Goal: Task Accomplishment & Management: Manage account settings

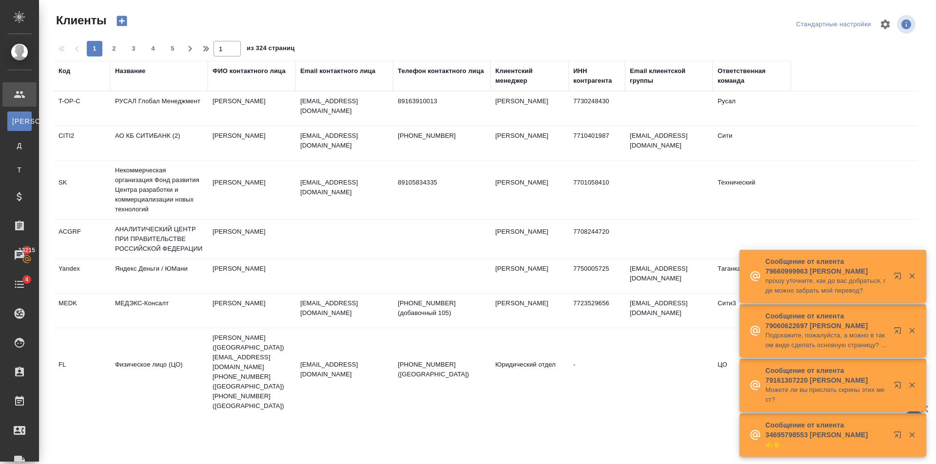
select select "RU"
click at [19, 251] on div "Чаты" at bounding box center [7, 255] width 24 height 15
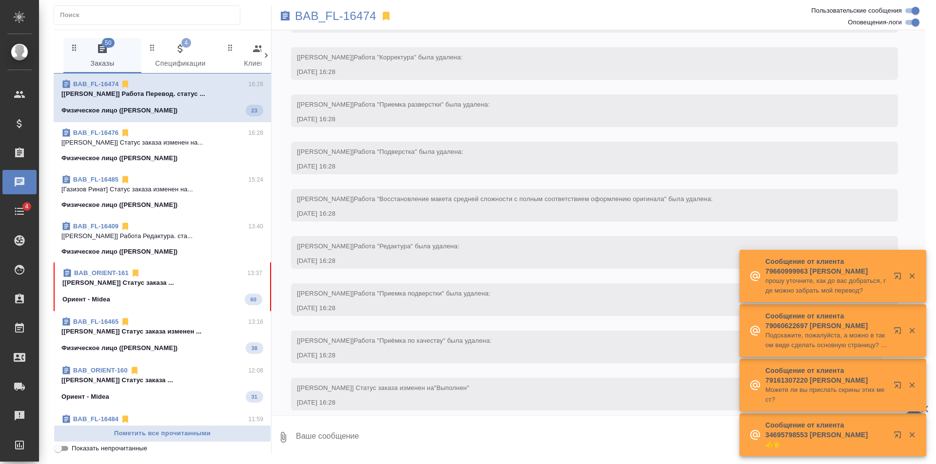
scroll to position [1365, 0]
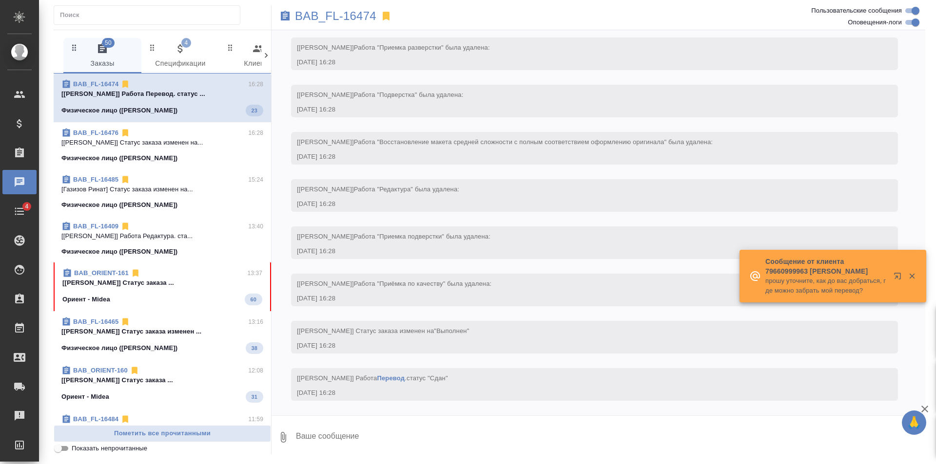
click at [261, 56] on icon at bounding box center [266, 56] width 10 height 10
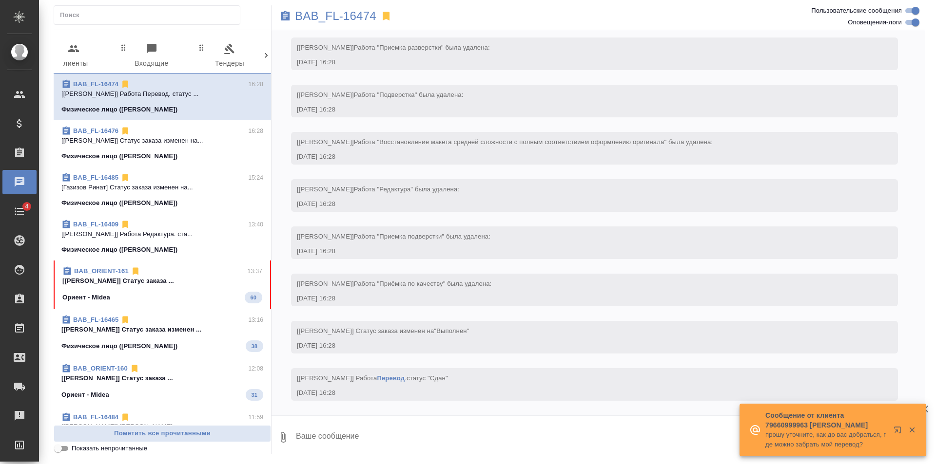
scroll to position [0, 198]
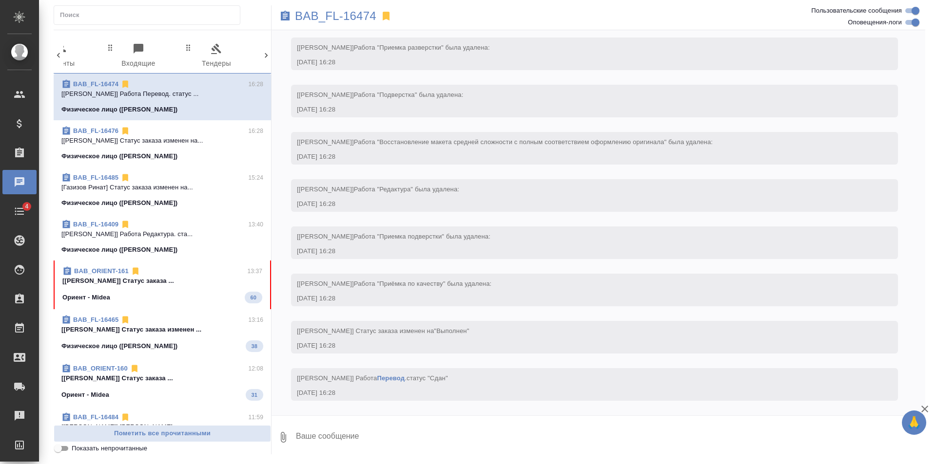
click at [268, 57] on icon at bounding box center [266, 56] width 10 height 10
click at [268, 57] on div "50 Заказы 4 Спецификации 0 Клиенты 0 Входящие 0 Тендеры 0 Исполнители 0 Подбор …" at bounding box center [162, 56] width 217 height 36
click at [228, 47] on span "99+" at bounding box center [228, 43] width 17 height 10
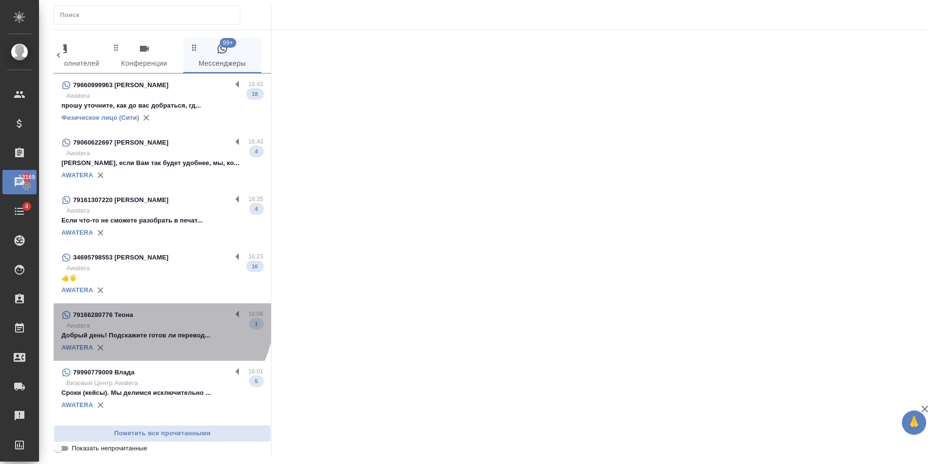
click at [153, 312] on div "79166280776 Теона" at bounding box center [146, 315] width 170 height 12
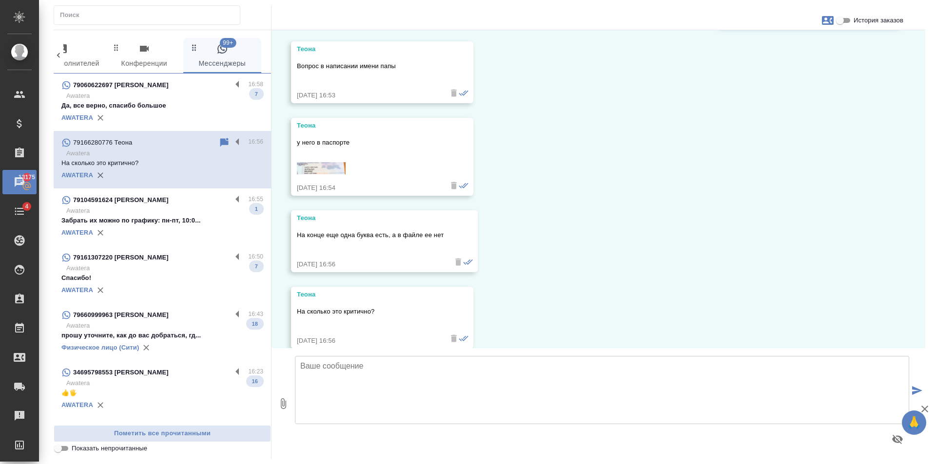
scroll to position [3130, 0]
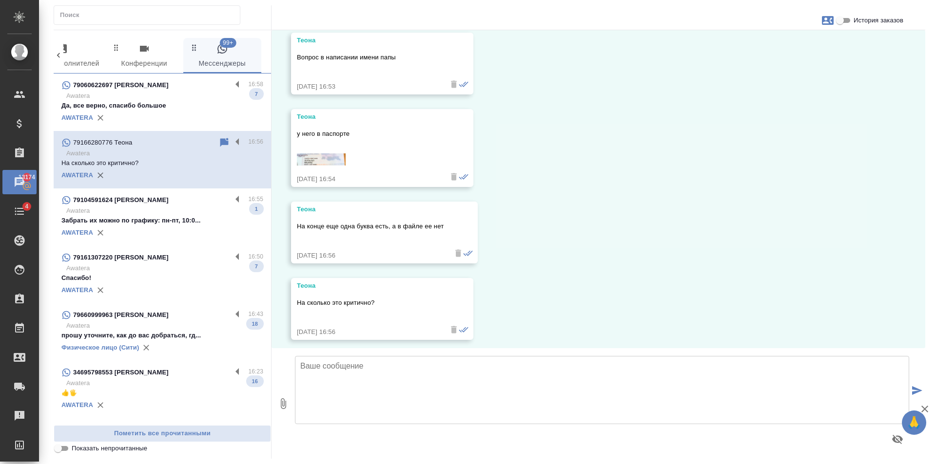
click at [370, 377] on textarea at bounding box center [602, 390] width 614 height 68
type textarea "уточним"
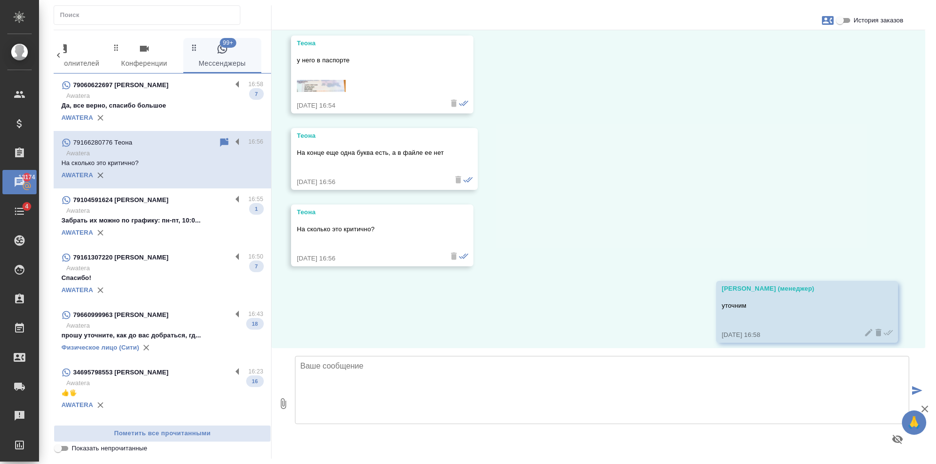
scroll to position [3213, 0]
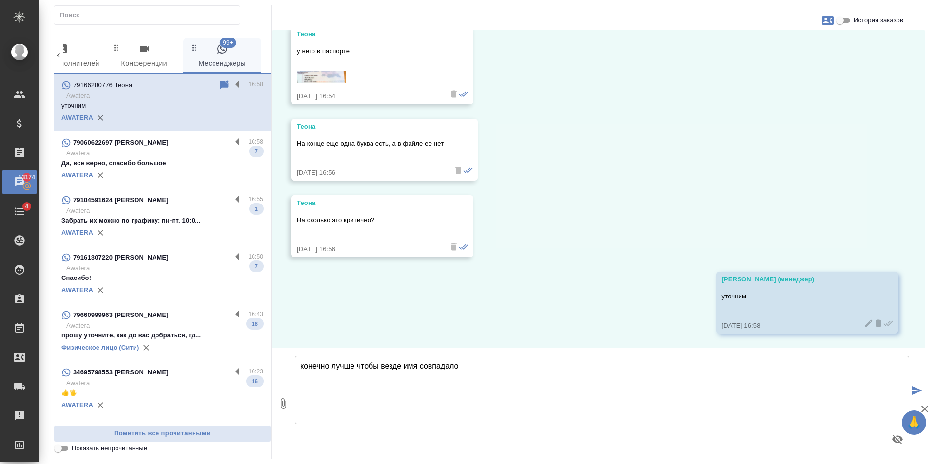
type textarea "конечно лучше чтобы везде имя совпадало"
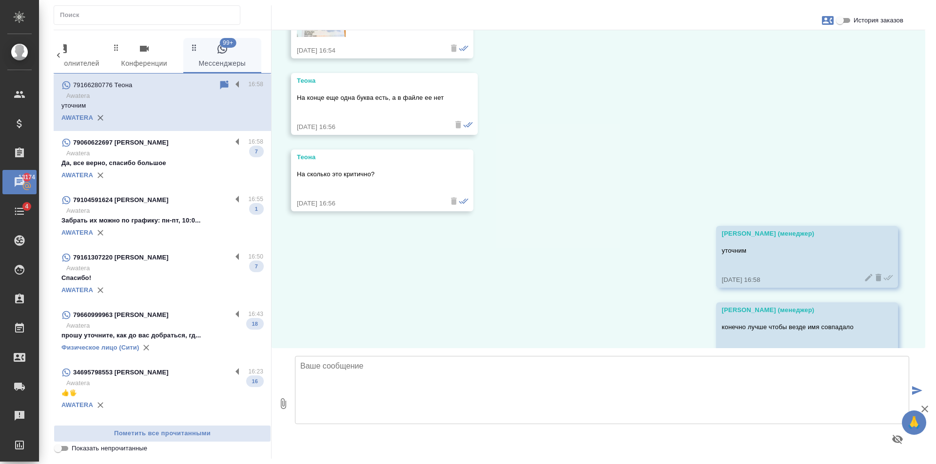
scroll to position [3289, 0]
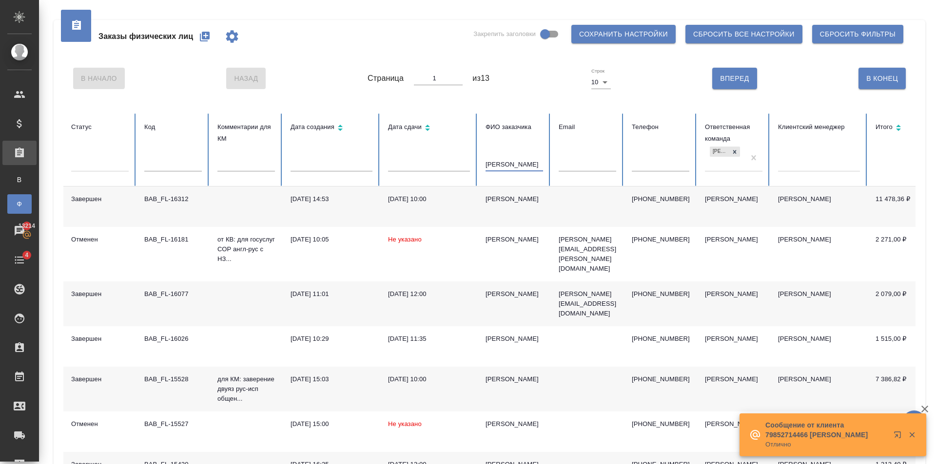
click at [518, 160] on input "Екатерина" at bounding box center [514, 165] width 58 height 14
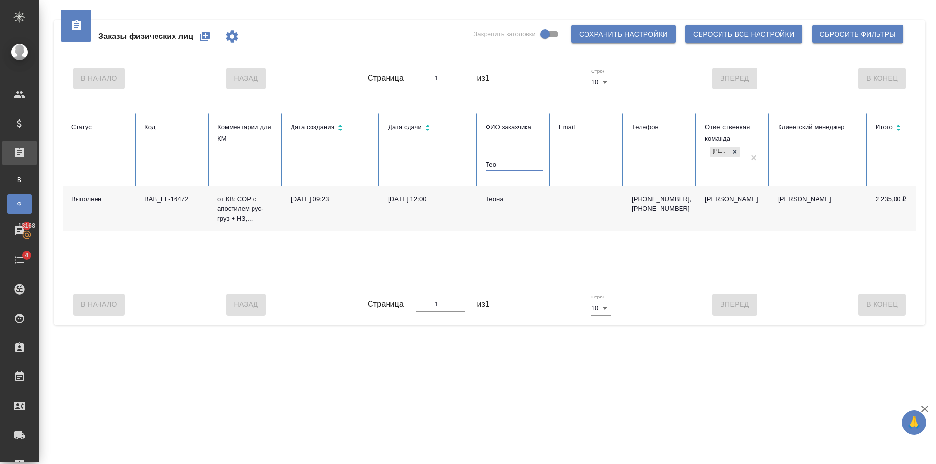
type input "Тео"
click at [507, 213] on td "Теона" at bounding box center [514, 209] width 73 height 45
drag, startPoint x: 525, startPoint y: 161, endPoint x: 471, endPoint y: 166, distance: 53.9
click at [471, 166] on tr "Статус Код Комментарии для КМ Дата создания Дата сдачи ФИО заказчика Тео Email …" at bounding box center [611, 150] width 1097 height 73
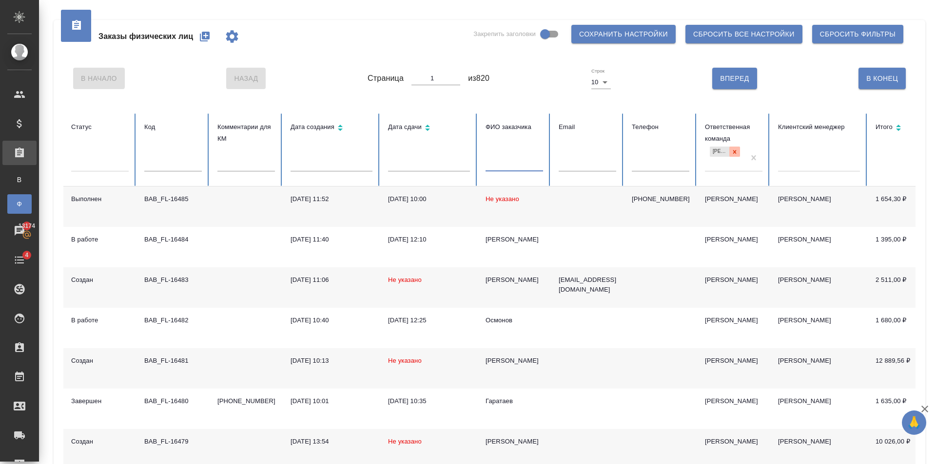
click at [733, 149] on icon at bounding box center [734, 152] width 7 height 7
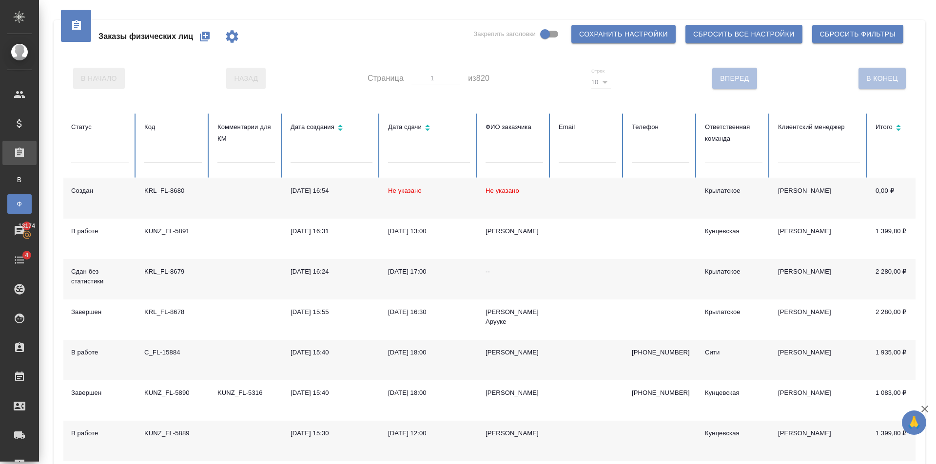
click at [514, 152] on input "text" at bounding box center [514, 157] width 58 height 14
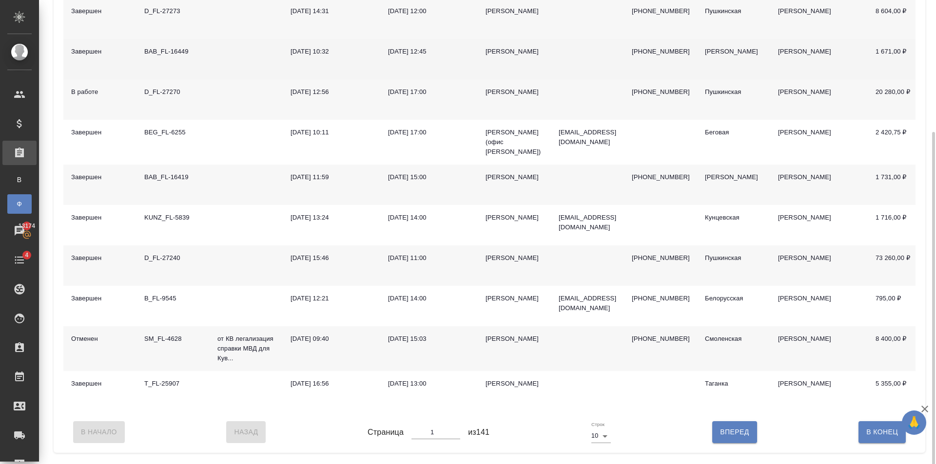
scroll to position [181, 0]
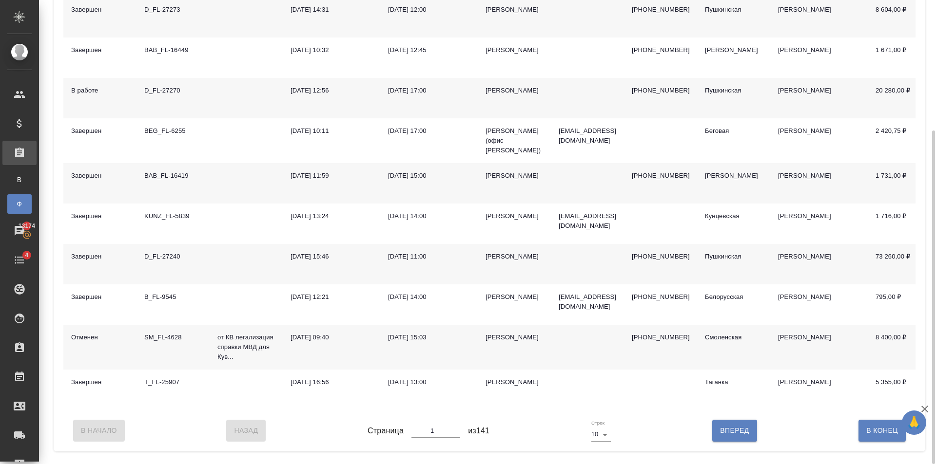
type input "[PERSON_NAME]"
click at [746, 438] on button "Вперед" at bounding box center [734, 430] width 44 height 21
type input "2"
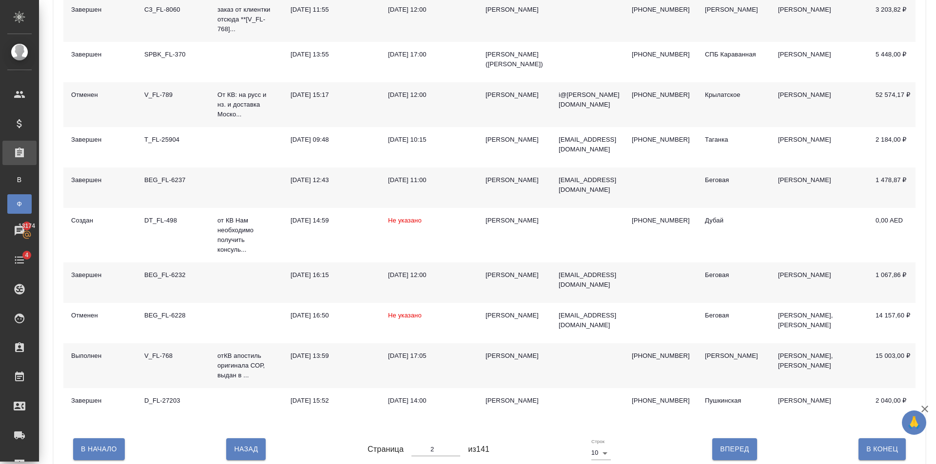
click at [578, 371] on td at bounding box center [587, 366] width 73 height 45
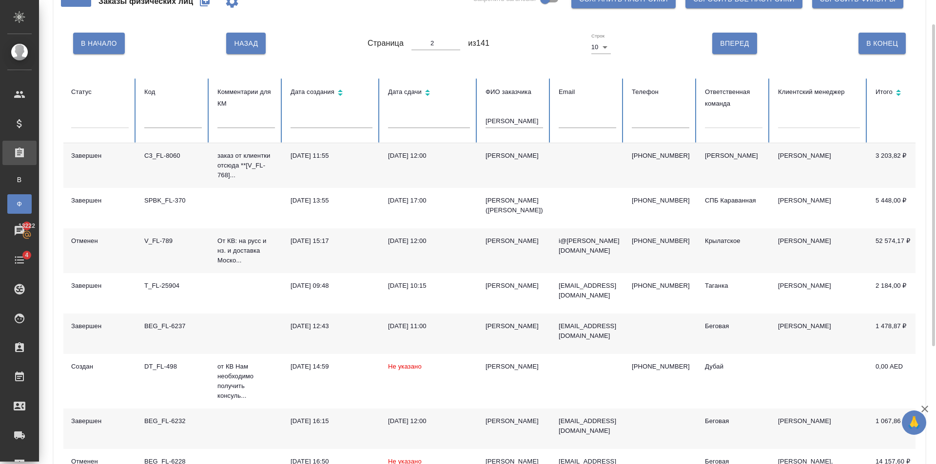
drag, startPoint x: 525, startPoint y: 120, endPoint x: 291, endPoint y: 93, distance: 235.0
click at [459, 111] on tr "Статус Код Комментарии для КМ Дата создания Дата сдачи ФИО заказчика Ирина Emai…" at bounding box center [611, 110] width 1097 height 65
type input "1"
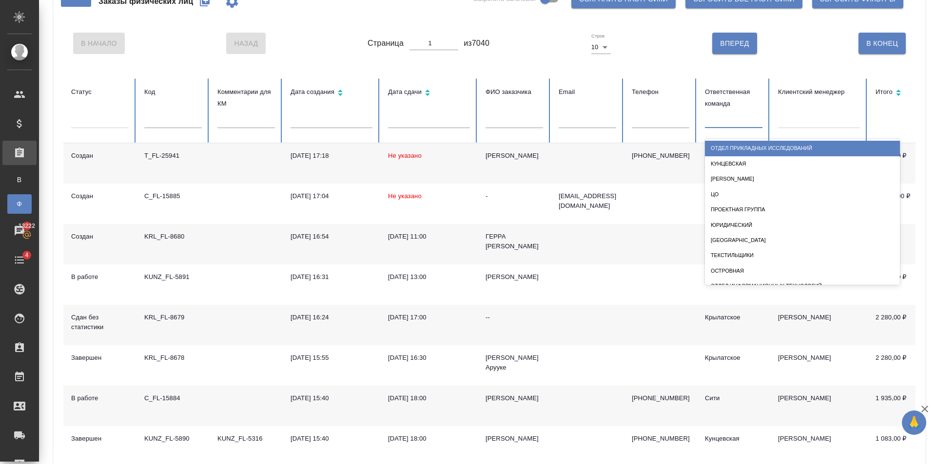
click at [728, 123] on div at bounding box center [734, 119] width 58 height 14
type input "баб"
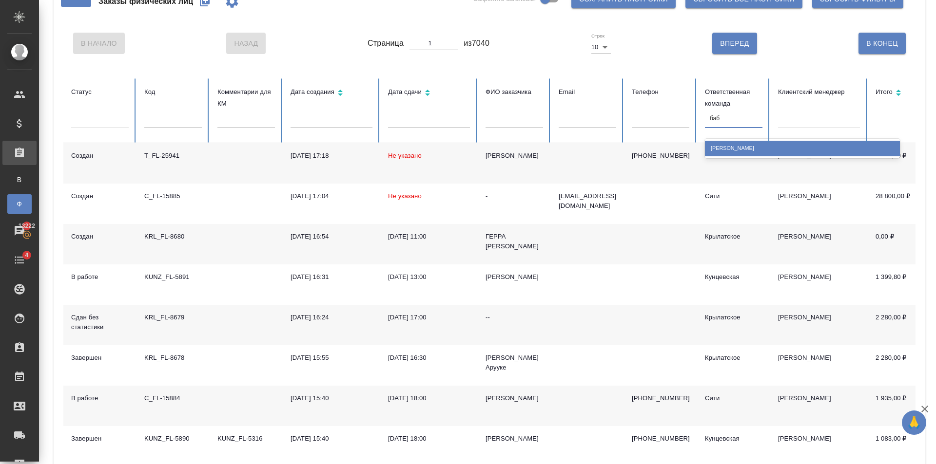
click at [738, 146] on div "[PERSON_NAME]" at bounding box center [802, 148] width 195 height 15
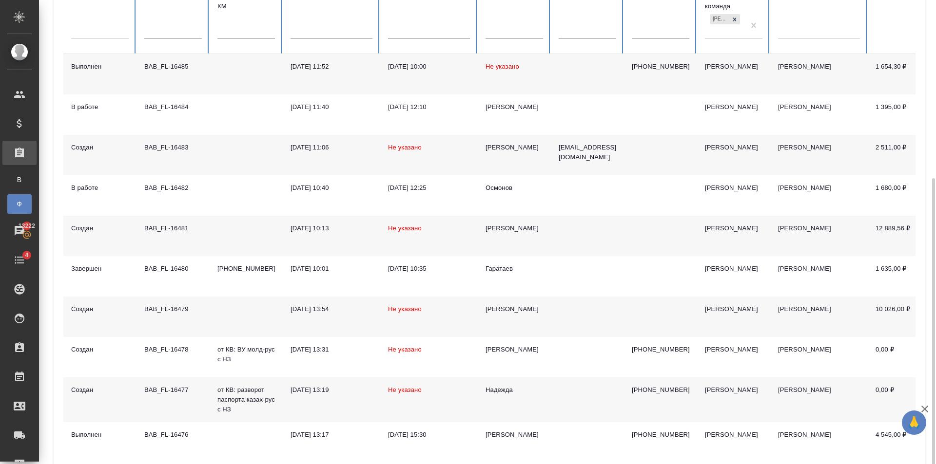
scroll to position [181, 0]
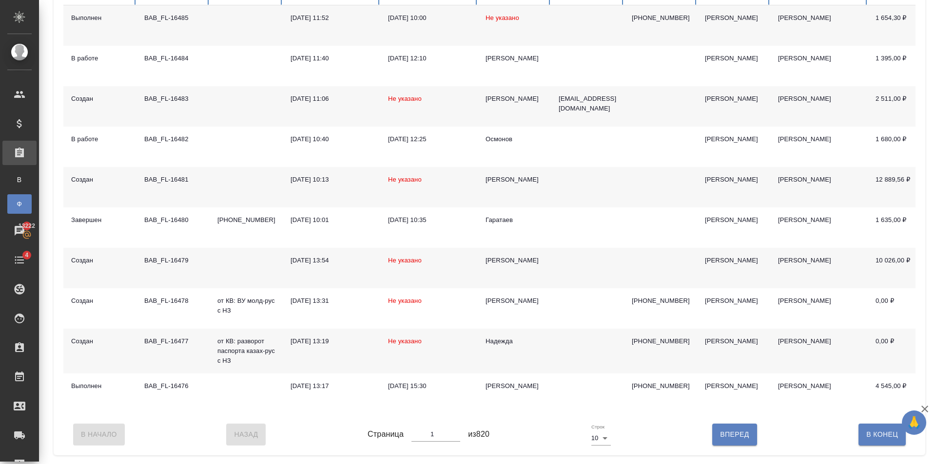
click at [555, 97] on td "sivunchik@gmail.com" at bounding box center [587, 106] width 73 height 40
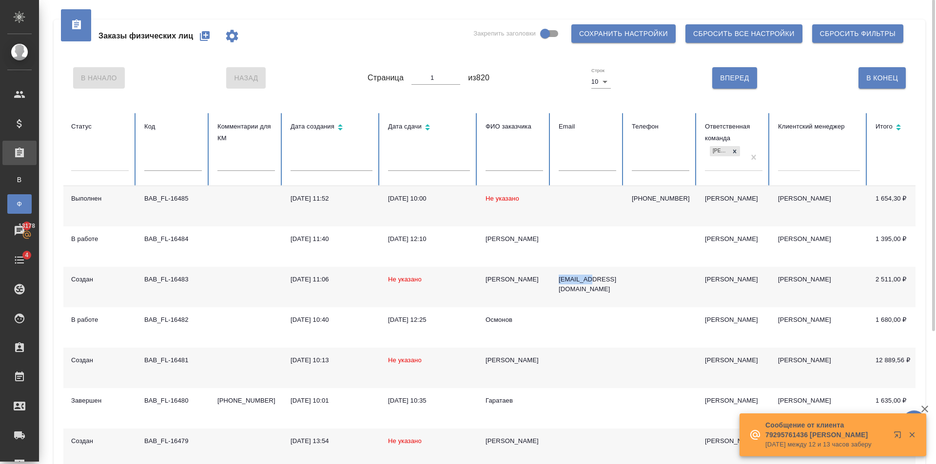
scroll to position [0, 0]
click at [208, 39] on icon "button" at bounding box center [205, 37] width 10 height 10
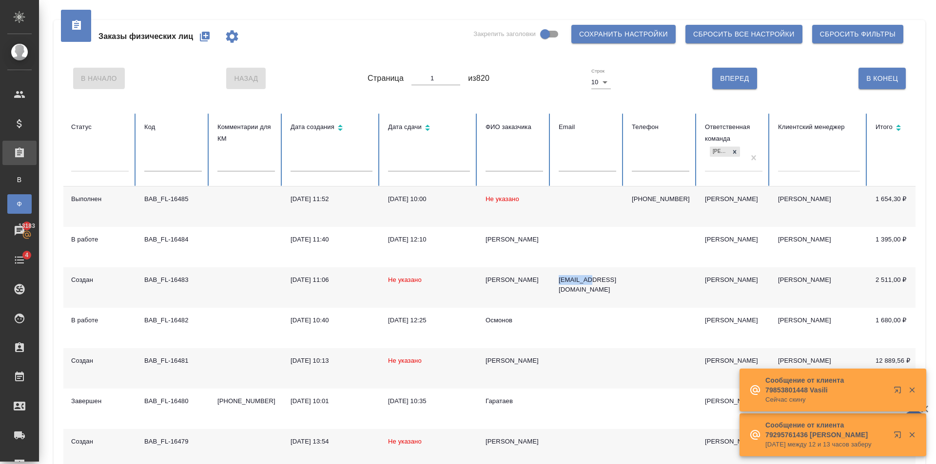
click at [526, 157] on th "ФИО заказчика" at bounding box center [514, 150] width 73 height 73
click at [516, 169] on input "text" at bounding box center [514, 165] width 58 height 14
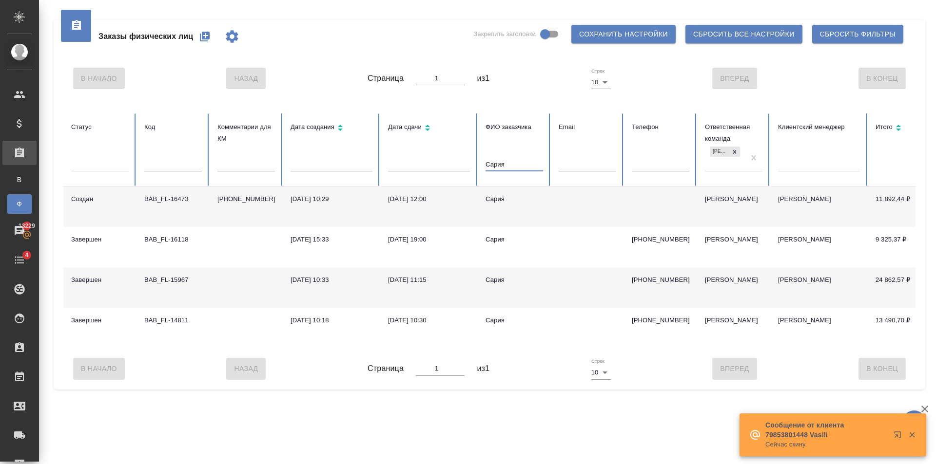
type input "Сария"
click at [552, 206] on td at bounding box center [587, 207] width 73 height 40
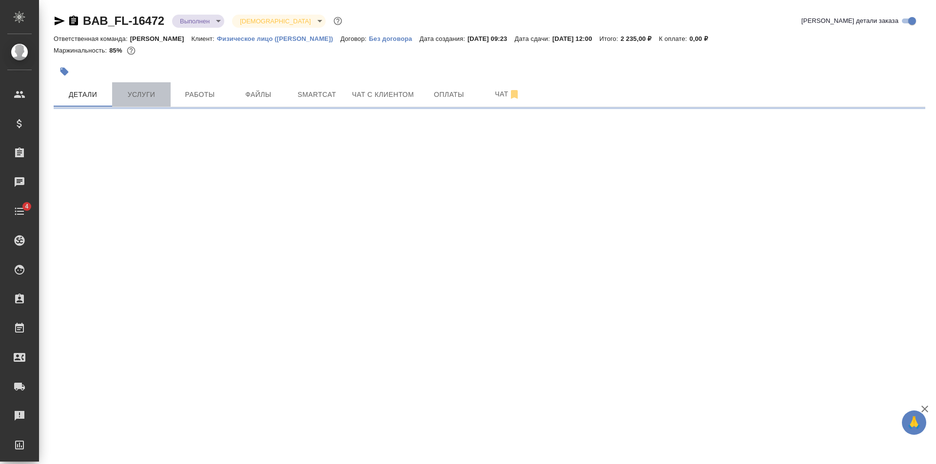
click at [163, 93] on span "Услуги" at bounding box center [141, 95] width 47 height 12
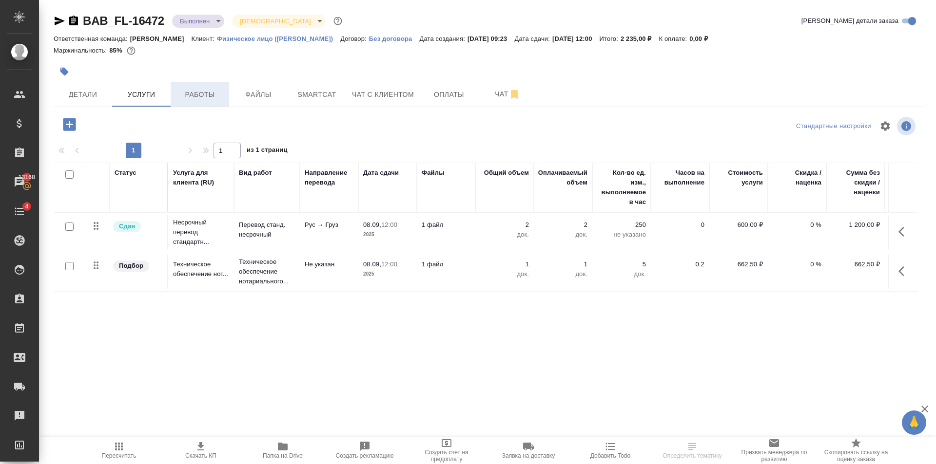
click at [185, 98] on span "Работы" at bounding box center [199, 95] width 47 height 12
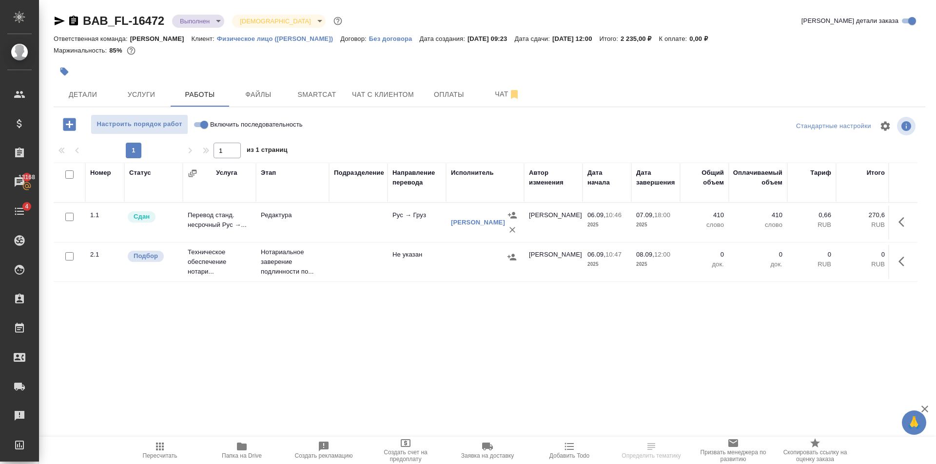
click at [240, 453] on span "Папка на Drive" at bounding box center [242, 456] width 40 height 7
click at [398, 98] on span "Чат с клиентом" at bounding box center [383, 95] width 62 height 12
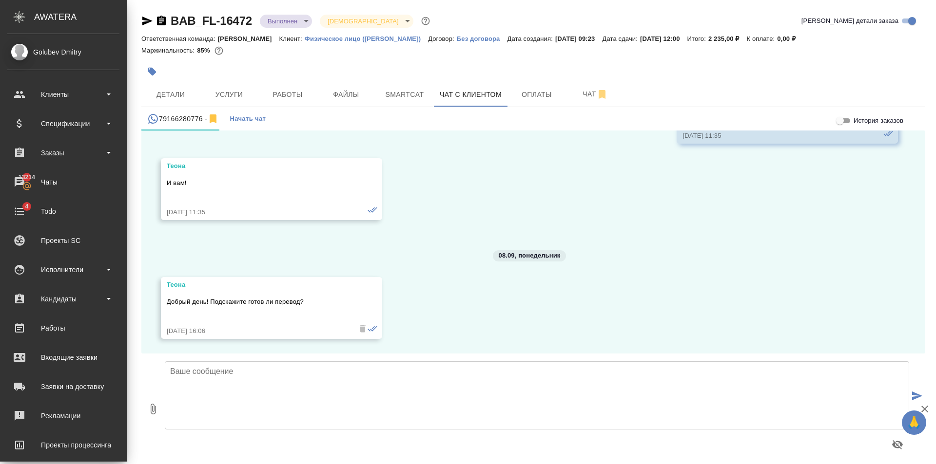
scroll to position [2784, 0]
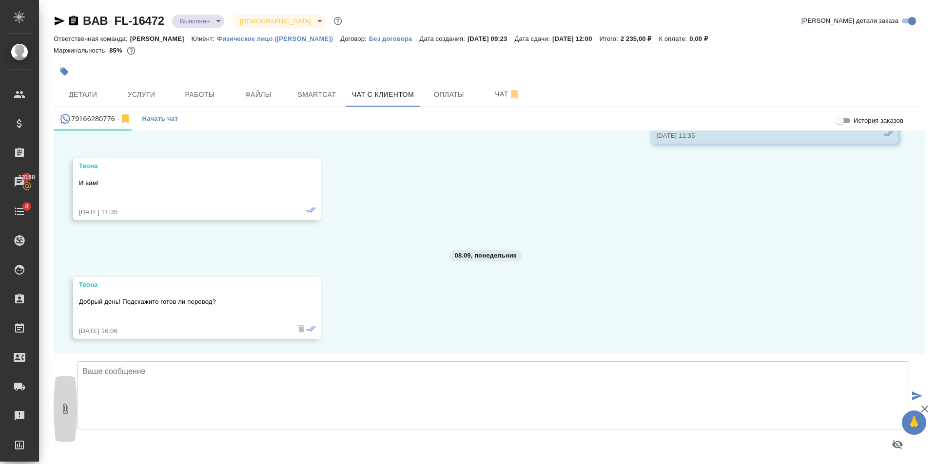
click at [57, 406] on button "0" at bounding box center [65, 409] width 23 height 111
type input "C:\fakepath\Россия_с QR_Москва МФЦ(ka) (1).docx"
click at [913, 395] on icon "submit" at bounding box center [917, 396] width 10 height 9
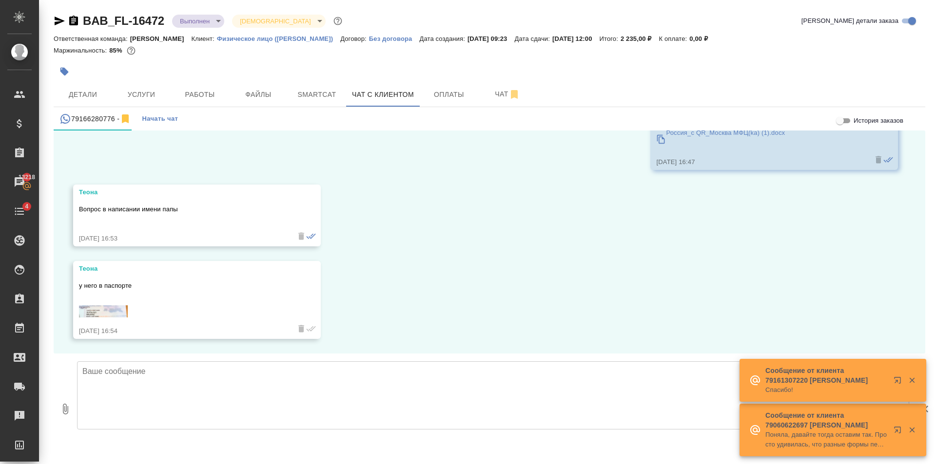
scroll to position [3030, 0]
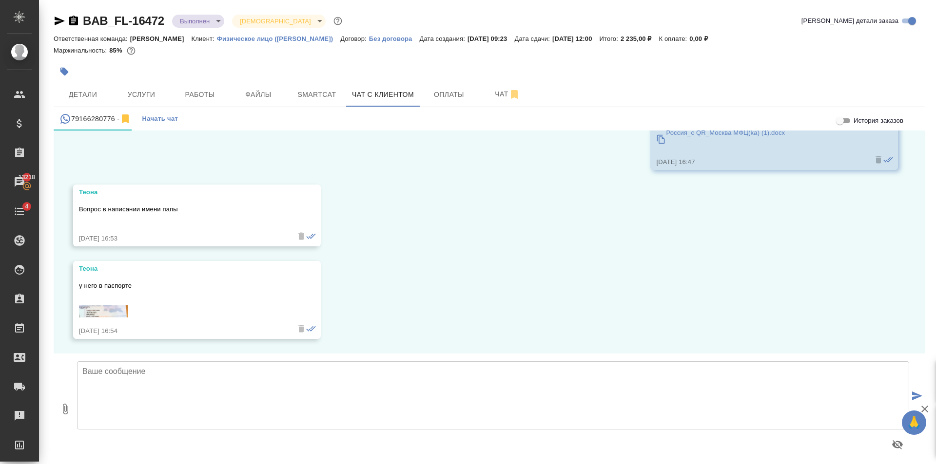
click at [103, 311] on img at bounding box center [103, 312] width 49 height 12
click at [97, 311] on img at bounding box center [103, 312] width 49 height 12
click at [268, 94] on span "Файлы" at bounding box center [258, 95] width 47 height 12
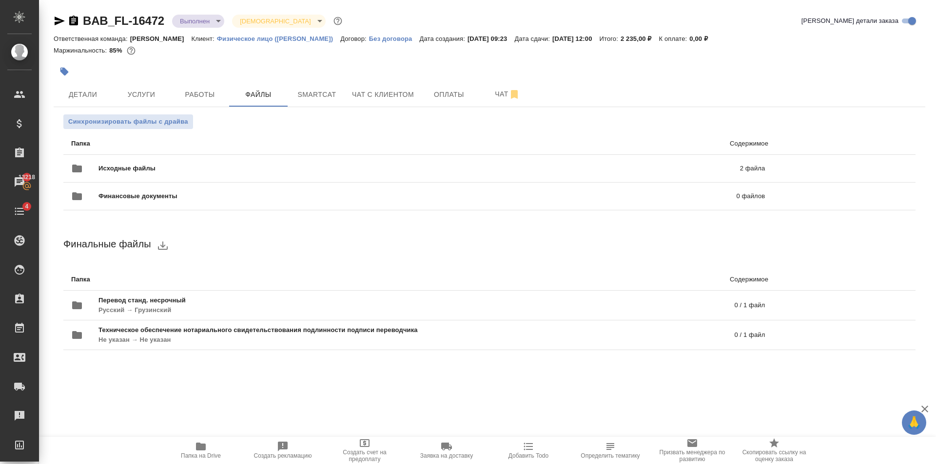
click at [205, 445] on icon "button" at bounding box center [201, 447] width 10 height 8
click at [374, 96] on span "Чат с клиентом" at bounding box center [383, 95] width 62 height 12
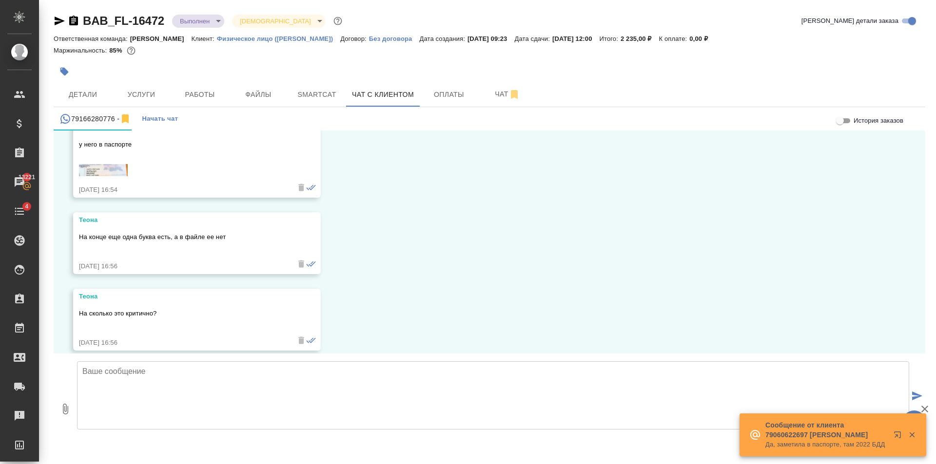
scroll to position [3141, 0]
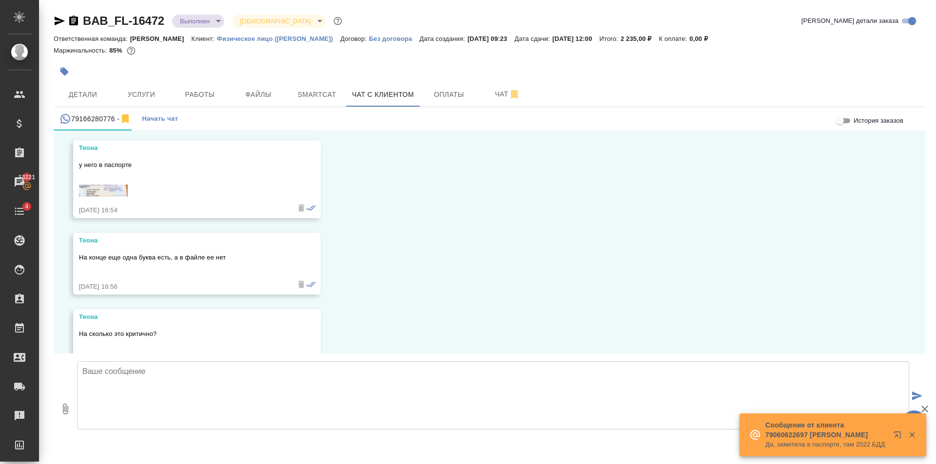
click at [95, 197] on img at bounding box center [103, 191] width 49 height 12
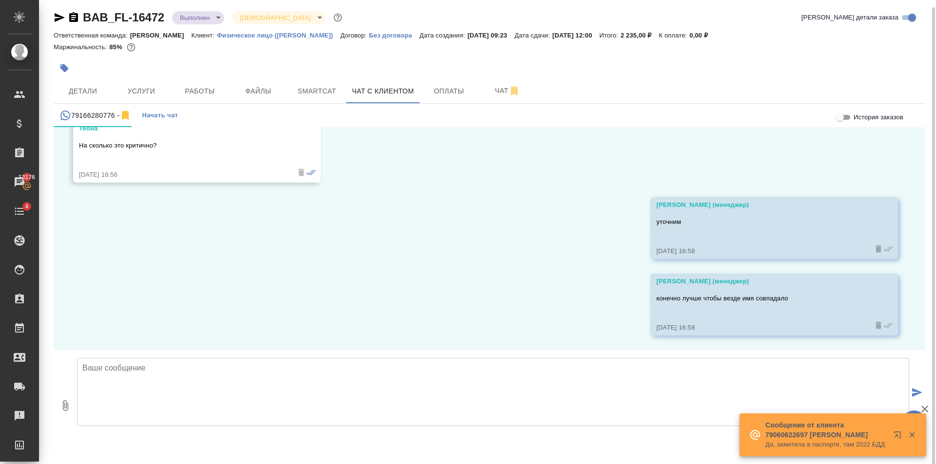
scroll to position [5, 0]
click at [237, 377] on textarea at bounding box center [493, 390] width 832 height 68
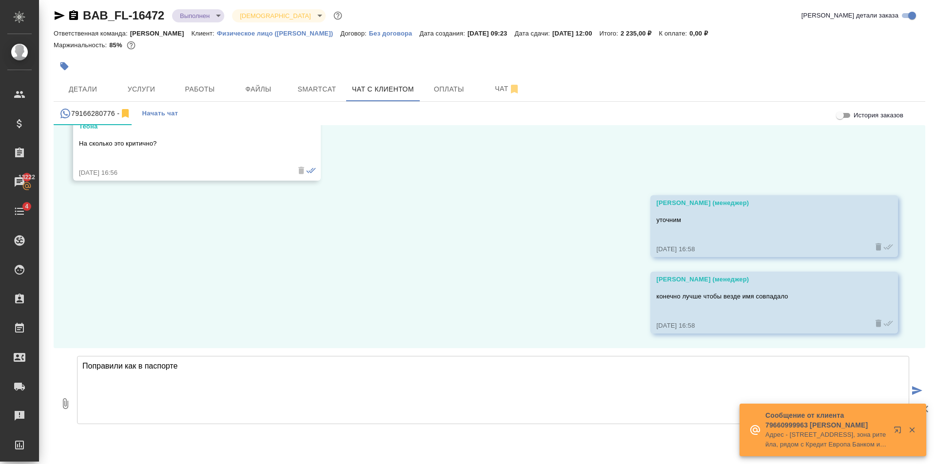
click at [128, 362] on textarea "Поправили как в паспорте" at bounding box center [493, 390] width 832 height 68
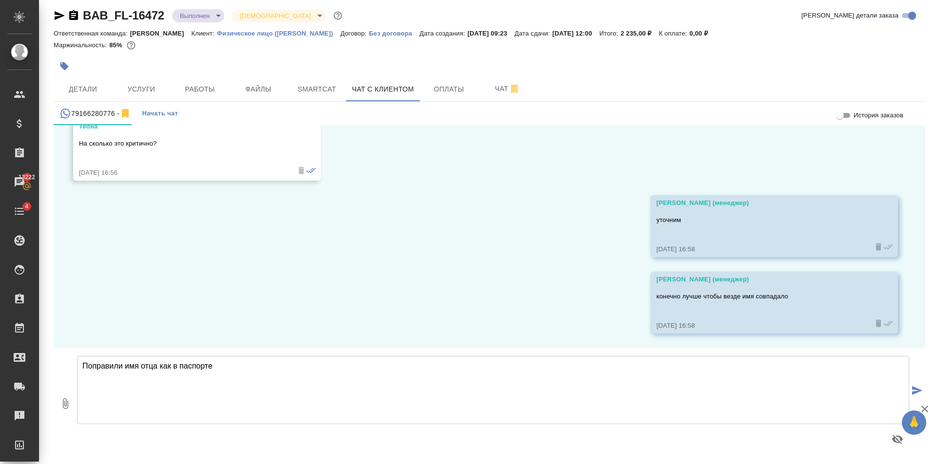
click at [244, 364] on textarea "Поправили имя отца как в паспорте" at bounding box center [493, 390] width 832 height 68
type textarea "Поправили имя отца как в паспорте. Передали на подпись"
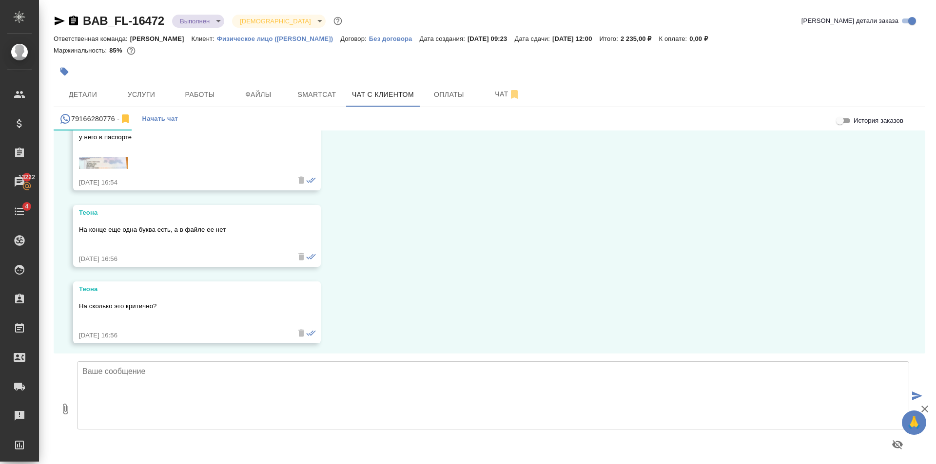
scroll to position [3071, 0]
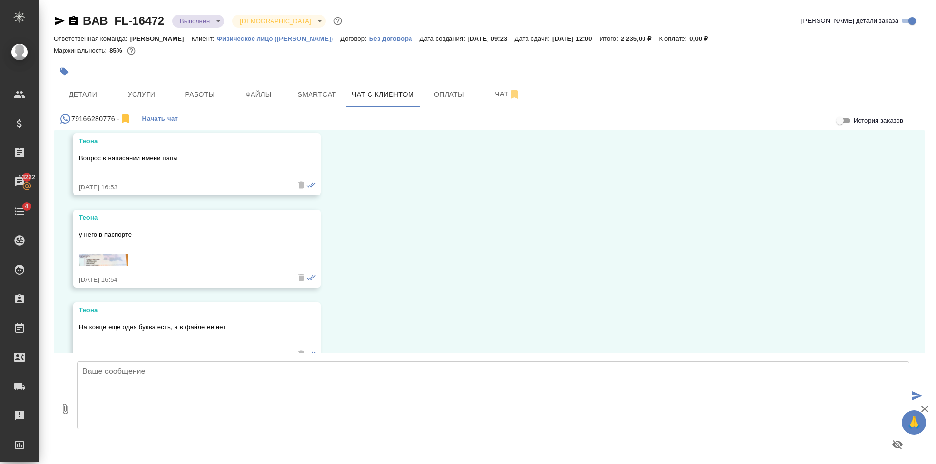
click at [105, 265] on img at bounding box center [103, 260] width 49 height 12
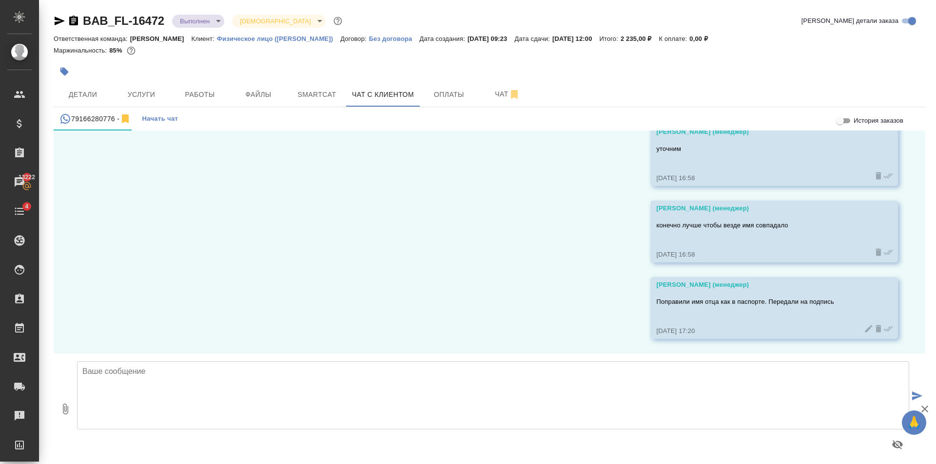
scroll to position [3412, 0]
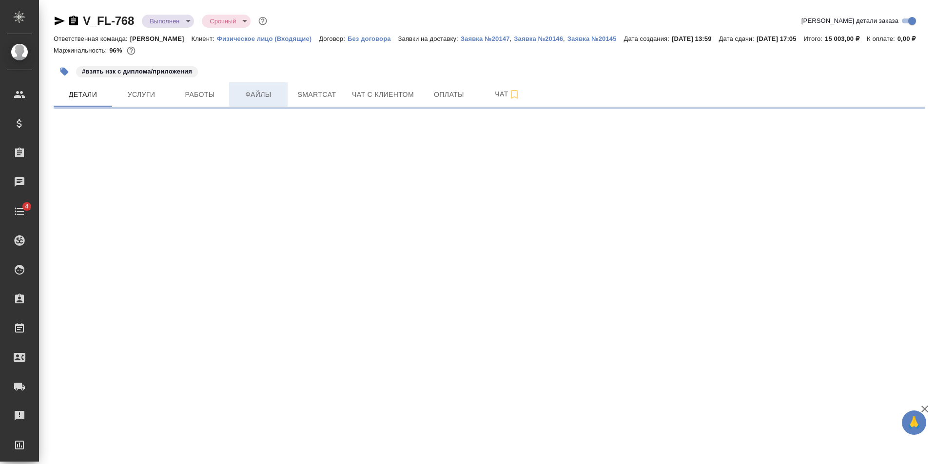
select select "RU"
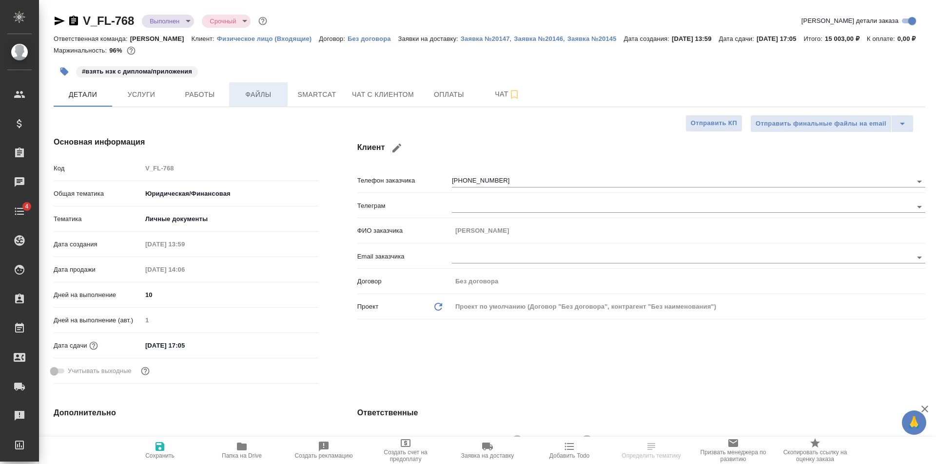
type textarea "x"
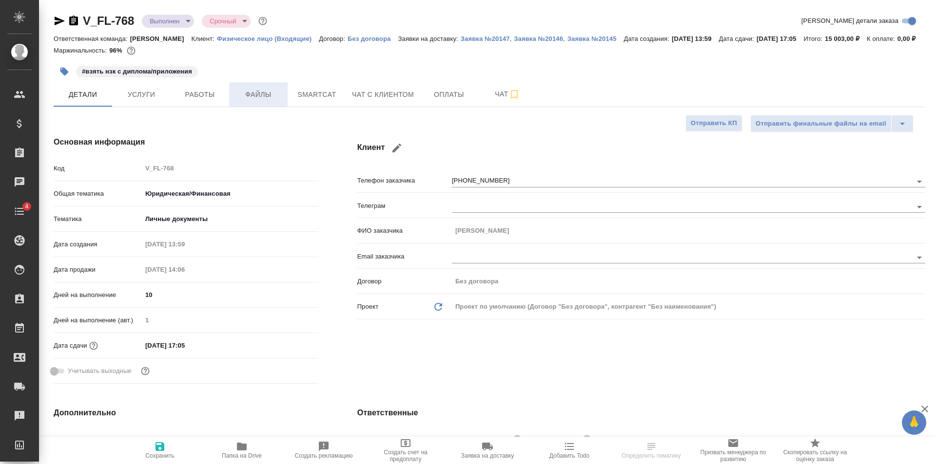
type textarea "x"
type input "Тарабановская Анастасия"
type input "Голубев Дмитрий"
type textarea "x"
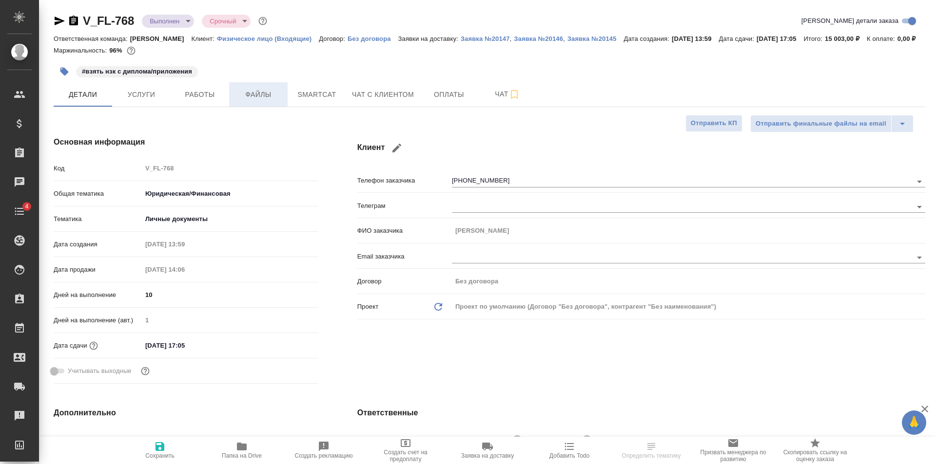
type textarea "x"
click at [157, 101] on span "Услуги" at bounding box center [141, 95] width 47 height 12
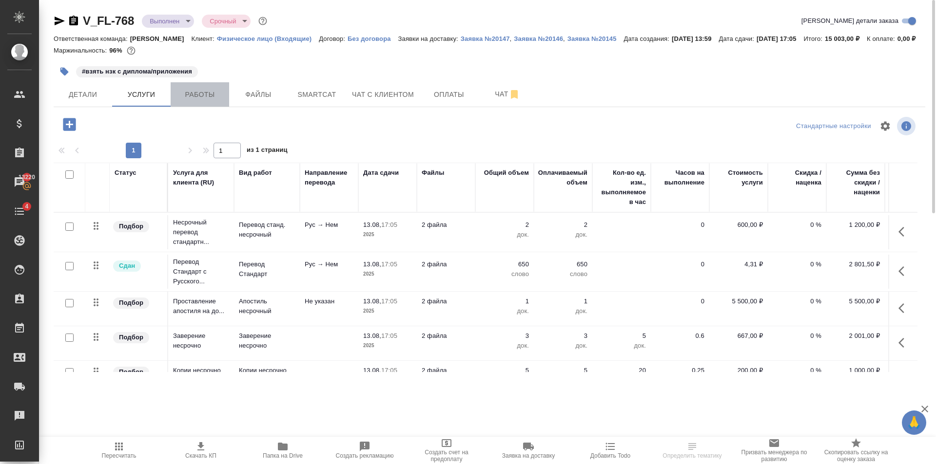
click at [212, 101] on span "Работы" at bounding box center [199, 95] width 47 height 12
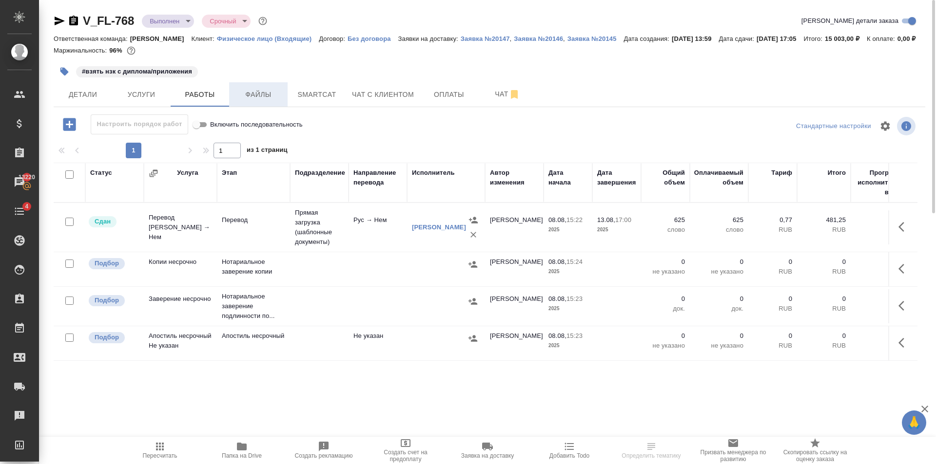
click at [274, 101] on span "Файлы" at bounding box center [258, 95] width 47 height 12
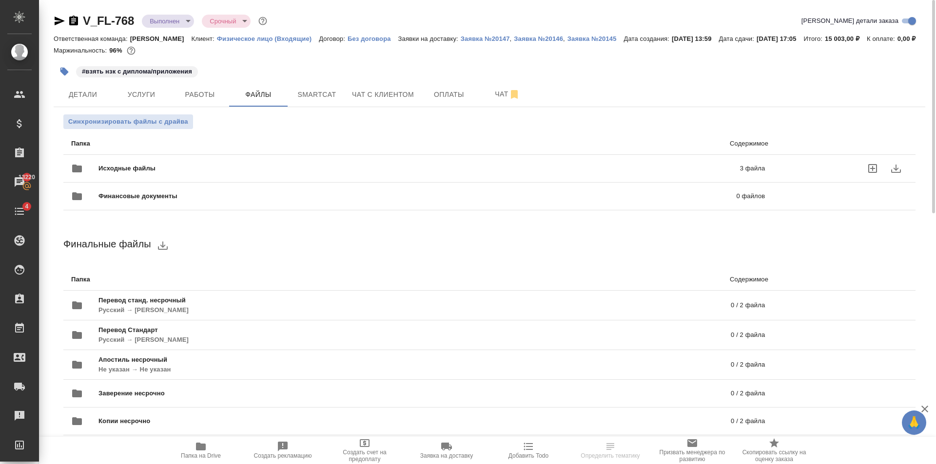
click at [232, 175] on div "Исходные файлы 3 файла" at bounding box center [418, 168] width 694 height 23
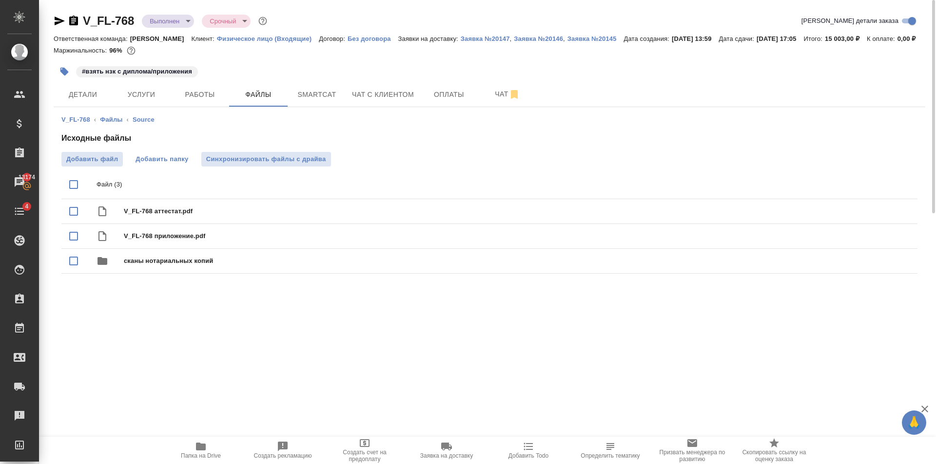
click at [169, 164] on span "Добавить папку" at bounding box center [161, 160] width 53 height 10
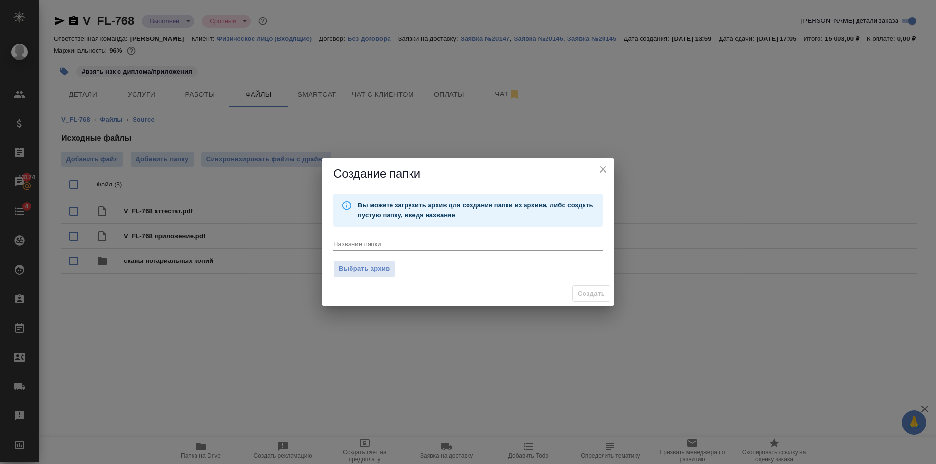
click at [395, 245] on textarea at bounding box center [467, 243] width 269 height 7
type textarea "Новое СОР от 08.09.2025"
click at [587, 289] on span "Создать" at bounding box center [591, 294] width 27 height 11
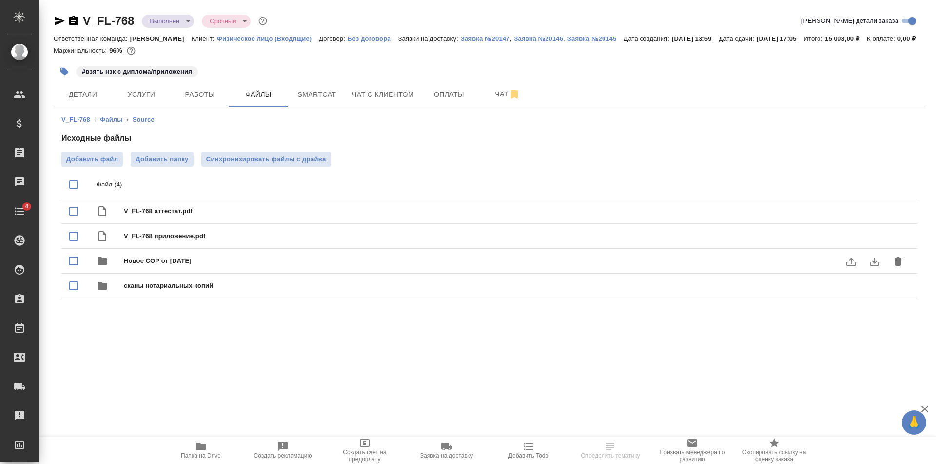
click at [202, 274] on div "Новое СОР от [DATE]" at bounding box center [489, 261] width 856 height 25
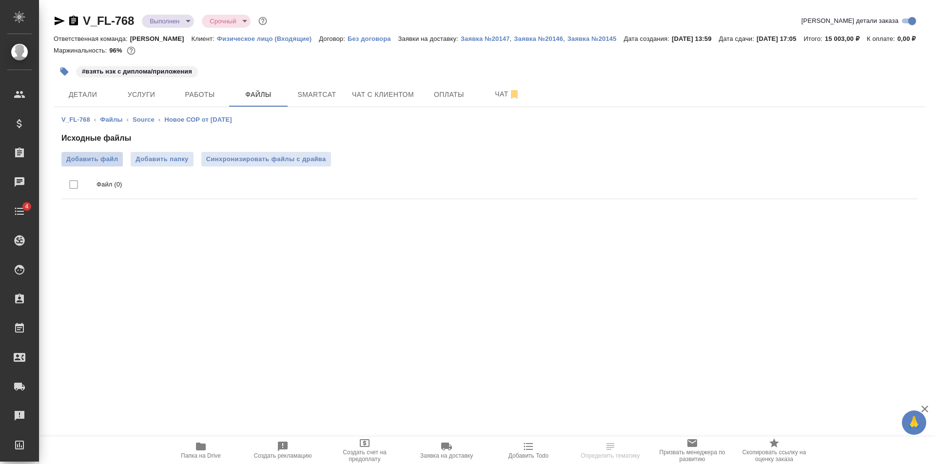
click at [103, 164] on span "Добавить файл" at bounding box center [92, 160] width 52 height 10
click at [0, 0] on input "Добавить файл" at bounding box center [0, 0] width 0 height 0
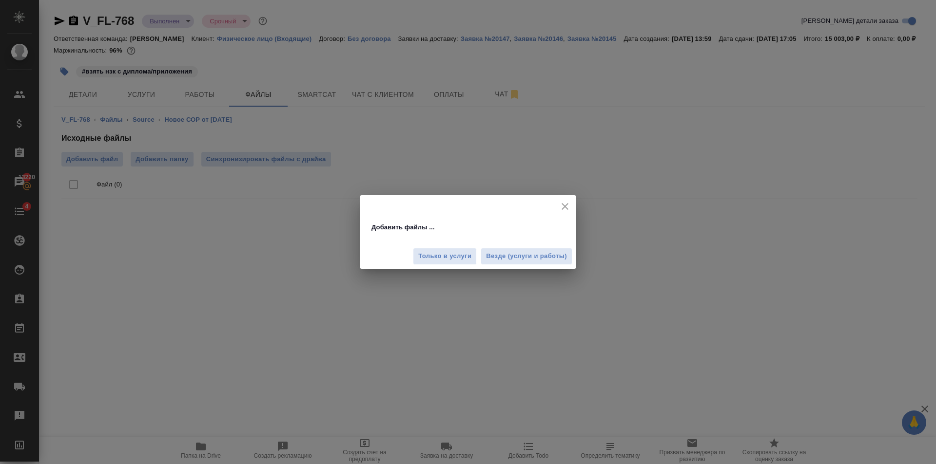
click at [485, 247] on div "Только в услуги Везде (услуги и работы)" at bounding box center [468, 252] width 216 height 33
click at [507, 261] on span "Везде (услуги и работы)" at bounding box center [526, 256] width 81 height 11
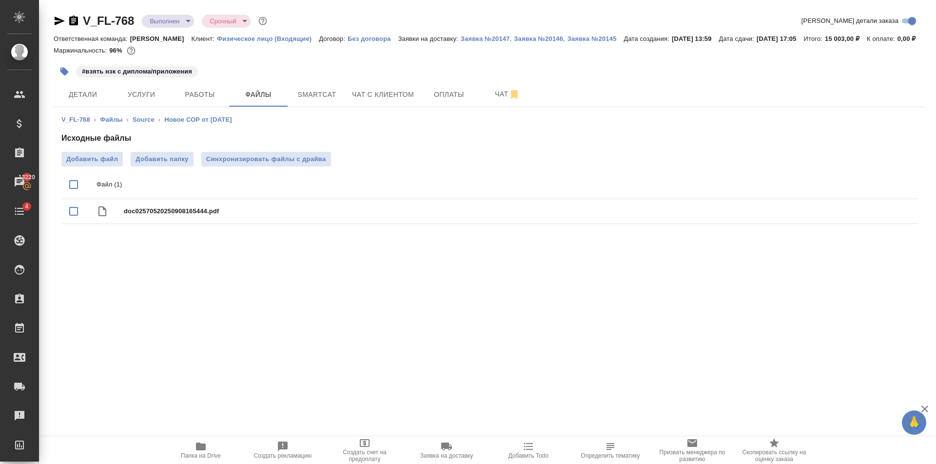
click at [58, 22] on icon "button" at bounding box center [60, 21] width 10 height 9
click at [58, 19] on icon "button" at bounding box center [60, 21] width 10 height 9
click at [197, 101] on span "Работы" at bounding box center [199, 95] width 47 height 12
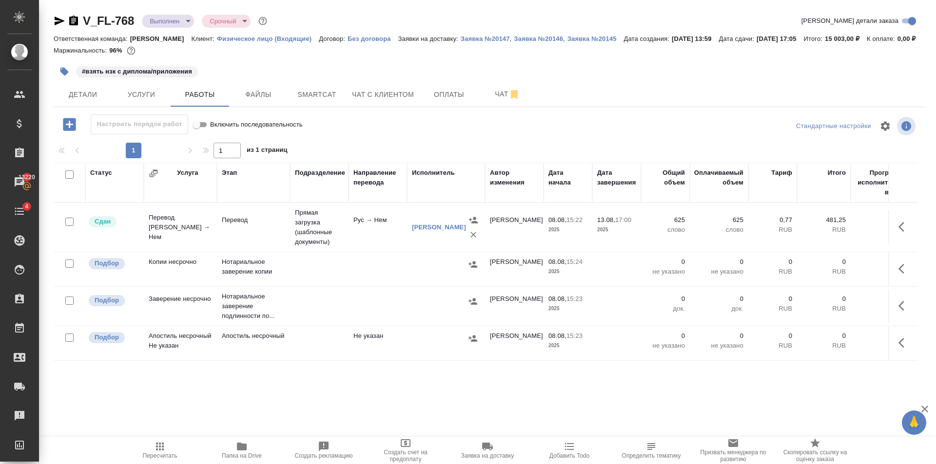
click at [227, 452] on span "Папка на Drive" at bounding box center [242, 450] width 70 height 19
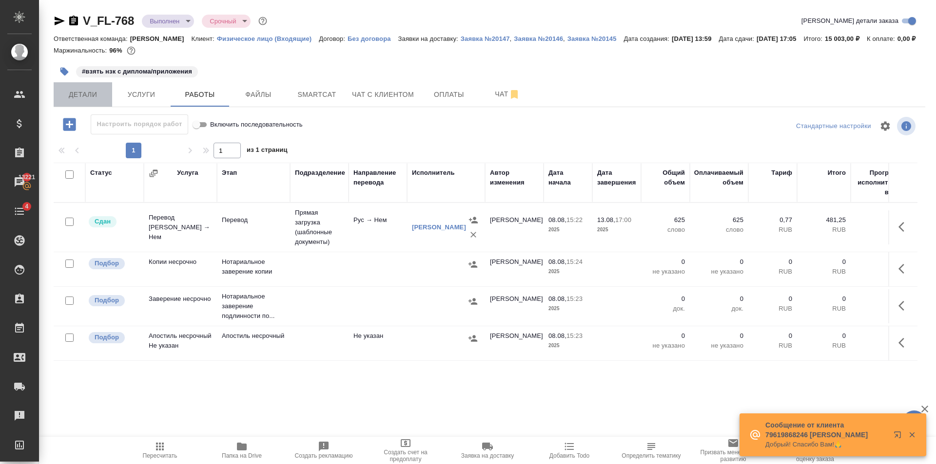
click at [102, 107] on button "Детали" at bounding box center [83, 94] width 58 height 24
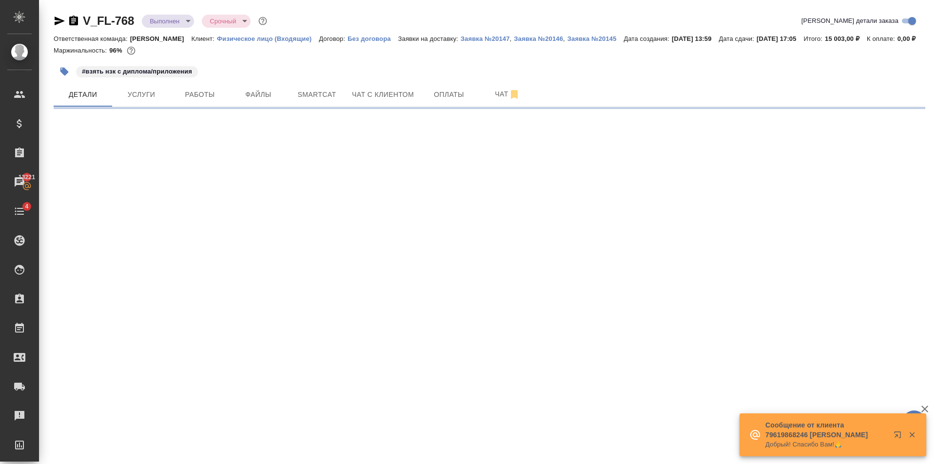
select select "RU"
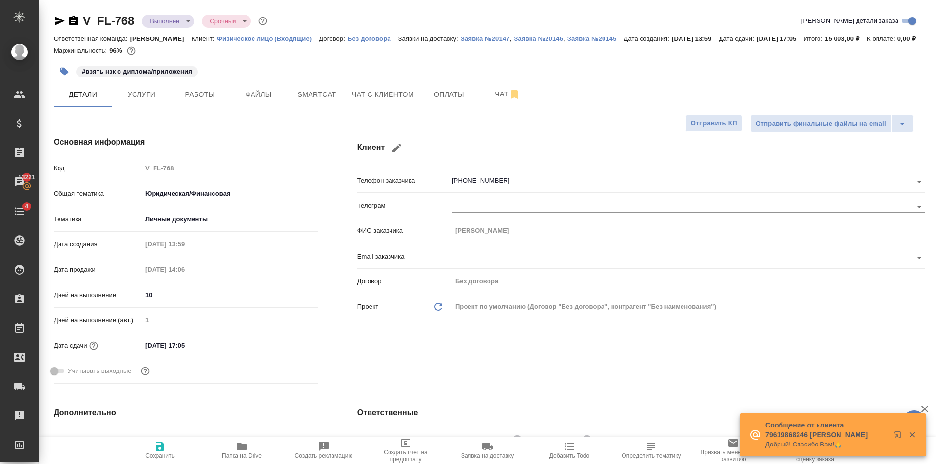
type textarea "x"
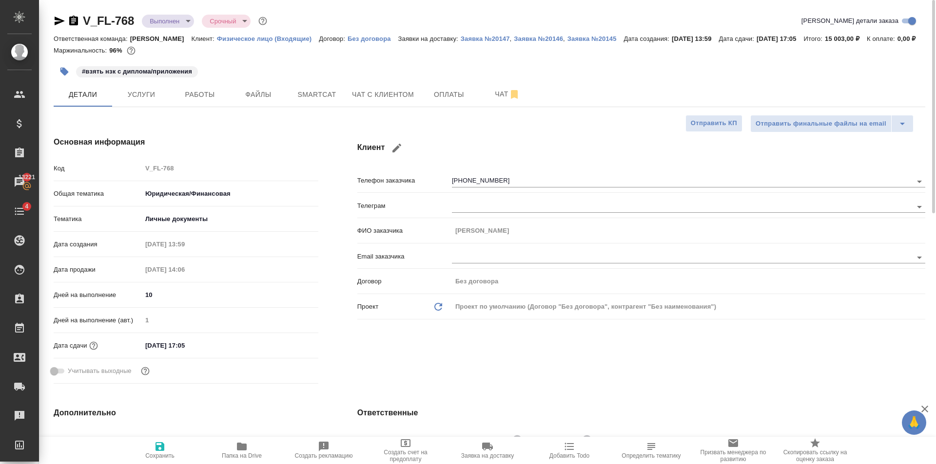
type textarea "x"
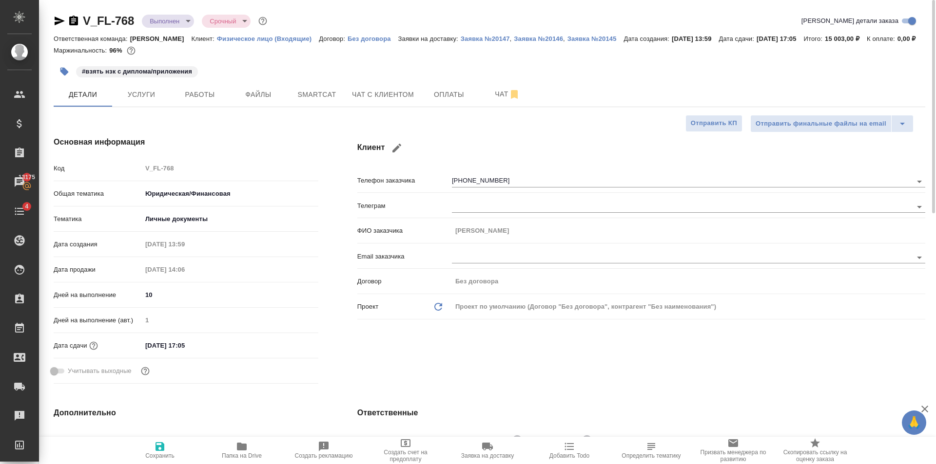
type textarea "x"
click at [157, 101] on span "Услуги" at bounding box center [141, 95] width 47 height 12
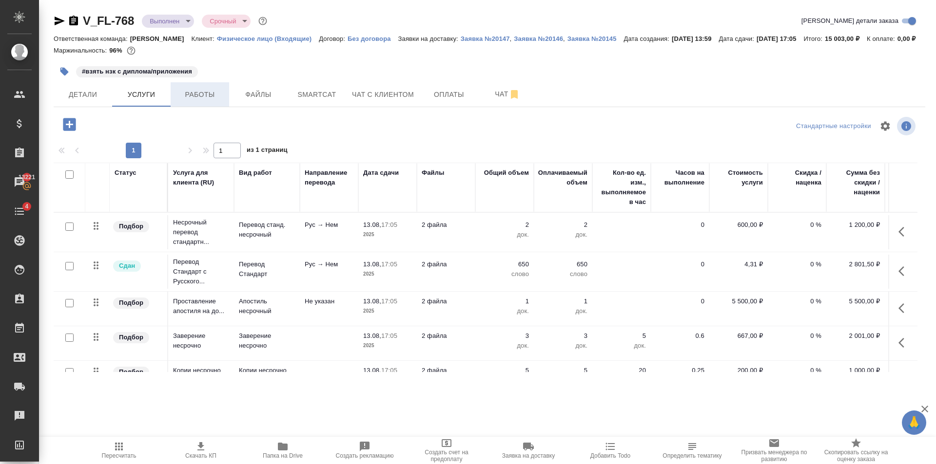
click at [182, 101] on span "Работы" at bounding box center [199, 95] width 47 height 12
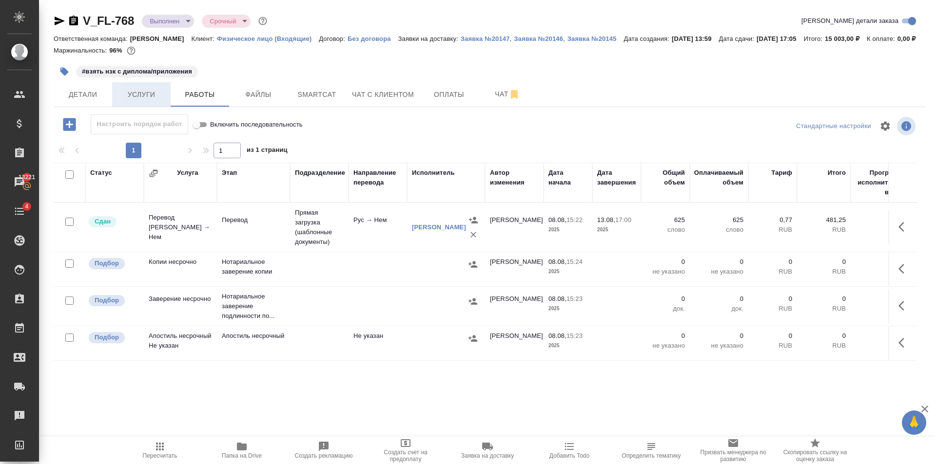
click at [147, 101] on span "Услуги" at bounding box center [141, 95] width 47 height 12
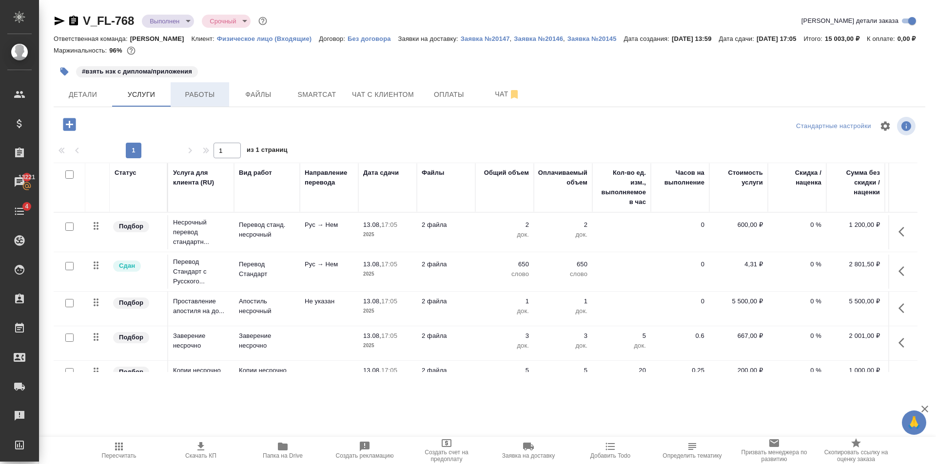
click at [183, 101] on span "Работы" at bounding box center [199, 95] width 47 height 12
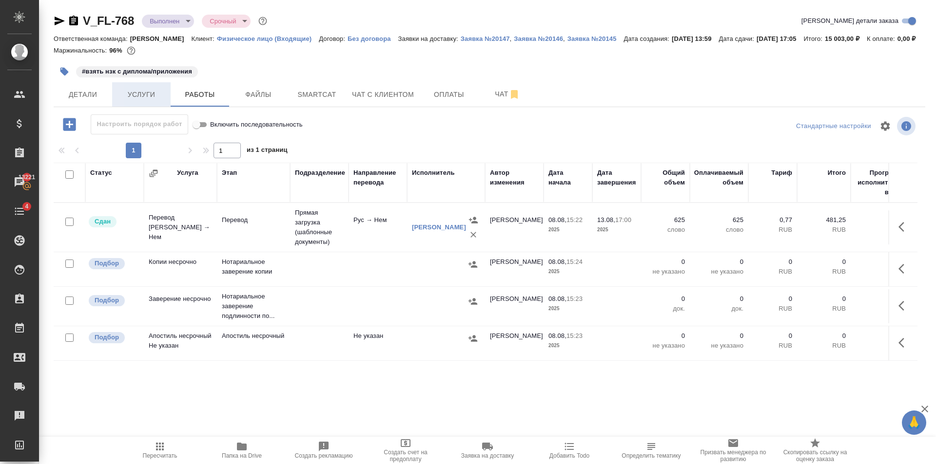
click at [160, 101] on span "Услуги" at bounding box center [141, 95] width 47 height 12
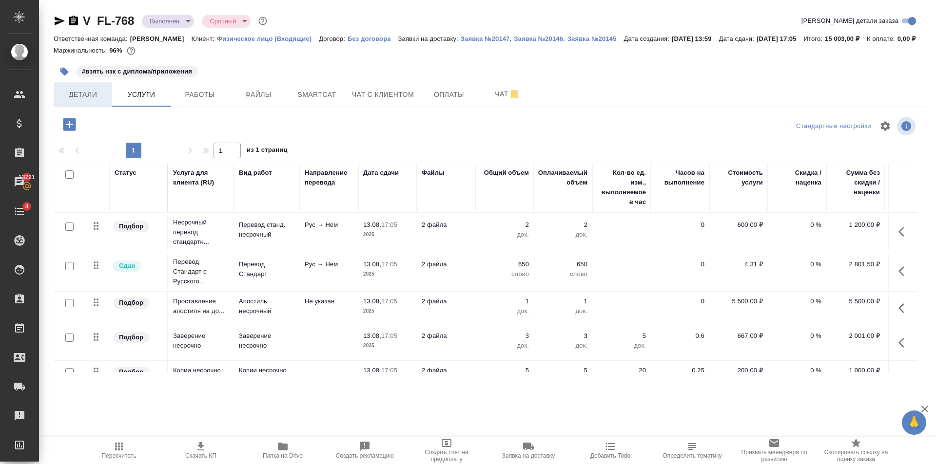
click at [101, 107] on button "Детали" at bounding box center [83, 94] width 58 height 24
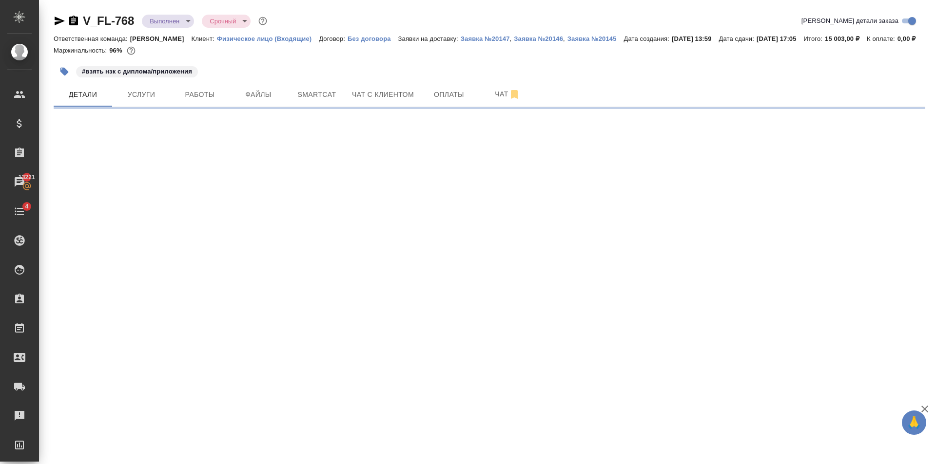
select select "RU"
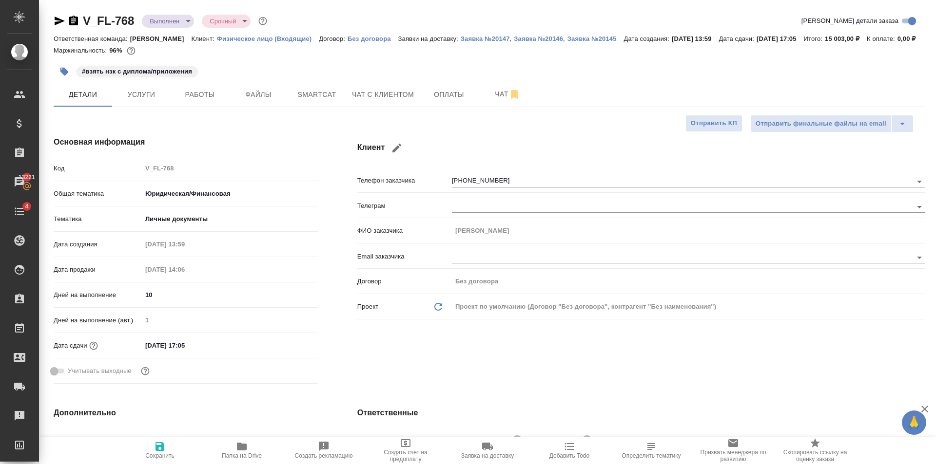
type textarea "x"
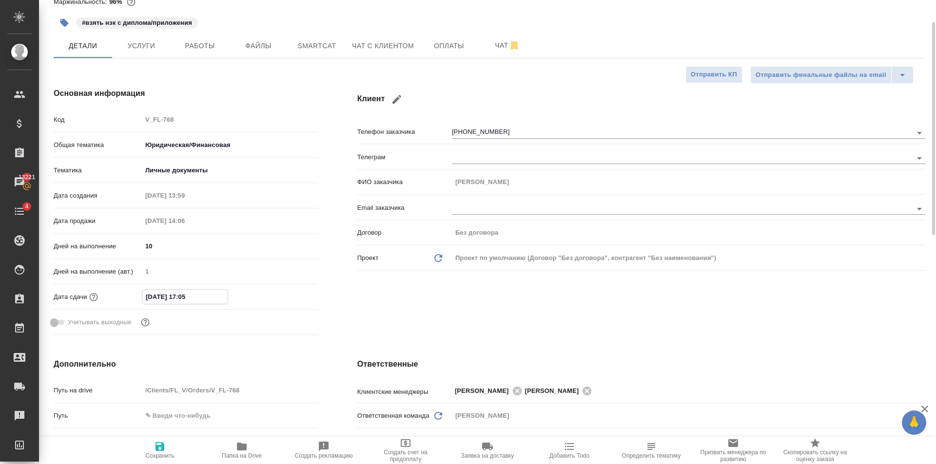
click at [213, 304] on input "13.08.2025 17:05" at bounding box center [184, 297] width 85 height 14
click at [288, 301] on icon "button" at bounding box center [290, 296] width 9 height 10
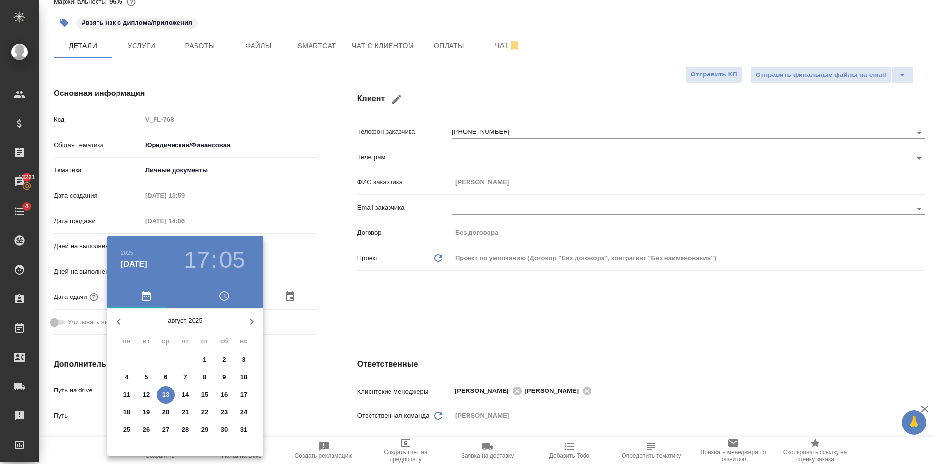
click at [252, 321] on icon "button" at bounding box center [251, 322] width 3 height 6
click at [147, 379] on p "9" at bounding box center [145, 378] width 3 height 10
type input "09.09.2025 17:05"
type textarea "x"
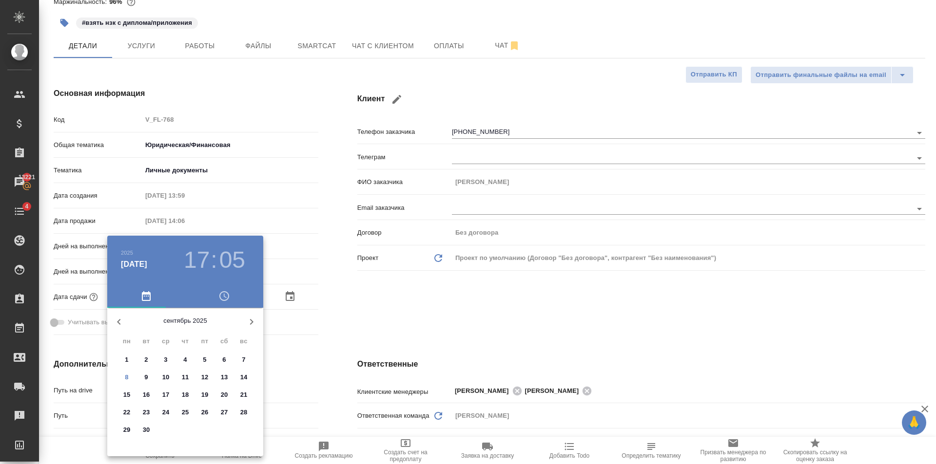
type textarea "x"
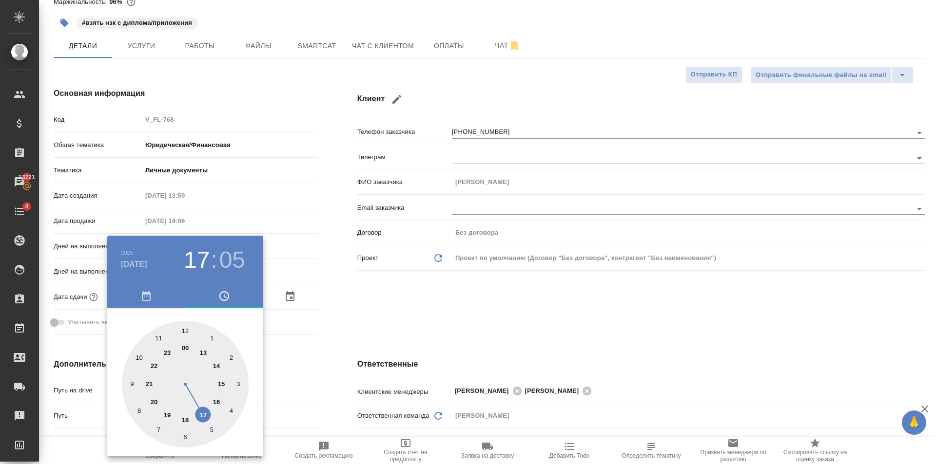
click at [158, 339] on div at bounding box center [185, 384] width 127 height 127
type input "09.09.2025 11:05"
type textarea "x"
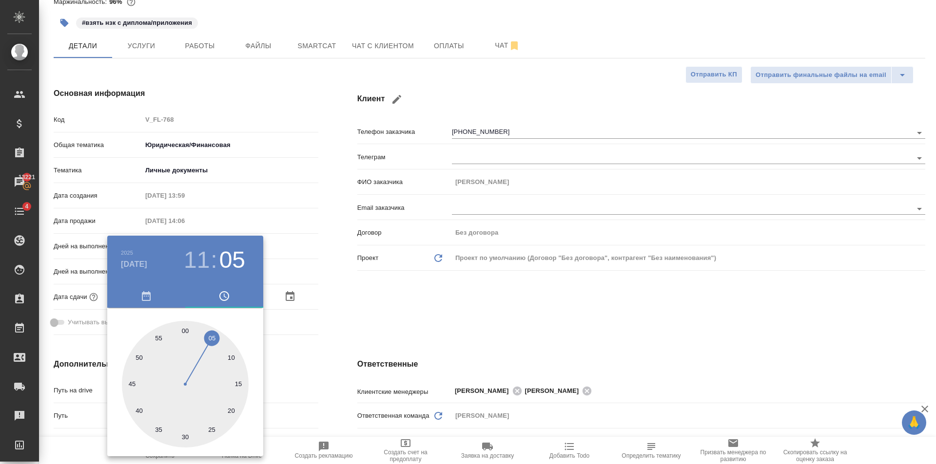
click at [185, 332] on div at bounding box center [185, 384] width 127 height 127
type input "09.09.2025 11:00"
type textarea "x"
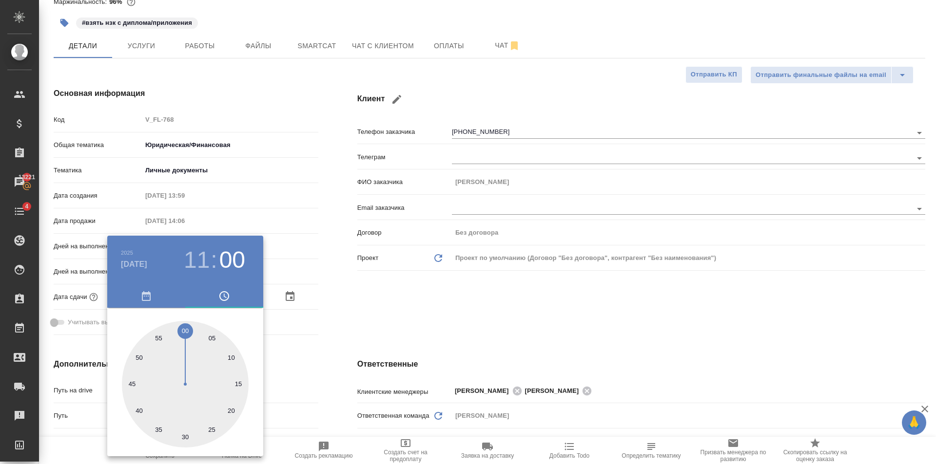
click at [413, 306] on div at bounding box center [468, 232] width 936 height 464
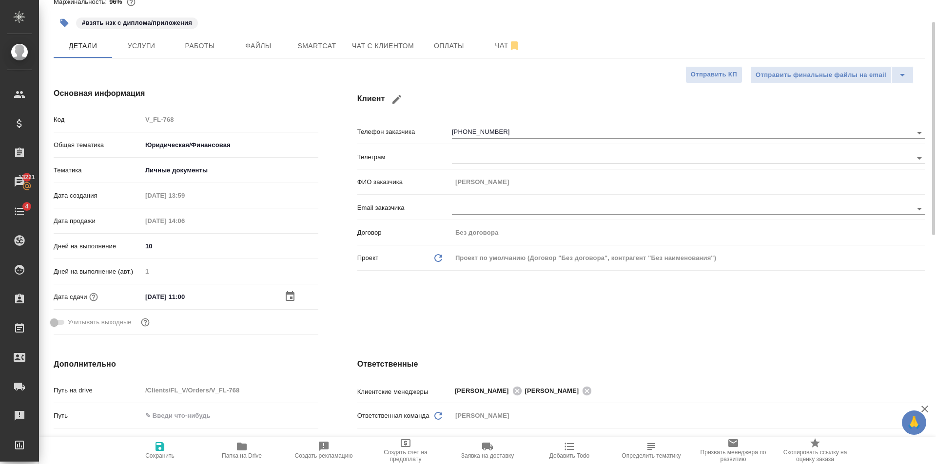
click at [143, 446] on span "Сохранить" at bounding box center [160, 450] width 70 height 19
type textarea "x"
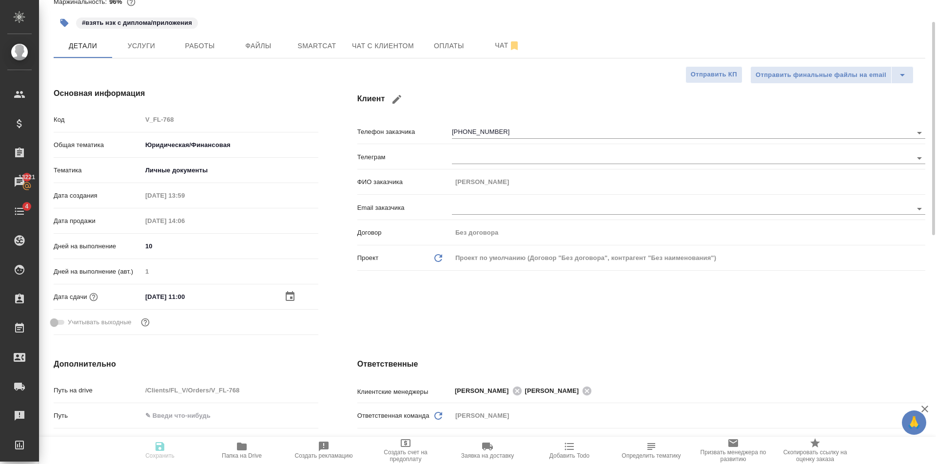
type textarea "x"
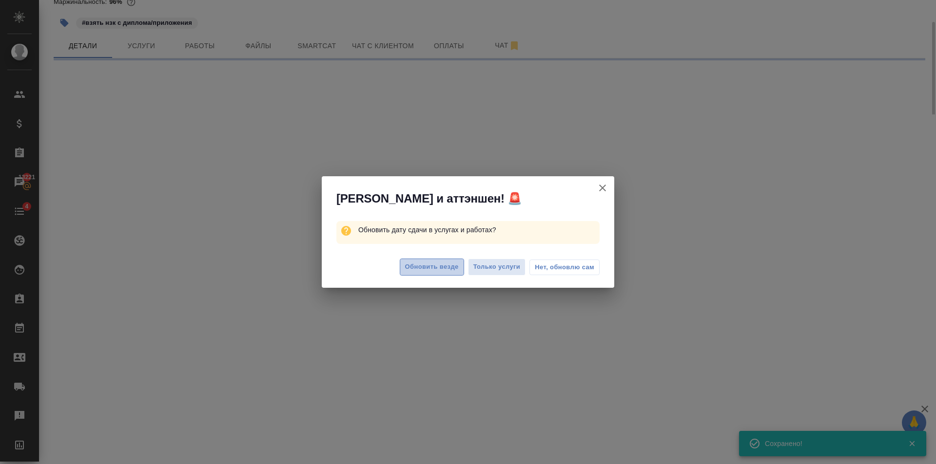
click at [442, 273] on button "Обновить везде" at bounding box center [432, 267] width 64 height 17
select select "RU"
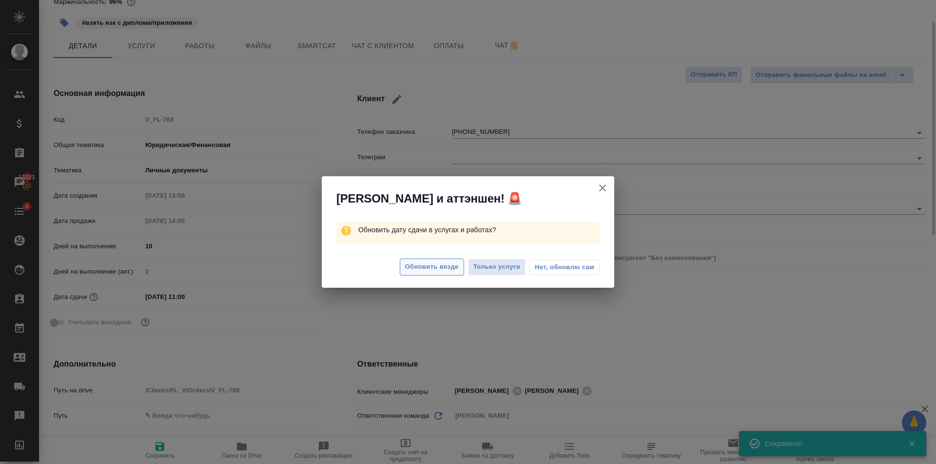
type textarea "x"
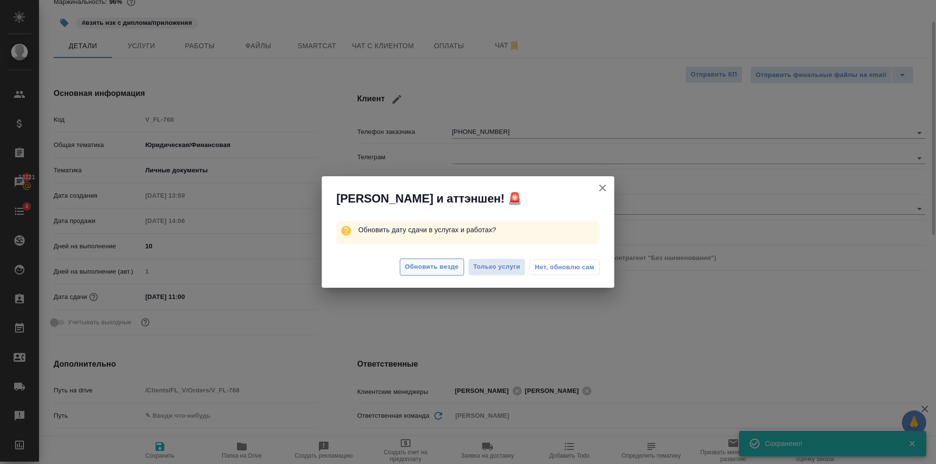
type textarea "x"
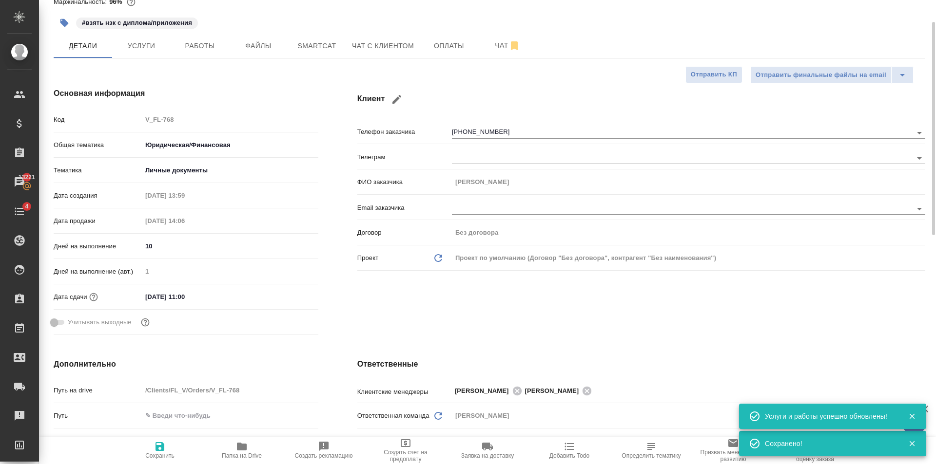
scroll to position [0, 0]
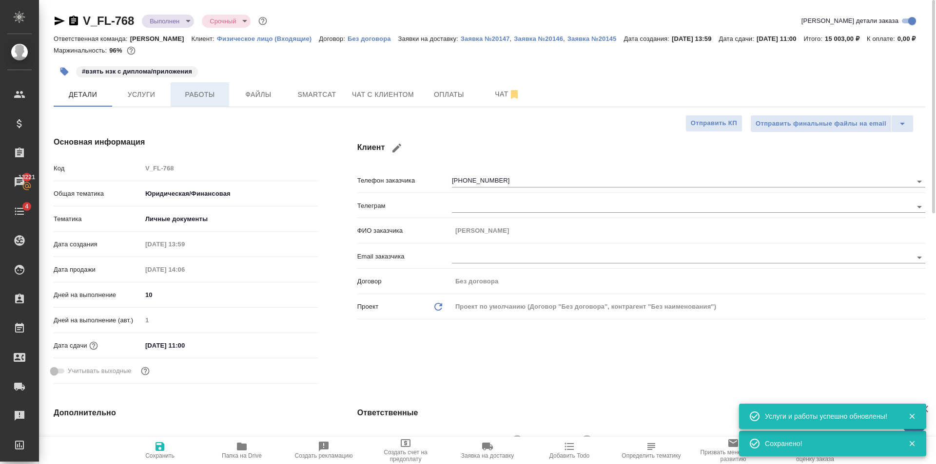
click at [212, 101] on span "Работы" at bounding box center [199, 95] width 47 height 12
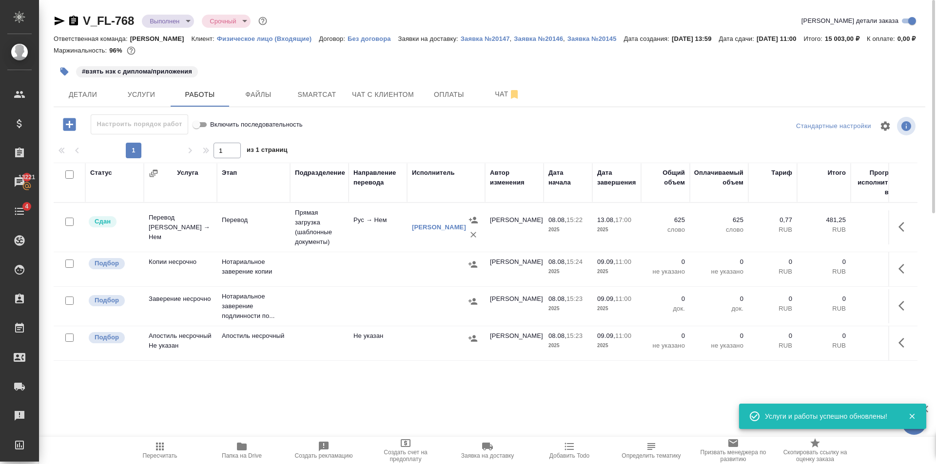
click at [385, 158] on div "1 1 из 1 страниц" at bounding box center [489, 151] width 871 height 16
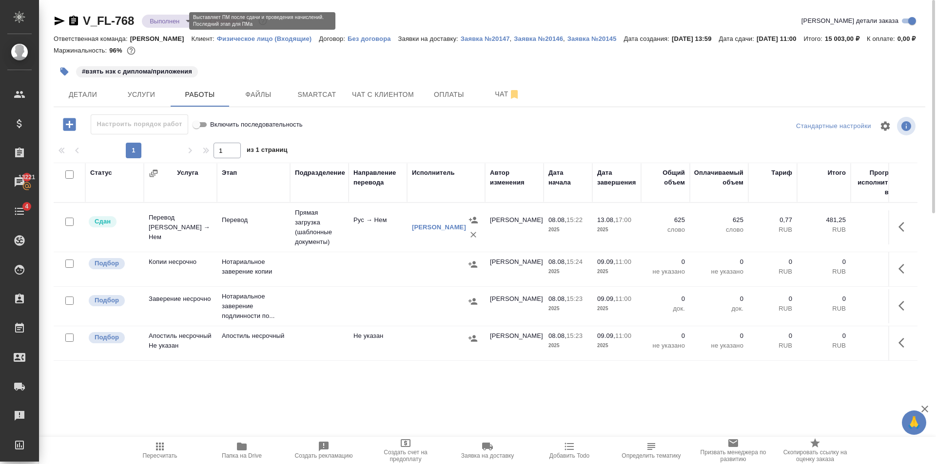
click at [163, 22] on body "🙏 .cls-1 fill:#fff; AWATERA Golubev Dmitry Клиенты Спецификации Заказы 13221 Ча…" at bounding box center [468, 232] width 936 height 464
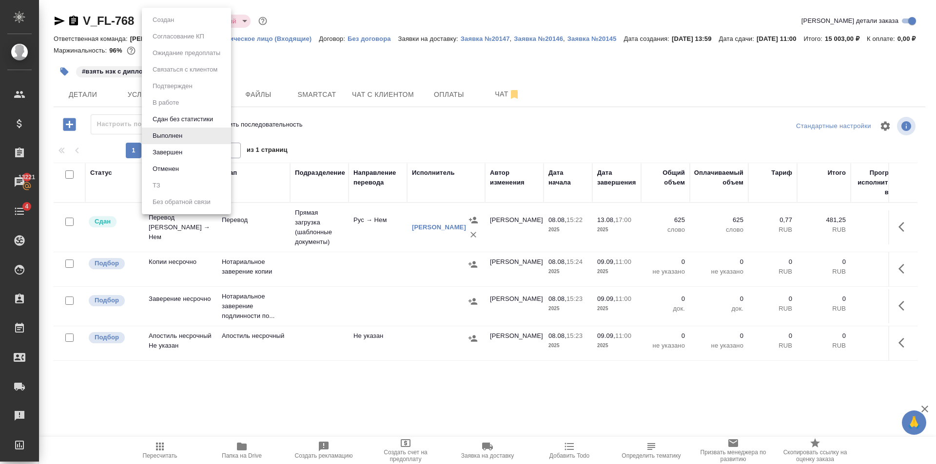
click at [179, 116] on button "Сдан без статистики" at bounding box center [183, 119] width 66 height 11
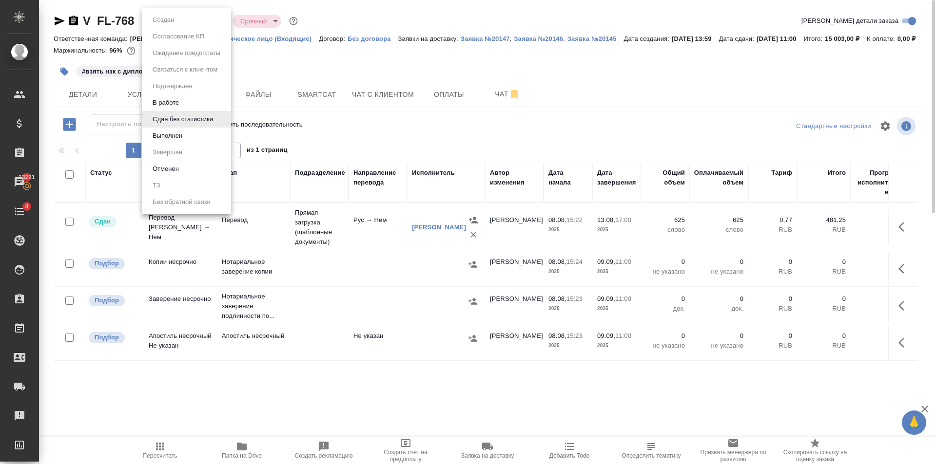
click at [173, 19] on body "🙏 .cls-1 fill:#fff; AWATERA Golubev Dmitry Клиенты Спецификации Заказы 13221 Ча…" at bounding box center [468, 232] width 936 height 464
click at [172, 98] on button "В работе" at bounding box center [166, 102] width 32 height 11
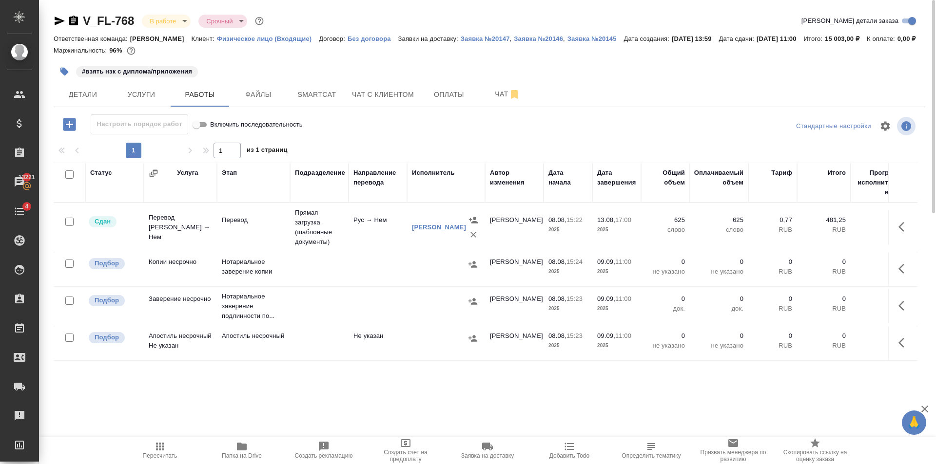
click at [292, 231] on td "Прямая загрузка (шаблонные документы)" at bounding box center [319, 227] width 58 height 49
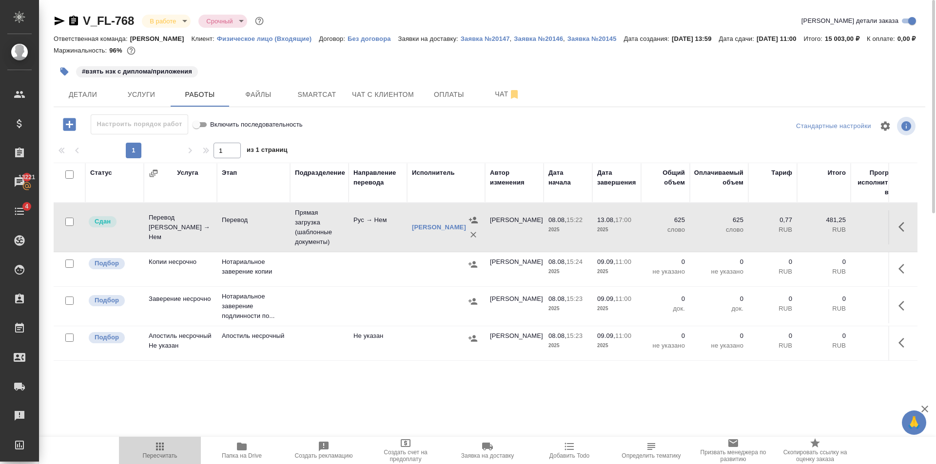
click at [154, 449] on icon "button" at bounding box center [160, 447] width 12 height 12
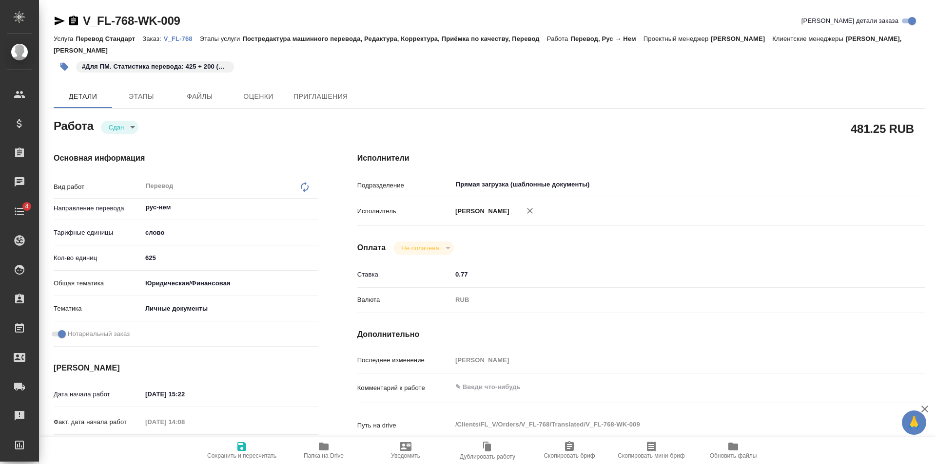
type textarea "x"
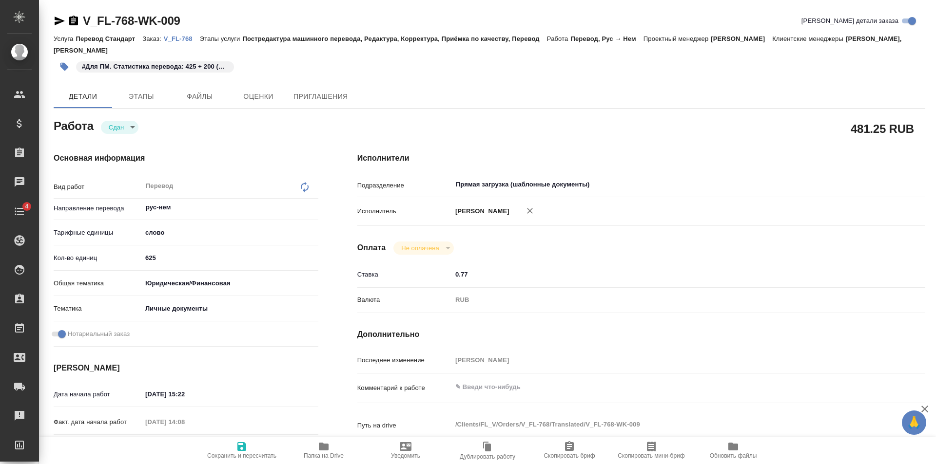
type textarea "x"
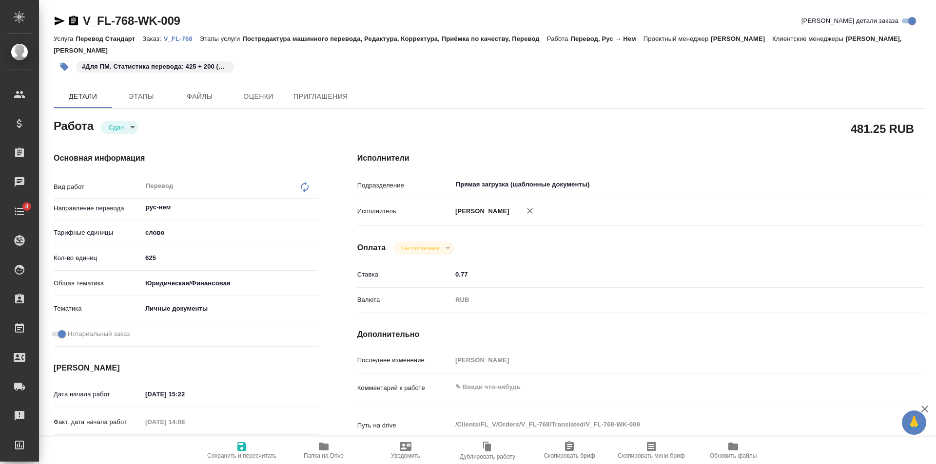
type textarea "x"
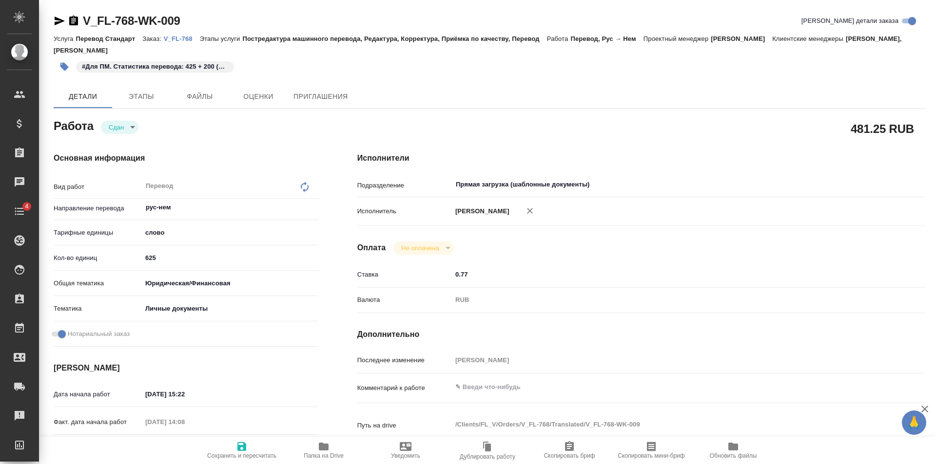
click at [127, 127] on body "🙏 .cls-1 fill:#fff; AWATERA [PERSON_NAME] Клиенты Спецификации Заказы Чаты 4 To…" at bounding box center [468, 232] width 936 height 464
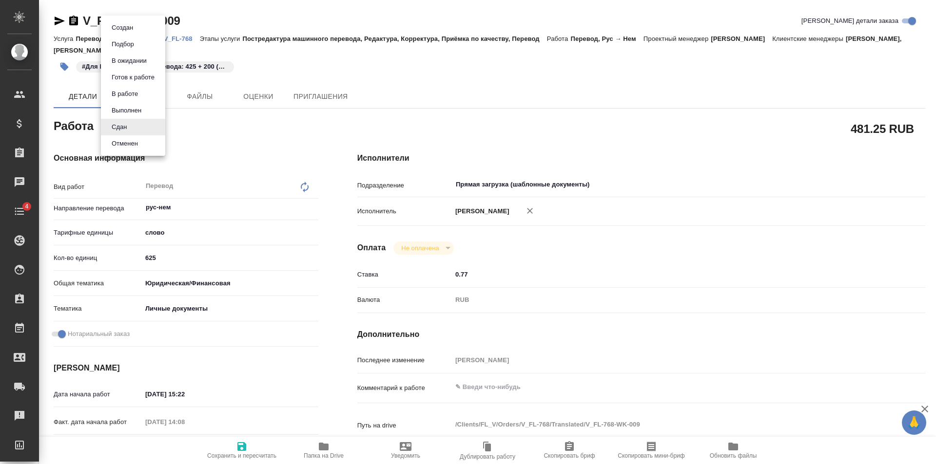
type textarea "x"
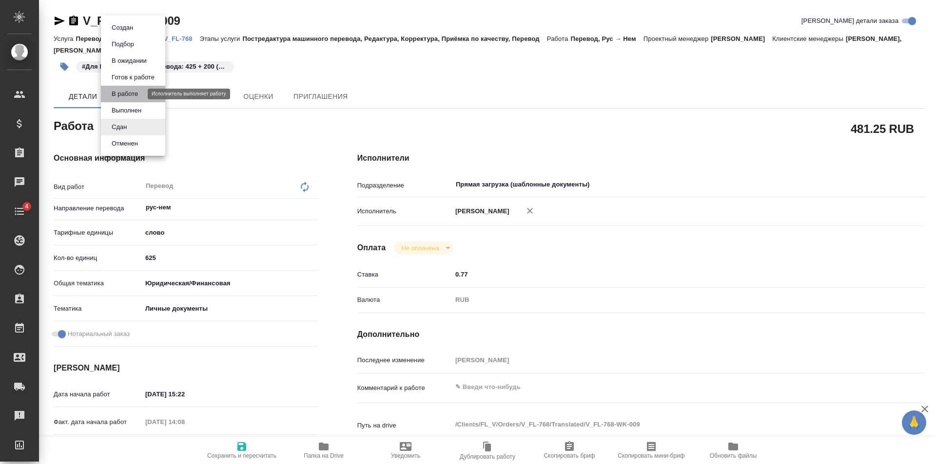
click at [135, 93] on button "В работе" at bounding box center [125, 94] width 32 height 11
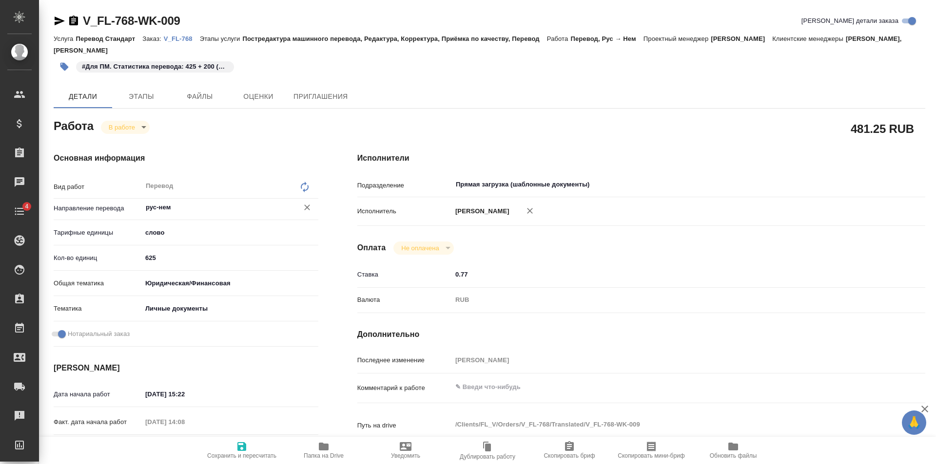
type textarea "x"
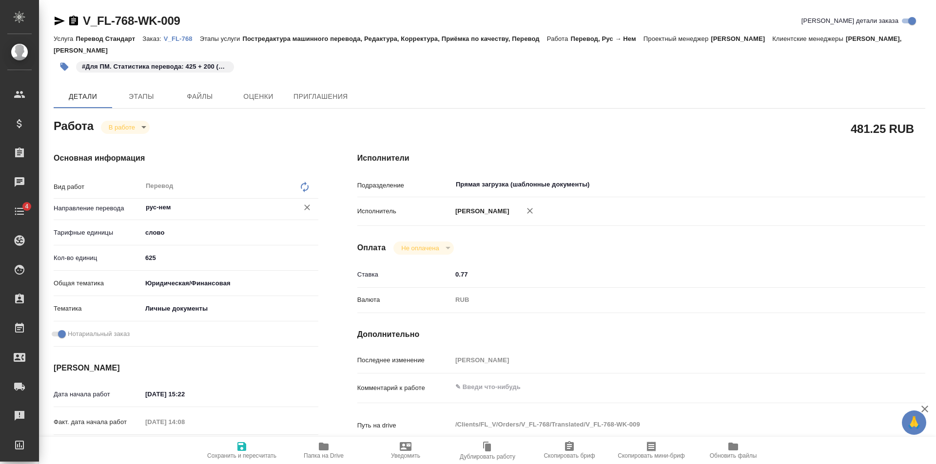
type textarea "x"
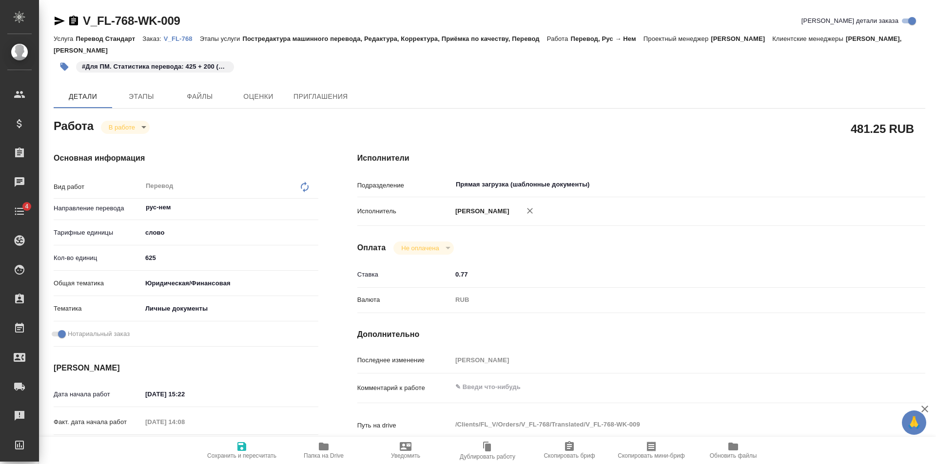
type textarea "x"
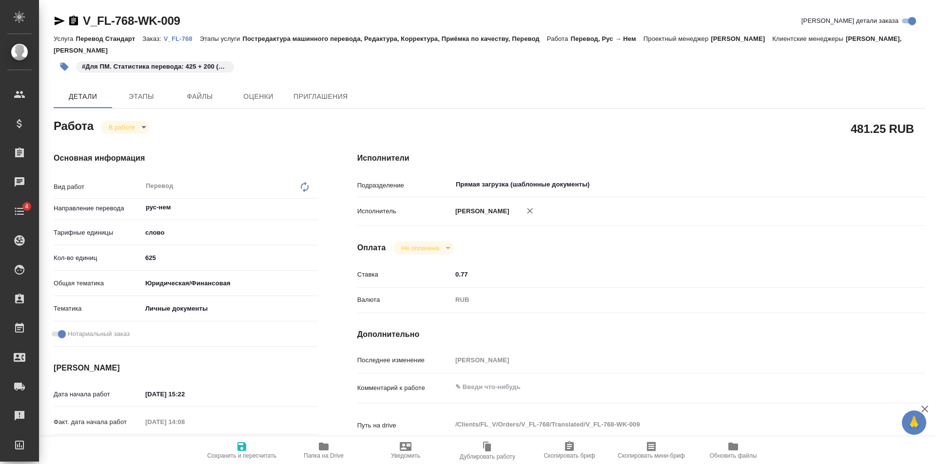
click at [244, 450] on icon "button" at bounding box center [241, 447] width 9 height 9
type textarea "x"
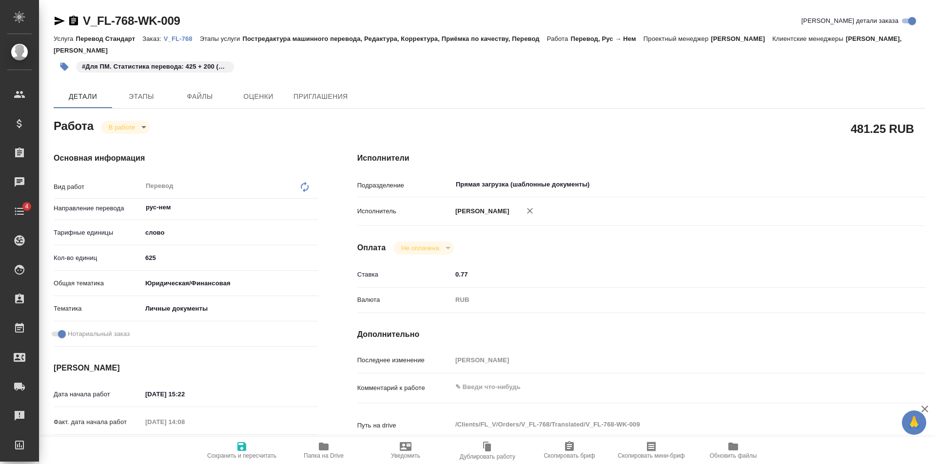
type textarea "x"
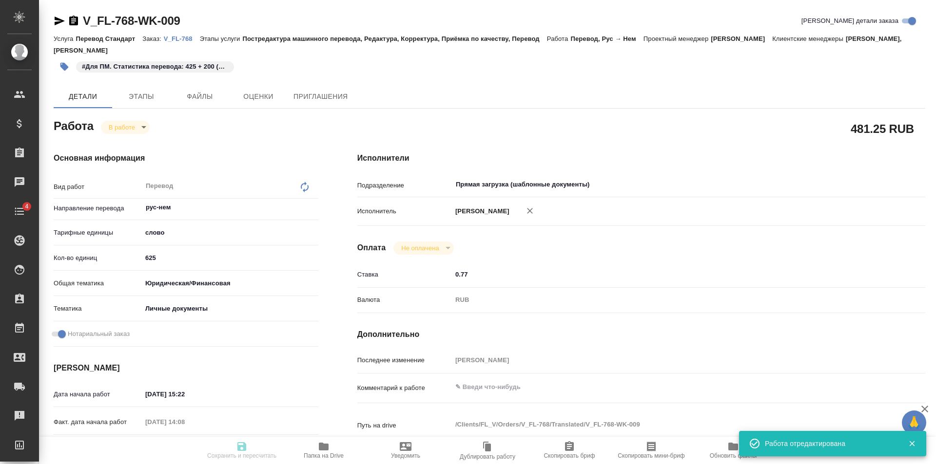
type textarea "x"
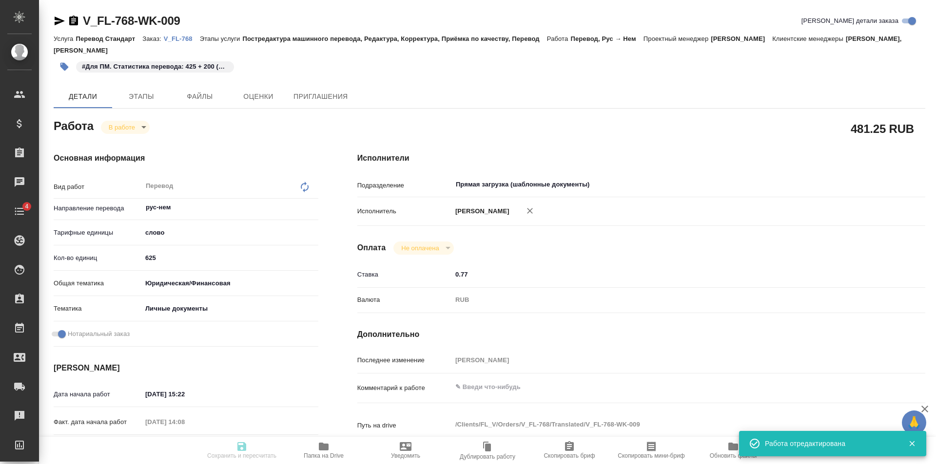
type textarea "x"
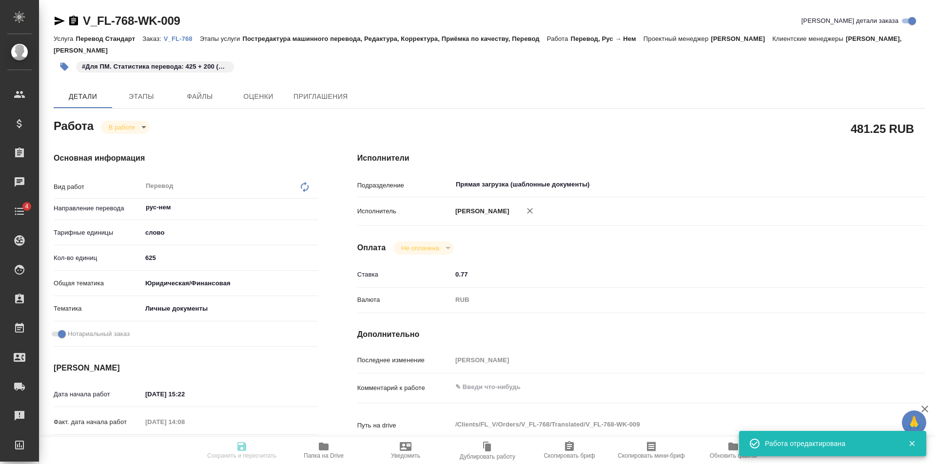
type input "inProgress"
type textarea "Перевод"
type textarea "x"
type input "рус-нем"
type input "5a8b1489cc6b4906c91bfd90"
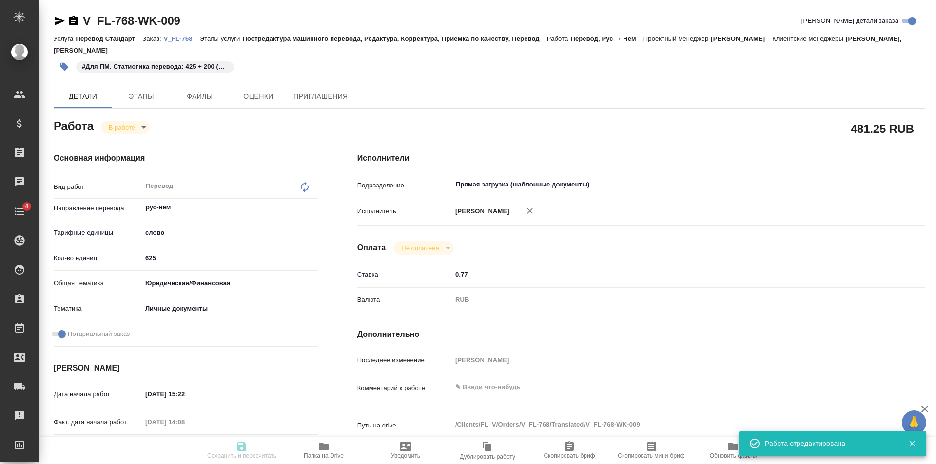
type input "625"
type input "yr-fn"
type input "5a8b8b956a9677013d343cfe"
checkbox input "true"
type input "08.08.2025 15:22"
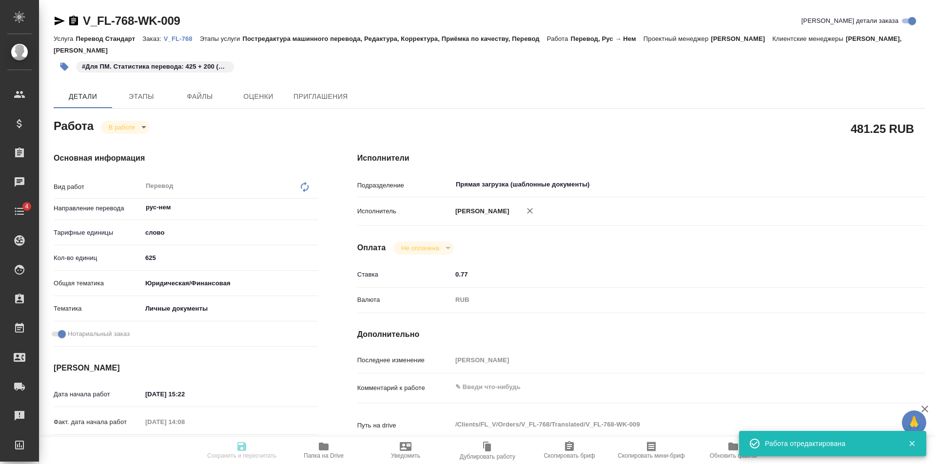
type input "11.08.2025 14:08"
type input "13.08.2025 17:00"
type input "13.08.2025 14:59"
type input "09.09.2025 11:00"
type input "Прямая загрузка (шаблонные документы)"
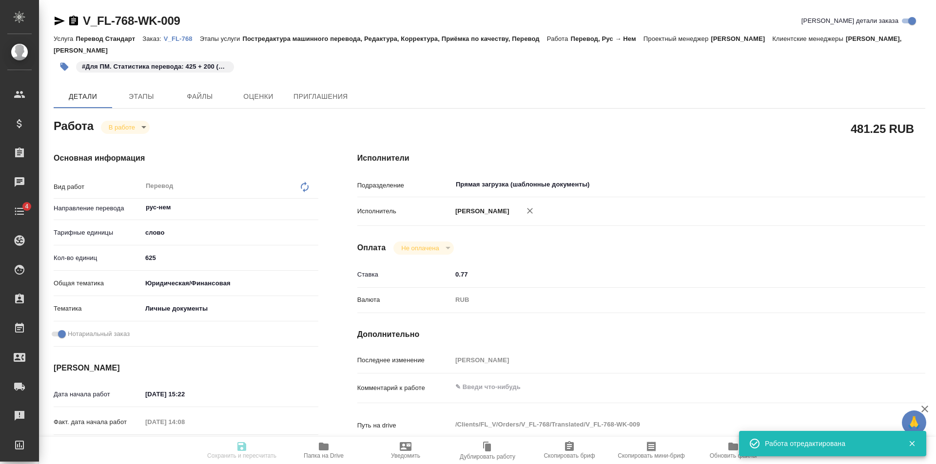
type input "notPayed"
type input "0.77"
type input "RUB"
type input "Голубев Дмитрий"
type textarea "x"
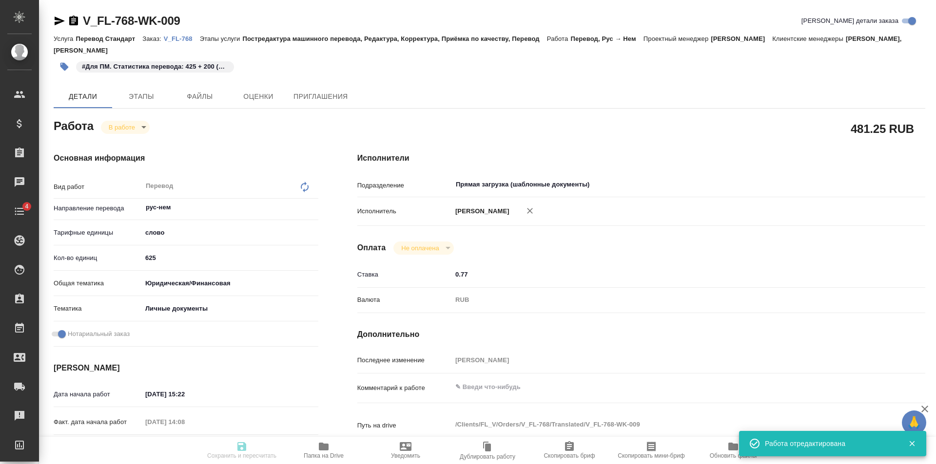
type textarea "/Clients/FL_V/Orders/V_FL-768/Translated/V_FL-768-WK-009"
type textarea "x"
type input "V_FL-768"
type input "Перевод Стандарт"
type input "Постредактура машинного перевода, Редактура, Корректура, Приёмка по качеству, П…"
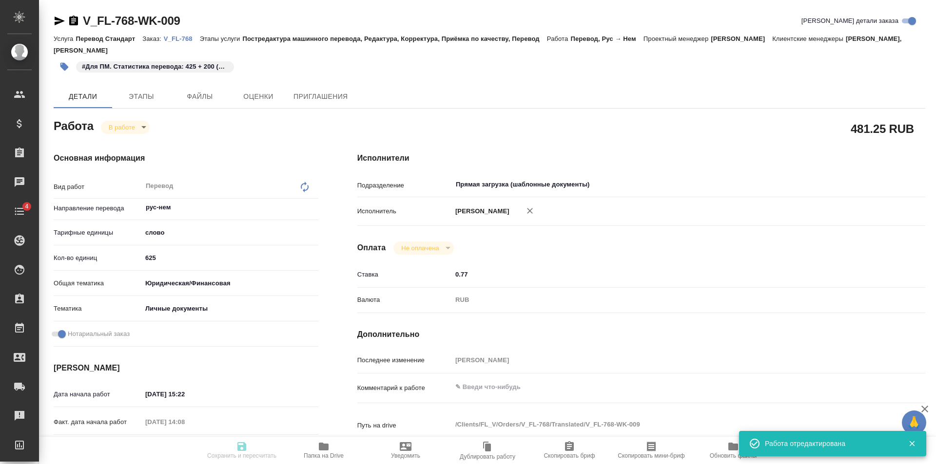
type input "Голубев Дмитрий, Касымов Тимур"
type input "/Clients/FL_V/Orders/V_FL-768"
type textarea "x"
type textarea "апостиль оригинала СОР, выдан в МО + перевод на немецкий язык аттестат с прилож…"
type textarea "x"
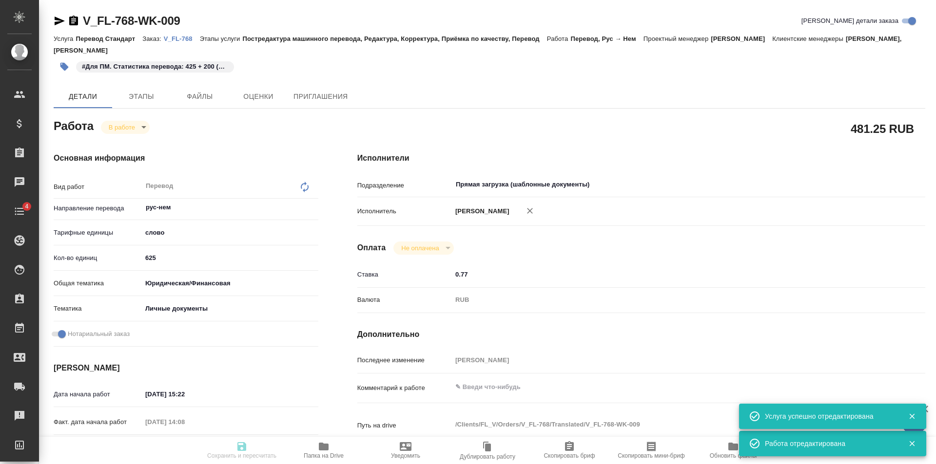
type textarea "x"
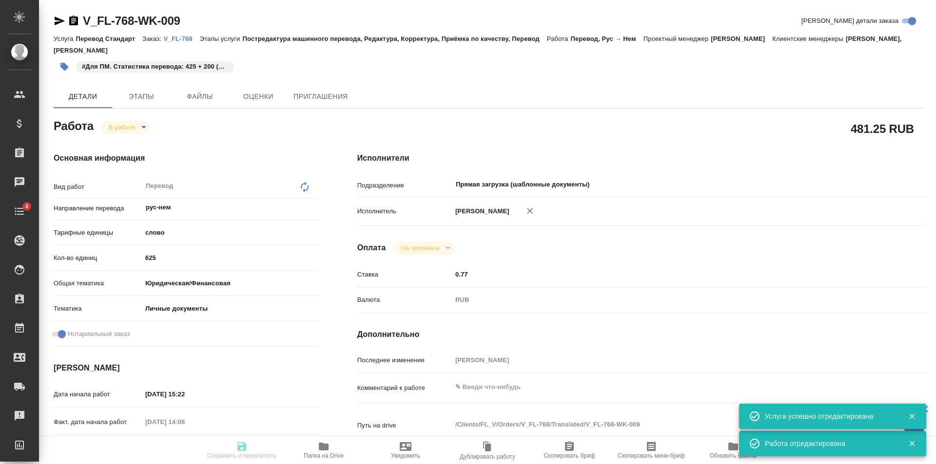
type textarea "x"
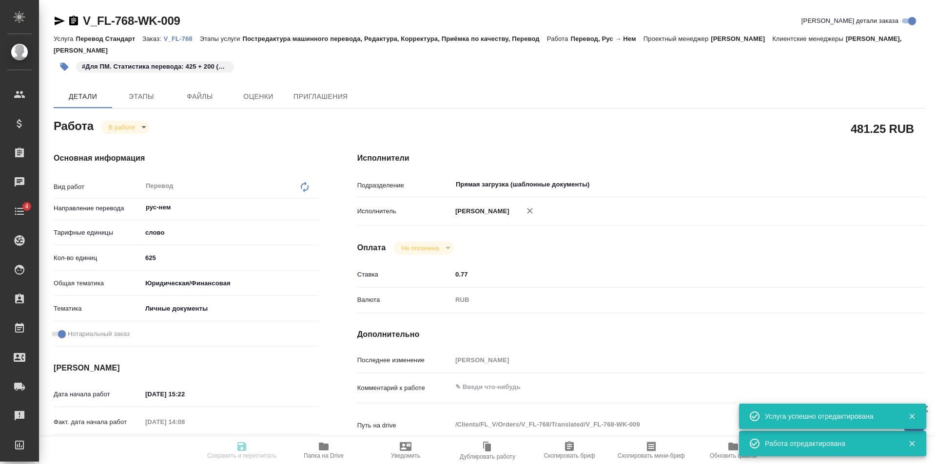
type textarea "x"
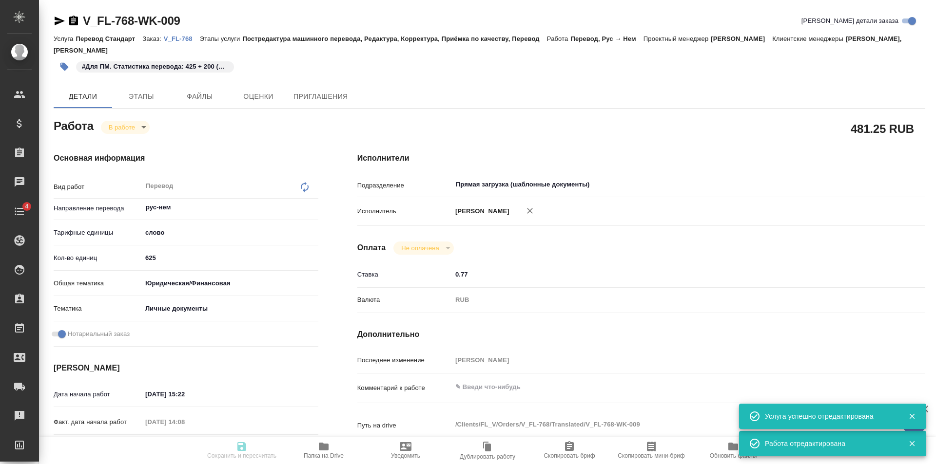
type textarea "x"
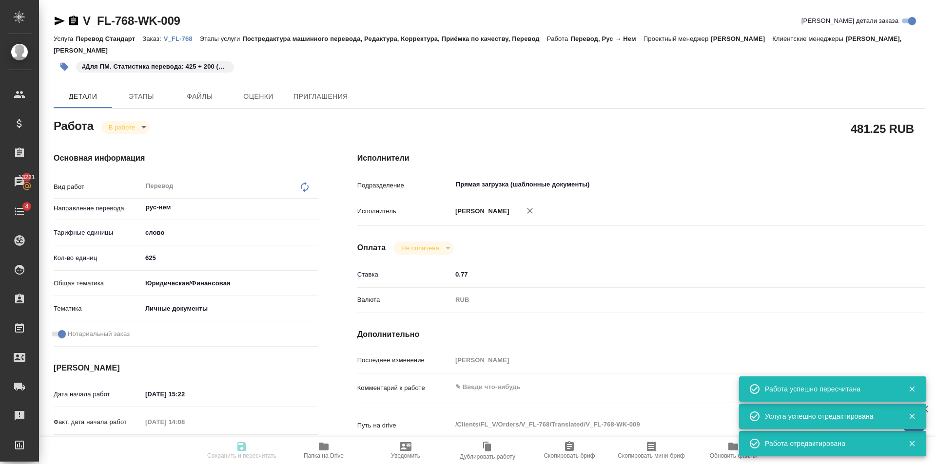
type input "inProgress"
type textarea "Перевод"
type textarea "x"
type input "рус-нем"
type input "5a8b1489cc6b4906c91bfd90"
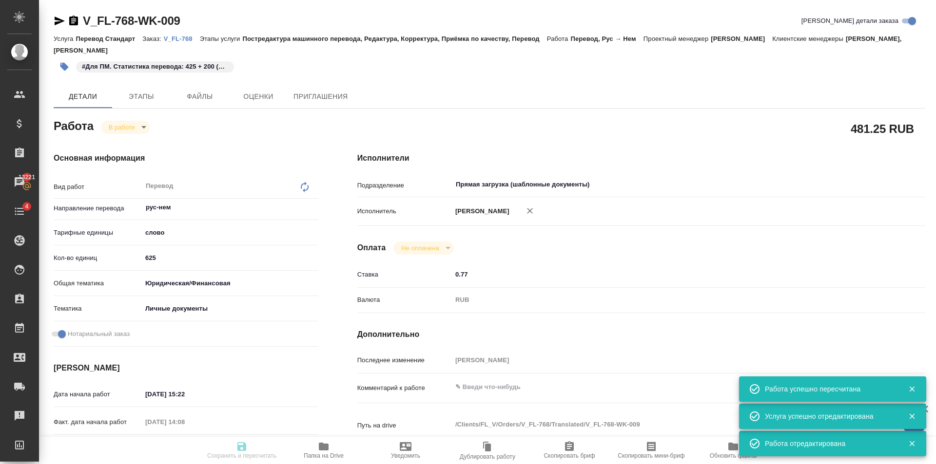
type input "625"
type input "yr-fn"
type input "5a8b8b956a9677013d343cfe"
checkbox input "true"
type input "08.08.2025 15:22"
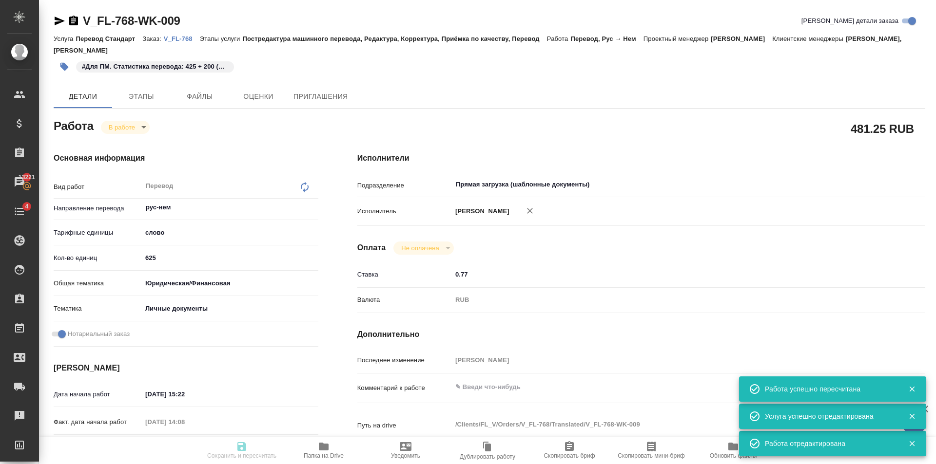
type input "11.08.2025 14:08"
type input "13.08.2025 17:00"
type input "13.08.2025 14:59"
type input "09.09.2025 11:00"
type input "Прямая загрузка (шаблонные документы)"
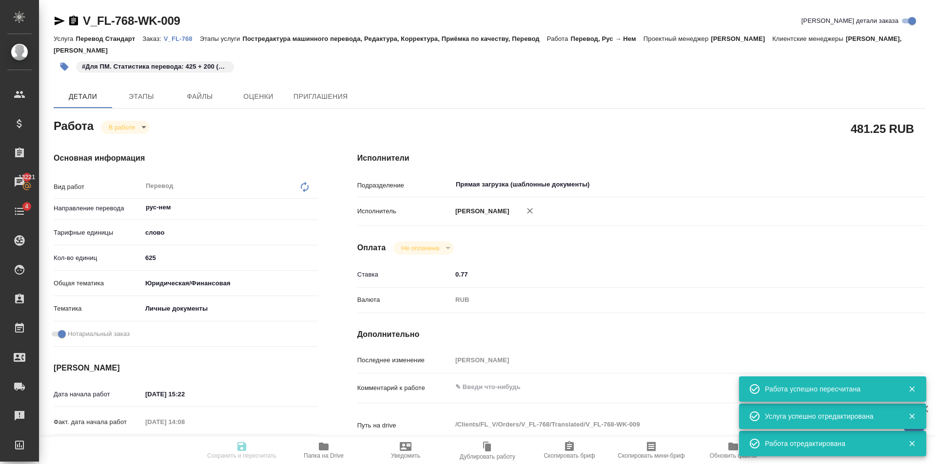
type input "notPayed"
type input "0.77"
type input "RUB"
type input "[PERSON_NAME]"
type textarea "x"
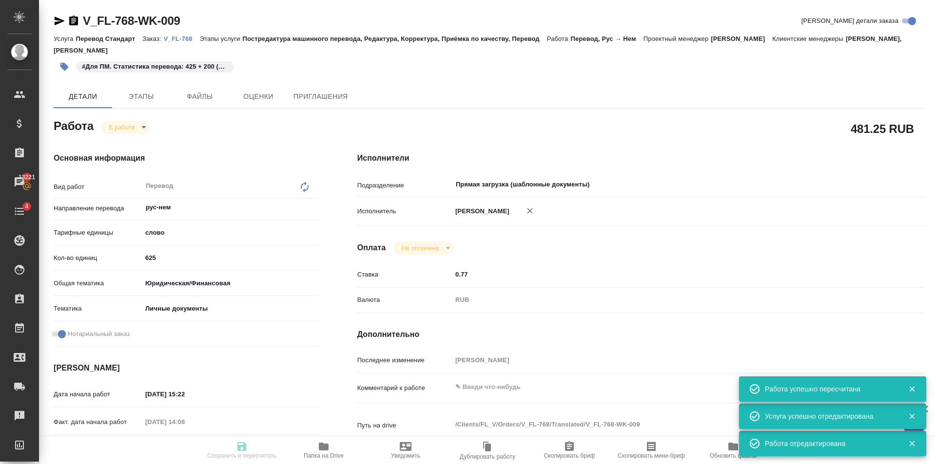
type textarea "/Clients/FL_V/Orders/V_FL-768/Translated/V_FL-768-WK-009"
type textarea "x"
type input "V_FL-768"
type input "Перевод Стандарт"
type input "Постредактура машинного перевода, Редактура, Корректура, Приёмка по качеству, П…"
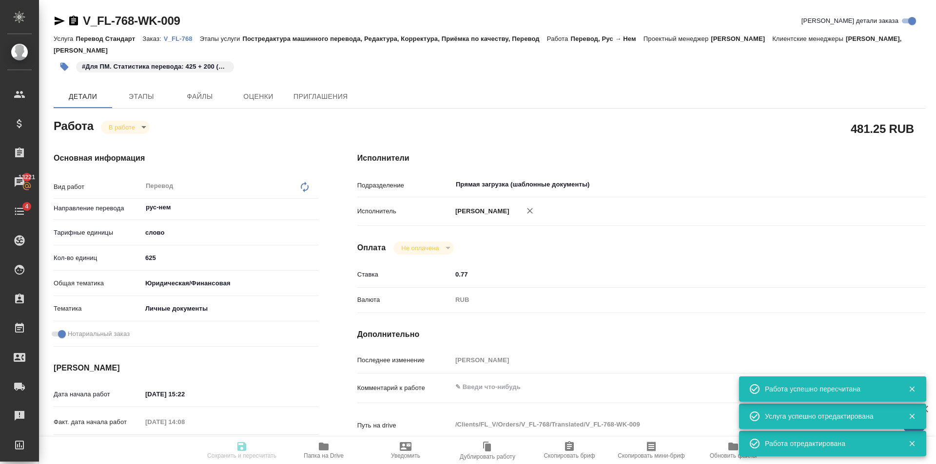
type input "Голубев Дмитрий, Касымов Тимур"
type input "/Clients/FL_V/Orders/V_FL-768"
type textarea "x"
type textarea "апостиль оригинала СОР, выдан в МО + перевод на немецкий язык аттестат с прилож…"
type textarea "x"
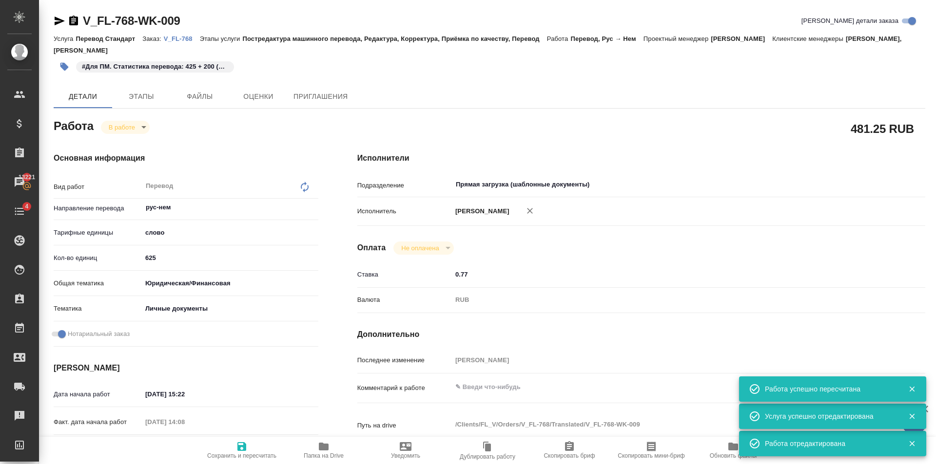
type textarea "x"
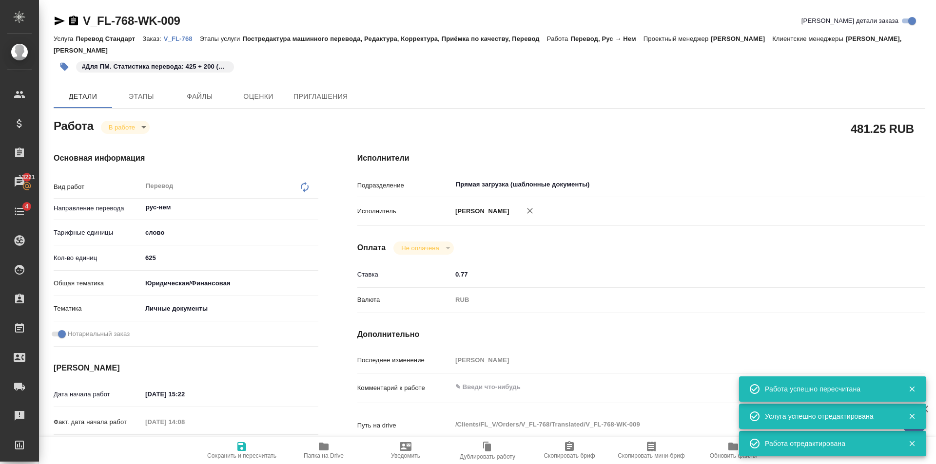
type textarea "x"
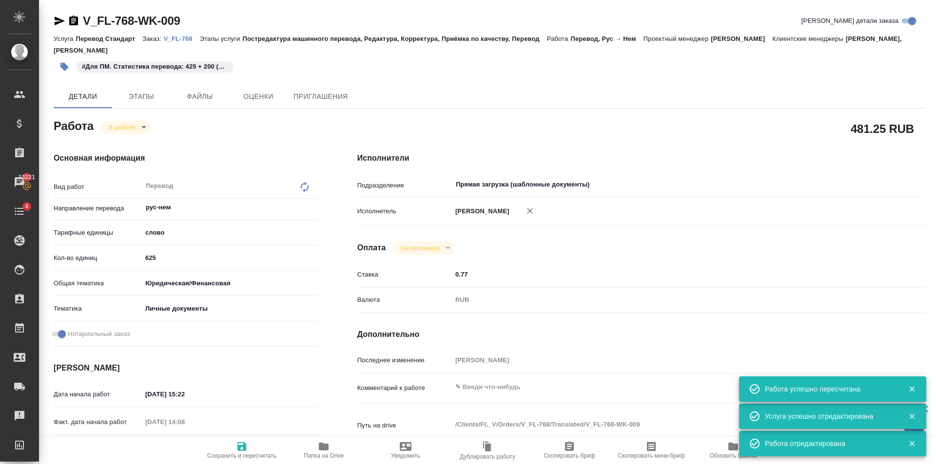
type textarea "x"
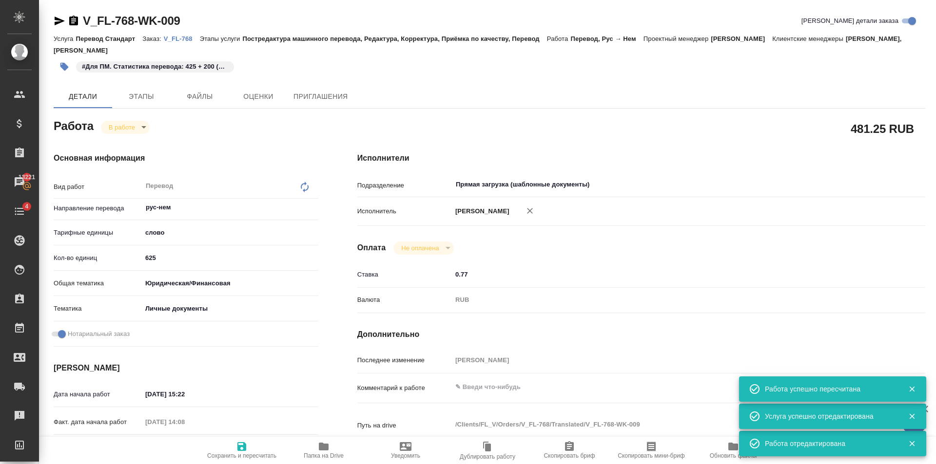
type textarea "x"
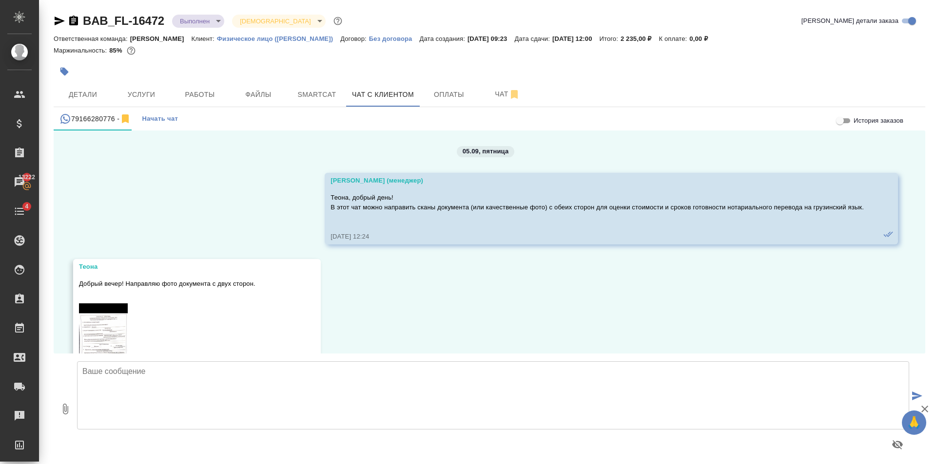
scroll to position [3412, 0]
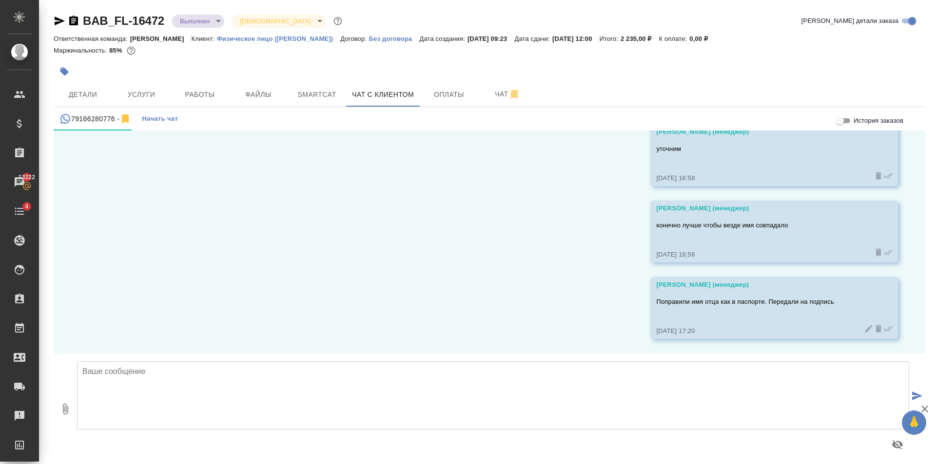
click at [327, 372] on textarea at bounding box center [493, 396] width 832 height 68
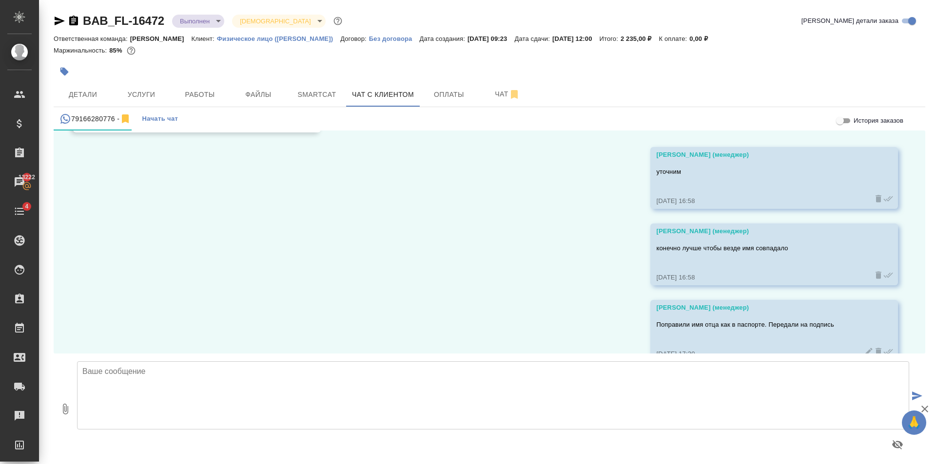
scroll to position [3363, 0]
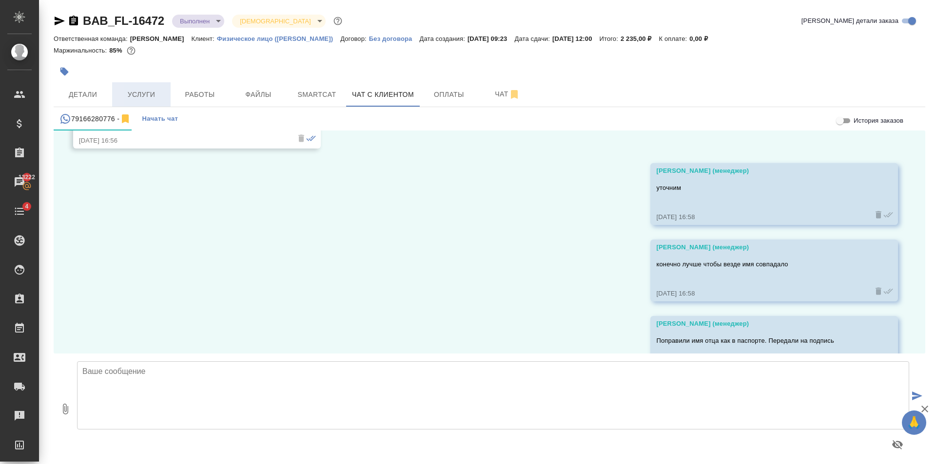
click at [150, 96] on span "Услуги" at bounding box center [141, 95] width 47 height 12
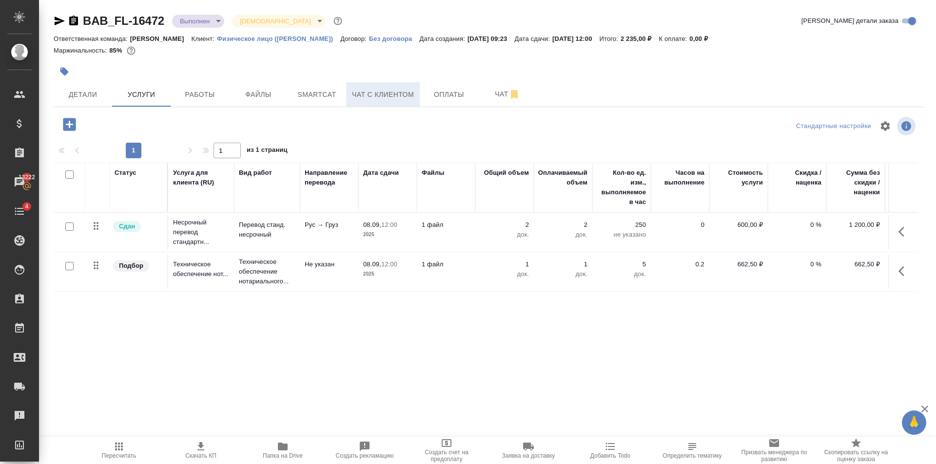
click at [404, 102] on button "Чат с клиентом" at bounding box center [383, 94] width 74 height 24
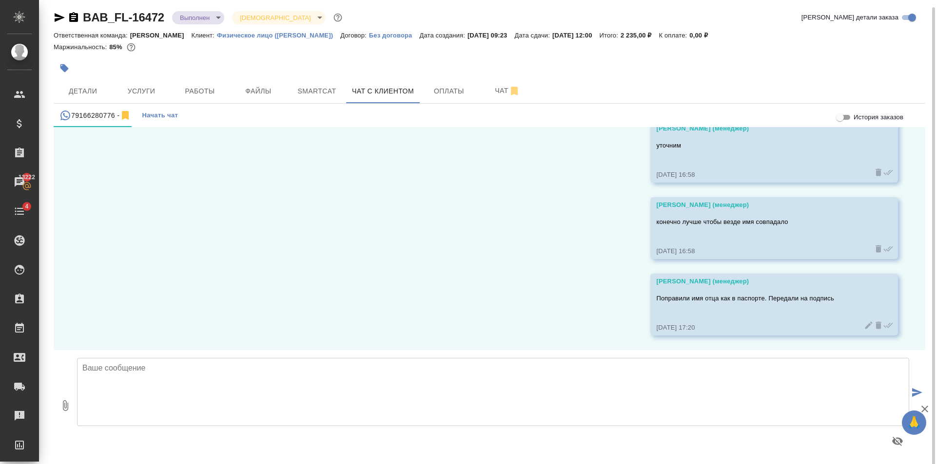
scroll to position [5, 0]
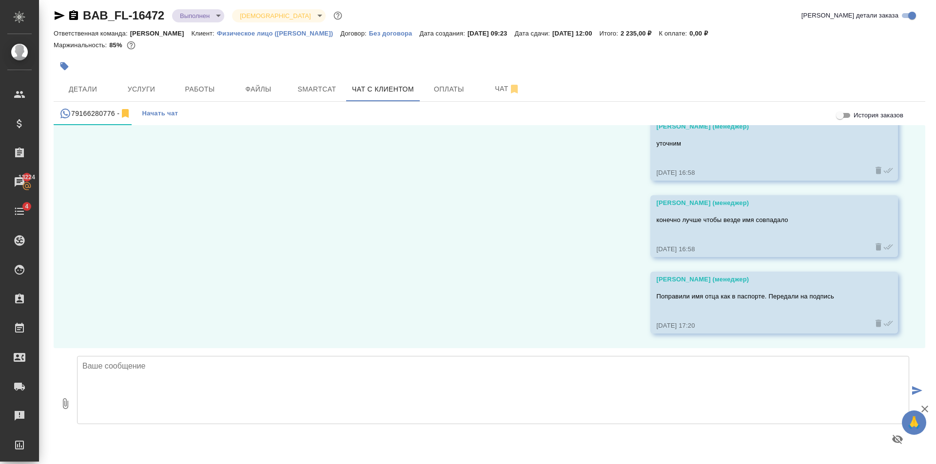
click at [293, 249] on div "05.09, [DATE] [PERSON_NAME] (менеджер) [PERSON_NAME], добрый день! В этот чат м…" at bounding box center [489, 236] width 871 height 223
click at [68, 406] on icon "button" at bounding box center [65, 404] width 5 height 11
type input "C:\fakepath\doc02571020250908173400.pdf"
click at [912, 387] on icon "submit" at bounding box center [917, 390] width 10 height 9
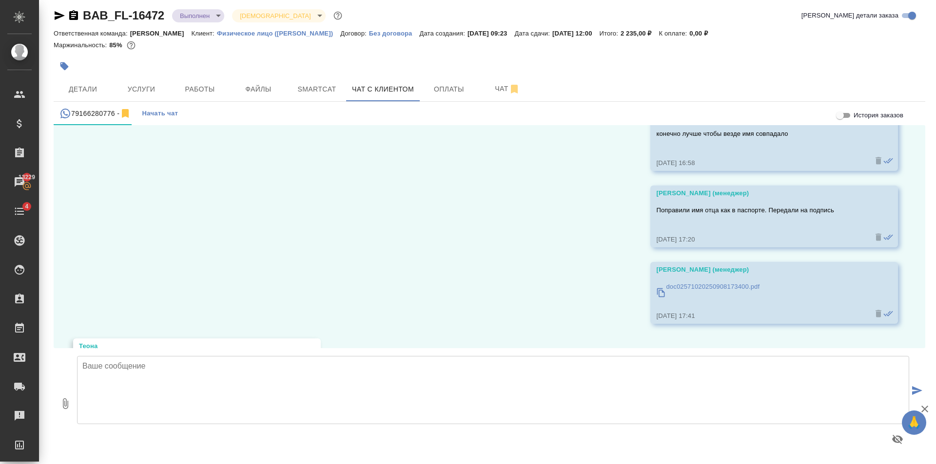
scroll to position [3565, 0]
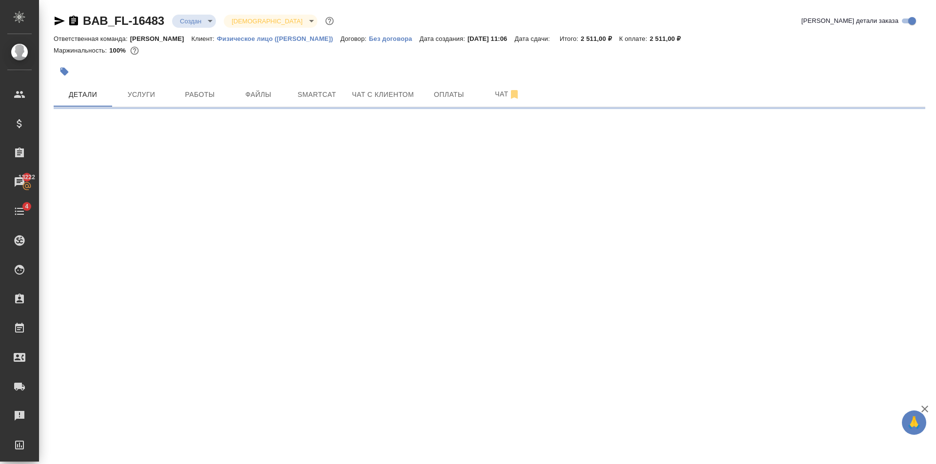
select select "RU"
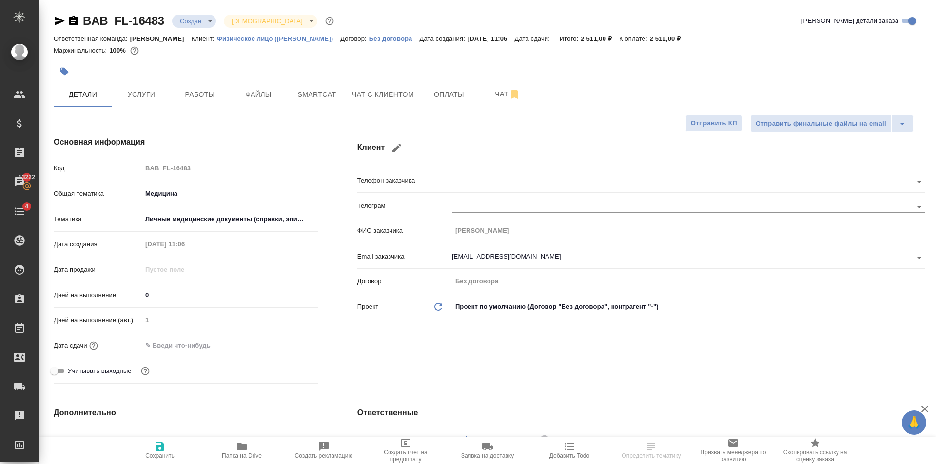
type textarea "x"
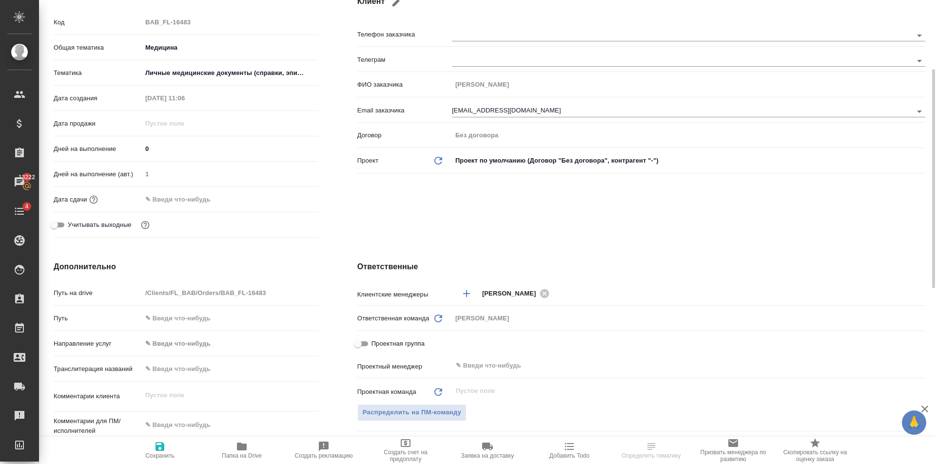
click at [409, 345] on span "Проектная группа" at bounding box center [397, 344] width 53 height 10
click at [375, 345] on input "Проектная группа" at bounding box center [357, 344] width 35 height 12
checkbox input "true"
type textarea "x"
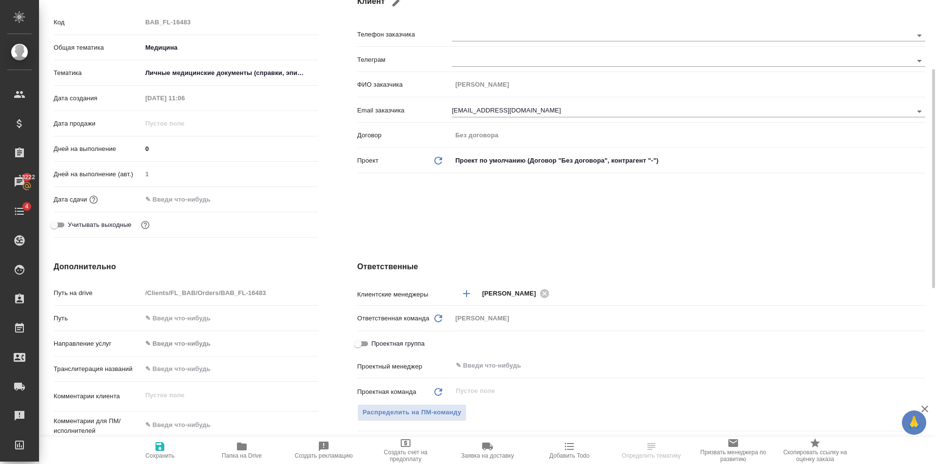
type textarea "x"
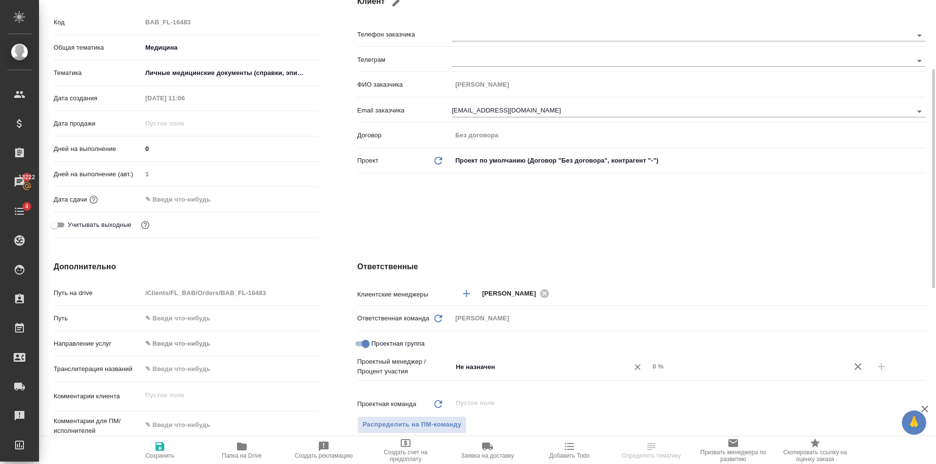
click at [523, 367] on input "Не назначен" at bounding box center [534, 367] width 159 height 12
type input "ьтар"
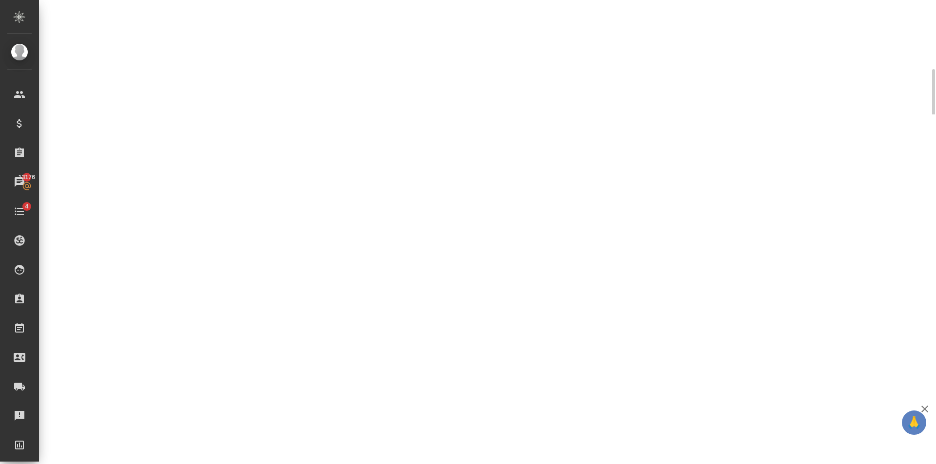
select select "RU"
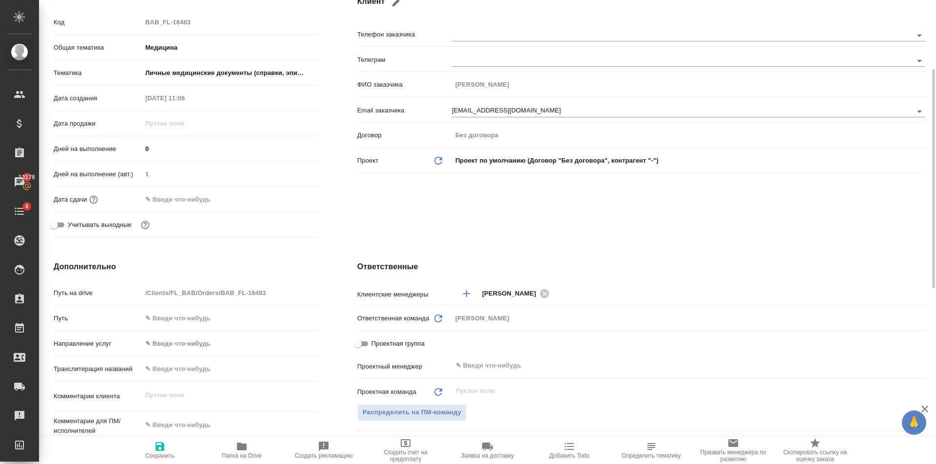
click at [471, 344] on div "Проектная группа" at bounding box center [641, 343] width 568 height 17
type textarea "x"
click at [378, 343] on span "Проектная группа" at bounding box center [397, 344] width 53 height 10
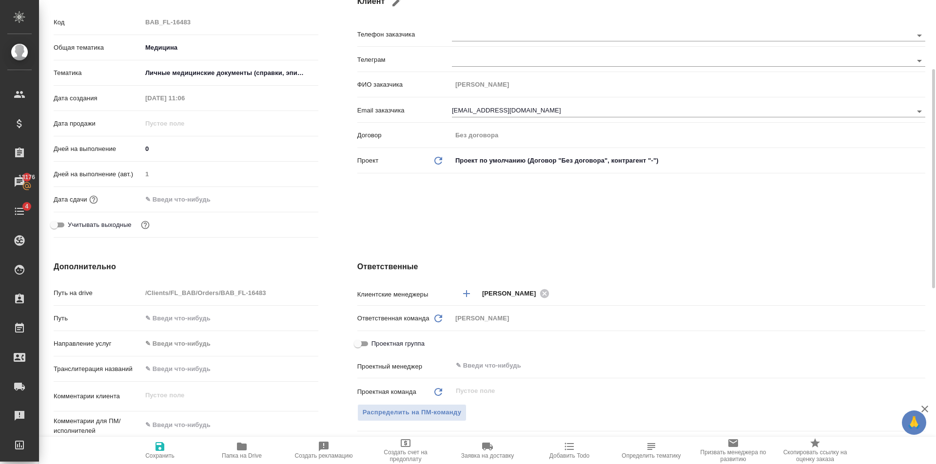
click at [375, 343] on input "Проектная группа" at bounding box center [357, 344] width 35 height 12
checkbox input "true"
type textarea "x"
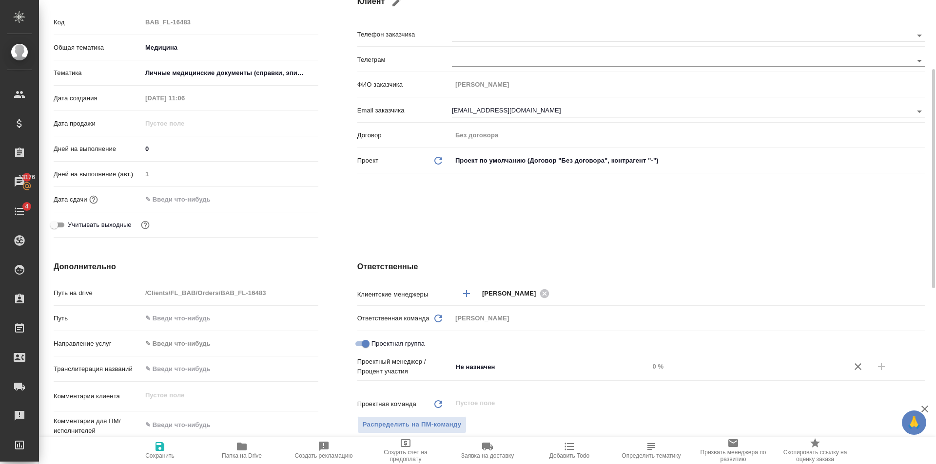
click at [549, 380] on div "Проектный менеджер / Процент участия Не назначен ​ 0 %" at bounding box center [641, 376] width 568 height 38
click at [548, 367] on input "Не назначен" at bounding box center [534, 367] width 159 height 12
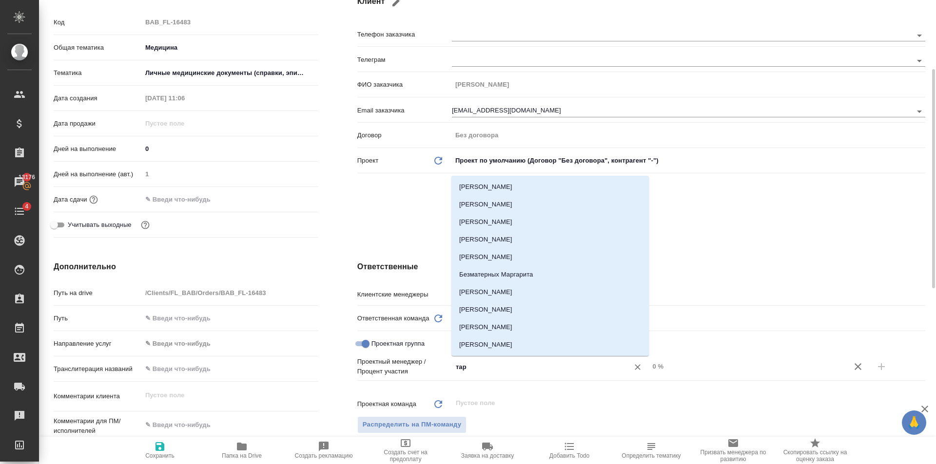
type input "тара"
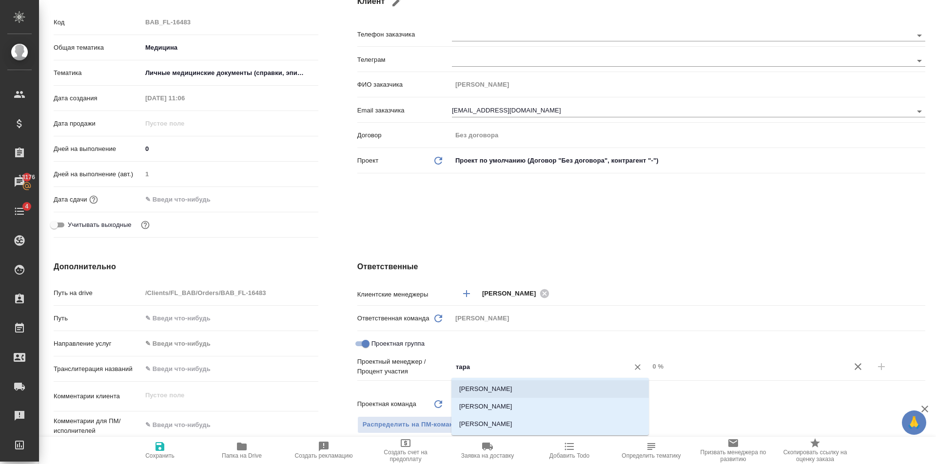
click at [557, 384] on li "Тарабановская Анастасия" at bounding box center [549, 390] width 197 height 18
type textarea "x"
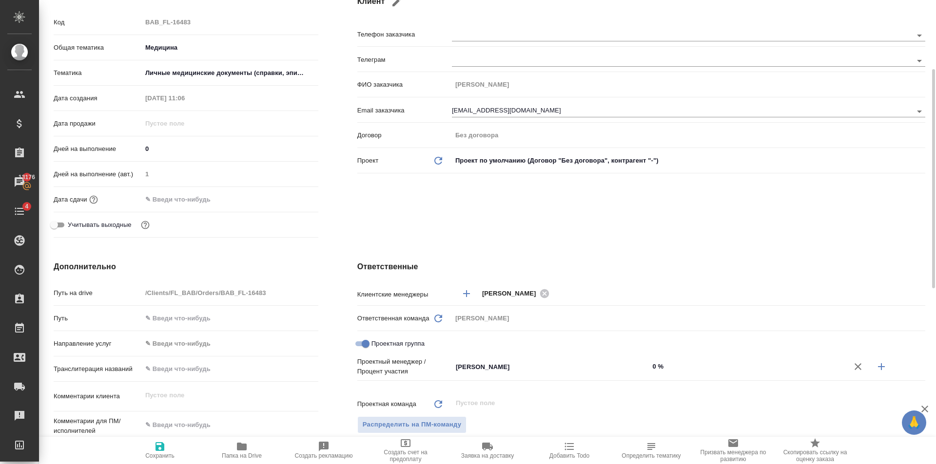
click at [673, 368] on input "0 %" at bounding box center [747, 367] width 197 height 14
type textarea "x"
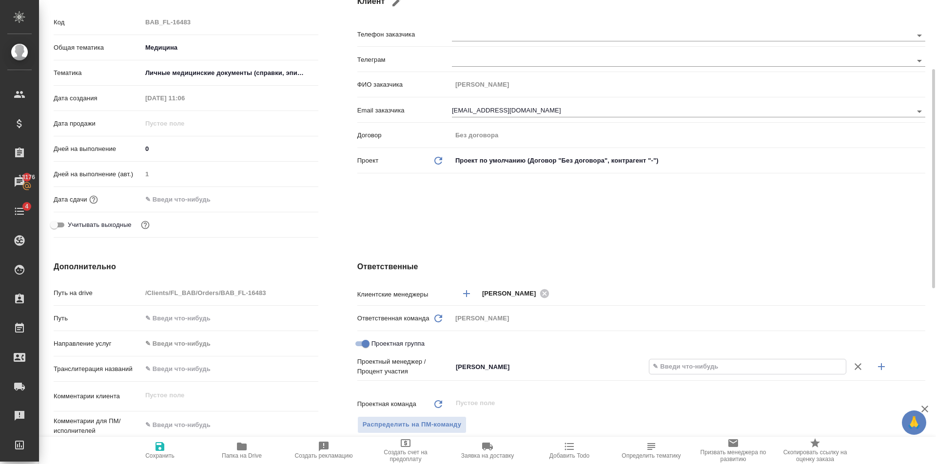
type textarea "x"
type input "90 %"
type textarea "x"
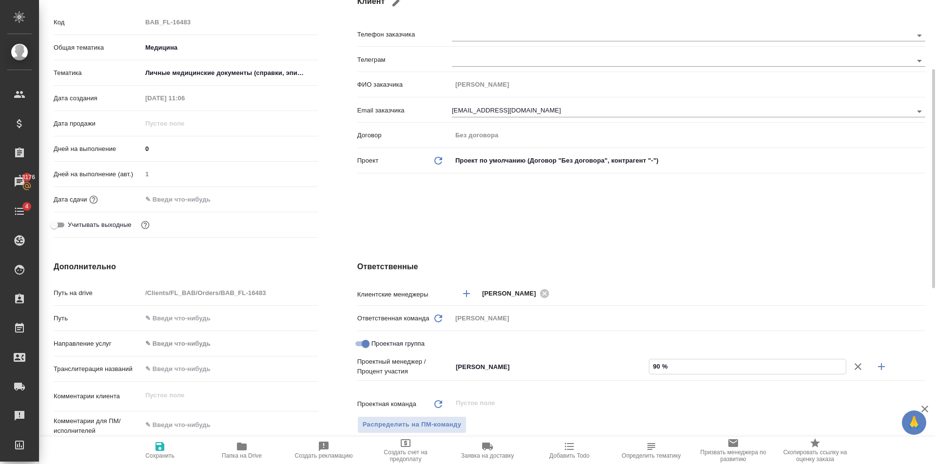
type textarea "x"
type input "90 %"
drag, startPoint x: 885, startPoint y: 369, endPoint x: 622, endPoint y: 399, distance: 264.9
click at [885, 369] on icon "button" at bounding box center [881, 367] width 12 height 12
type textarea "x"
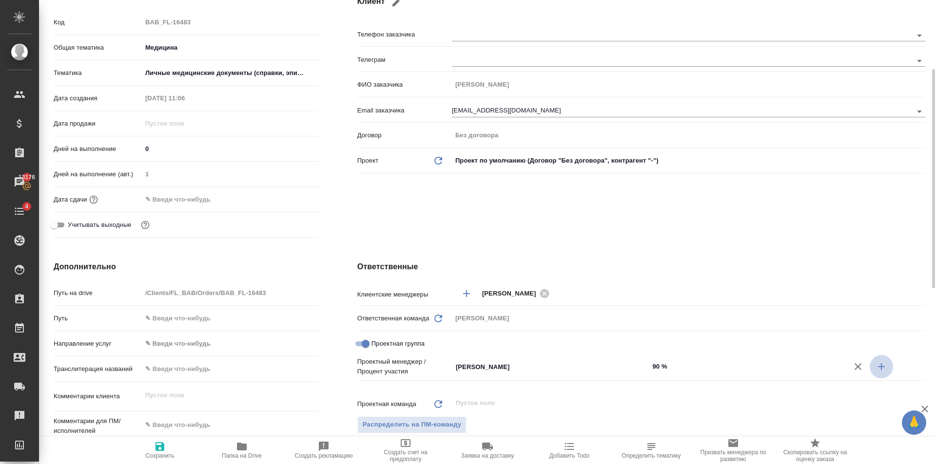
type textarea "x"
click at [596, 384] on input "Не назначен" at bounding box center [534, 383] width 159 height 12
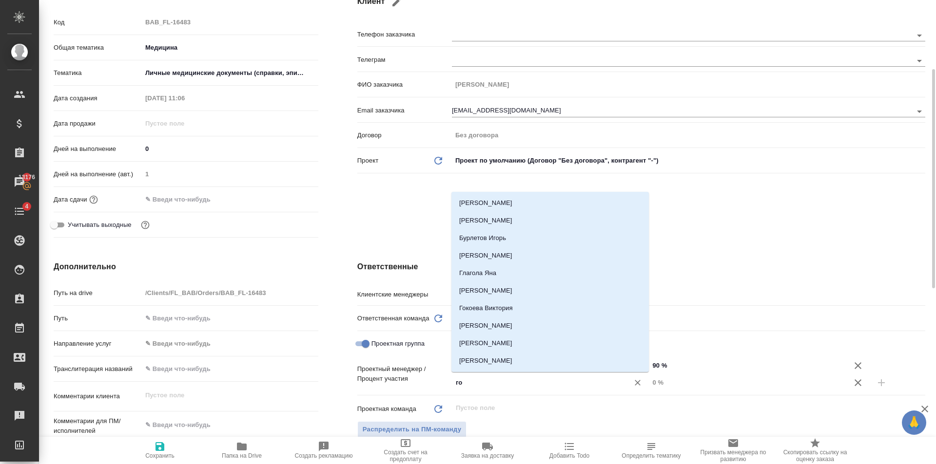
type input "гол"
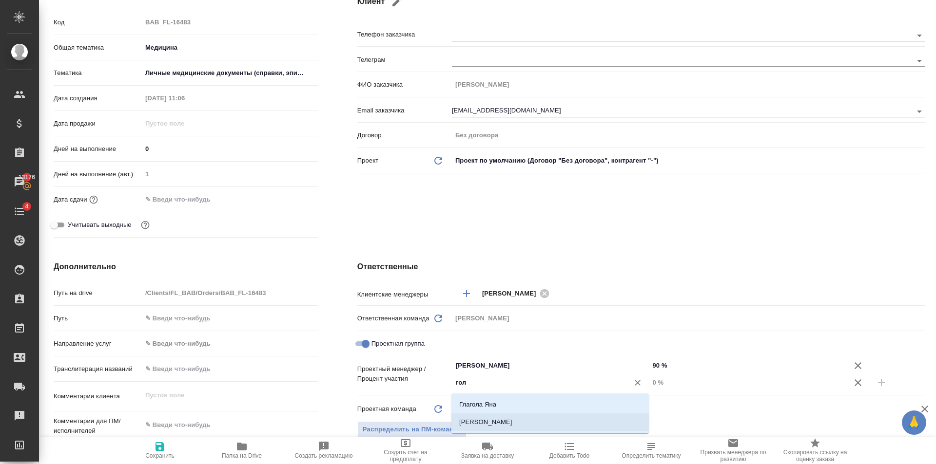
click at [569, 419] on li "[PERSON_NAME]" at bounding box center [549, 423] width 197 height 18
type textarea "x"
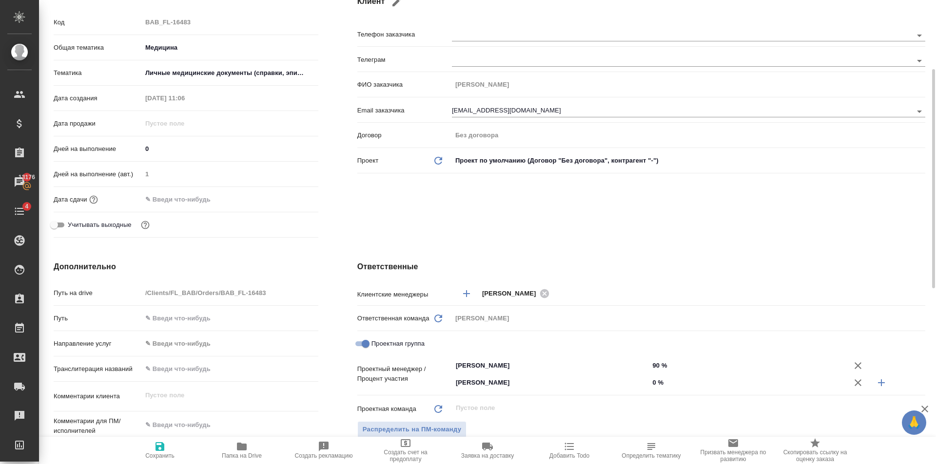
click at [719, 384] on input "0 %" at bounding box center [747, 383] width 197 height 14
type textarea "x"
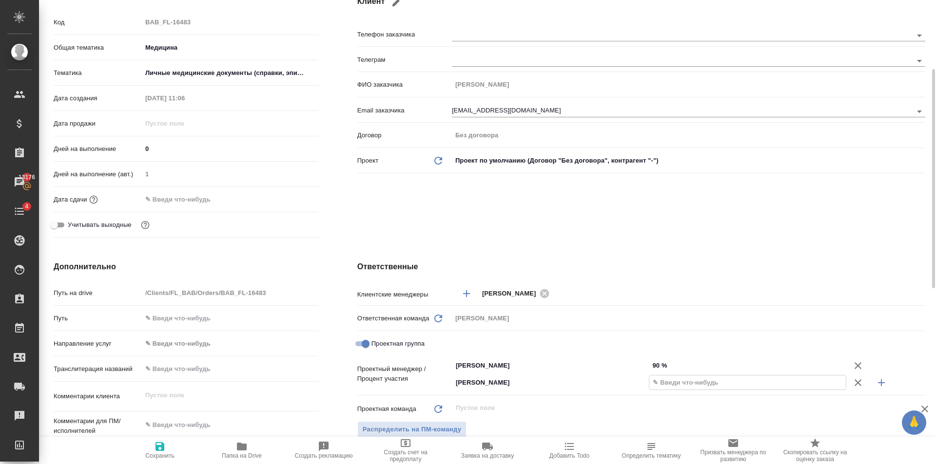
type textarea "x"
type input "1 %"
type textarea "x"
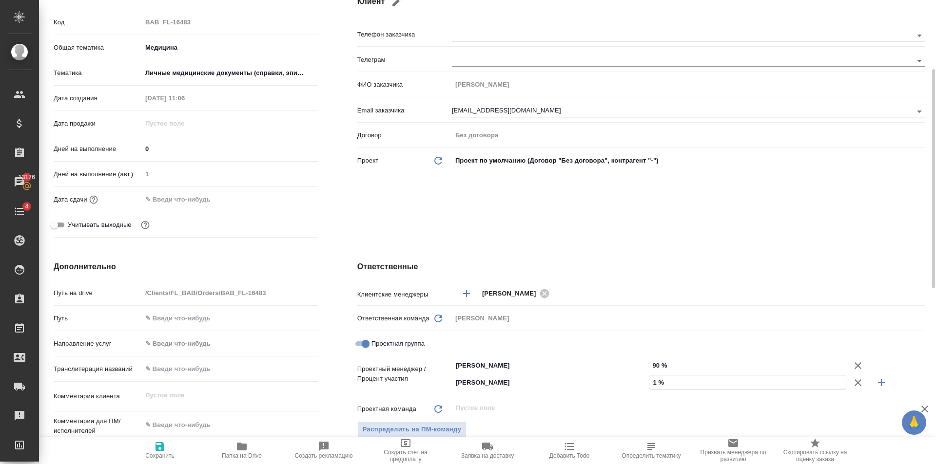
type textarea "x"
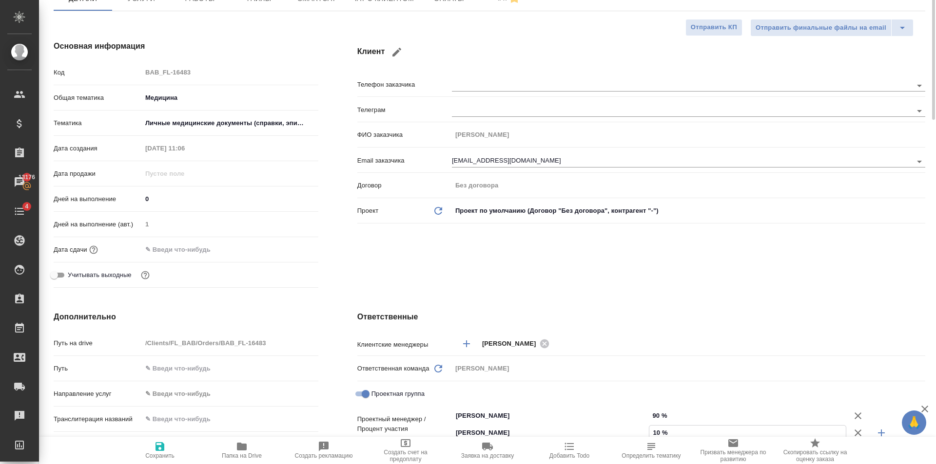
scroll to position [0, 0]
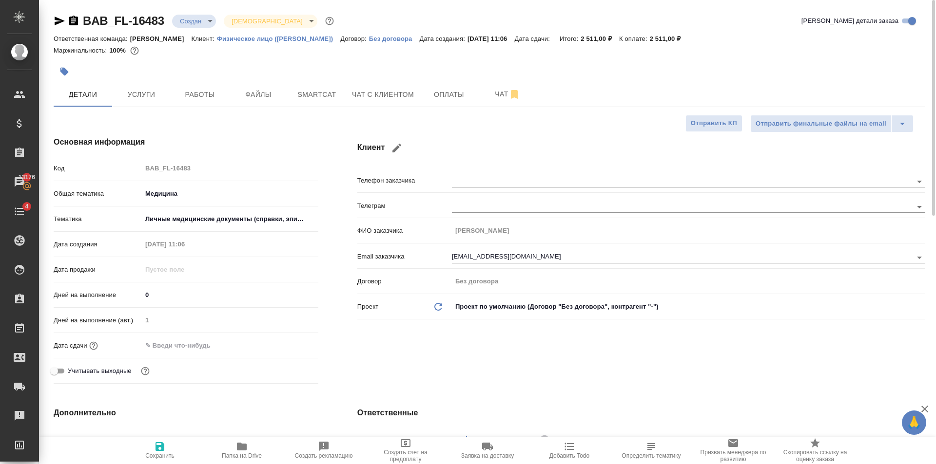
type input "10 %"
drag, startPoint x: 154, startPoint y: 439, endPoint x: 171, endPoint y: 322, distance: 118.7
click at [154, 437] on button "Сохранить" at bounding box center [160, 450] width 82 height 27
type textarea "x"
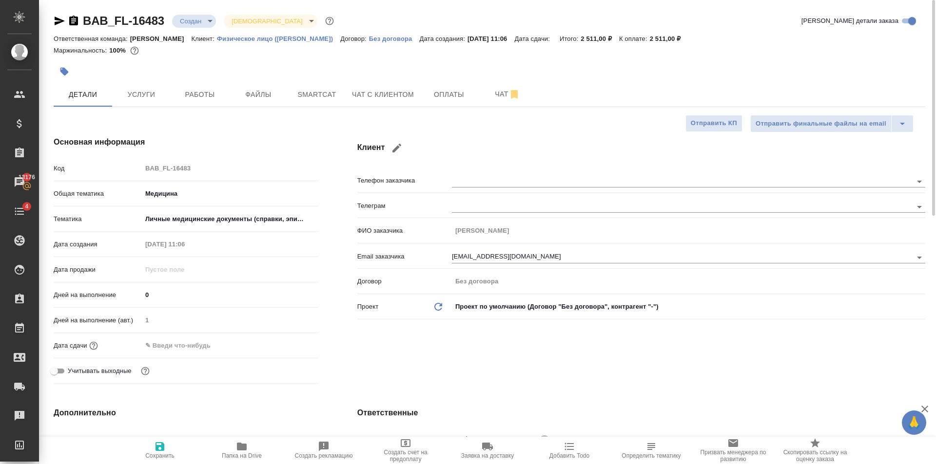
type textarea "x"
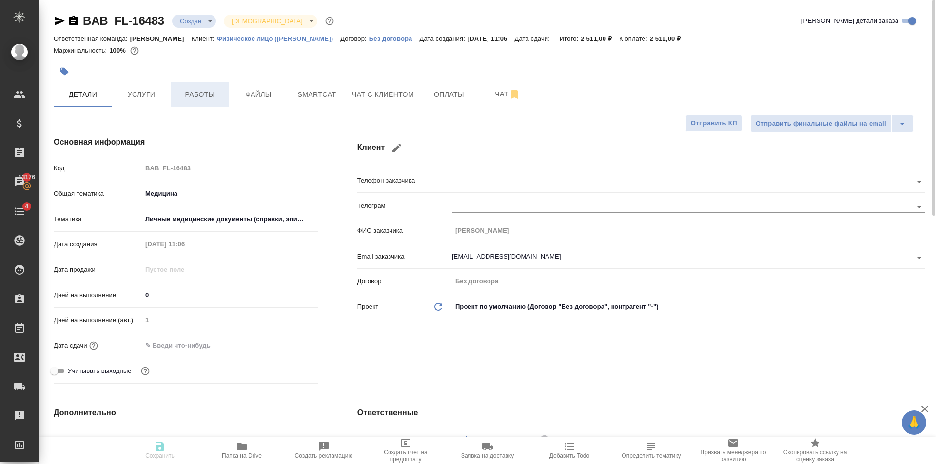
type textarea "x"
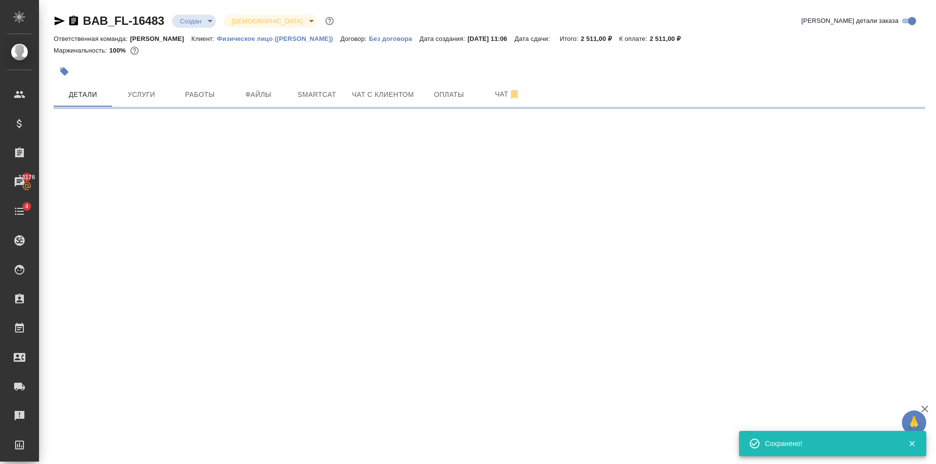
click at [329, 282] on div ".cls-1 fill:#fff; AWATERA Golubev Dmitry Клиенты Спецификации Заказы 13176 Чаты…" at bounding box center [468, 232] width 936 height 464
select select "RU"
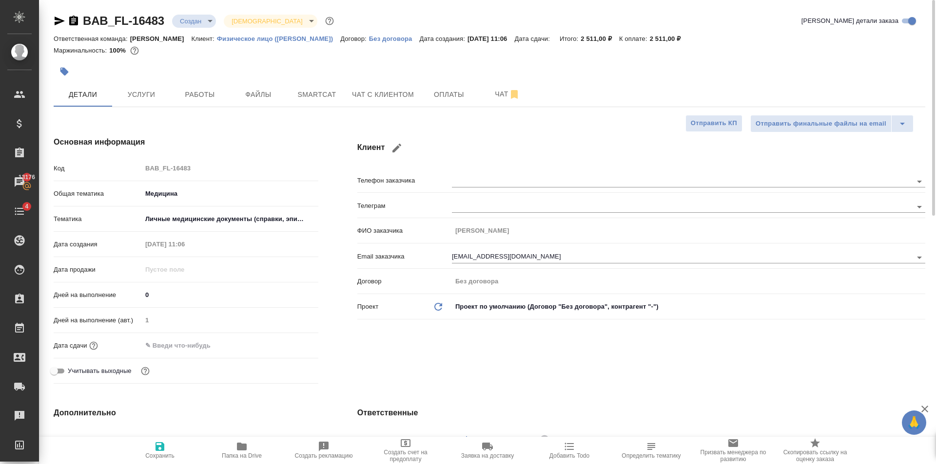
type textarea "x"
click at [205, 342] on input "text" at bounding box center [184, 346] width 85 height 14
click at [293, 340] on icon "button" at bounding box center [290, 345] width 12 height 12
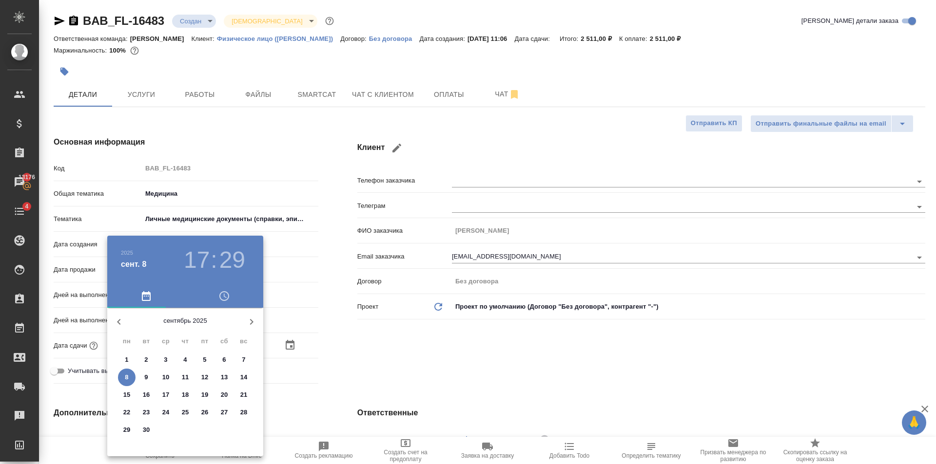
click at [146, 376] on p "9" at bounding box center [145, 378] width 3 height 10
type input "09.09.2025 17:29"
type textarea "x"
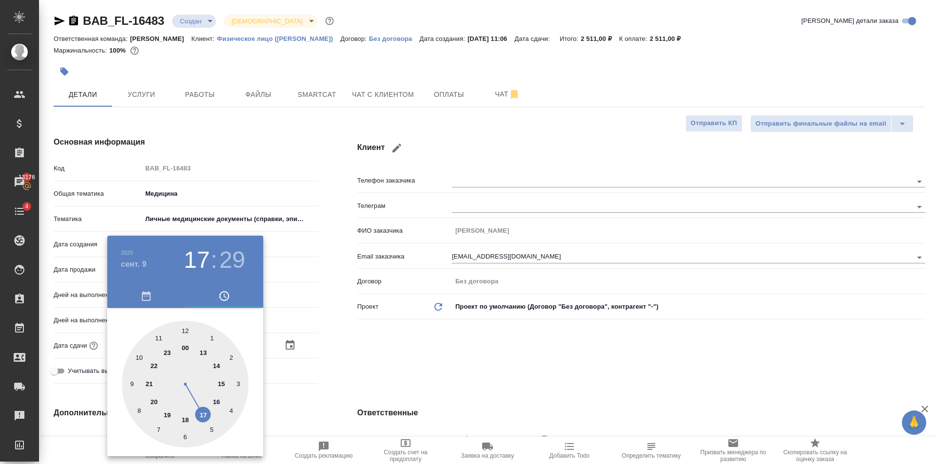
click at [215, 401] on div at bounding box center [185, 384] width 127 height 127
type input "09.09.2025 16:29"
type textarea "x"
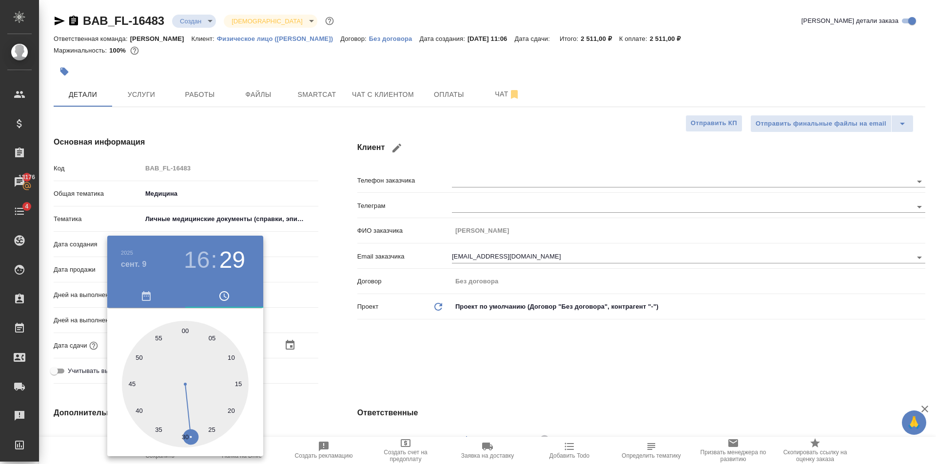
type input "09.09.2025 16:30"
type textarea "x"
click at [185, 439] on div at bounding box center [185, 384] width 127 height 127
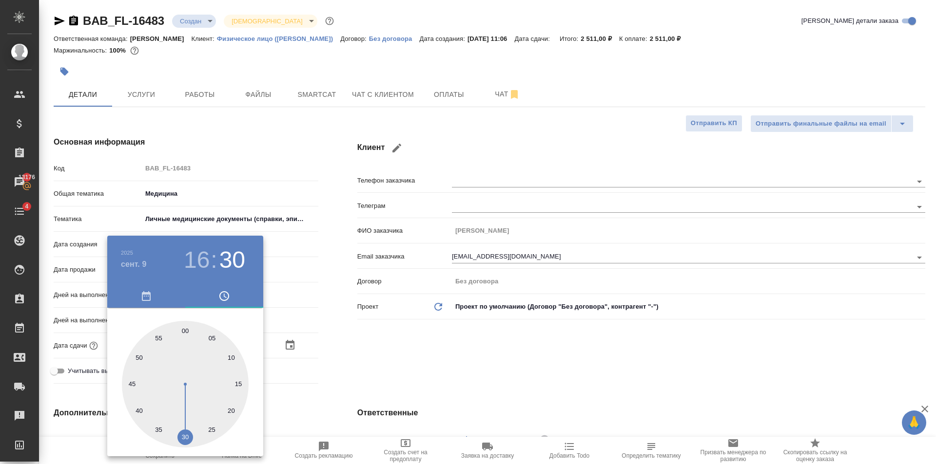
type textarea "x"
click at [364, 358] on div at bounding box center [468, 232] width 936 height 464
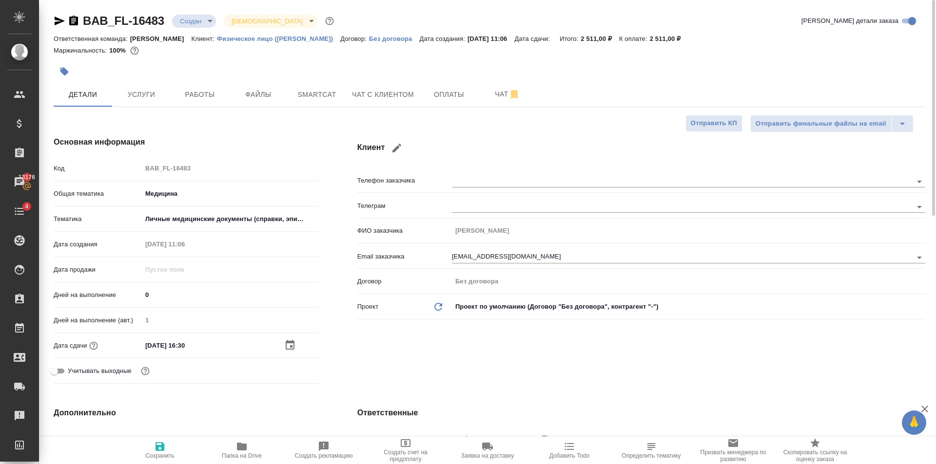
click at [151, 450] on span "Сохранить" at bounding box center [160, 450] width 70 height 19
type textarea "x"
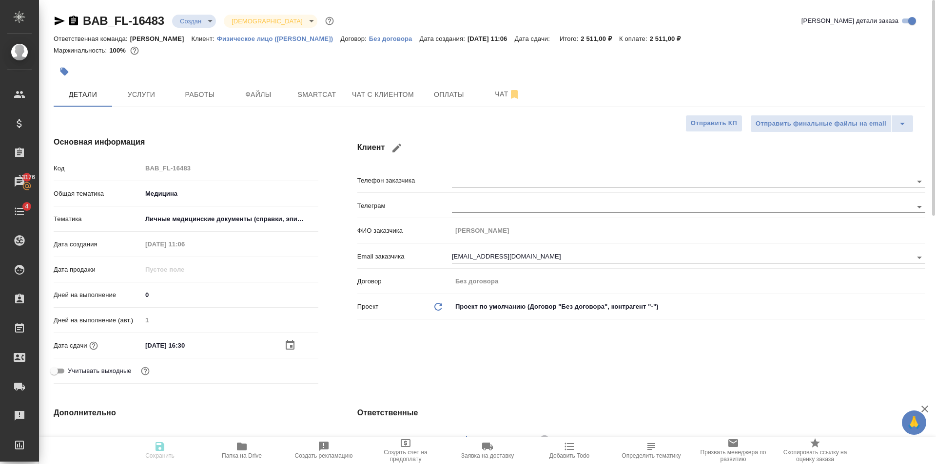
type textarea "x"
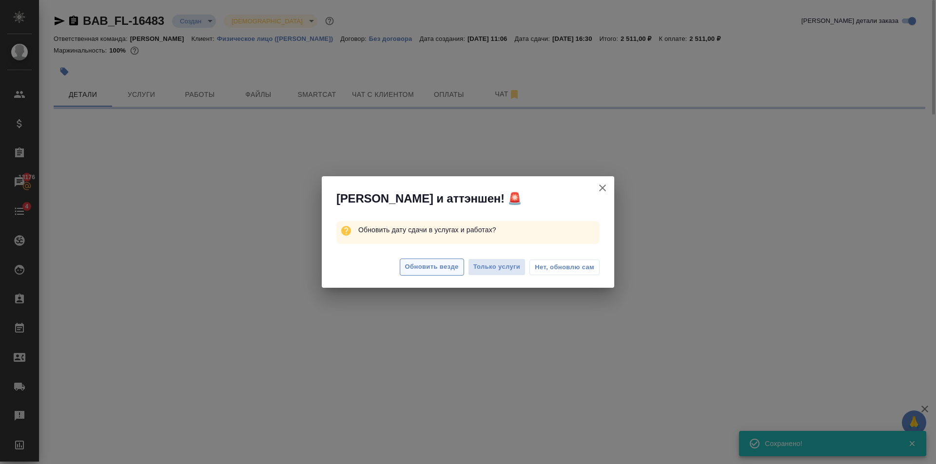
click at [431, 263] on span "Обновить везде" at bounding box center [432, 267] width 54 height 11
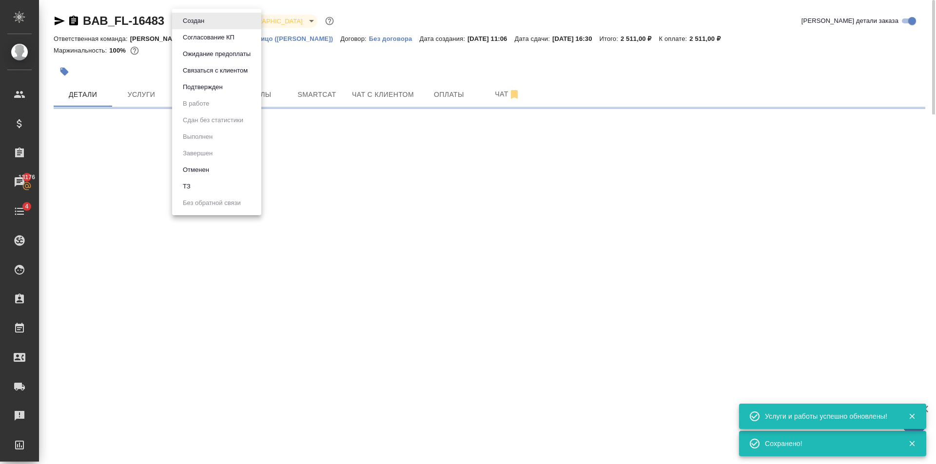
click at [206, 22] on body "🙏 .cls-1 fill:#fff; AWATERA Golubev Dmitry Клиенты Спецификации Заказы 13176 Ча…" at bounding box center [468, 232] width 936 height 464
click at [227, 89] on li "Подтвержден" at bounding box center [216, 87] width 89 height 17
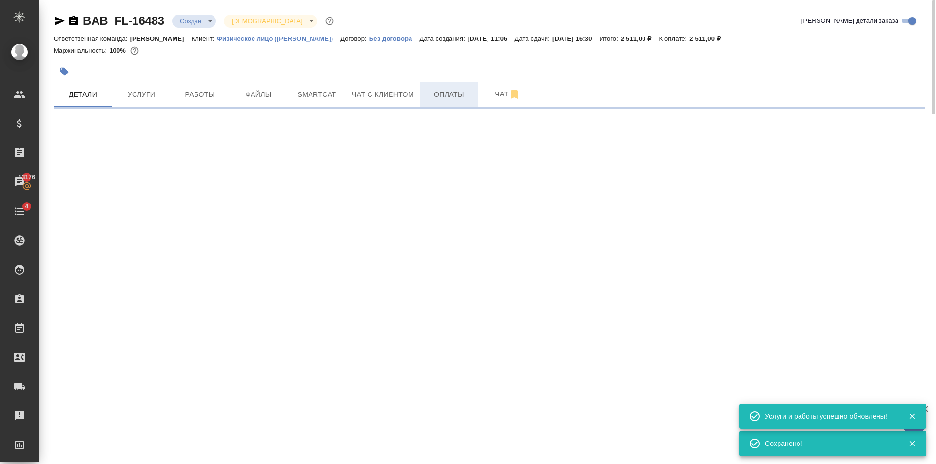
click at [448, 93] on span "Оплаты" at bounding box center [448, 95] width 47 height 12
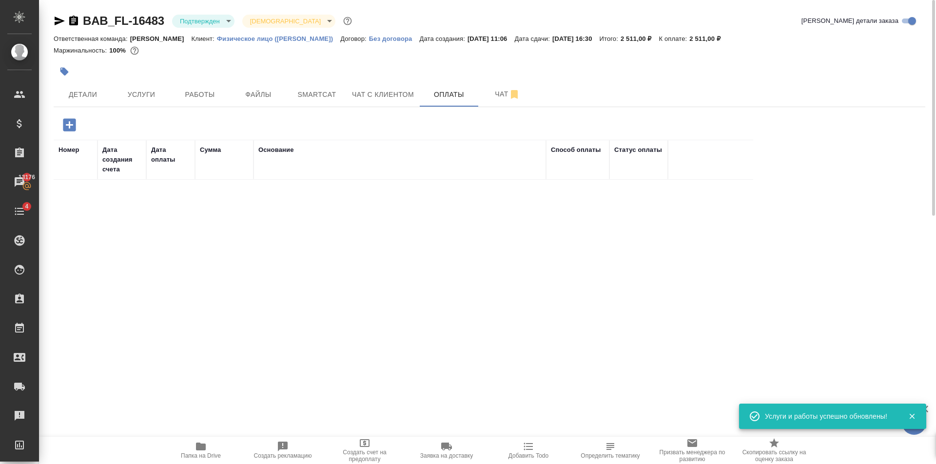
click at [71, 126] on icon "button" at bounding box center [69, 124] width 13 height 13
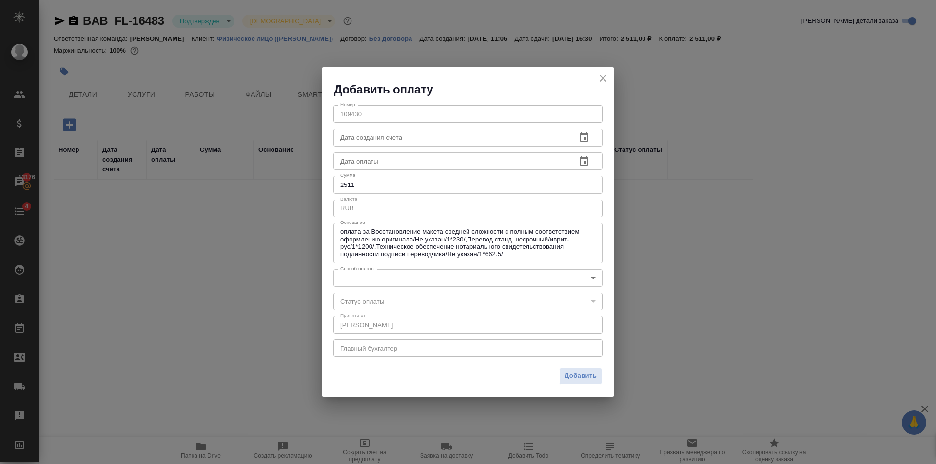
click at [356, 275] on body "🙏 .cls-1 fill:#fff; AWATERA Golubev Dmitry Клиенты Спецификации Заказы 13176 Ча…" at bounding box center [468, 232] width 936 height 464
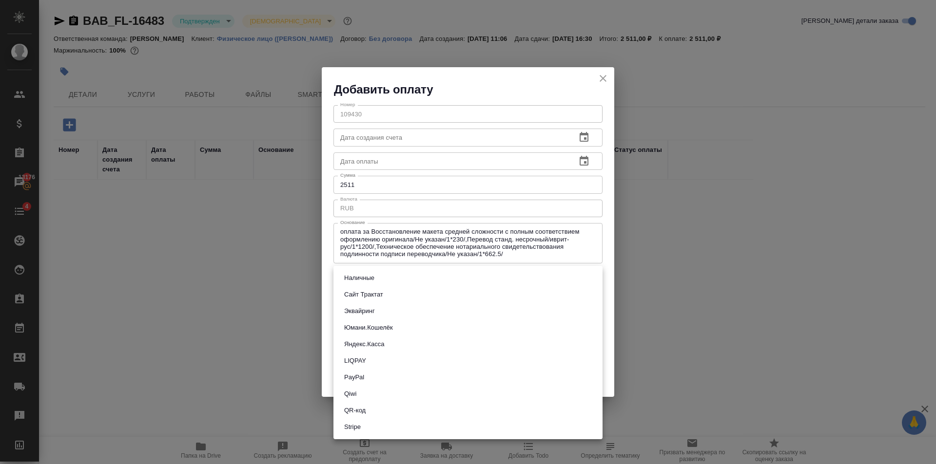
click at [384, 298] on button "Сайт Трактат" at bounding box center [363, 295] width 45 height 11
type input "site-traktat"
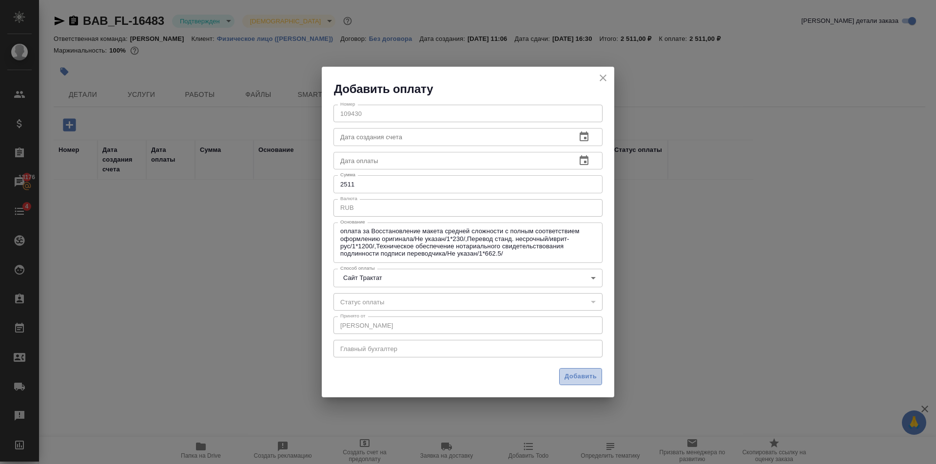
click at [584, 372] on span "Добавить" at bounding box center [580, 376] width 32 height 11
type input "0"
type input "auto-kassa"
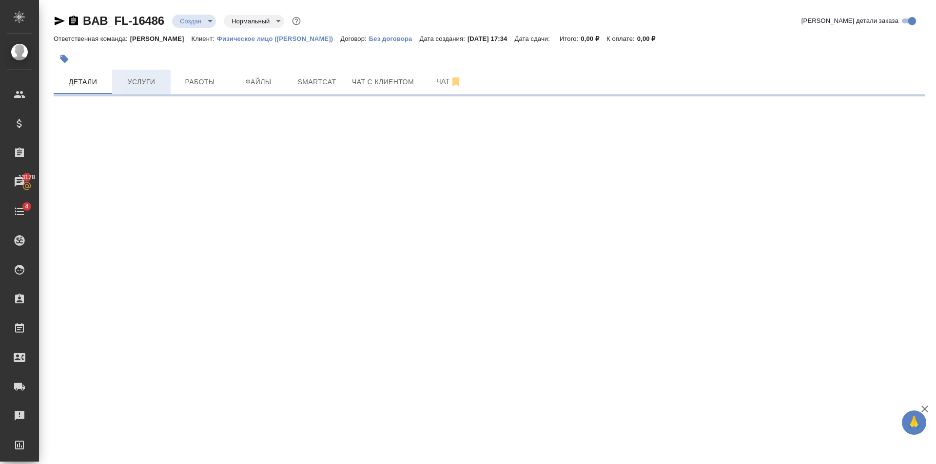
select select "RU"
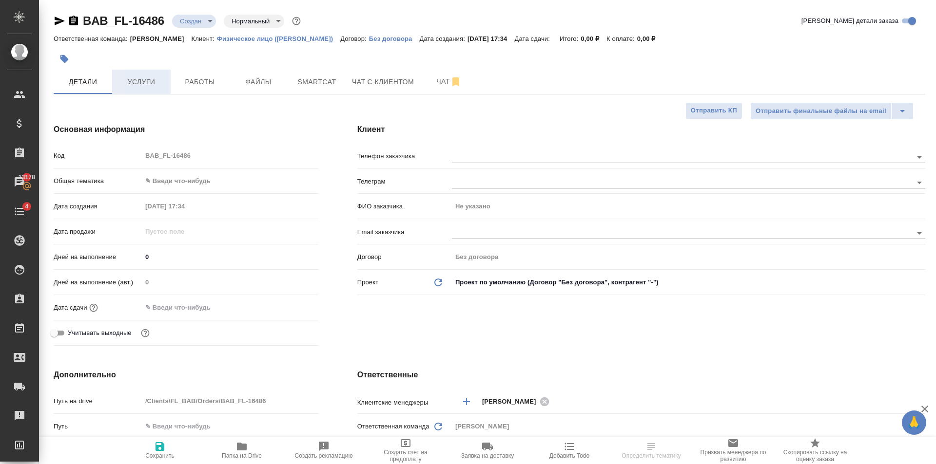
type textarea "x"
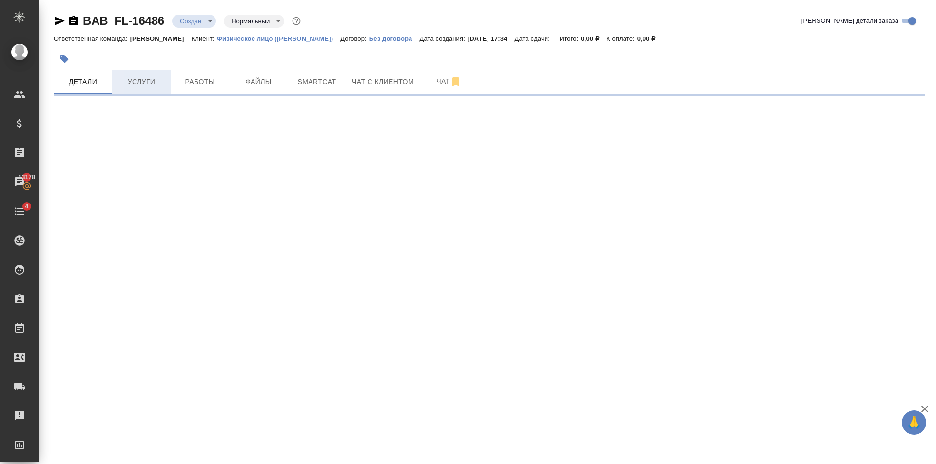
select select "RU"
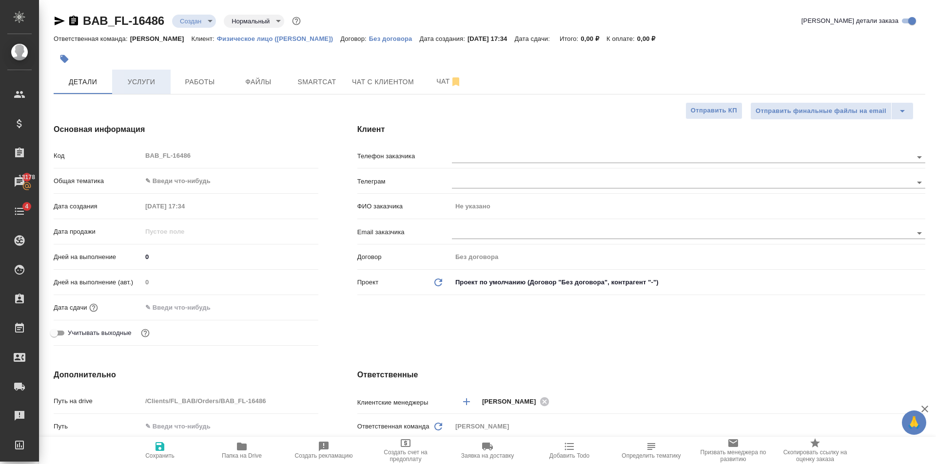
type textarea "x"
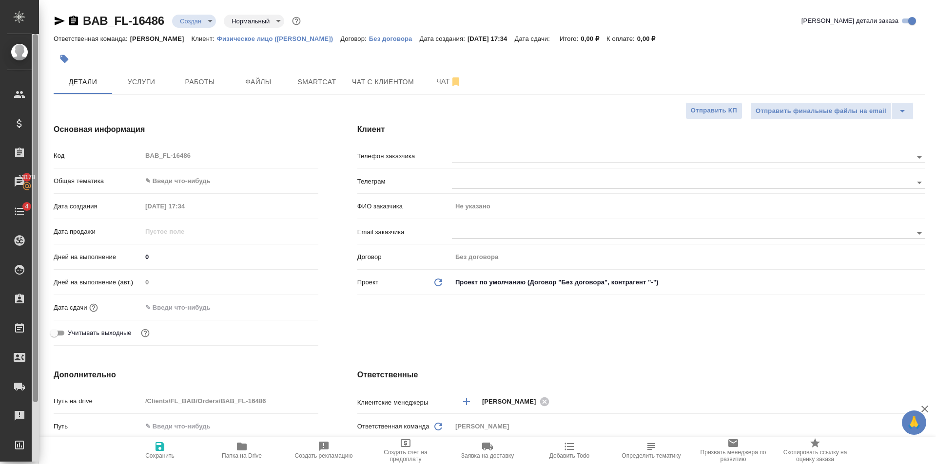
type textarea "x"
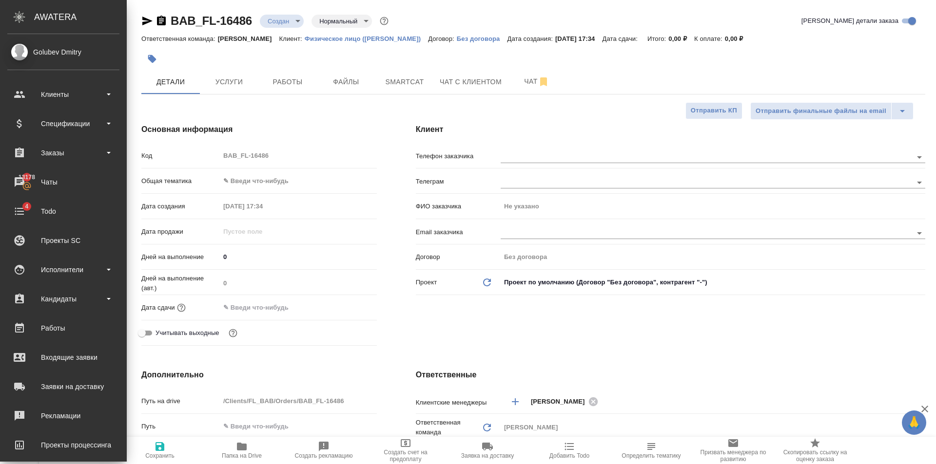
type textarea "x"
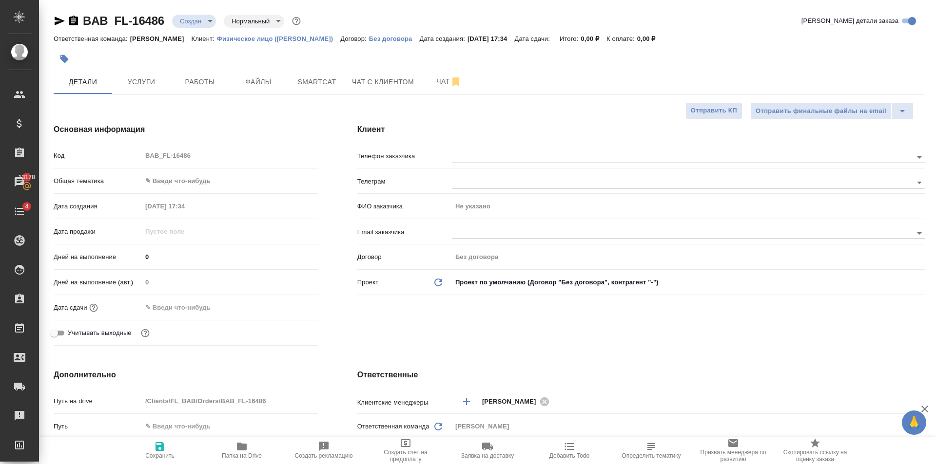
click at [185, 183] on body "🙏 .cls-1 fill:#fff; AWATERA [PERSON_NAME] Клиенты Спецификации Заказы 13178 Чат…" at bounding box center [468, 232] width 936 height 464
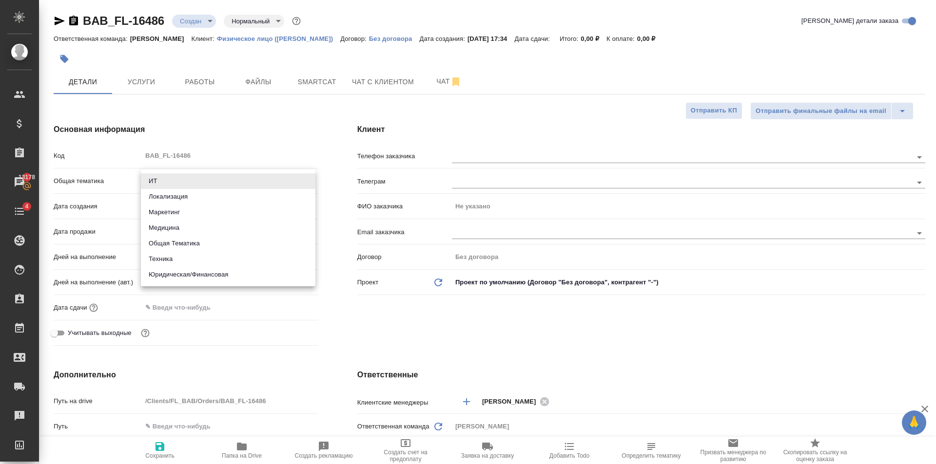
click at [234, 269] on li "Юридическая/Финансовая" at bounding box center [228, 275] width 174 height 16
type input "yr-fn"
type textarea "x"
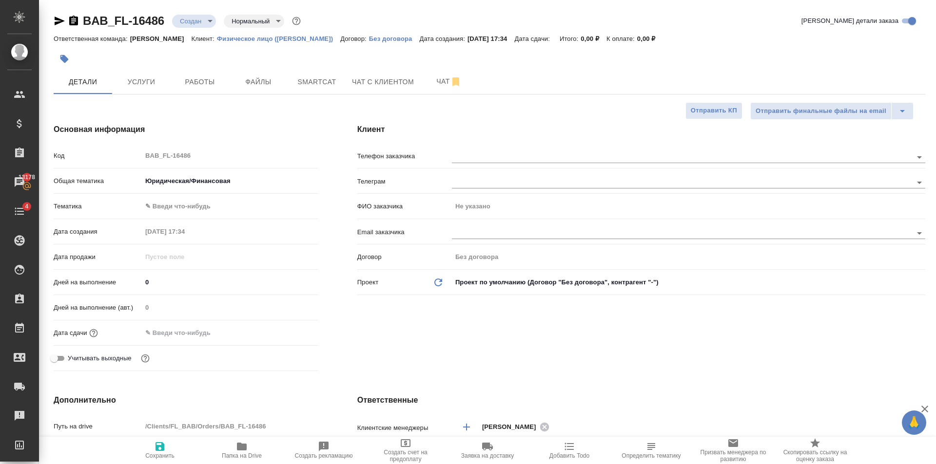
click at [213, 207] on body "🙏 .cls-1 fill:#fff; AWATERA Golubev Dmitry Клиенты Спецификации Заказы 13178 Ча…" at bounding box center [468, 232] width 936 height 464
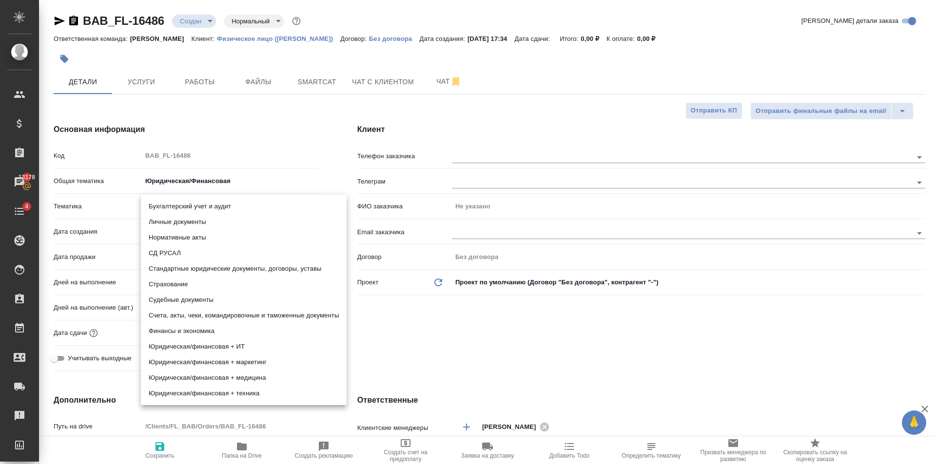
click at [217, 227] on li "Личные документы" at bounding box center [244, 222] width 206 height 16
type textarea "x"
type input "5a8b8b956a9677013d343cfe"
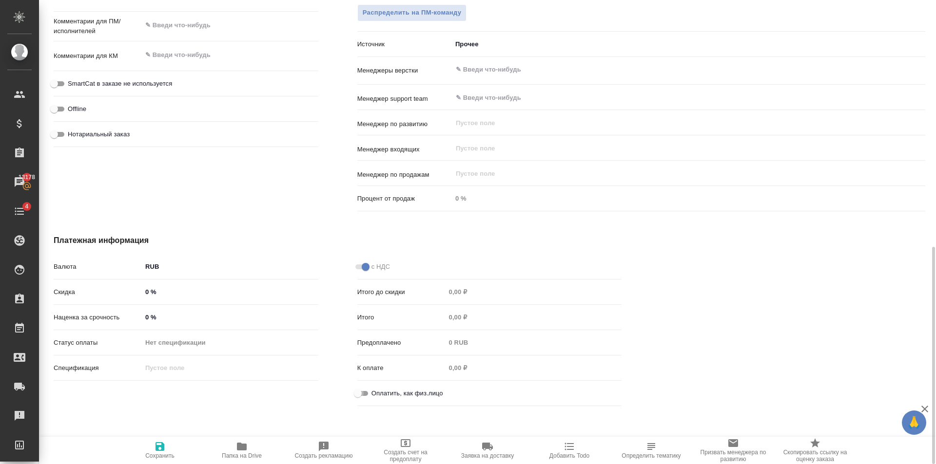
click at [365, 389] on input "Оплатить, как физ.лицо" at bounding box center [357, 394] width 35 height 12
checkbox input "true"
type textarea "x"
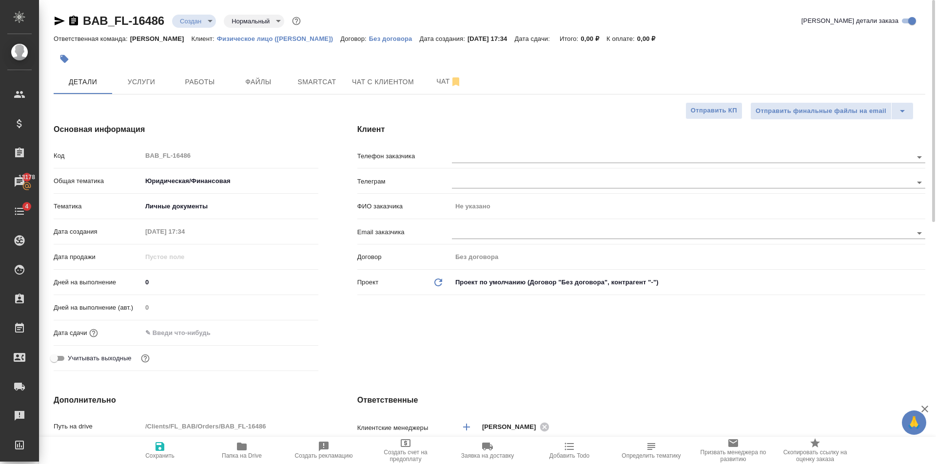
click at [159, 448] on icon "button" at bounding box center [160, 447] width 12 height 12
type textarea "x"
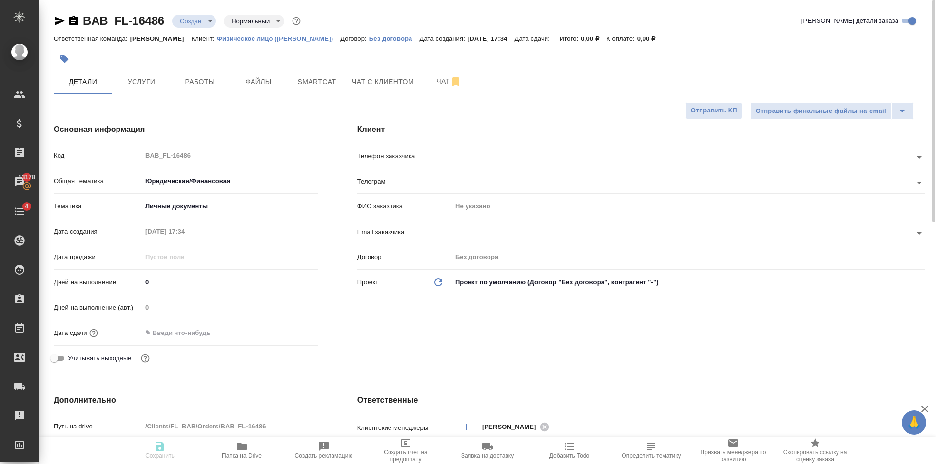
type textarea "x"
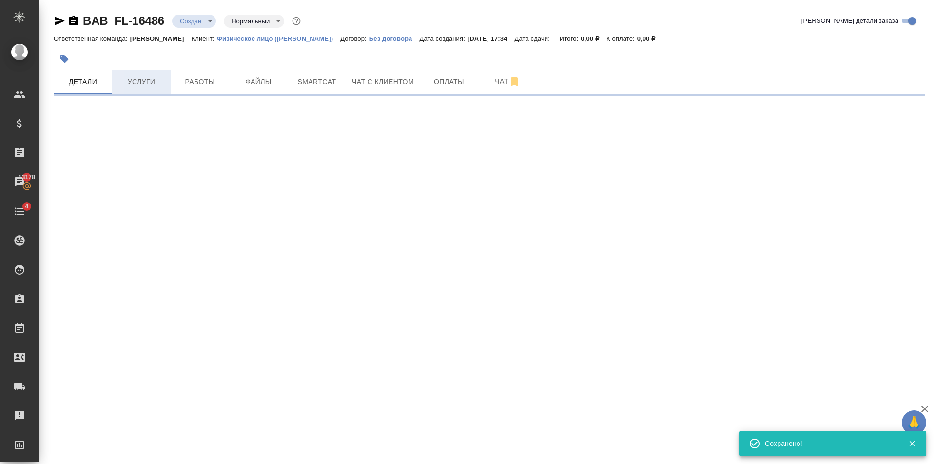
click at [155, 78] on span "Услуги" at bounding box center [141, 82] width 47 height 12
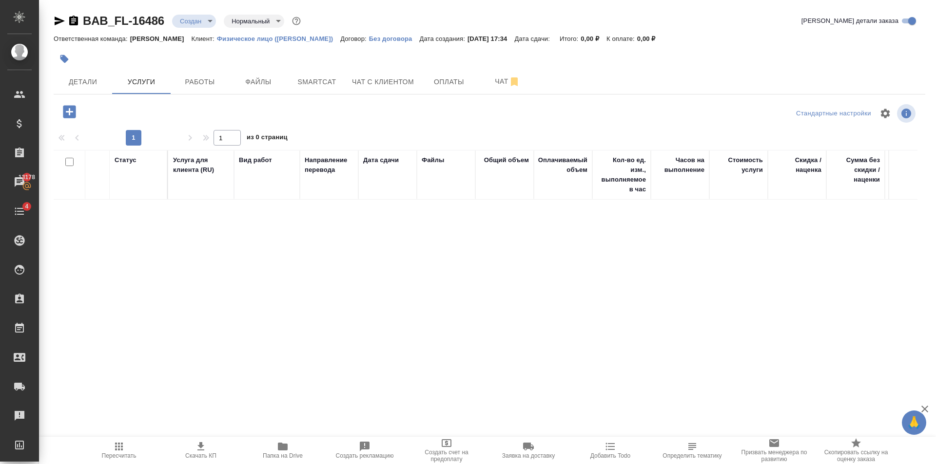
click at [197, 251] on div "Статус Услуга для клиента (RU) Вид работ Направление перевода Дата сдачи Файлы …" at bounding box center [486, 255] width 864 height 210
click at [69, 108] on icon "button" at bounding box center [69, 111] width 13 height 13
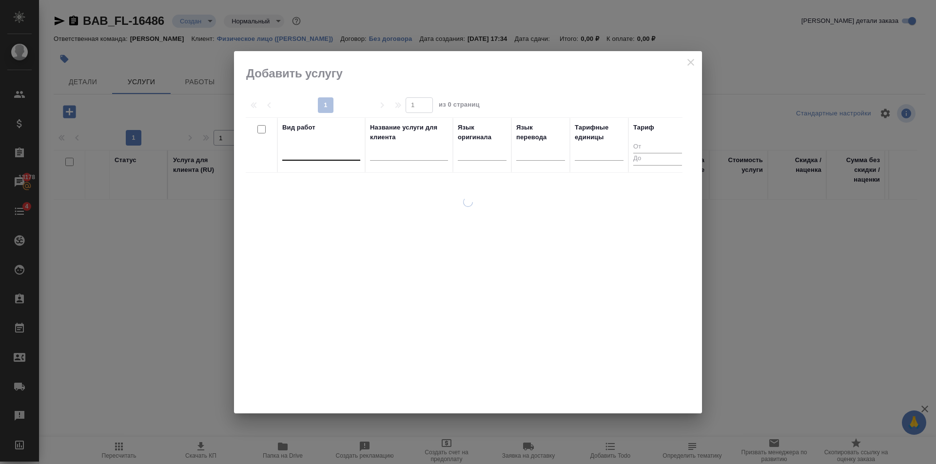
click at [347, 152] on div at bounding box center [321, 151] width 78 height 14
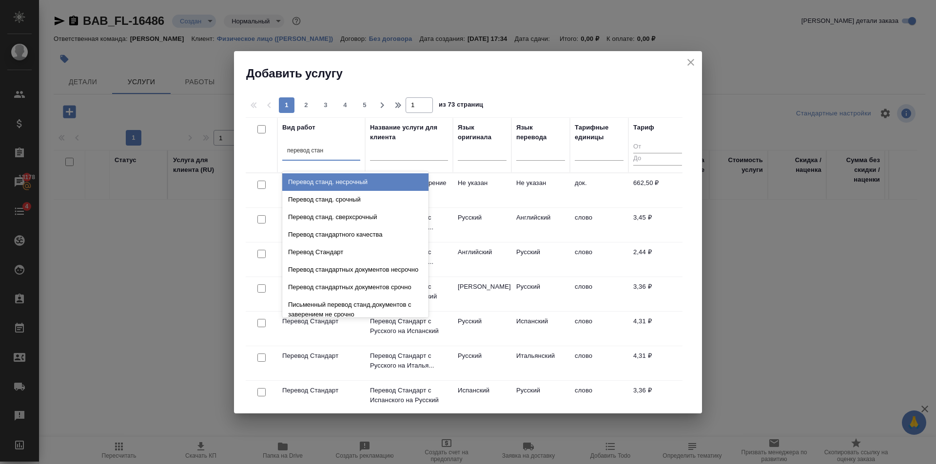
type input "перевод станд"
click at [360, 172] on div "Перевод станд. несрочный Перевод станд. срочный Перевод станд. сверхсрочный Пер…" at bounding box center [355, 245] width 146 height 146
click at [364, 183] on div "Перевод станд. несрочный" at bounding box center [355, 183] width 146 height 18
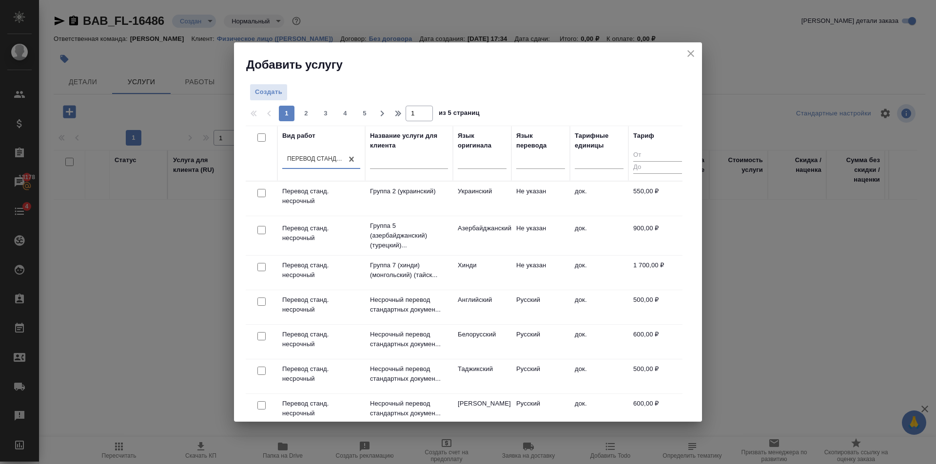
click at [490, 170] on div at bounding box center [482, 163] width 49 height 25
click at [488, 167] on div at bounding box center [482, 160] width 49 height 19
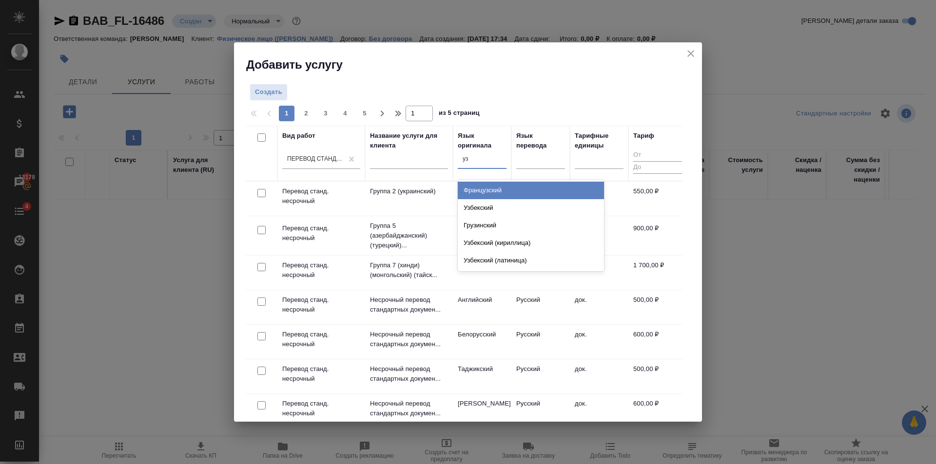
type input "узб"
click at [497, 180] on div "Узбекский Узбекский (кириллица) Узбекский (латиница)" at bounding box center [531, 208] width 146 height 57
click at [498, 195] on div "Узбекский" at bounding box center [531, 191] width 146 height 18
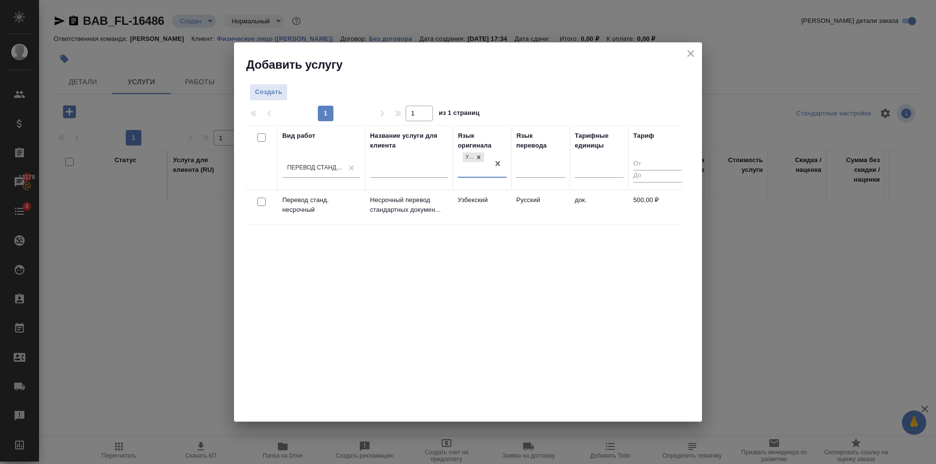
click at [506, 212] on td "Узбекский" at bounding box center [482, 208] width 58 height 34
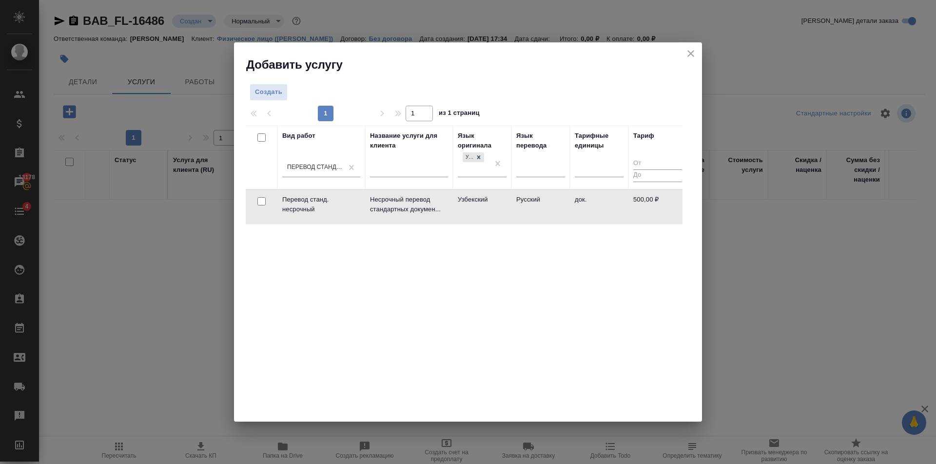
click at [506, 212] on td "Узбекский" at bounding box center [482, 207] width 58 height 34
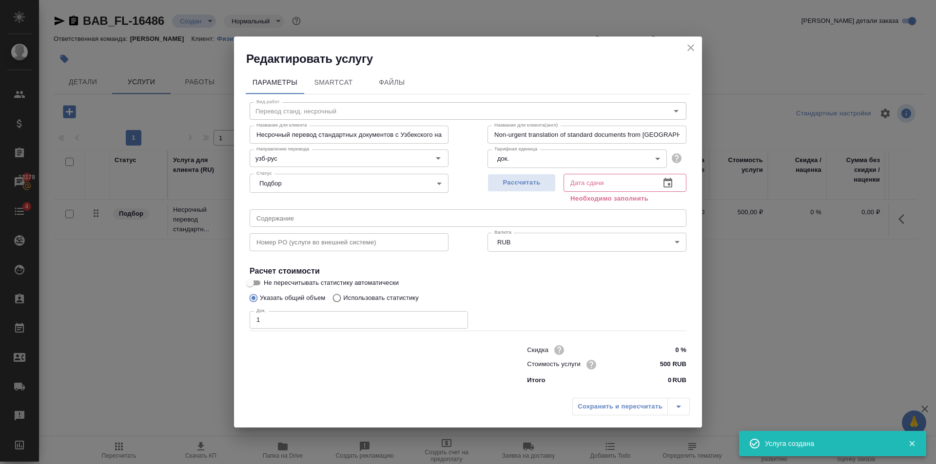
type input "1"
click at [457, 317] on input "1" at bounding box center [359, 320] width 218 height 18
click at [522, 191] on button "Рассчитать" at bounding box center [521, 183] width 68 height 18
type input "08.09.2025 17:35"
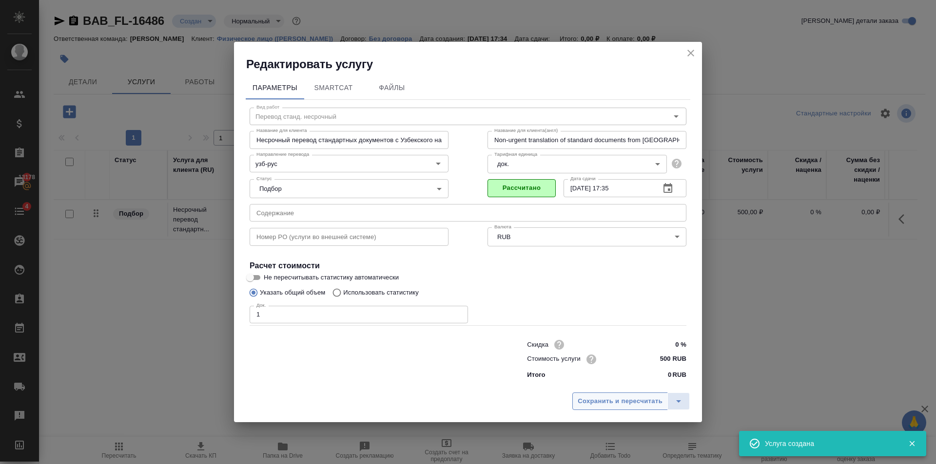
click at [614, 398] on span "Сохранить и пересчитать" at bounding box center [620, 401] width 85 height 11
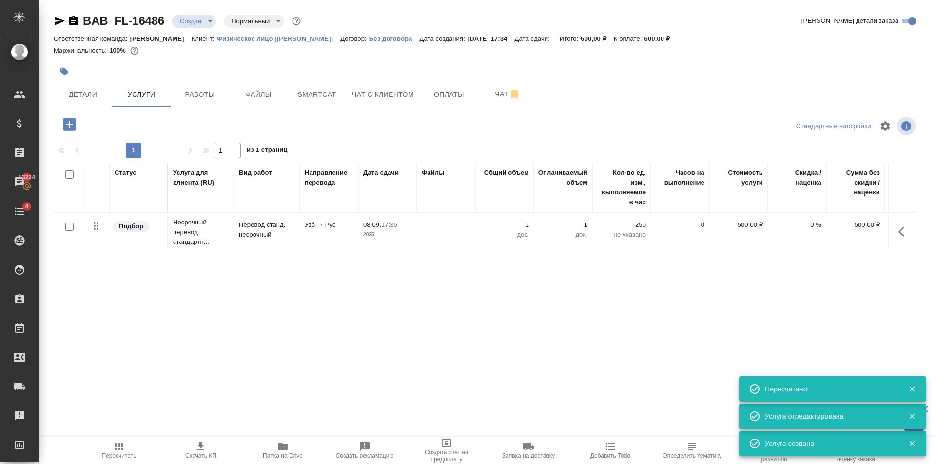
click at [71, 113] on div "BAB_FL-16486 Создан new Нормальный normal Кратко детали заказа Ответственная ко…" at bounding box center [489, 198] width 882 height 397
click at [70, 120] on icon "button" at bounding box center [69, 124] width 13 height 13
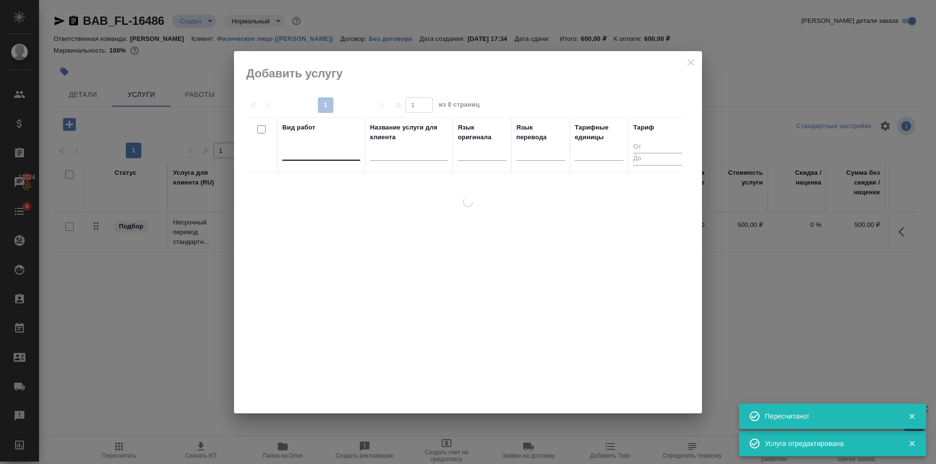
click at [328, 155] on div at bounding box center [321, 151] width 78 height 14
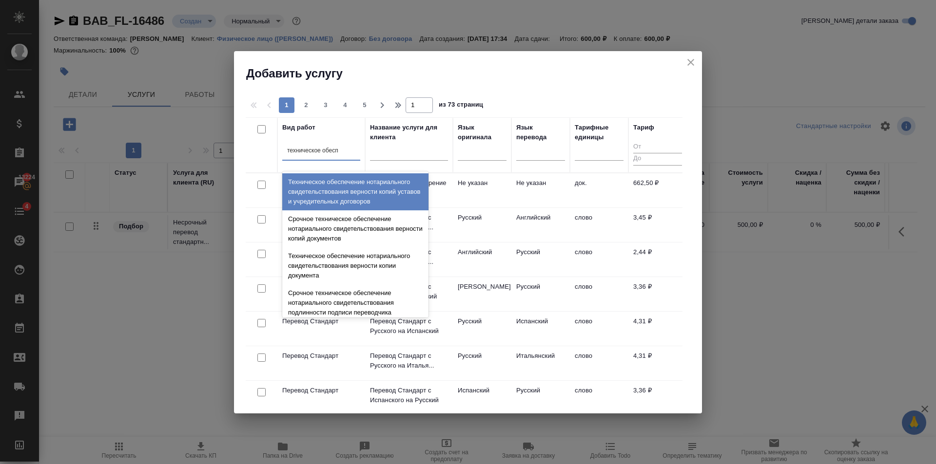
type input "техническое обеспе"
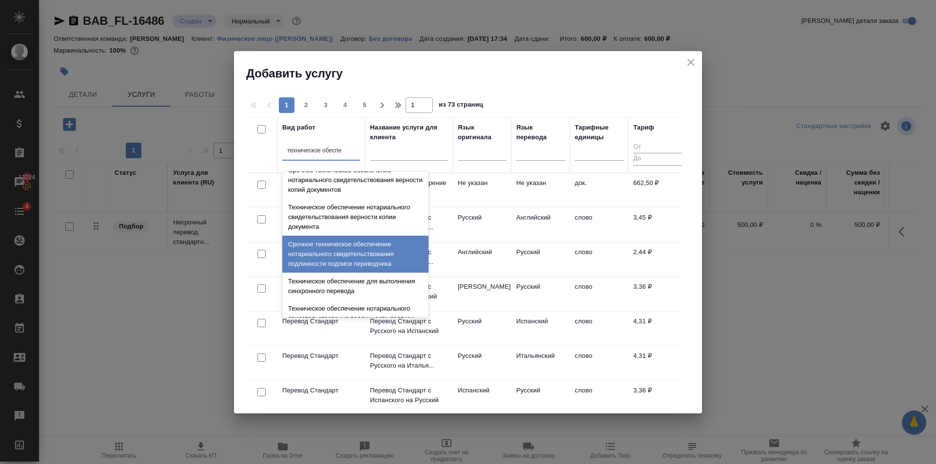
scroll to position [97, 0]
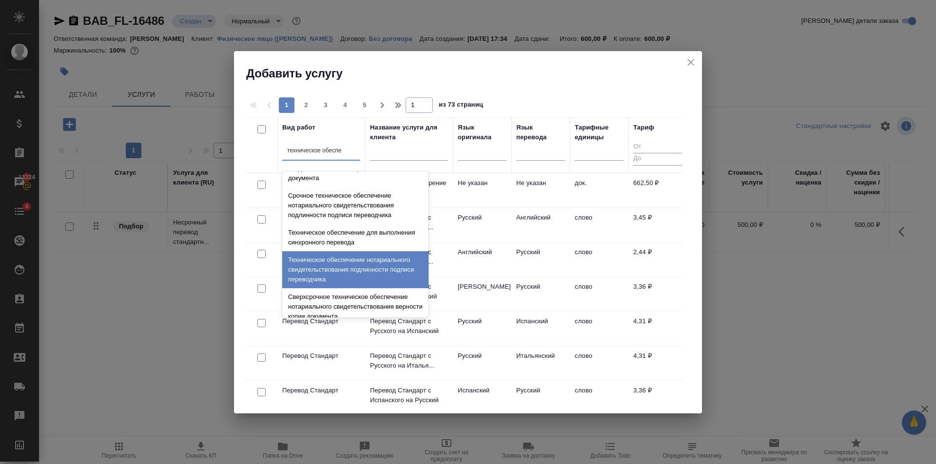
click at [371, 266] on div "Техническое обеспечение нотариального свидетельствования подлинности подписи пе…" at bounding box center [355, 269] width 146 height 37
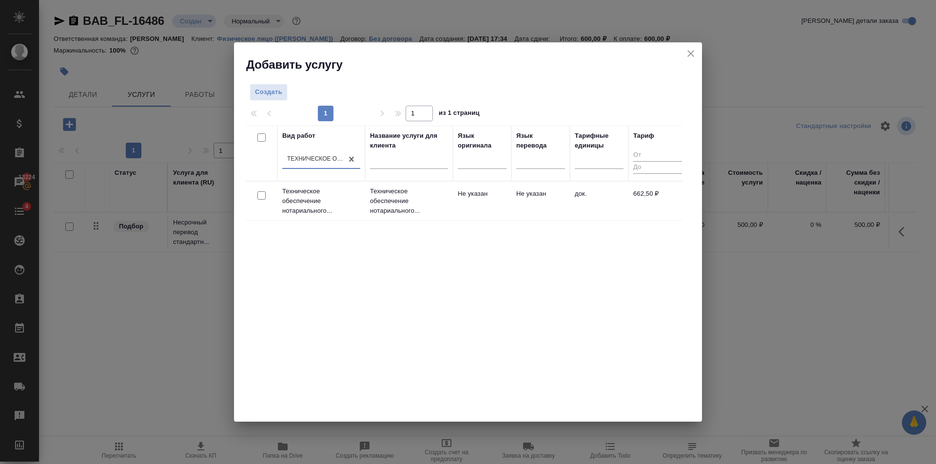
click at [436, 199] on p "Техническое обеспечение нотариального..." at bounding box center [409, 201] width 78 height 29
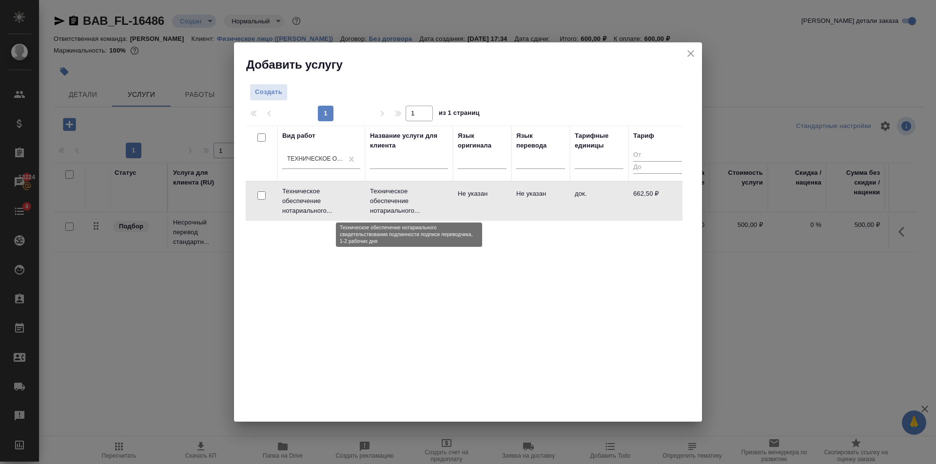
click at [436, 199] on p "Техническое обеспечение нотариального..." at bounding box center [409, 201] width 78 height 29
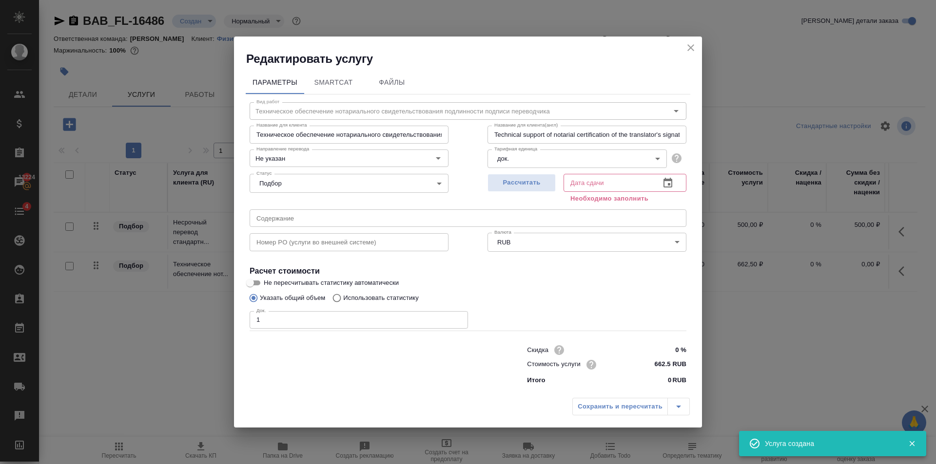
type input "1"
click at [458, 318] on input "1" at bounding box center [359, 320] width 218 height 18
click at [526, 184] on span "Рассчитать" at bounding box center [522, 182] width 58 height 11
type input "08.09.2025 17:48"
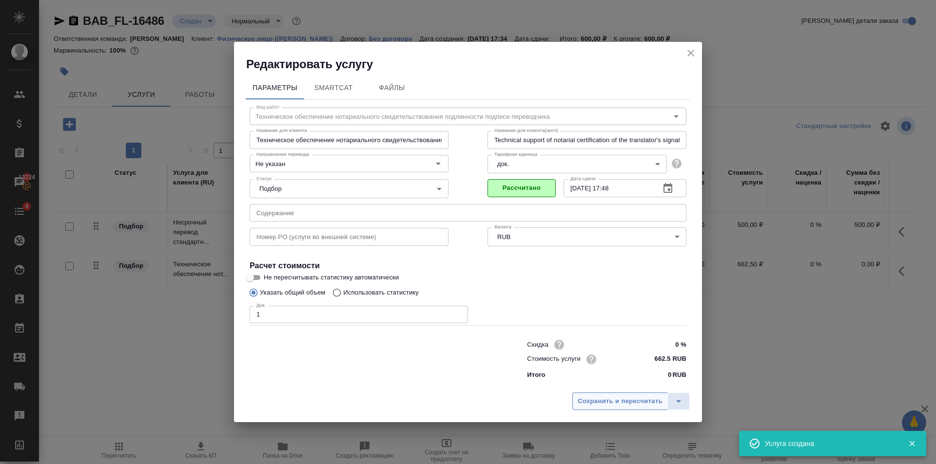
click at [618, 408] on button "Сохранить и пересчитать" at bounding box center [620, 402] width 96 height 18
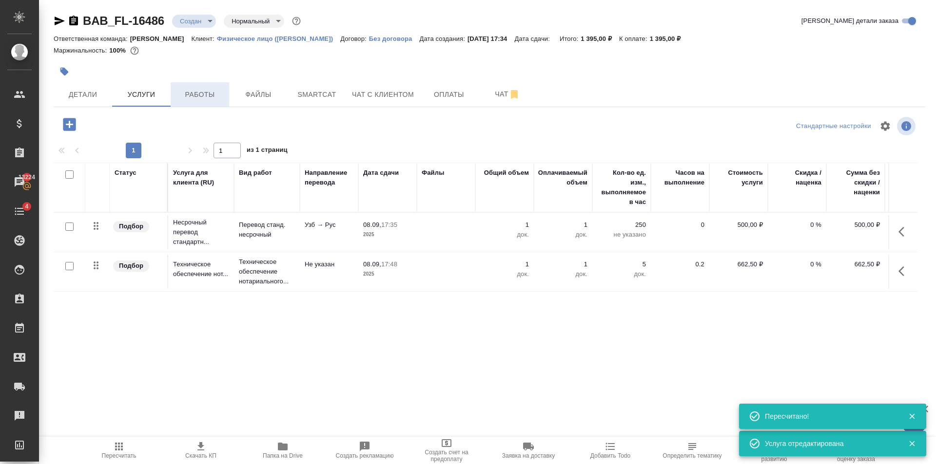
click at [215, 96] on span "Работы" at bounding box center [199, 95] width 47 height 12
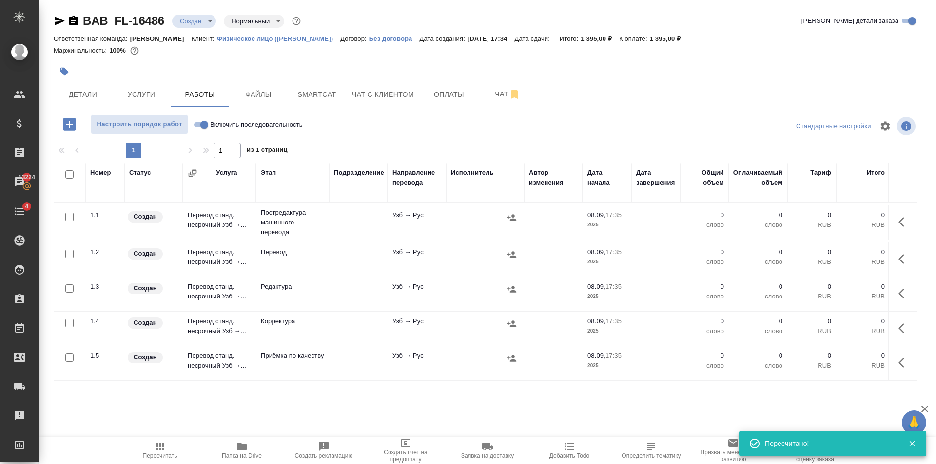
click at [69, 216] on input "checkbox" at bounding box center [69, 217] width 8 height 8
checkbox input "true"
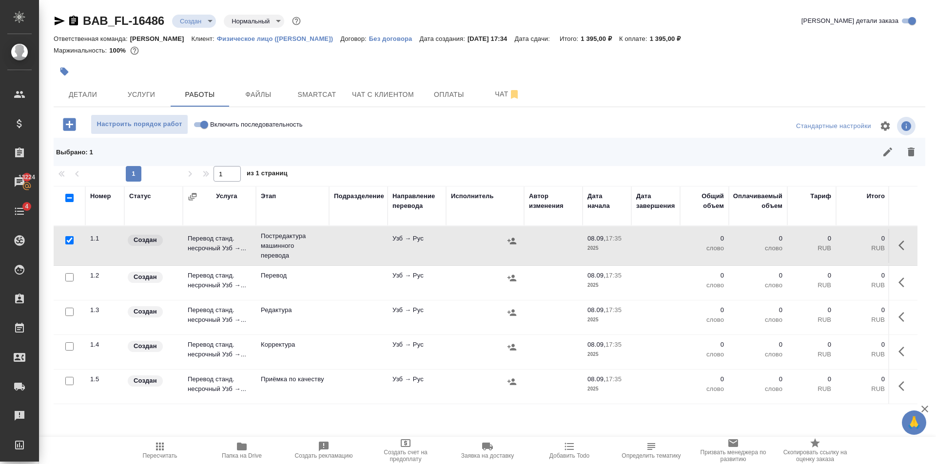
click at [70, 308] on input "checkbox" at bounding box center [69, 312] width 8 height 8
checkbox input "true"
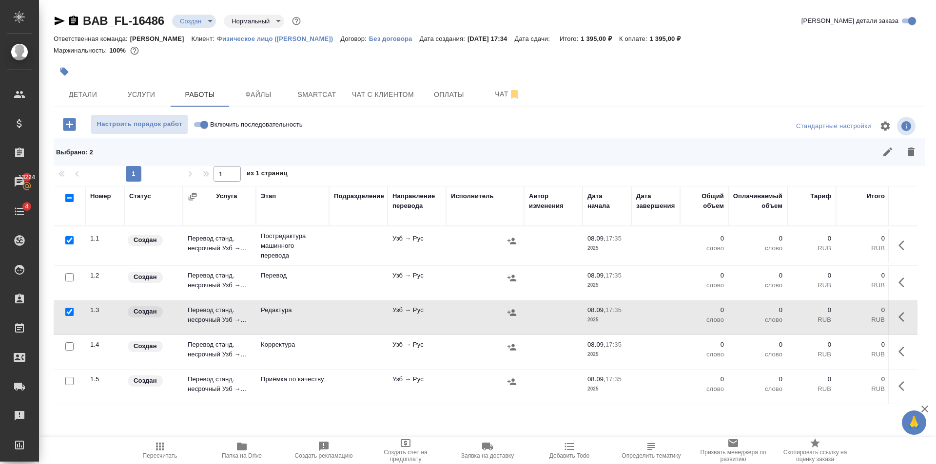
click at [70, 342] on div at bounding box center [69, 347] width 22 height 14
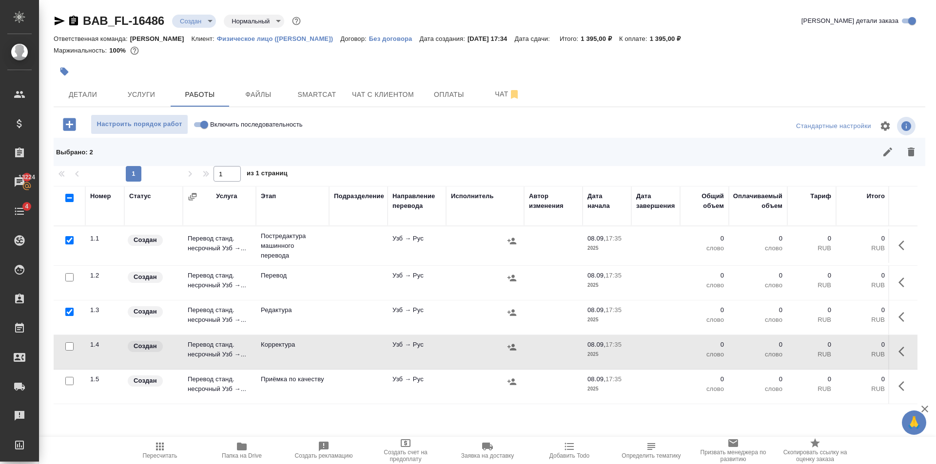
click at [69, 382] on input "checkbox" at bounding box center [69, 381] width 8 height 8
checkbox input "true"
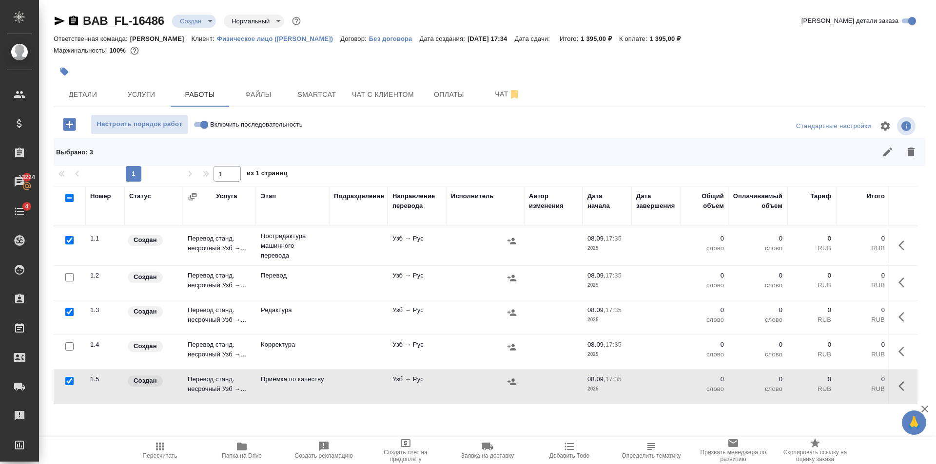
click at [73, 349] on div at bounding box center [69, 347] width 22 height 14
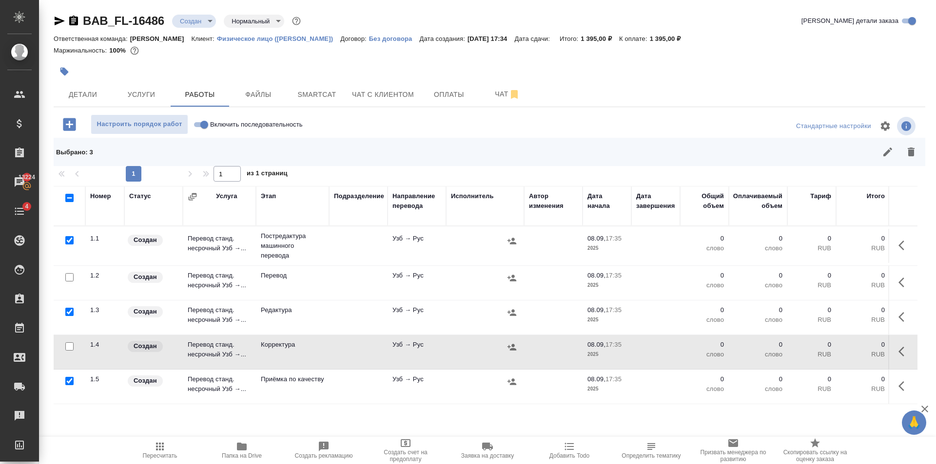
click at [69, 346] on input "checkbox" at bounding box center [69, 347] width 8 height 8
checkbox input "true"
click at [910, 147] on icon "button" at bounding box center [911, 152] width 12 height 12
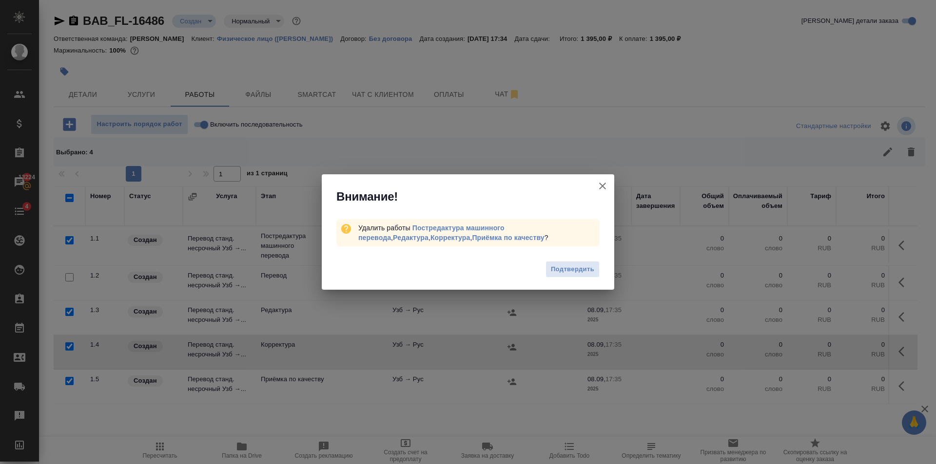
click at [595, 259] on div "Подтвердить" at bounding box center [468, 270] width 292 height 39
click at [593, 262] on button "Подтвердить" at bounding box center [572, 269] width 54 height 17
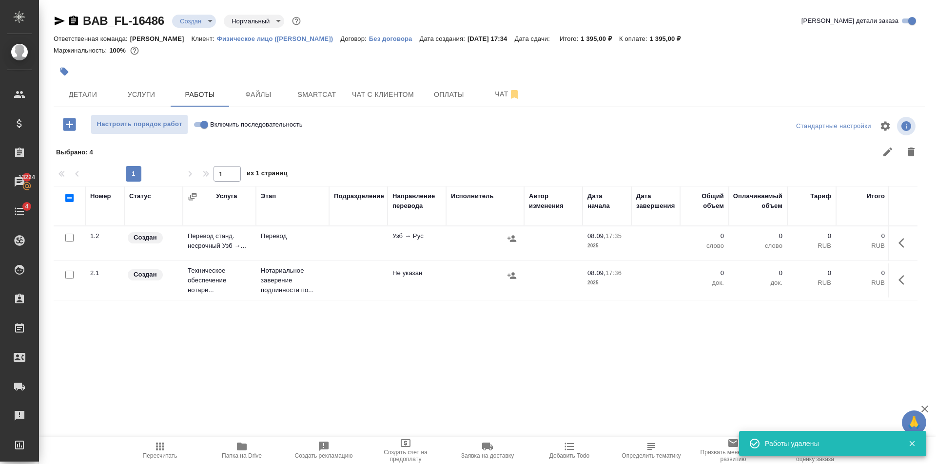
click at [261, 89] on span "Файлы" at bounding box center [258, 95] width 47 height 12
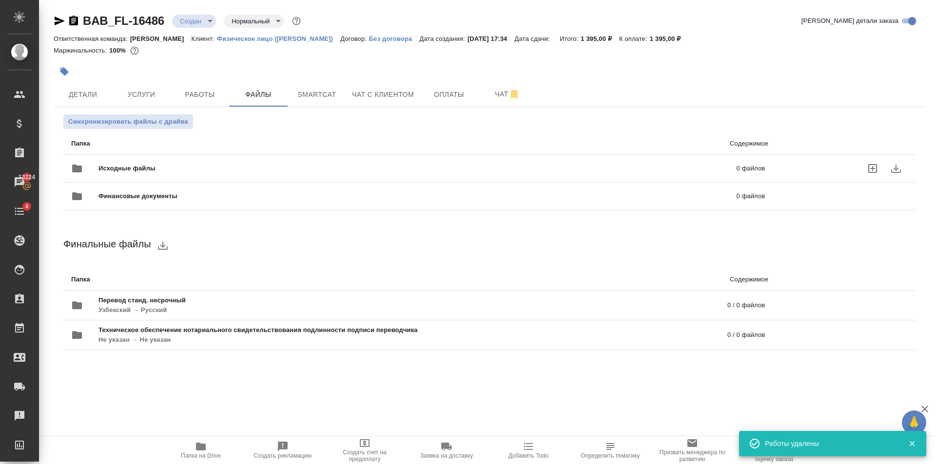
click at [159, 165] on span "Исходные файлы" at bounding box center [272, 169] width 348 height 10
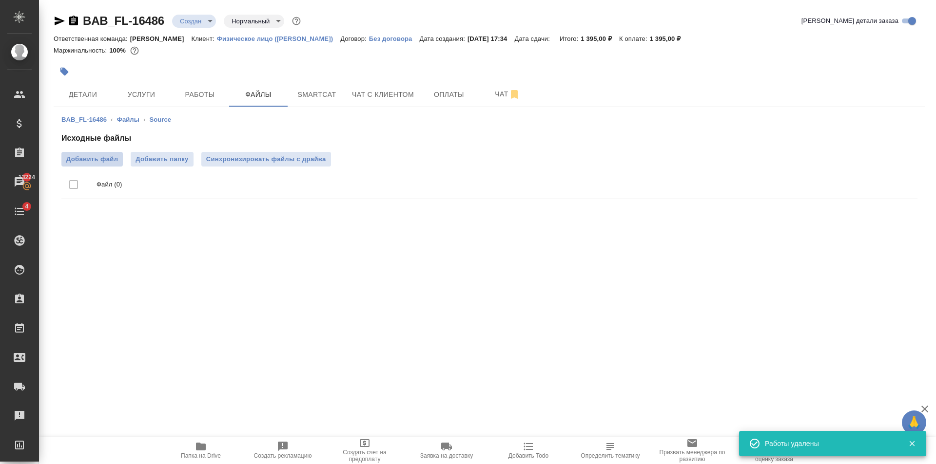
click at [86, 162] on span "Добавить файл" at bounding box center [92, 160] width 52 height 10
click at [0, 0] on input "Добавить файл" at bounding box center [0, 0] width 0 height 0
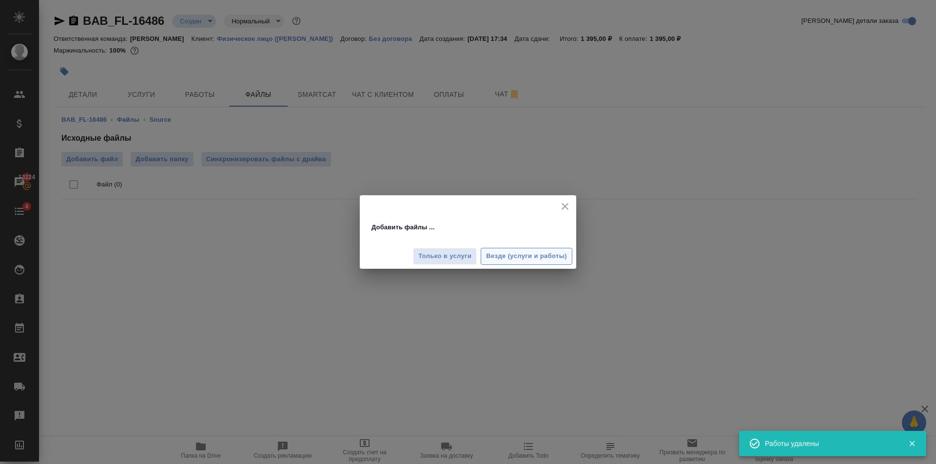
click at [545, 255] on span "Везде (услуги и работы)" at bounding box center [526, 256] width 81 height 11
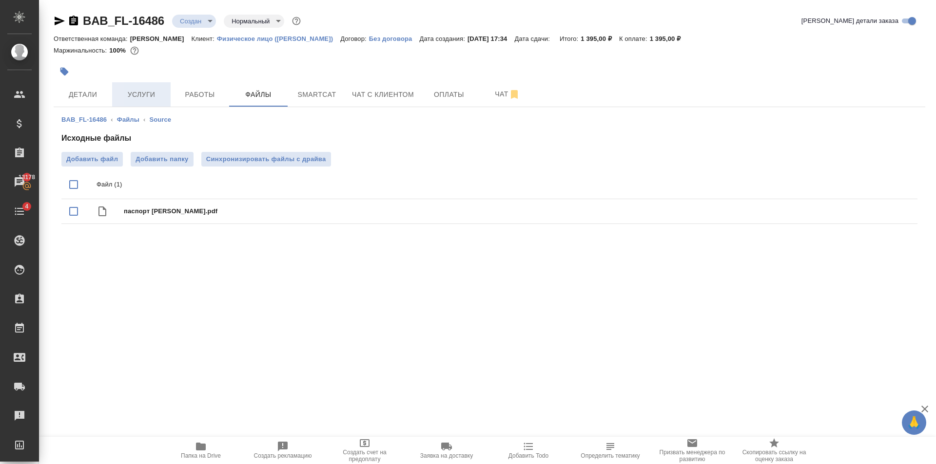
click at [132, 106] on button "Услуги" at bounding box center [141, 94] width 58 height 24
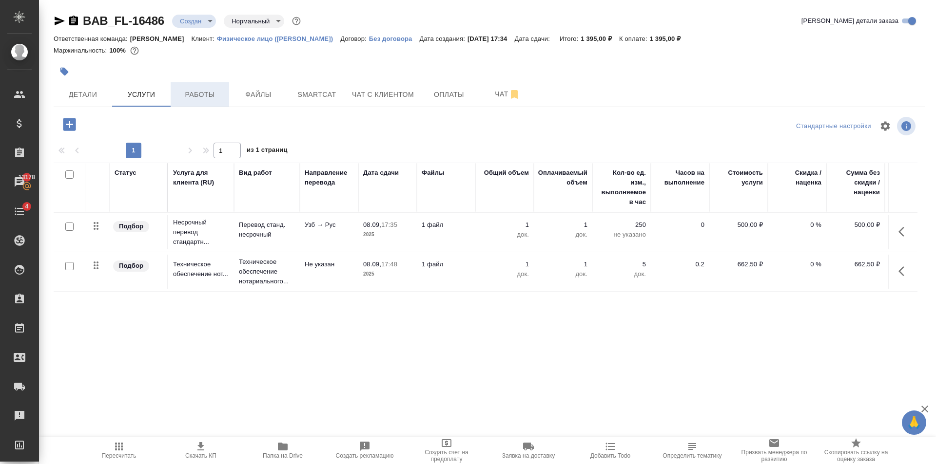
click at [195, 94] on span "Работы" at bounding box center [199, 95] width 47 height 12
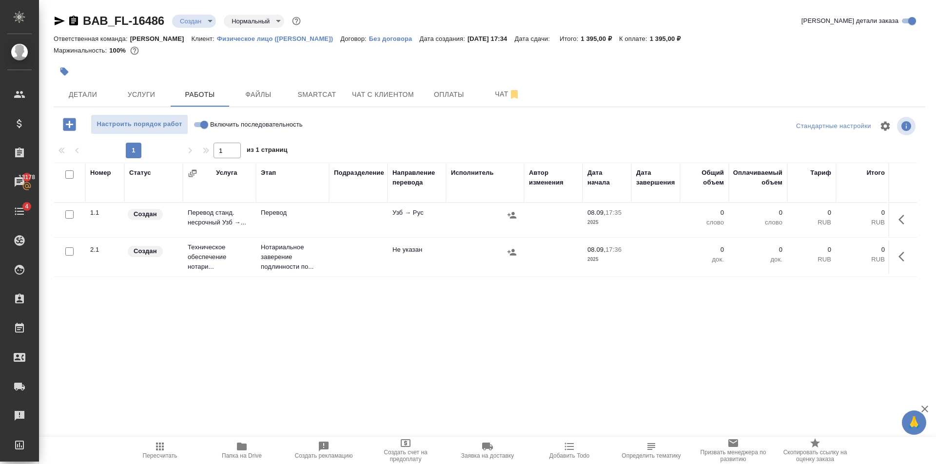
click at [216, 123] on span "Включить последовательность" at bounding box center [256, 125] width 93 height 10
click at [216, 123] on input "Включить последовательность" at bounding box center [204, 125] width 35 height 12
checkbox input "true"
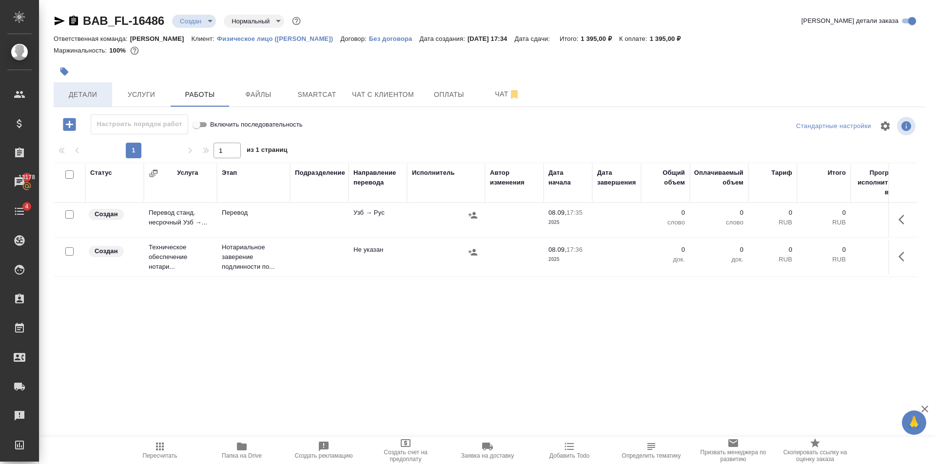
click at [77, 84] on button "Детали" at bounding box center [83, 94] width 58 height 24
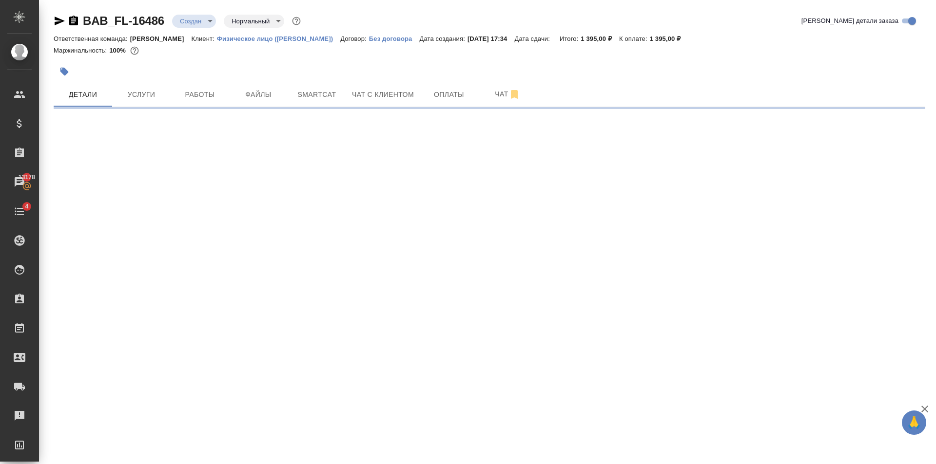
select select "RU"
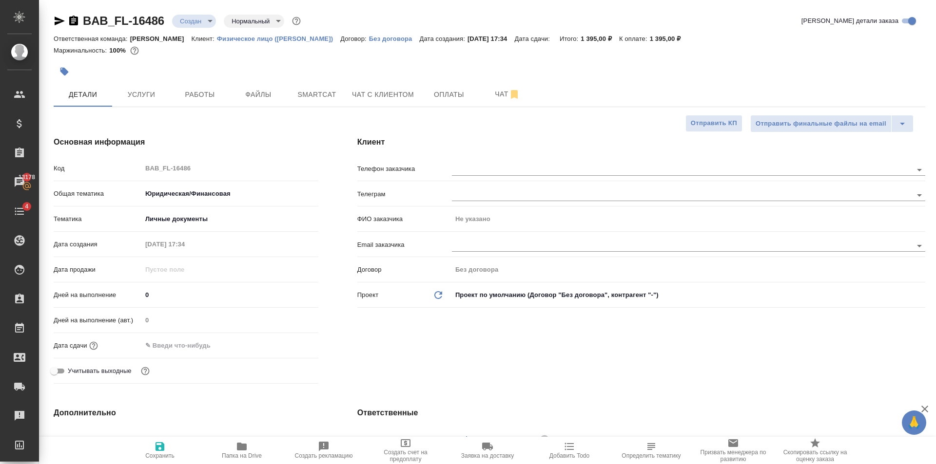
type textarea "x"
click at [198, 349] on input "text" at bounding box center [184, 346] width 85 height 14
click at [287, 342] on icon "button" at bounding box center [290, 345] width 9 height 10
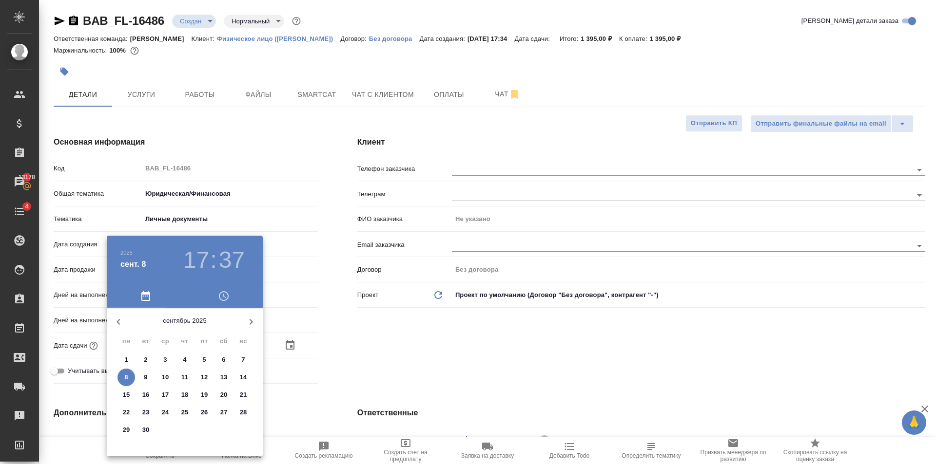
click at [143, 376] on span "9" at bounding box center [146, 378] width 18 height 10
type input "09.09.2025 17:37"
type textarea "x"
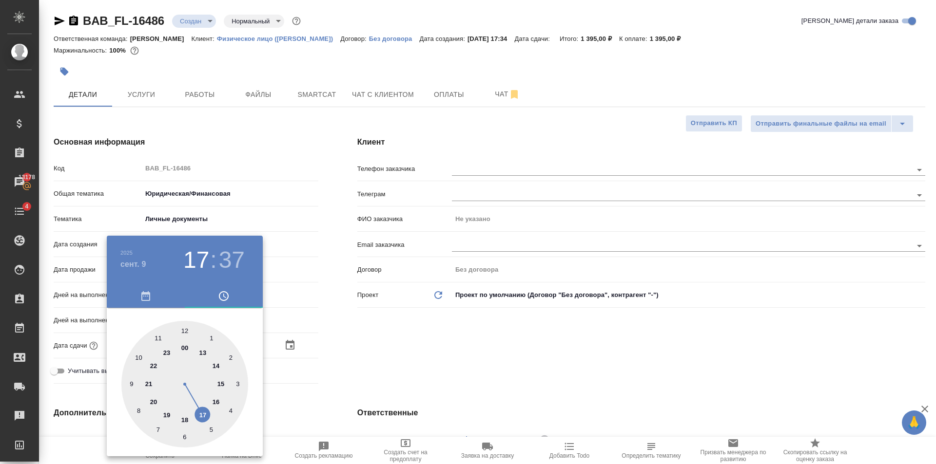
click at [138, 360] on div at bounding box center [184, 384] width 127 height 127
type input "09.09.2025 10:37"
type textarea "x"
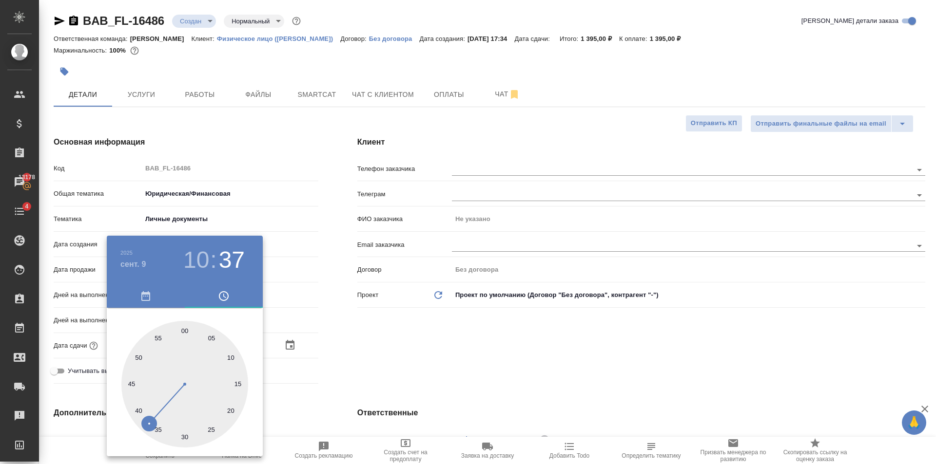
click at [185, 329] on div at bounding box center [184, 384] width 127 height 127
type input "09.09.2025 10:00"
type textarea "x"
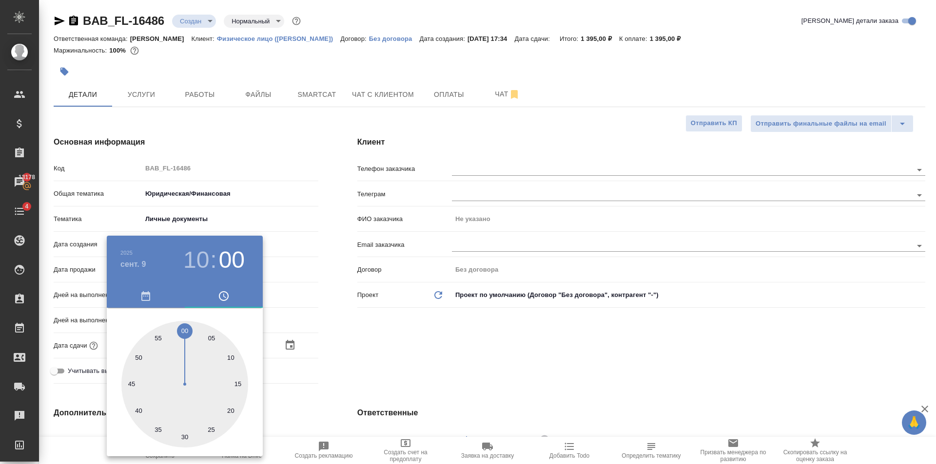
click at [478, 346] on div at bounding box center [468, 232] width 936 height 464
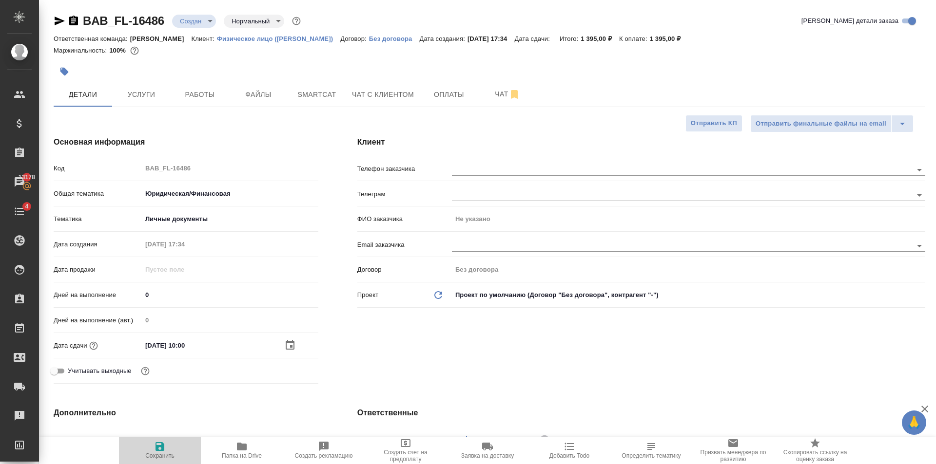
drag, startPoint x: 169, startPoint y: 446, endPoint x: 420, endPoint y: 425, distance: 252.4
click at [170, 444] on span "Сохранить" at bounding box center [160, 450] width 70 height 19
type textarea "x"
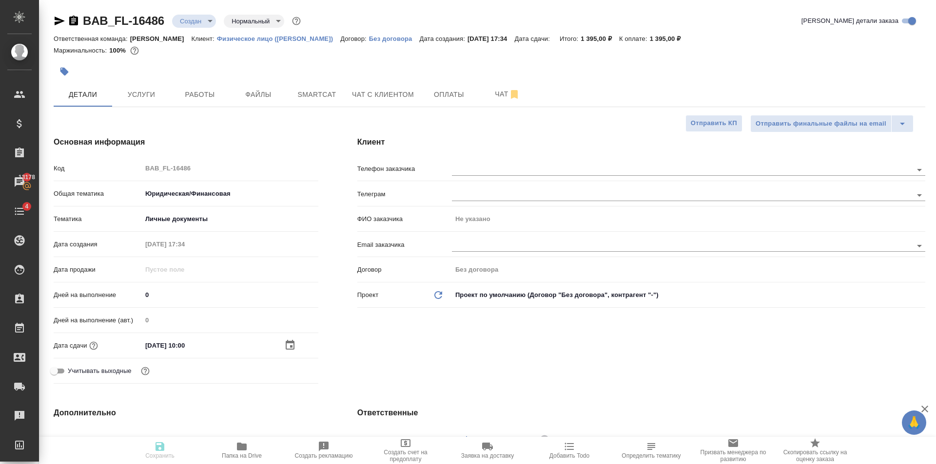
type textarea "x"
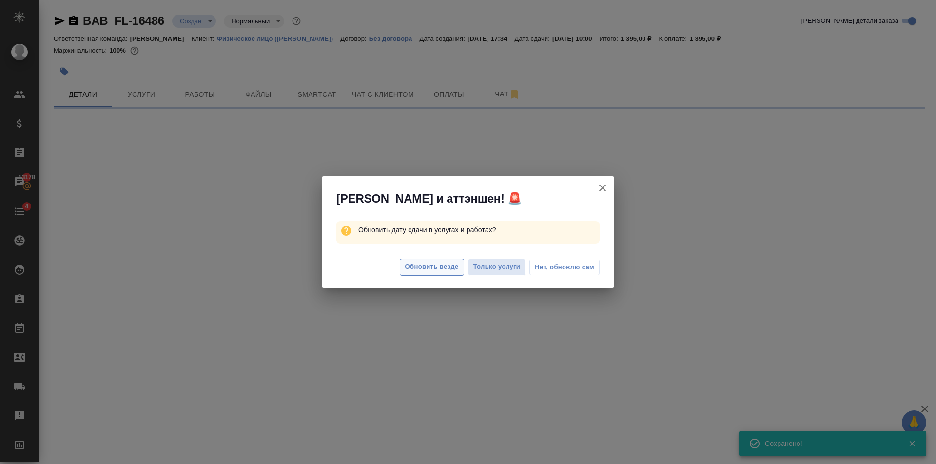
click at [444, 265] on span "Обновить везде" at bounding box center [432, 267] width 54 height 11
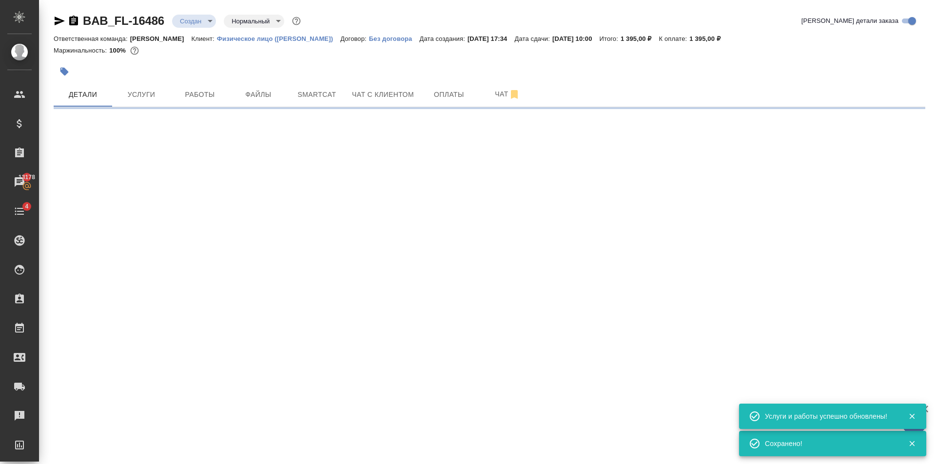
select select "RU"
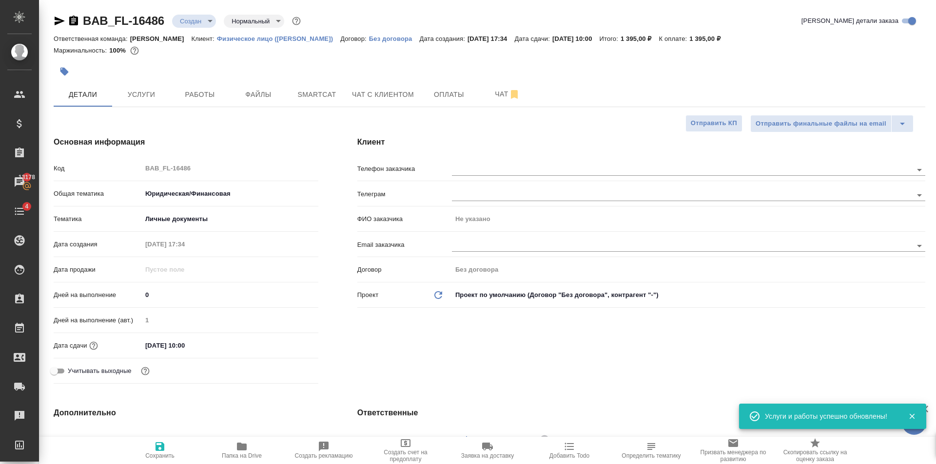
type textarea "x"
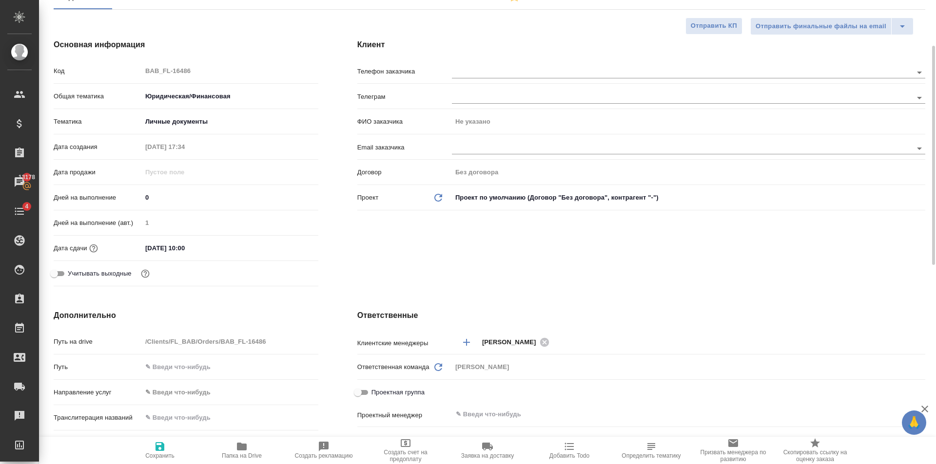
scroll to position [244, 0]
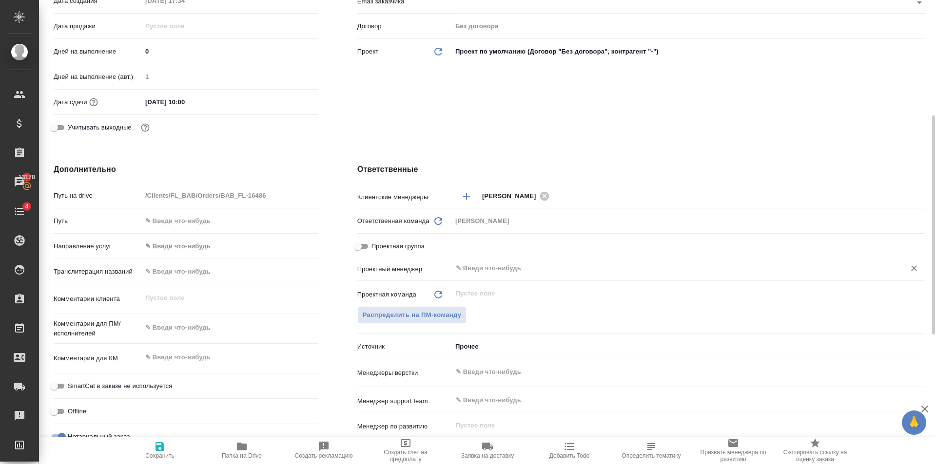
click at [497, 272] on input "text" at bounding box center [672, 269] width 435 height 12
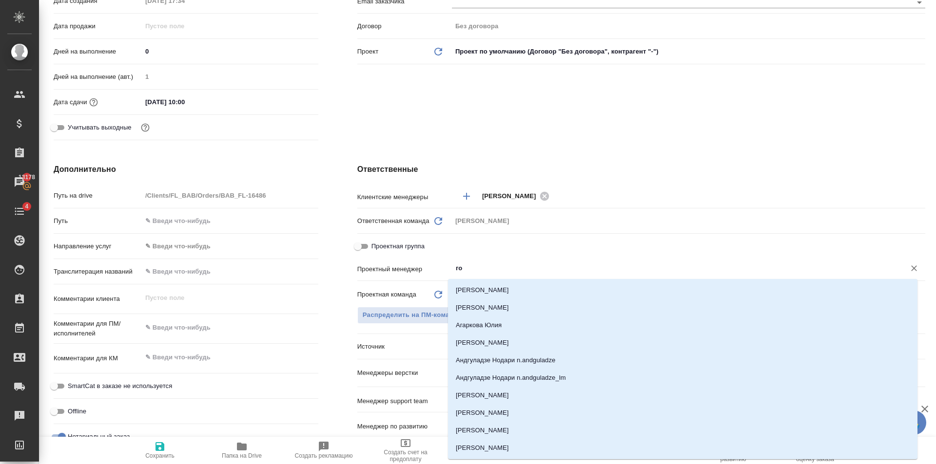
type input "гол"
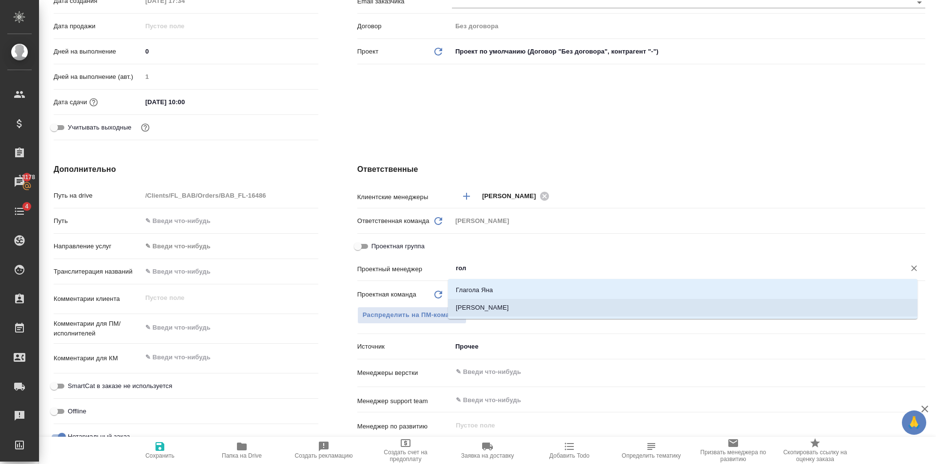
click at [502, 313] on li "[PERSON_NAME]" at bounding box center [682, 308] width 469 height 18
type textarea "x"
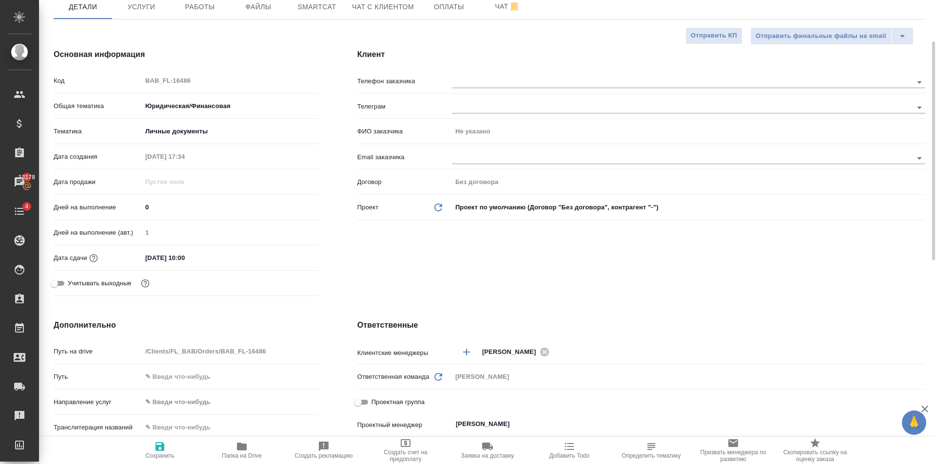
scroll to position [0, 0]
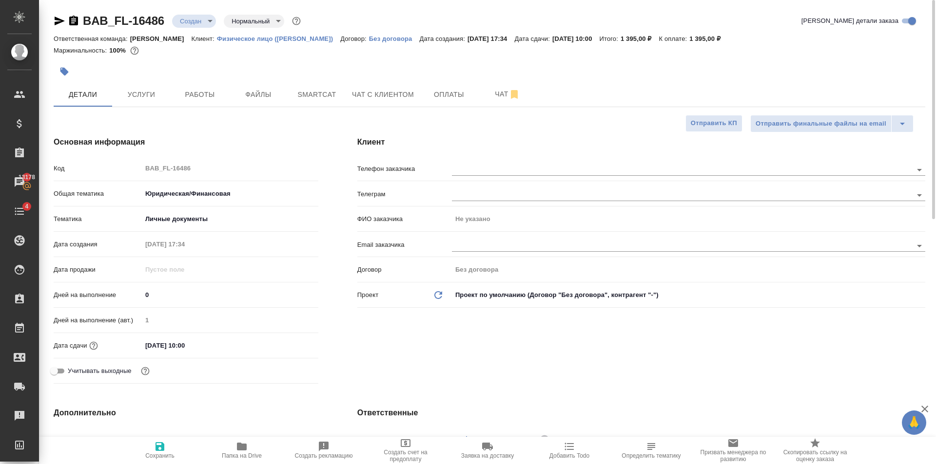
type input "[PERSON_NAME]"
click at [151, 448] on span "Сохранить" at bounding box center [160, 450] width 70 height 19
type textarea "x"
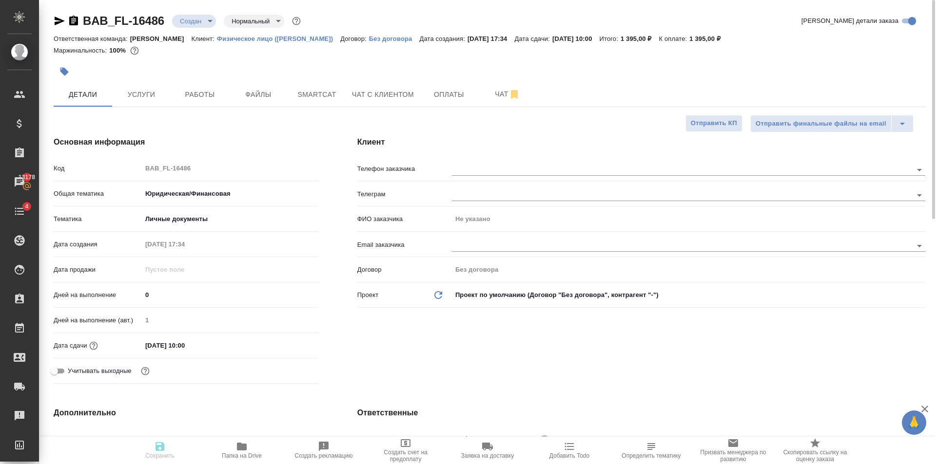
type textarea "x"
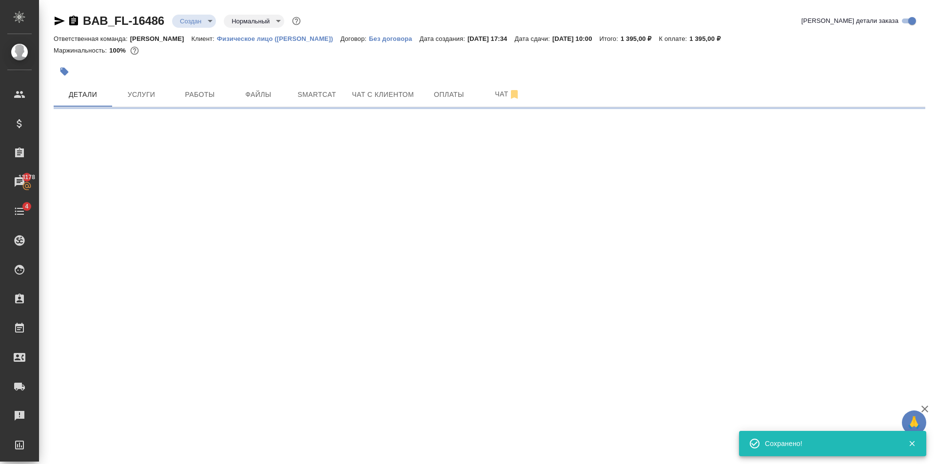
select select "RU"
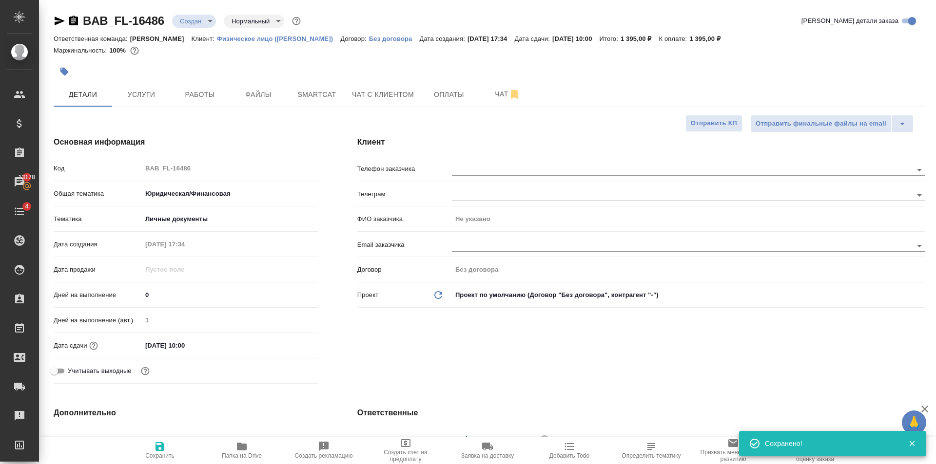
type textarea "x"
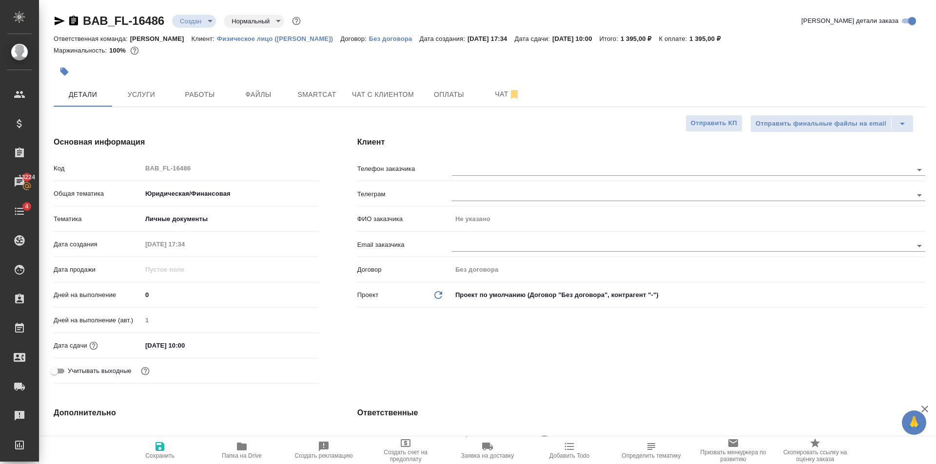
type textarea "x"
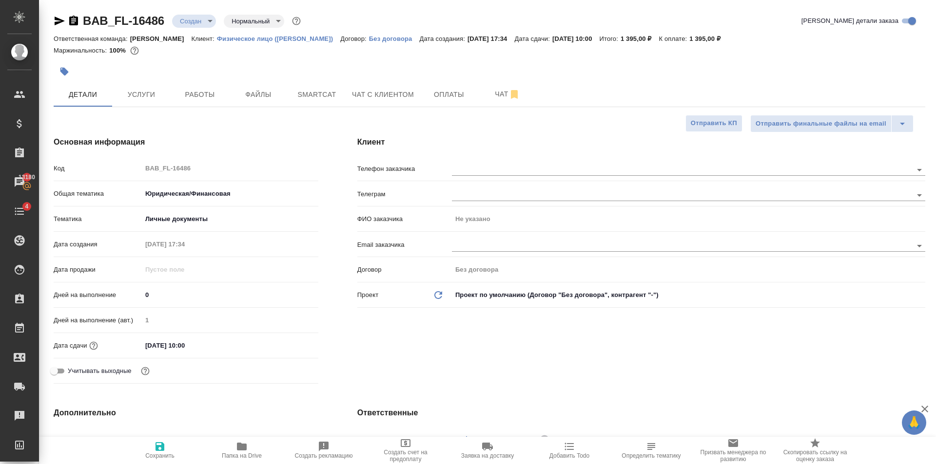
type textarea "x"
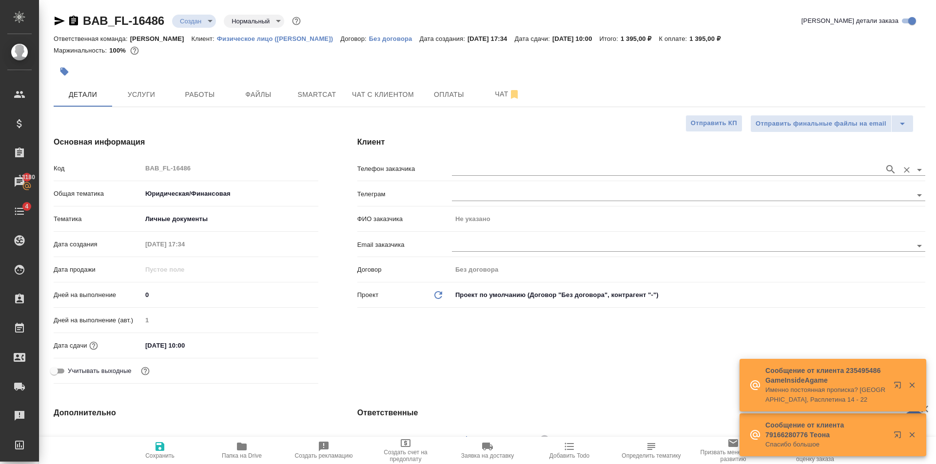
drag, startPoint x: 489, startPoint y: 176, endPoint x: 491, endPoint y: 168, distance: 9.1
click at [489, 174] on div at bounding box center [688, 169] width 473 height 18
click at [524, 169] on input "text" at bounding box center [665, 170] width 427 height 12
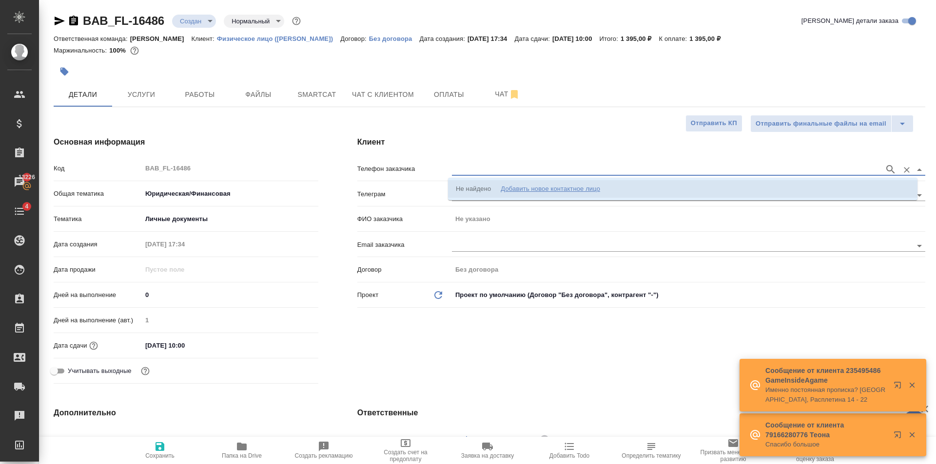
click at [583, 192] on div "Добавить новое контактное лицо" at bounding box center [550, 189] width 99 height 10
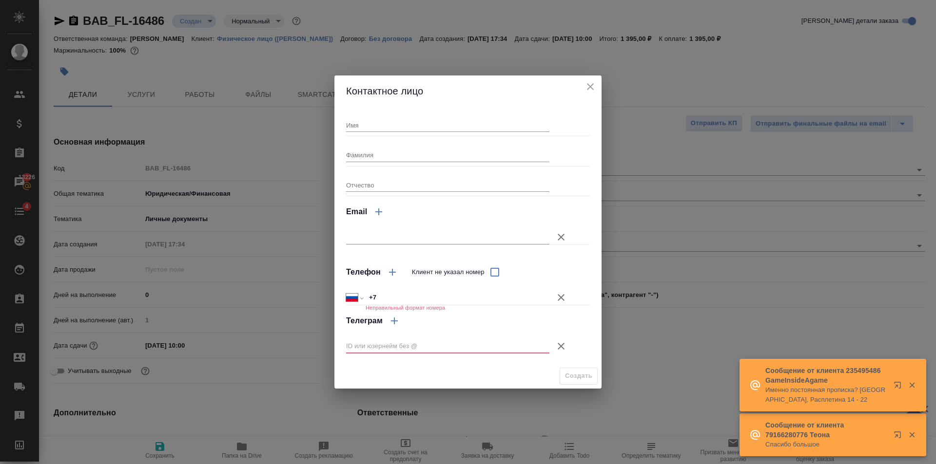
click at [569, 348] on button "Клиент не указал номер" at bounding box center [560, 346] width 23 height 23
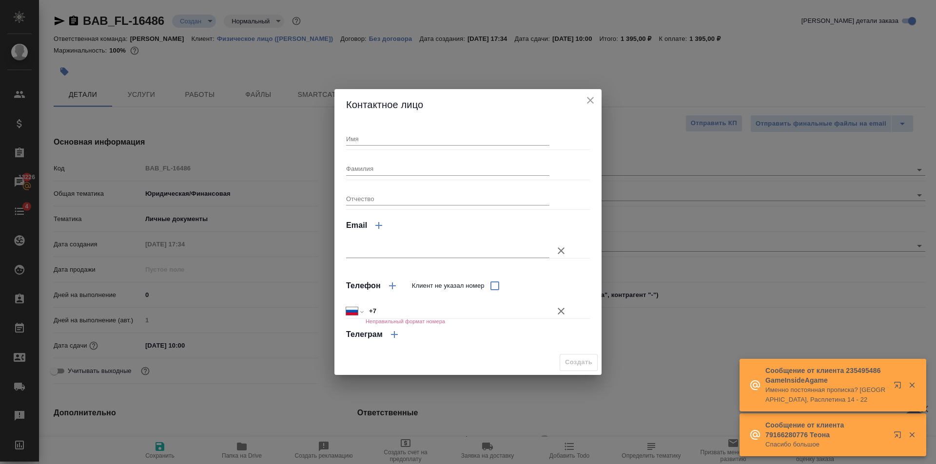
click at [494, 310] on input "+7" at bounding box center [458, 312] width 184 height 14
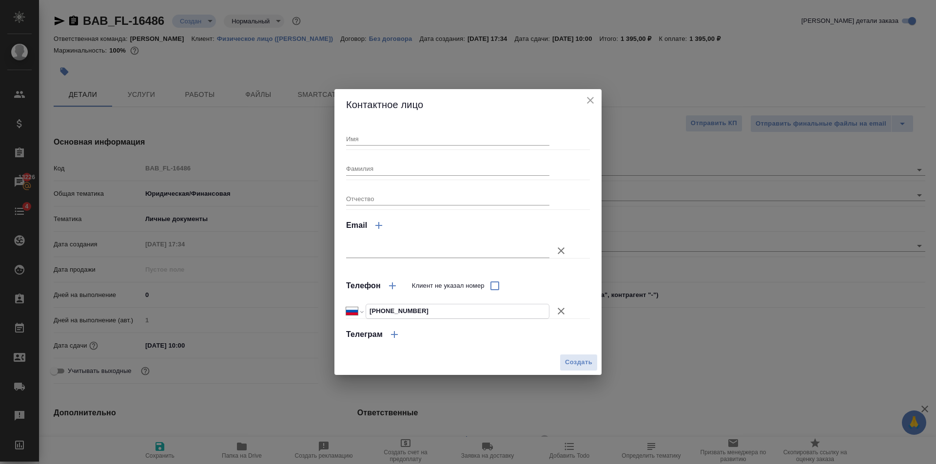
type input "+7 925 732 88 86"
click at [409, 139] on input "Имя" at bounding box center [447, 139] width 203 height 14
type input "Вячеслав"
click at [586, 370] on button "Создать" at bounding box center [579, 362] width 38 height 17
type input "Вячеслав"
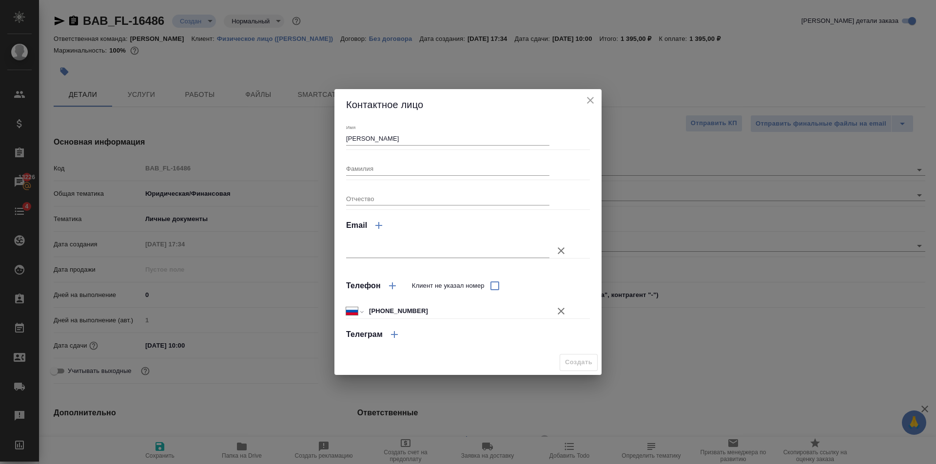
type textarea "x"
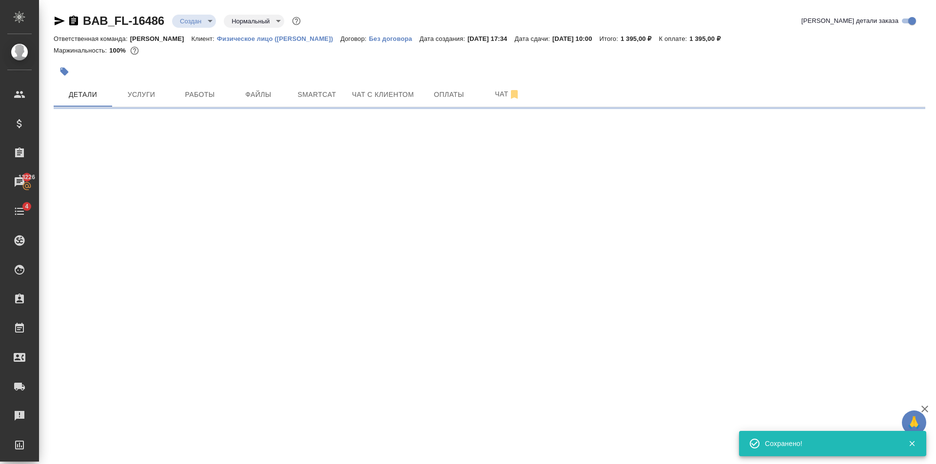
type input "holyTrinity"
click at [437, 96] on span "Оплаты" at bounding box center [448, 95] width 47 height 12
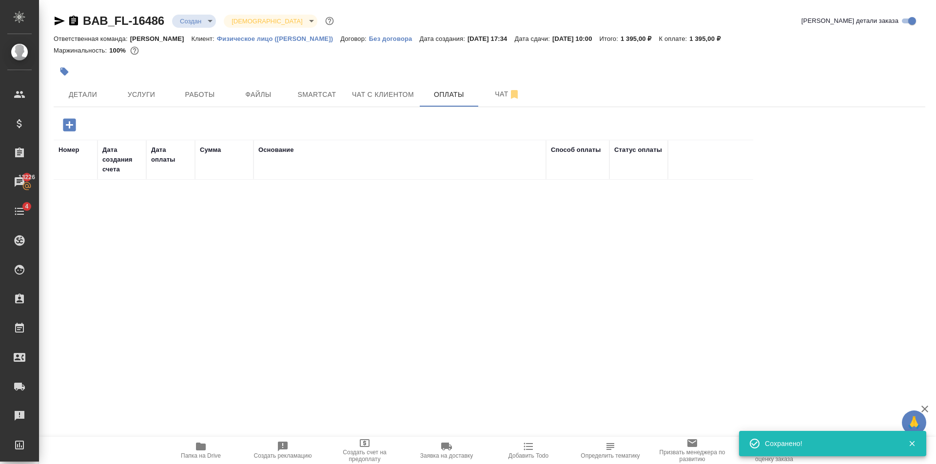
click at [72, 121] on icon "button" at bounding box center [69, 124] width 13 height 13
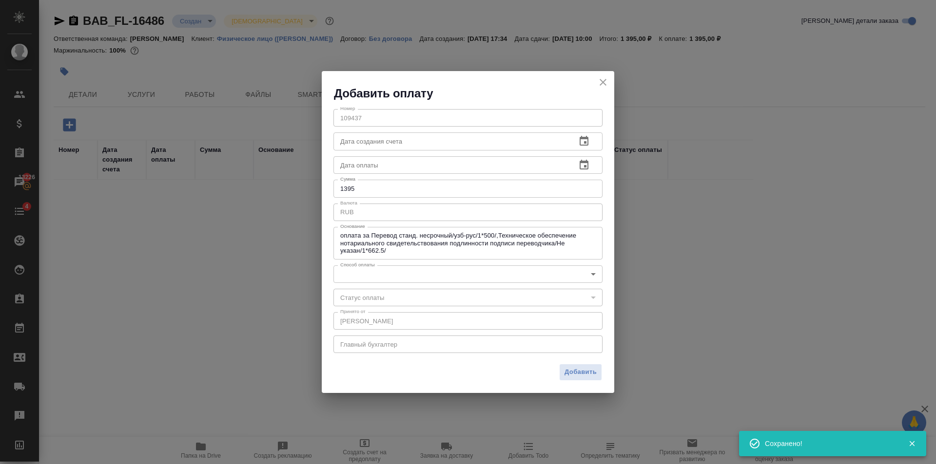
click at [481, 271] on body "🙏 .cls-1 fill:#fff; AWATERA Golubev Dmitry Клиенты Спецификации Заказы 13226 Ча…" at bounding box center [468, 232] width 936 height 464
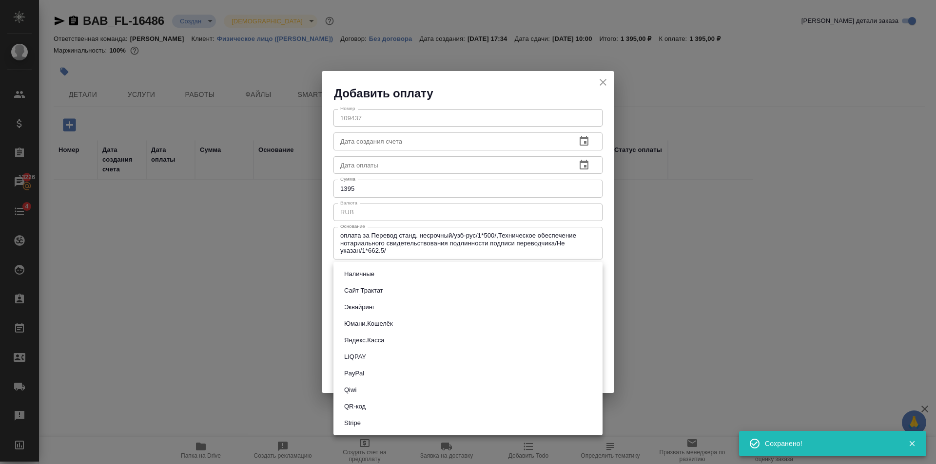
click at [368, 271] on button "Наличные" at bounding box center [359, 274] width 36 height 11
type input "cash"
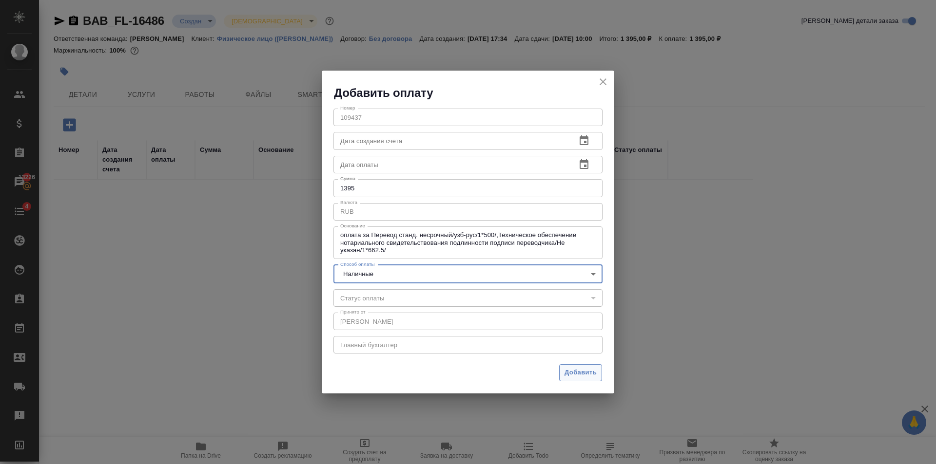
click at [581, 366] on button "Добавить" at bounding box center [580, 373] width 43 height 17
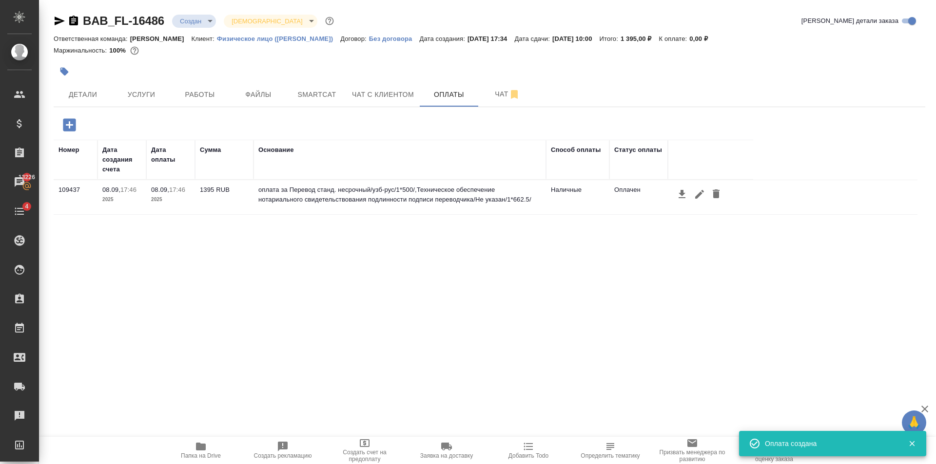
click at [682, 192] on icon "button" at bounding box center [681, 194] width 7 height 8
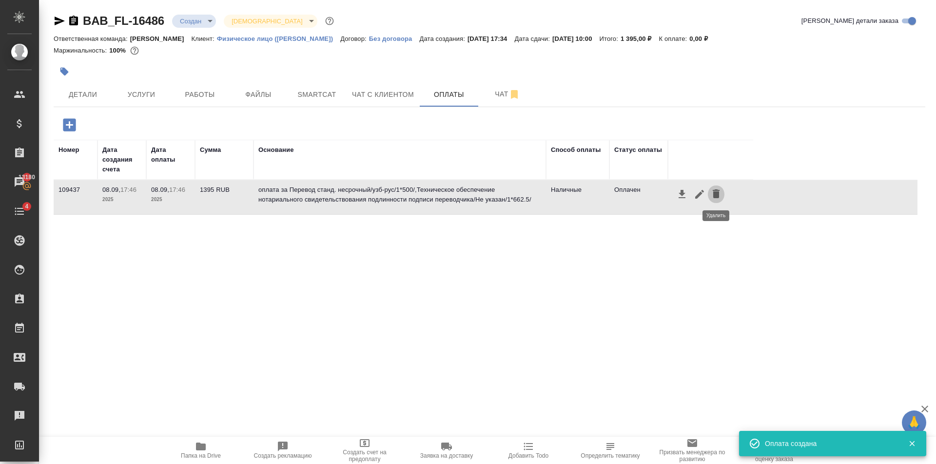
click at [713, 195] on icon "button" at bounding box center [716, 194] width 7 height 9
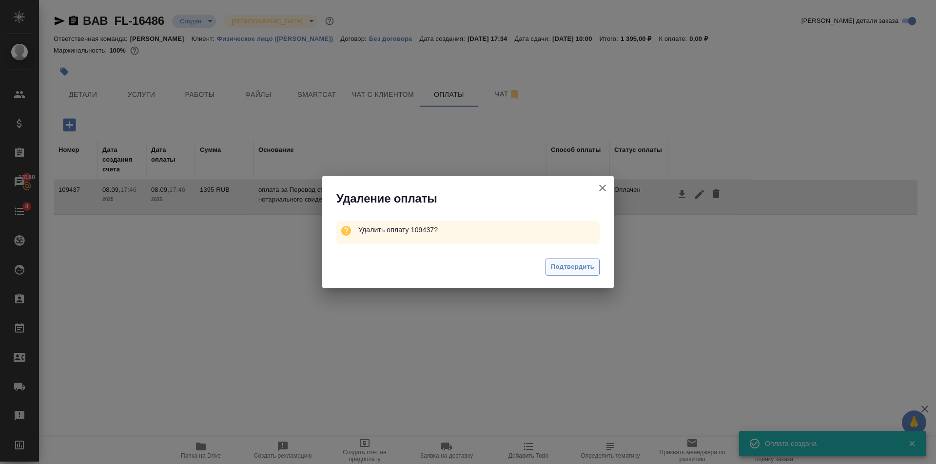
click at [574, 267] on span "Подтвердить" at bounding box center [572, 267] width 43 height 11
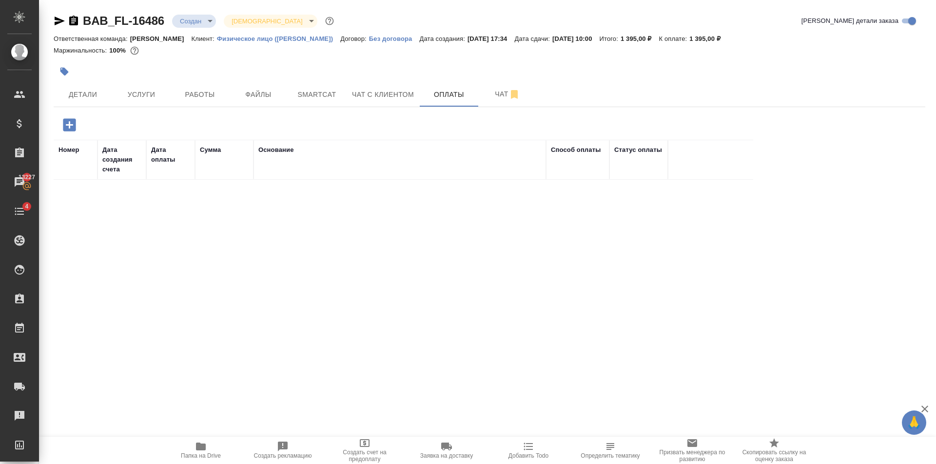
click at [254, 81] on div at bounding box center [344, 71] width 581 height 21
click at [77, 124] on icon "button" at bounding box center [69, 124] width 17 height 17
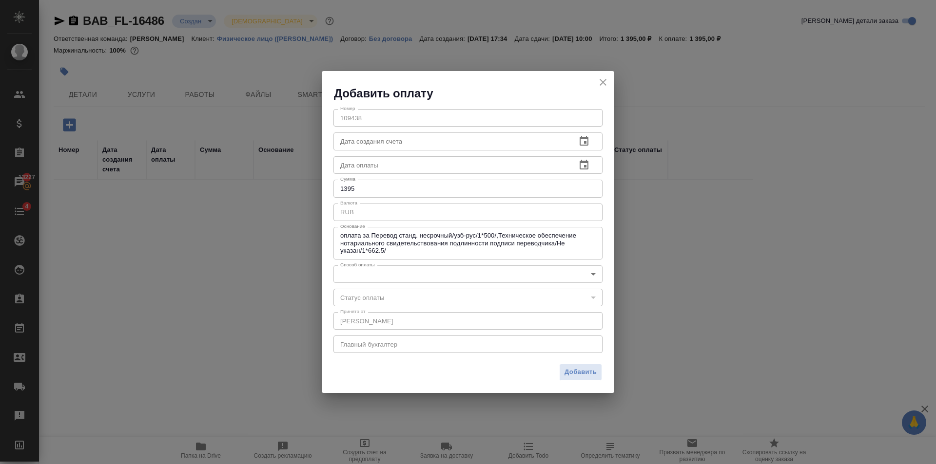
click at [368, 263] on div "[PERSON_NAME] 109438 Номер Дата создания счета Дата создания счета Дата оплаты …" at bounding box center [468, 230] width 292 height 258
click at [375, 270] on body "🙏 .cls-1 fill:#fff; AWATERA [PERSON_NAME] Клиенты Спецификации Заказы 13227 Чат…" at bounding box center [468, 232] width 936 height 464
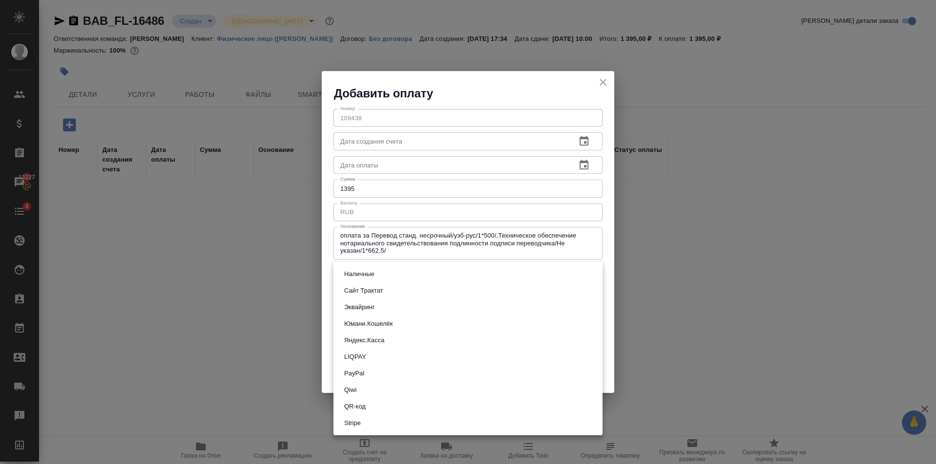
click at [702, 290] on div at bounding box center [468, 232] width 936 height 464
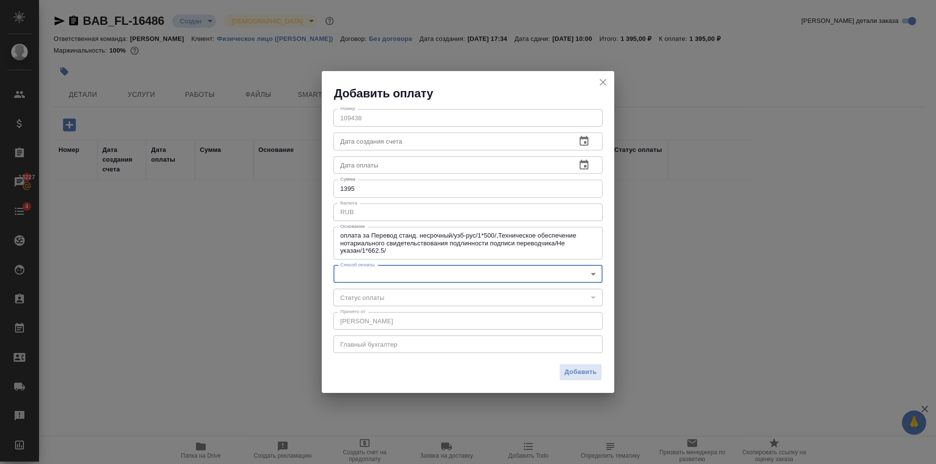
click at [606, 82] on icon "close" at bounding box center [603, 83] width 12 height 12
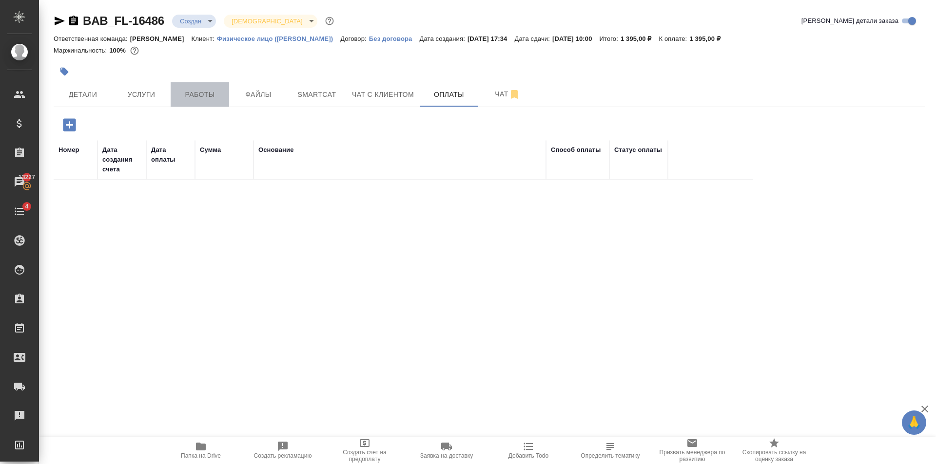
click at [201, 98] on span "Работы" at bounding box center [199, 95] width 47 height 12
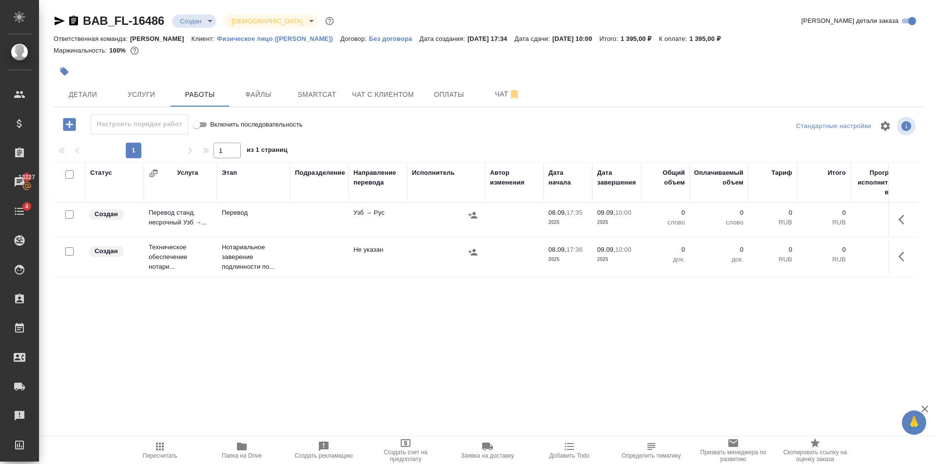
click at [371, 268] on td "Не указан" at bounding box center [377, 257] width 58 height 34
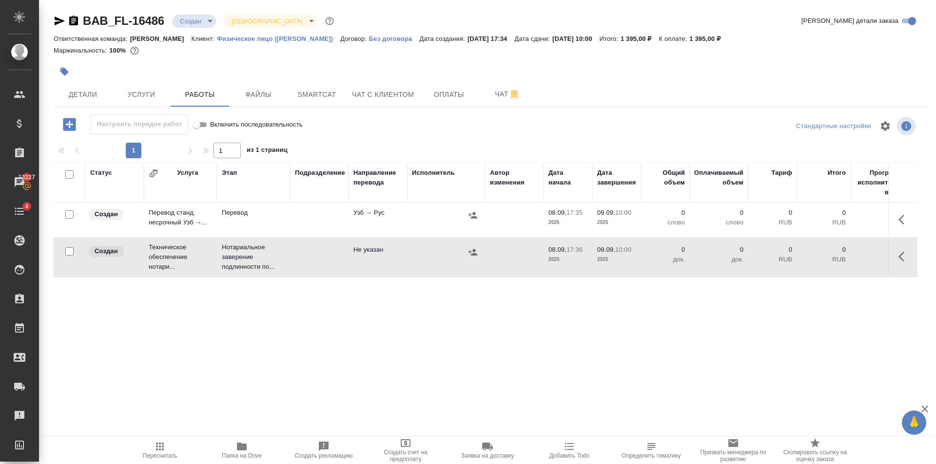
click at [371, 268] on td "Не указан" at bounding box center [377, 257] width 58 height 34
click at [160, 443] on icon "button" at bounding box center [160, 447] width 12 height 12
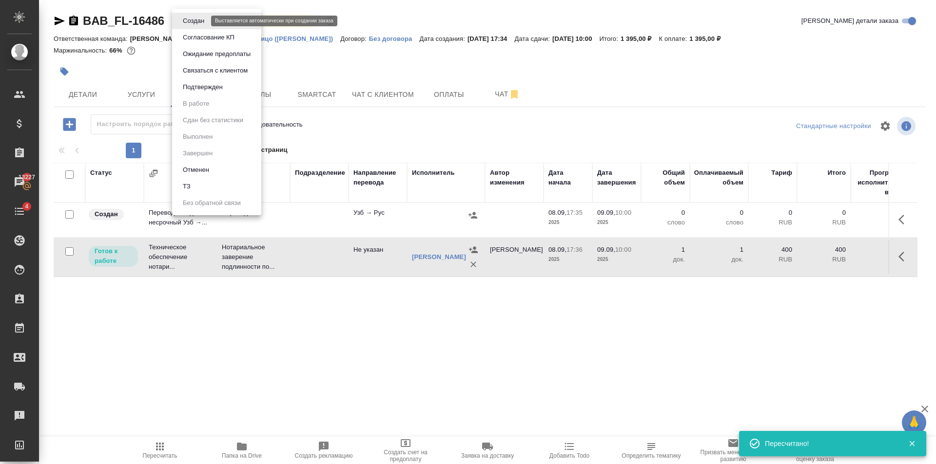
click at [202, 18] on body "🙏 .cls-1 fill:#fff; AWATERA [PERSON_NAME] Клиенты Спецификации Заказы 13227 Чат…" at bounding box center [468, 232] width 936 height 464
click at [220, 94] on li "Подтвержден" at bounding box center [216, 87] width 89 height 17
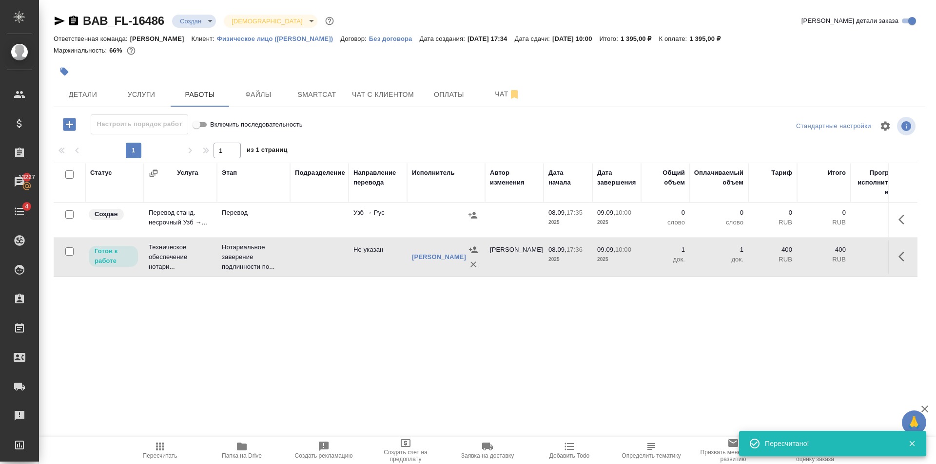
click at [60, 22] on icon "button" at bounding box center [60, 21] width 10 height 9
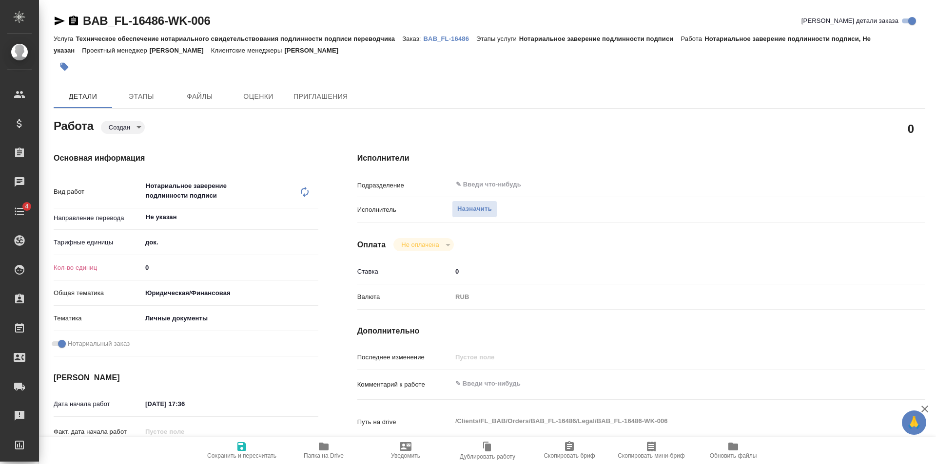
type textarea "x"
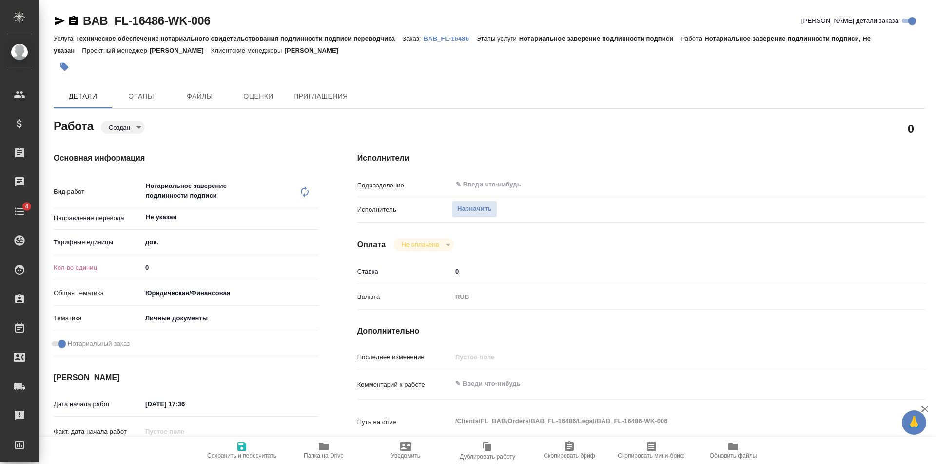
type textarea "x"
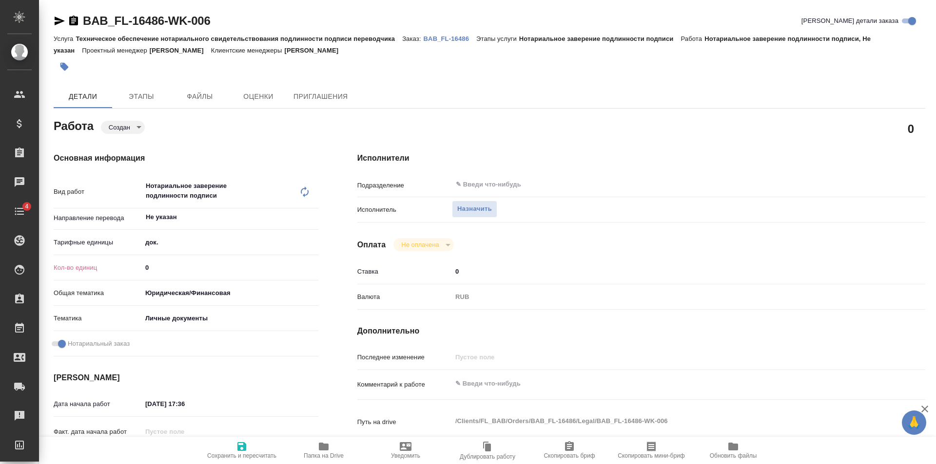
type textarea "x"
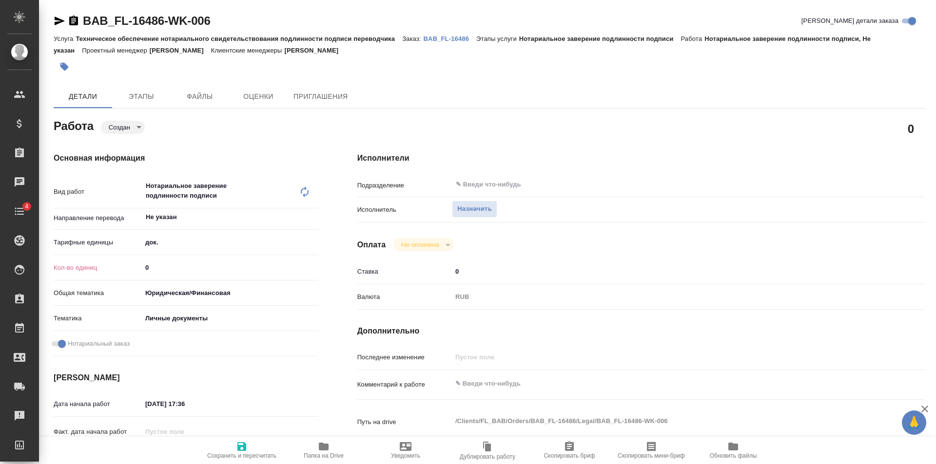
type textarea "x"
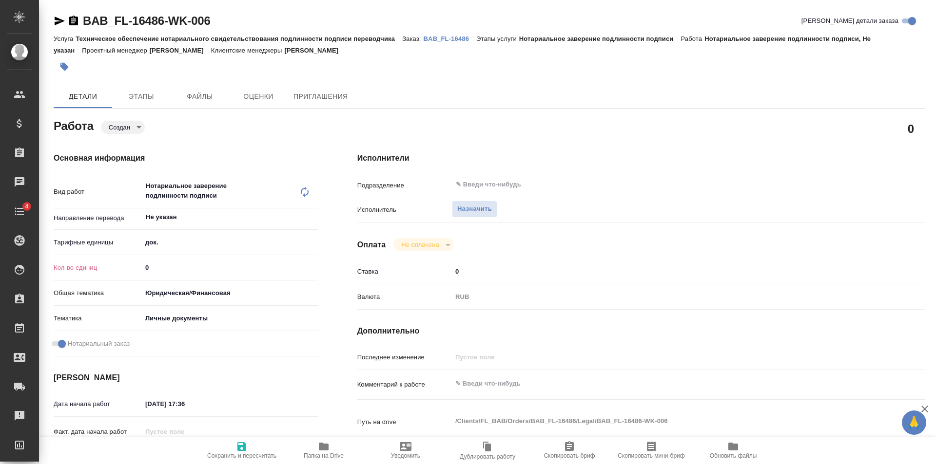
type textarea "x"
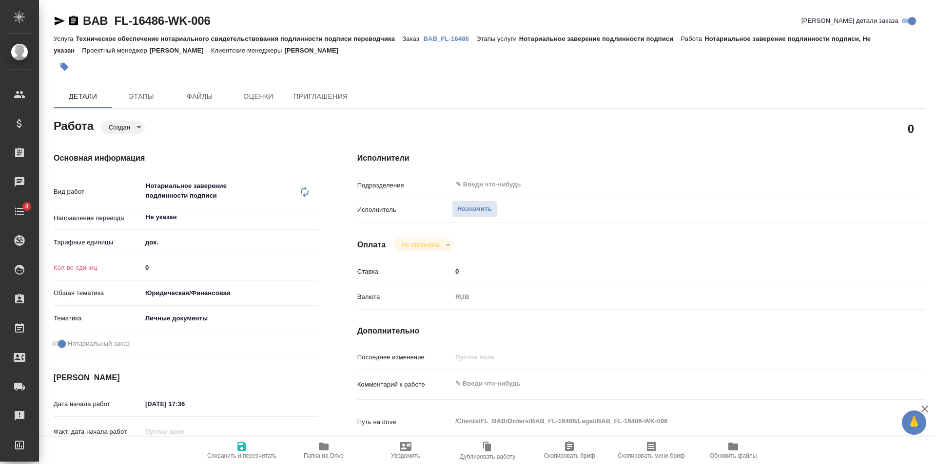
type textarea "x"
type input "1"
type textarea "x"
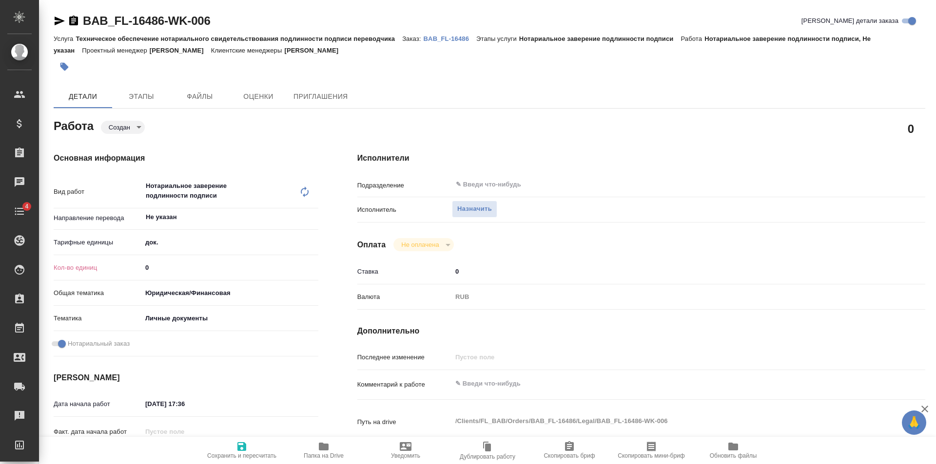
type textarea "x"
type input "1"
click at [317, 265] on input "1" at bounding box center [230, 268] width 176 height 14
drag, startPoint x: 243, startPoint y: 451, endPoint x: 268, endPoint y: 438, distance: 28.4
click at [244, 448] on icon "button" at bounding box center [241, 447] width 9 height 9
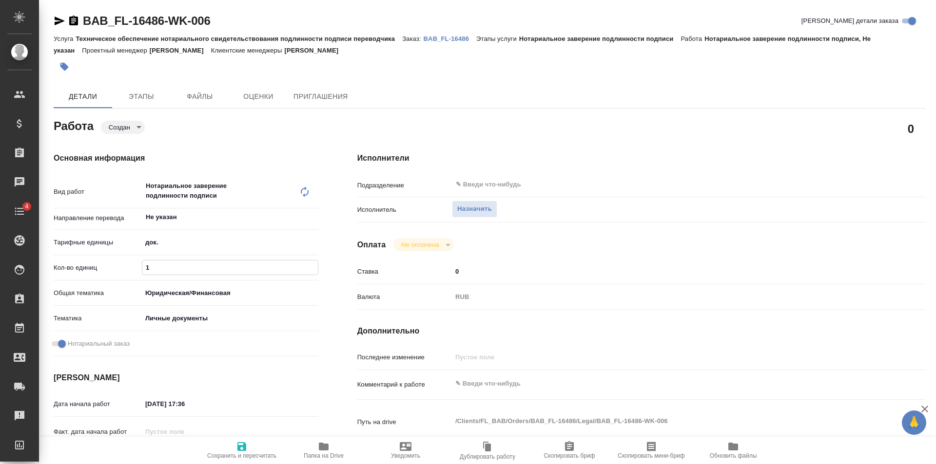
type textarea "x"
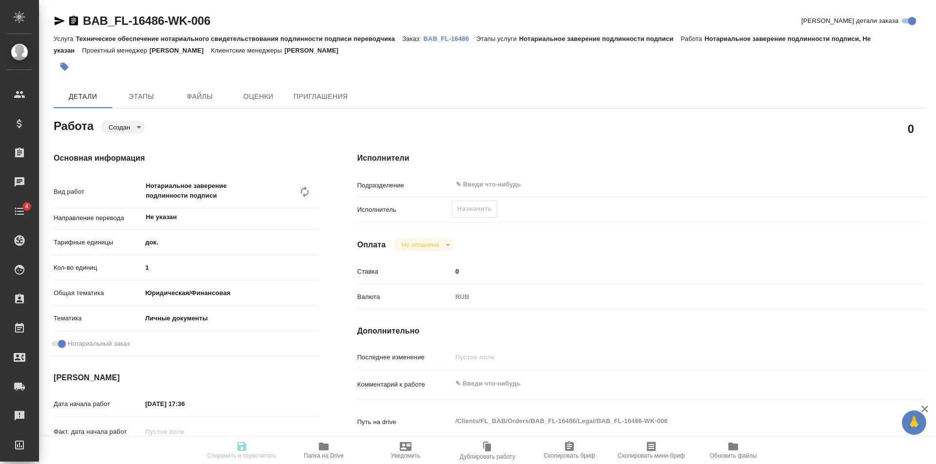
type textarea "x"
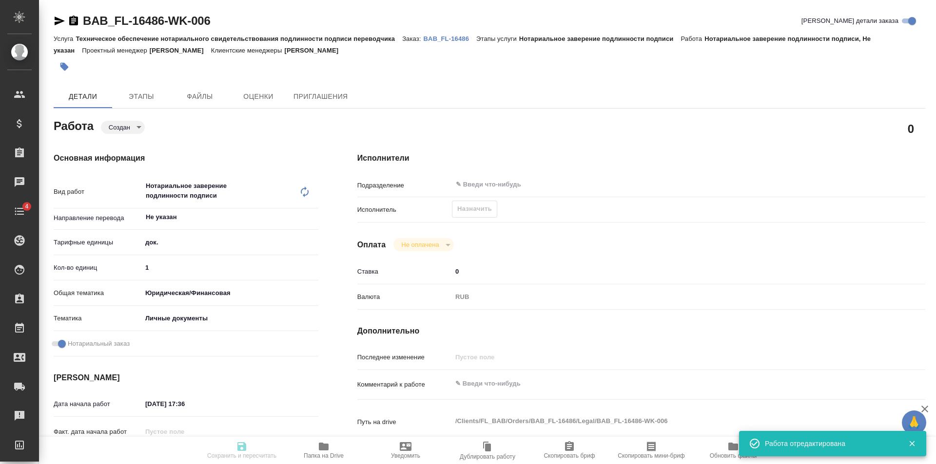
type textarea "x"
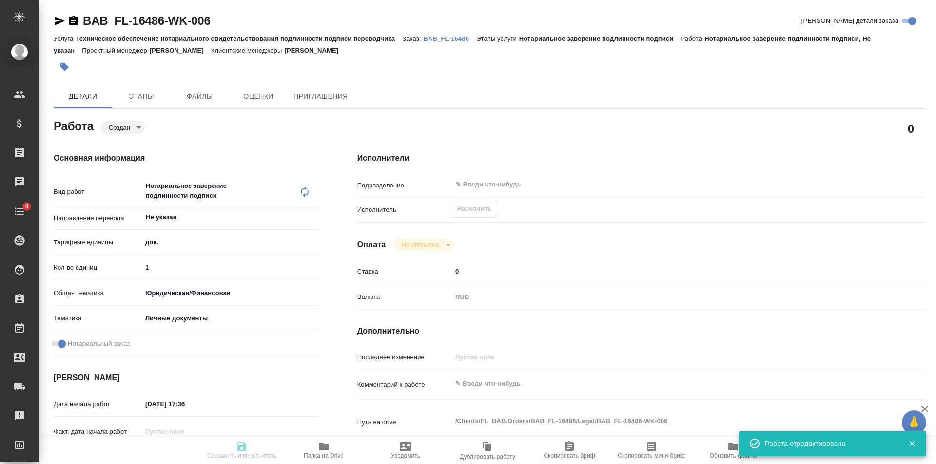
type input "created"
type textarea "Нотариальное заверение подлинности подписи"
type textarea "x"
type input "Не указан"
type input "5a8b1489cc6b4906c91bfd8b"
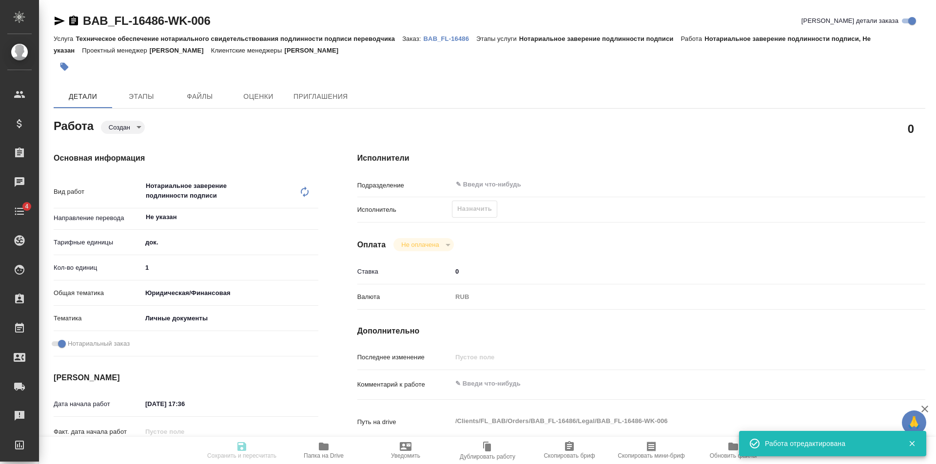
type input "1"
type input "yr-fn"
type input "5a8b8b956a9677013d343cfe"
checkbox input "true"
type input "08.09.2025 17:36"
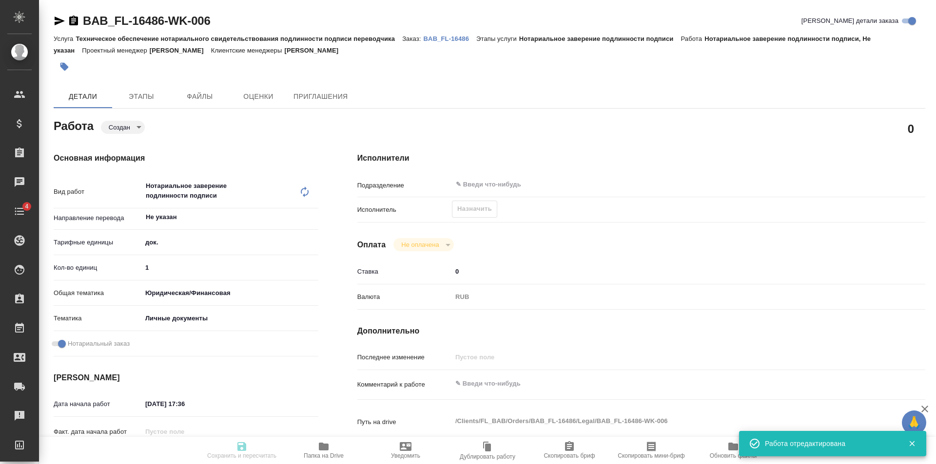
type input "09.09.2025 10:00"
type input "notPayed"
type input "0"
type input "RUB"
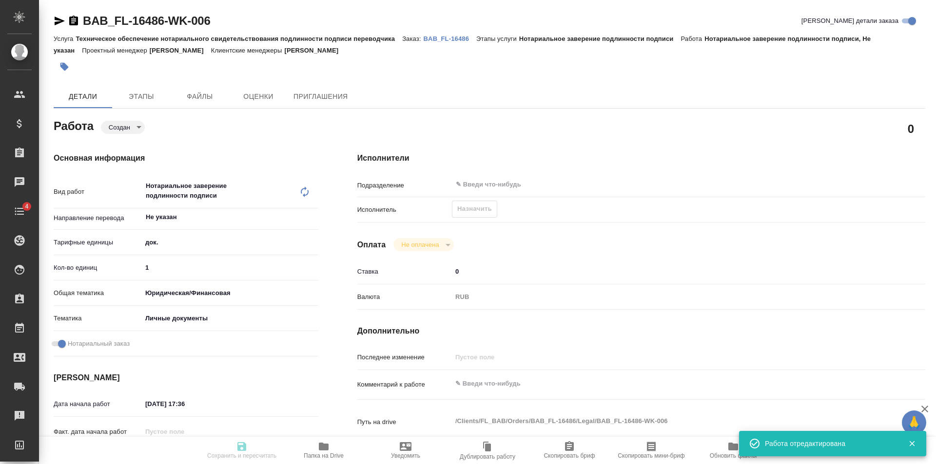
type input "[PERSON_NAME]"
type textarea "x"
type textarea "/Clients/FL_BAB/Orders/BAB_FL-16486/Legal/BAB_FL-16486-WK-006"
type textarea "x"
type input "BAB_FL-16486"
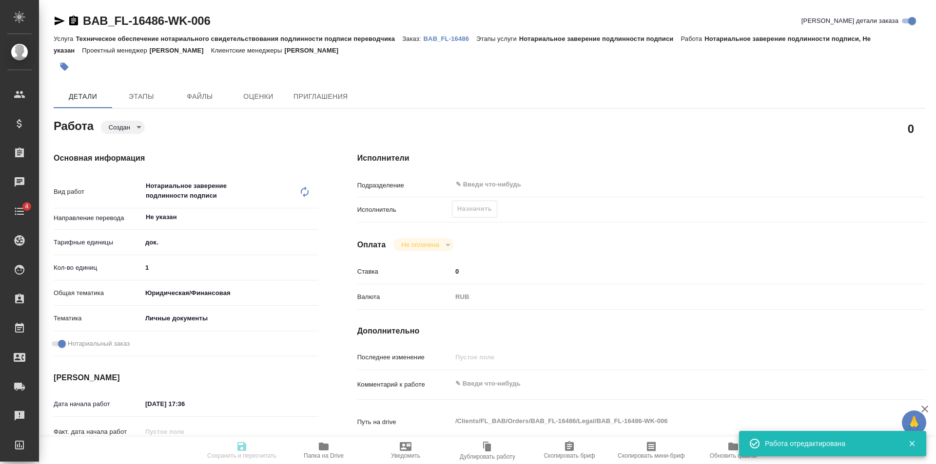
type input "Техническое обеспечение нотариального свидетельствования подлинности подписи пе…"
type input "Нотариальное заверение подлинности подписи"
type input "[PERSON_NAME]"
type input "/Clients/FL_BAB/Orders/BAB_FL-16486"
type textarea "x"
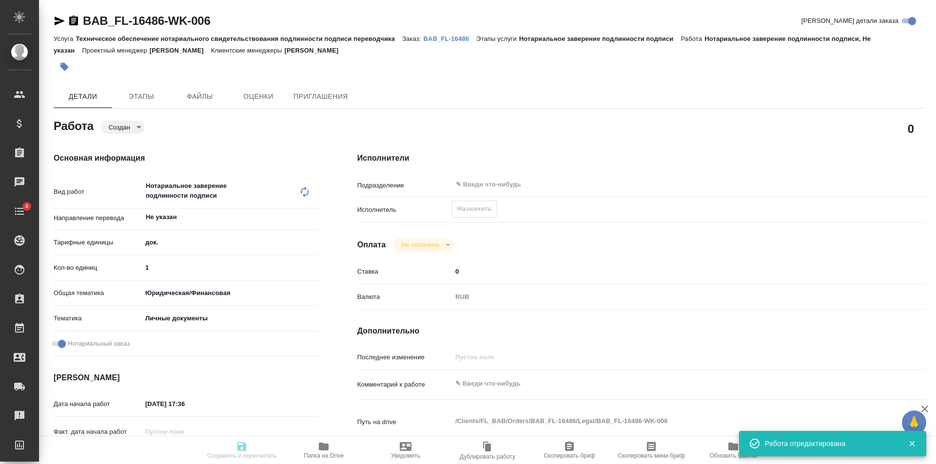
type textarea "x"
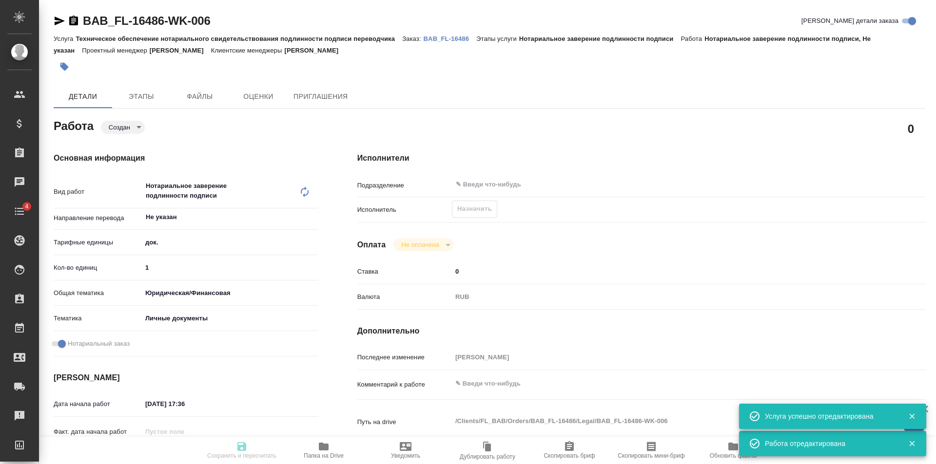
type textarea "x"
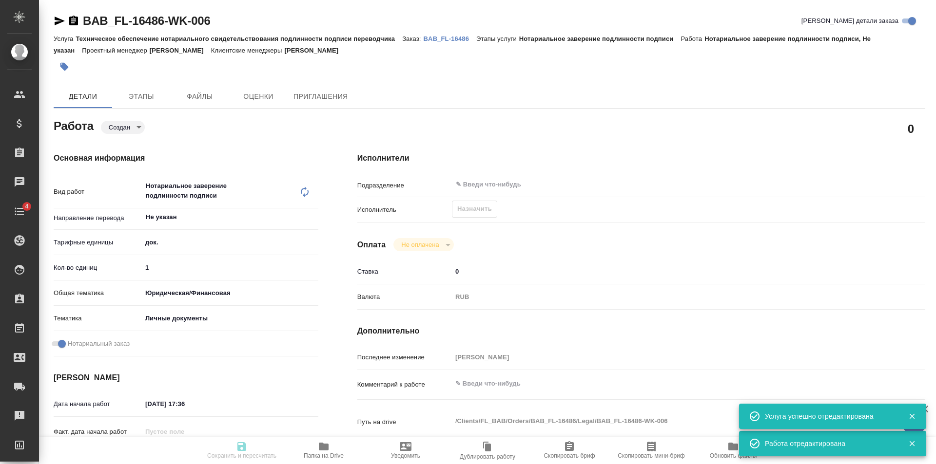
type textarea "x"
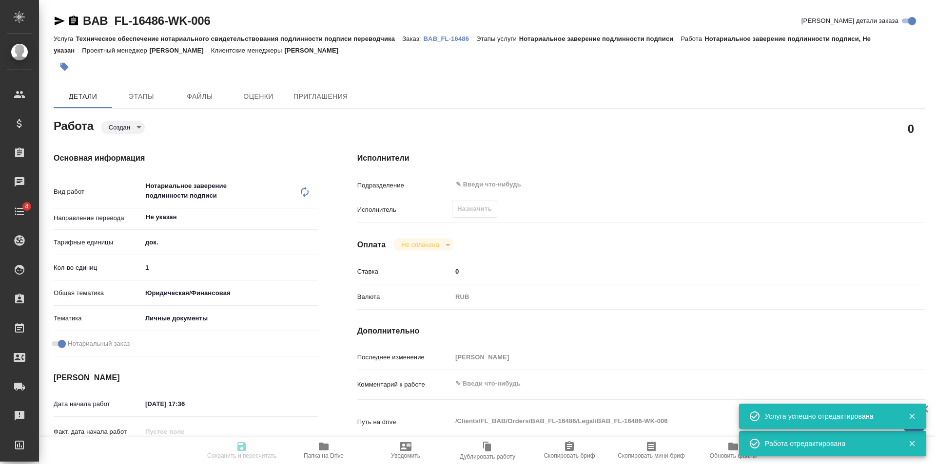
type textarea "x"
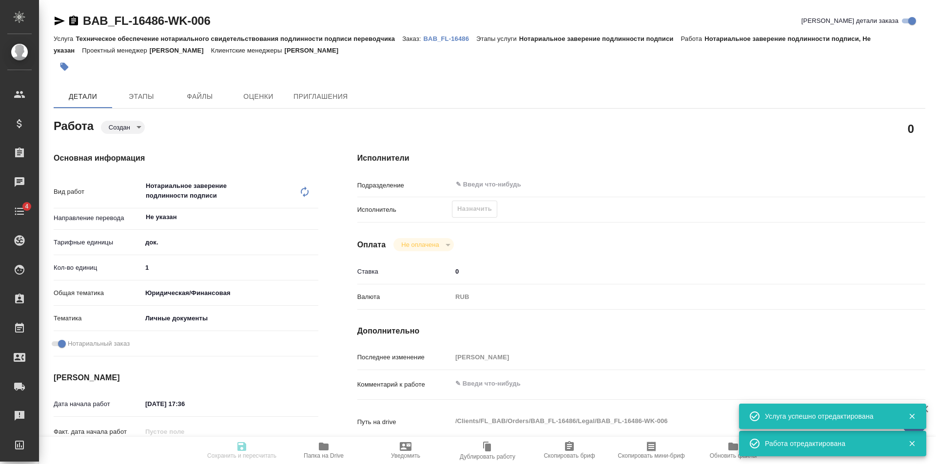
type textarea "x"
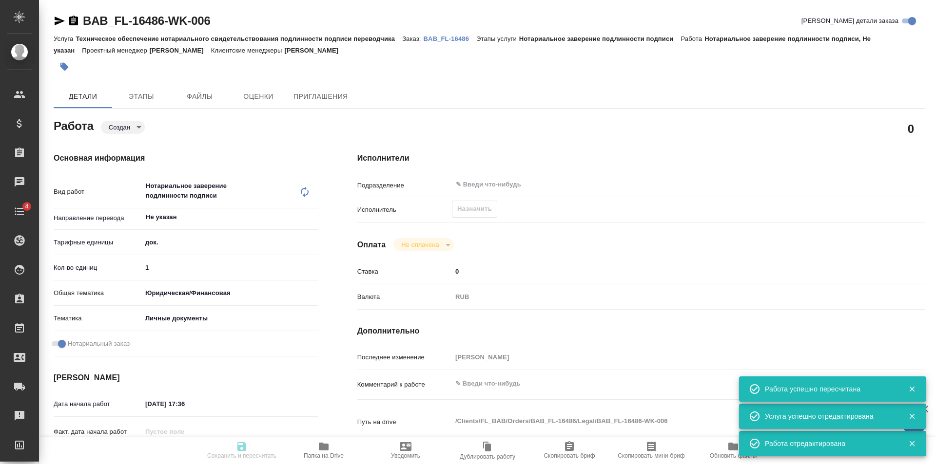
type input "created"
type textarea "Нотариальное заверение подлинности подписи"
type textarea "x"
type input "Не указан"
type input "5a8b1489cc6b4906c91bfd8b"
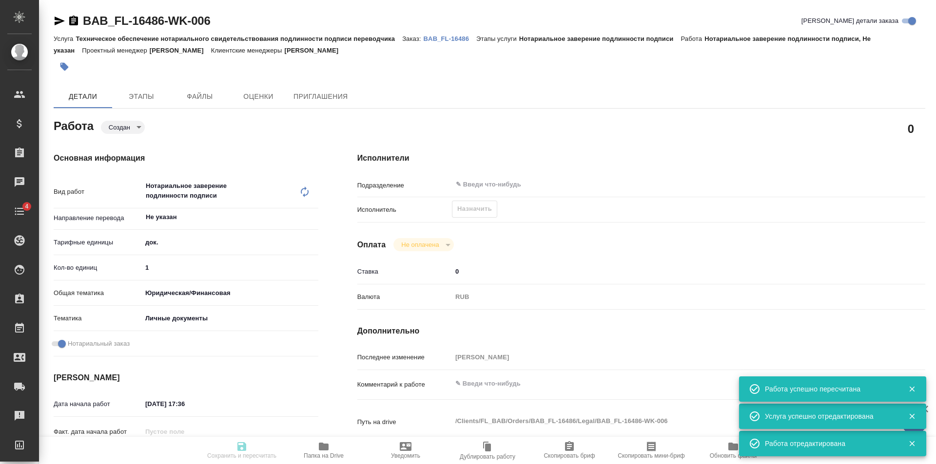
type input "1"
type input "yr-fn"
type input "5a8b8b956a9677013d343cfe"
checkbox input "true"
type input "08.09.2025 17:36"
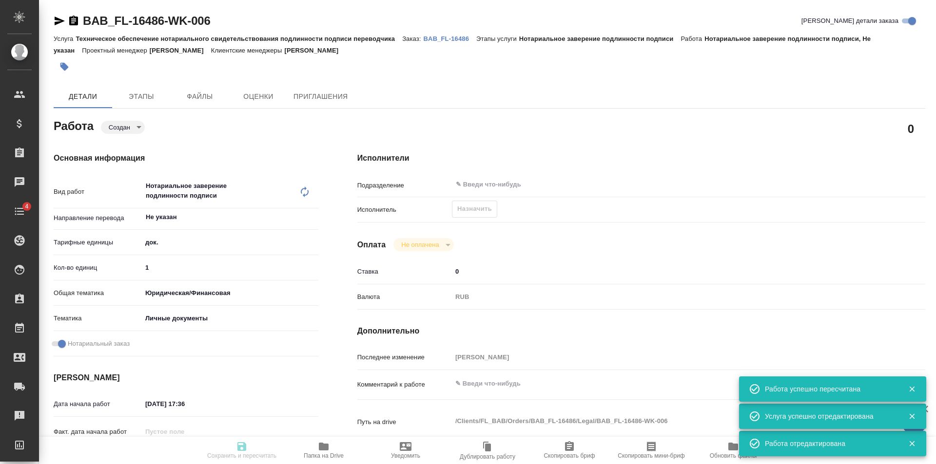
type input "09.09.2025 10:00"
type input "notPayed"
type input "0"
type input "RUB"
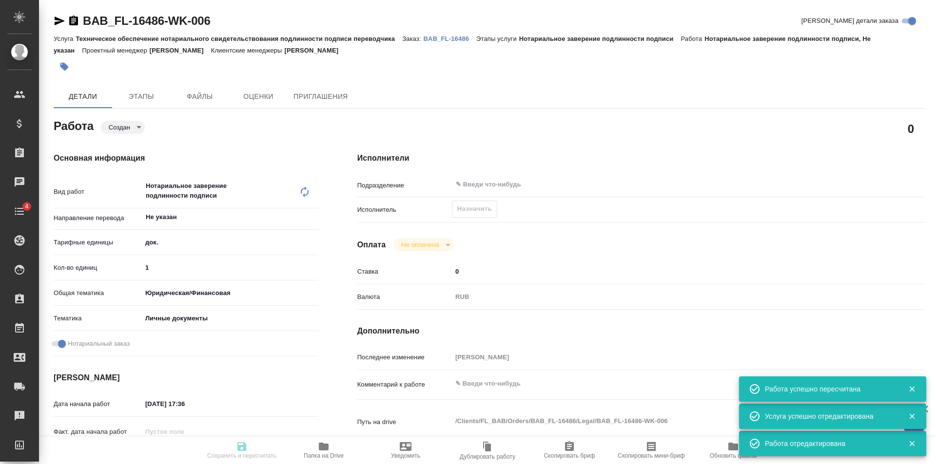
type input "[PERSON_NAME]"
type textarea "x"
type textarea "/Clients/FL_BAB/Orders/BAB_FL-16486/Legal/BAB_FL-16486-WK-006"
type textarea "x"
type input "BAB_FL-16486"
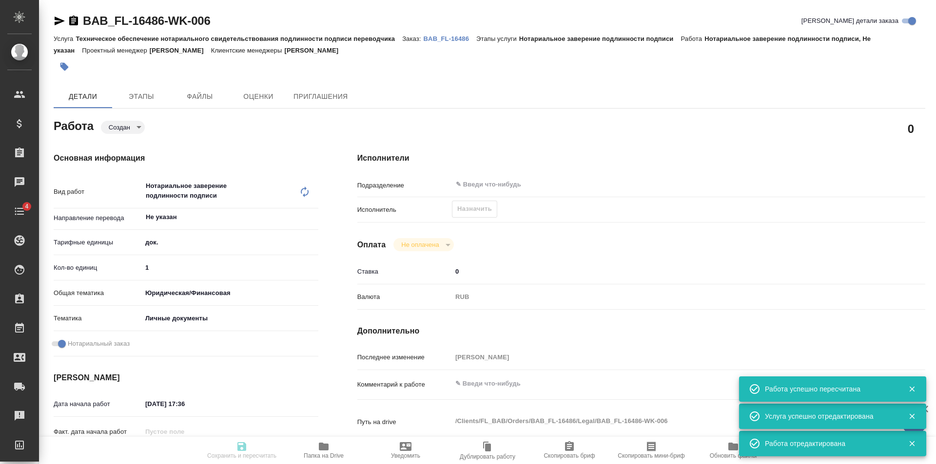
type input "Техническое обеспечение нотариального свидетельствования подлинности подписи пе…"
type input "Нотариальное заверение подлинности подписи"
type input "[PERSON_NAME]"
type input "/Clients/FL_BAB/Orders/BAB_FL-16486"
type textarea "x"
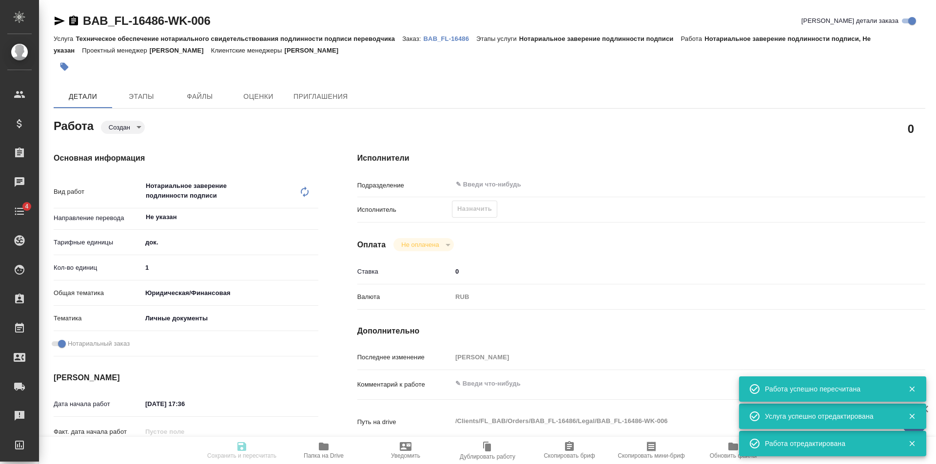
type textarea "x"
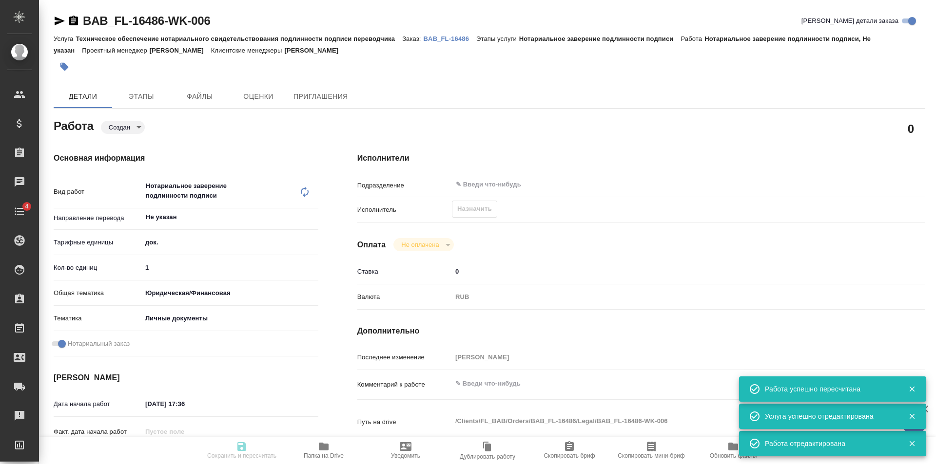
type textarea "x"
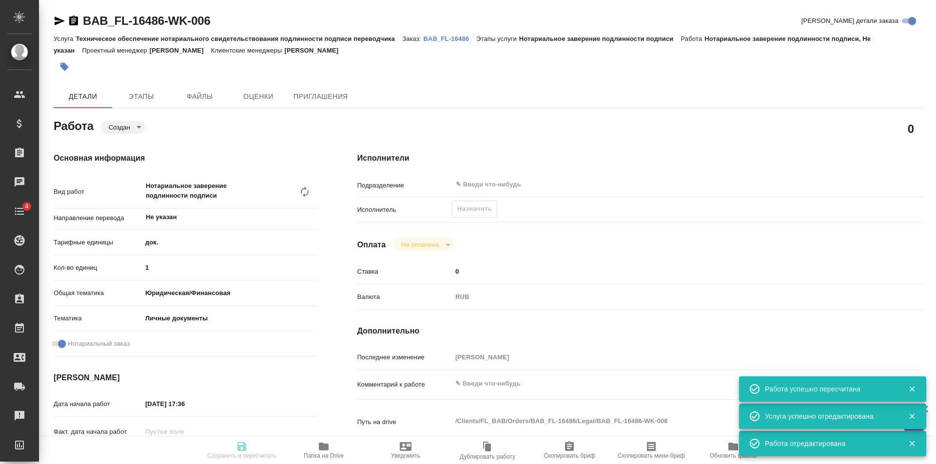
type textarea "x"
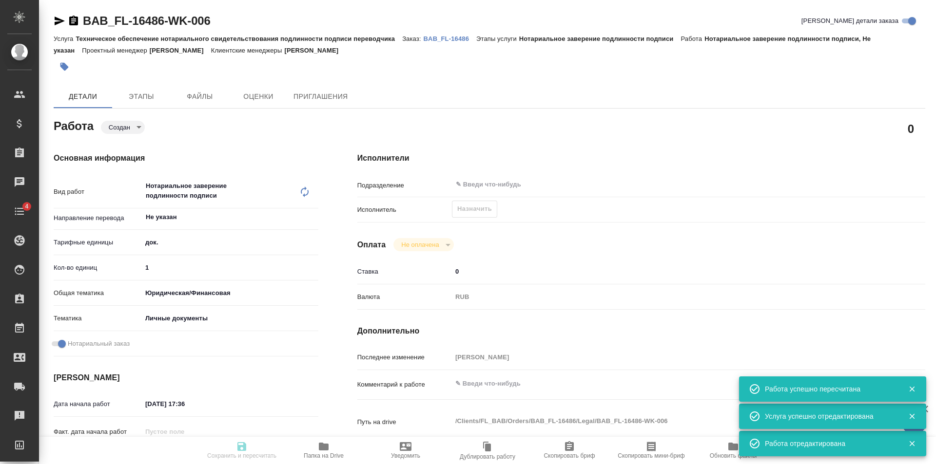
type textarea "x"
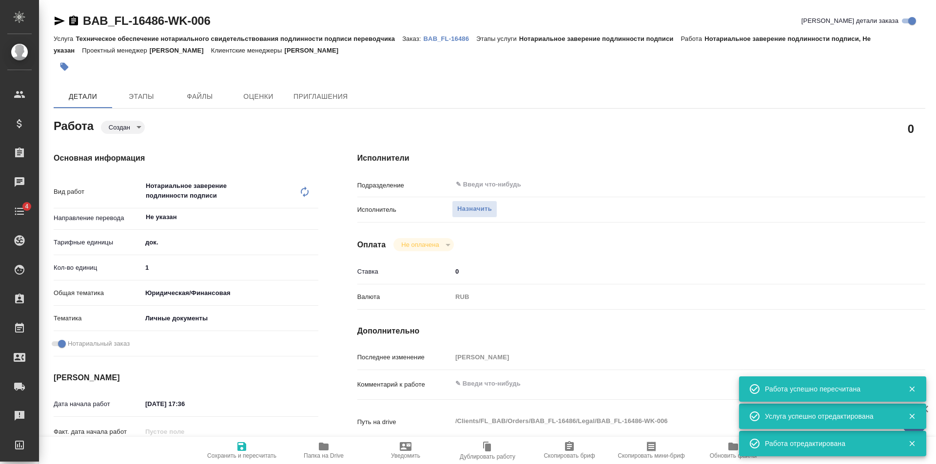
type textarea "x"
click at [491, 216] on button "Назначить" at bounding box center [474, 209] width 45 height 17
type textarea "x"
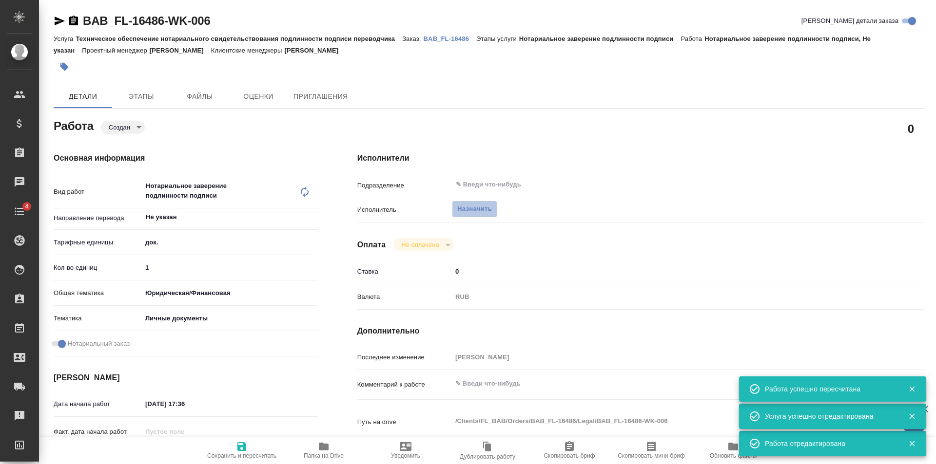
type textarea "x"
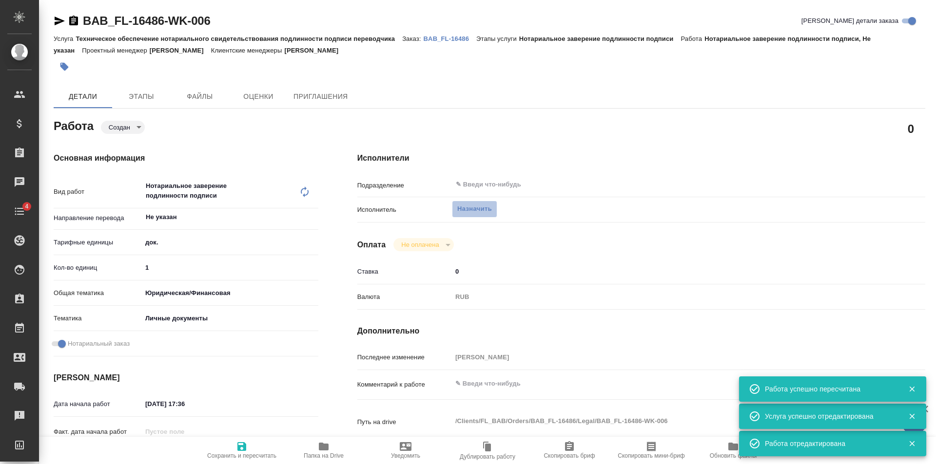
type textarea "x"
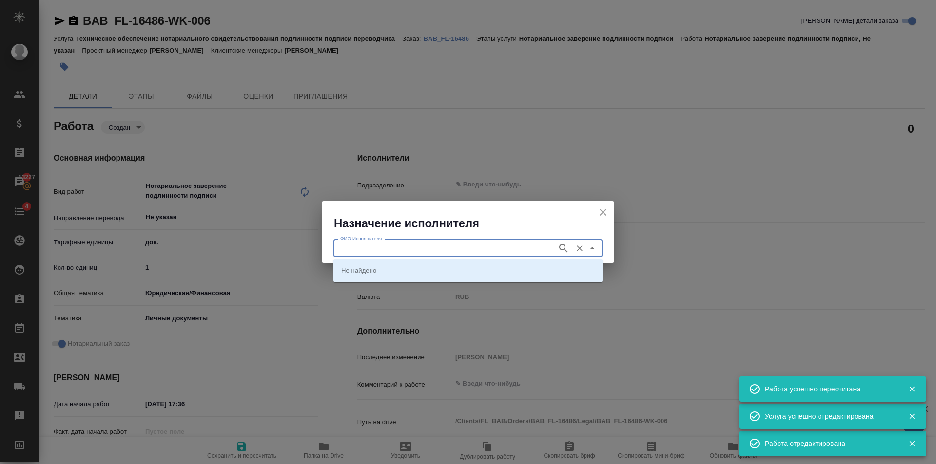
click at [437, 243] on input "ФИО Исполнителя" at bounding box center [444, 248] width 216 height 12
type textarea "x"
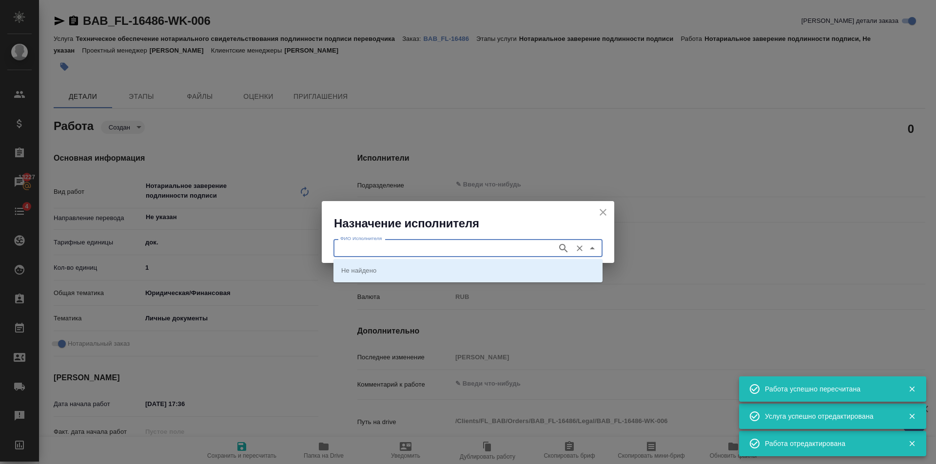
type textarea "x"
type input "Соколова"
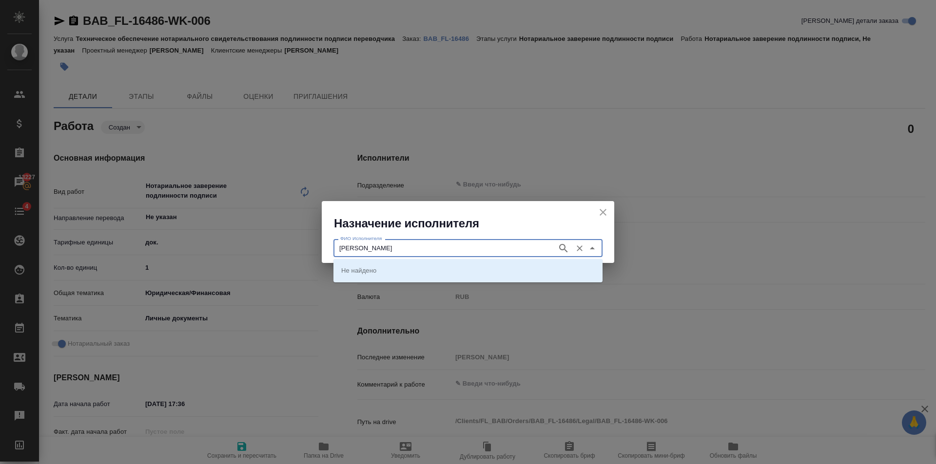
click at [565, 244] on icon "button" at bounding box center [564, 249] width 12 height 12
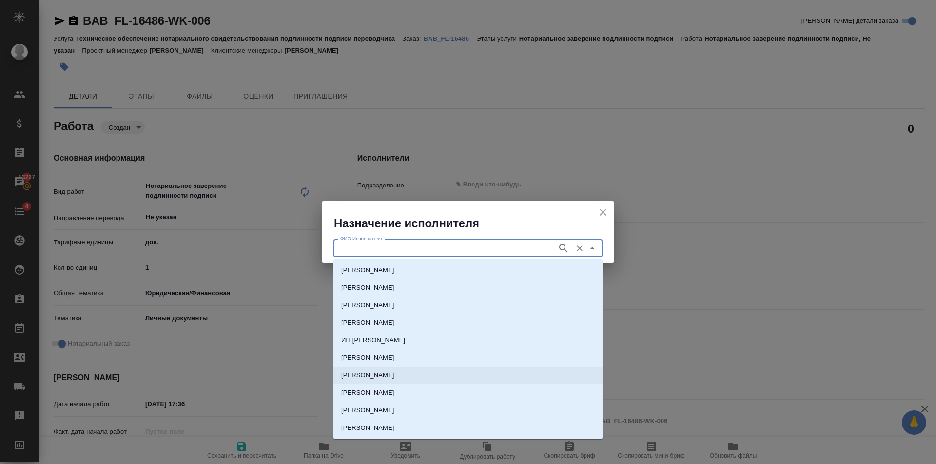
click at [394, 374] on p "[PERSON_NAME]" at bounding box center [367, 376] width 53 height 10
type input "[PERSON_NAME]"
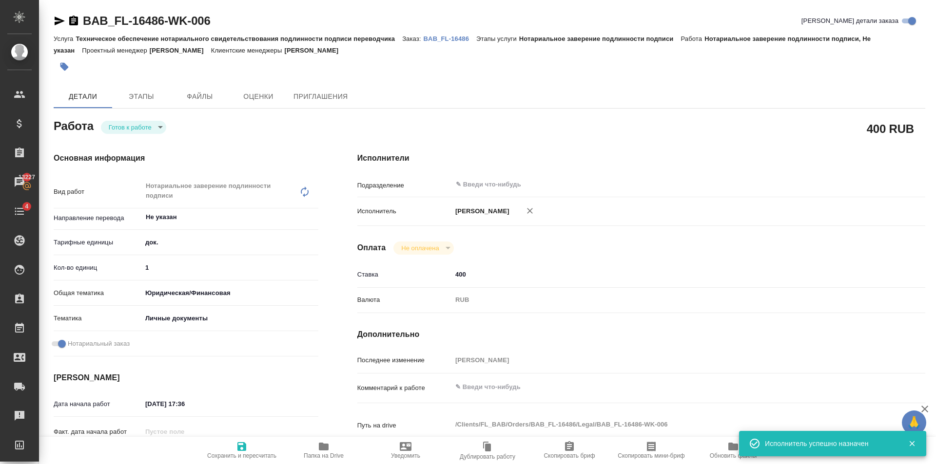
type textarea "x"
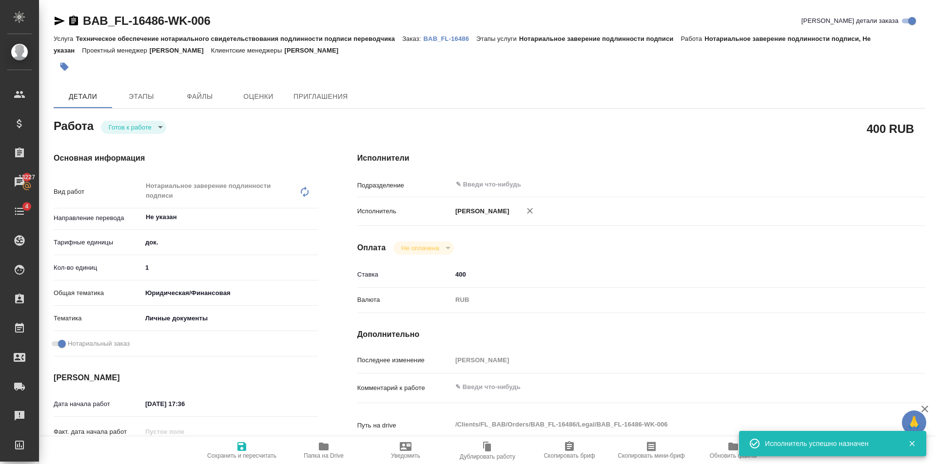
click at [243, 448] on span "Сохранить и пересчитать" at bounding box center [242, 450] width 70 height 19
type textarea "x"
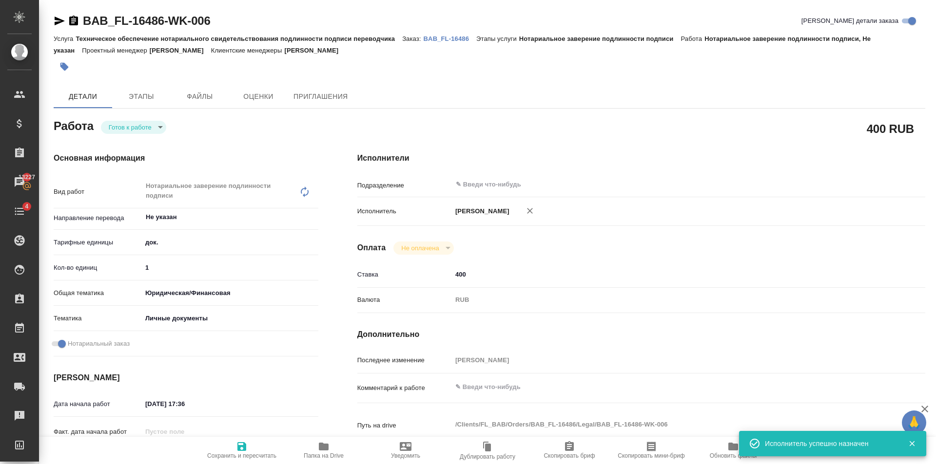
type textarea "x"
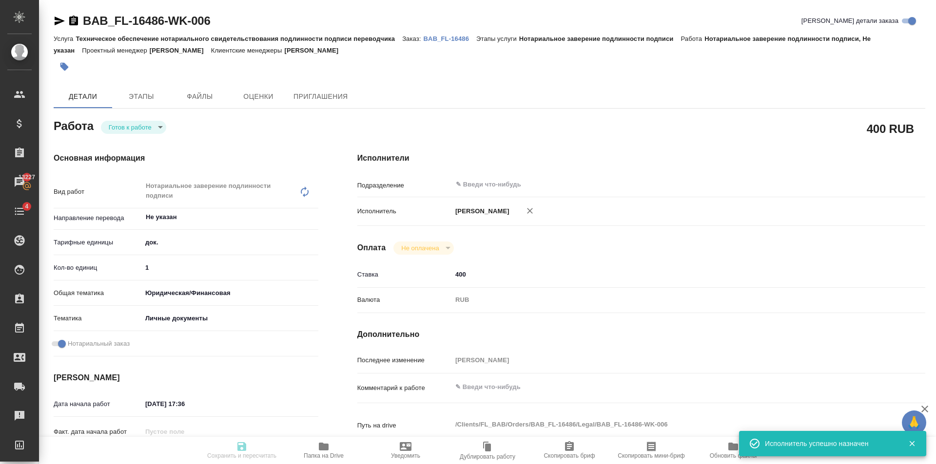
type textarea "x"
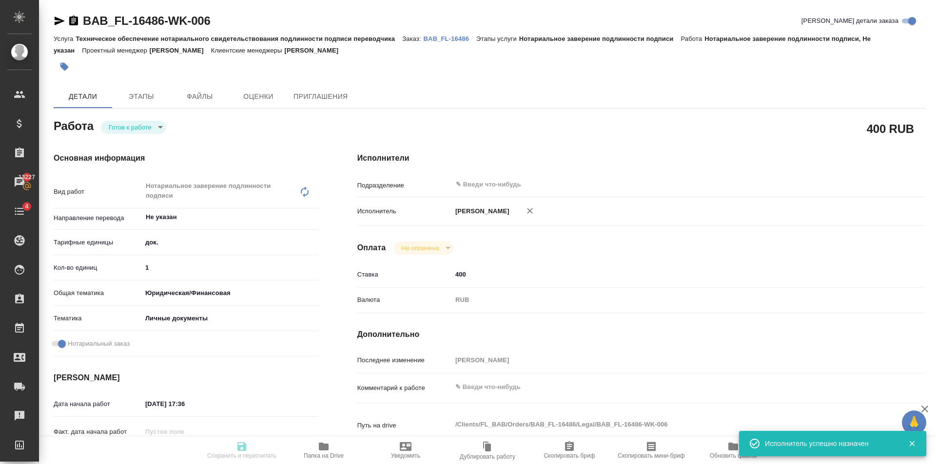
type textarea "x"
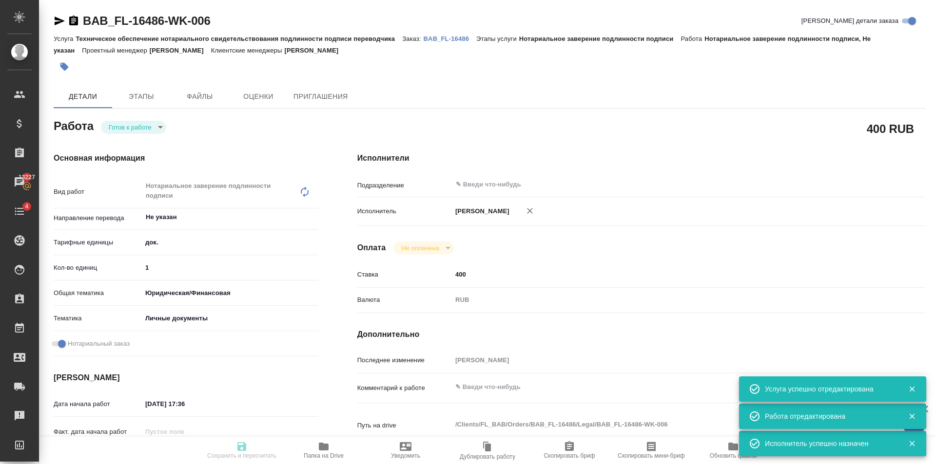
type input "readyForWork"
type textarea "Нотариальное заверение подлинности подписи"
type textarea "x"
type input "Не указан"
type input "5a8b1489cc6b4906c91bfd8b"
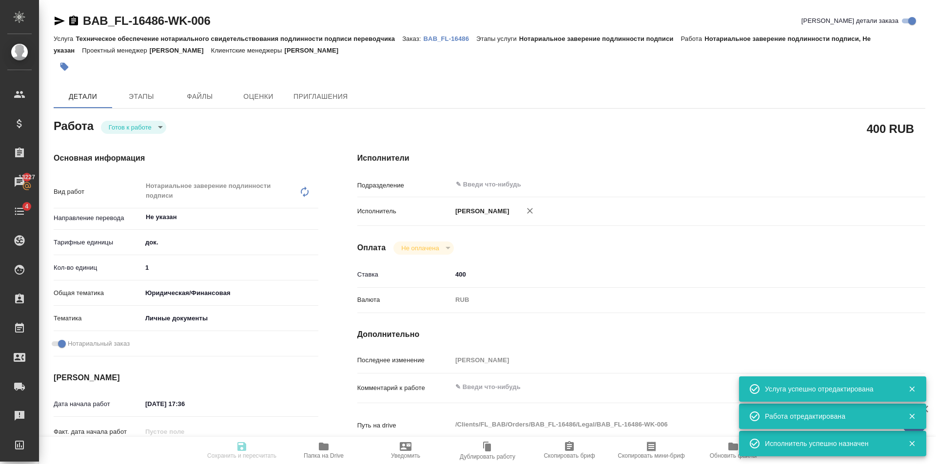
type input "1"
type input "yr-fn"
type input "5a8b8b956a9677013d343cfe"
checkbox input "true"
type input "08.09.2025 17:36"
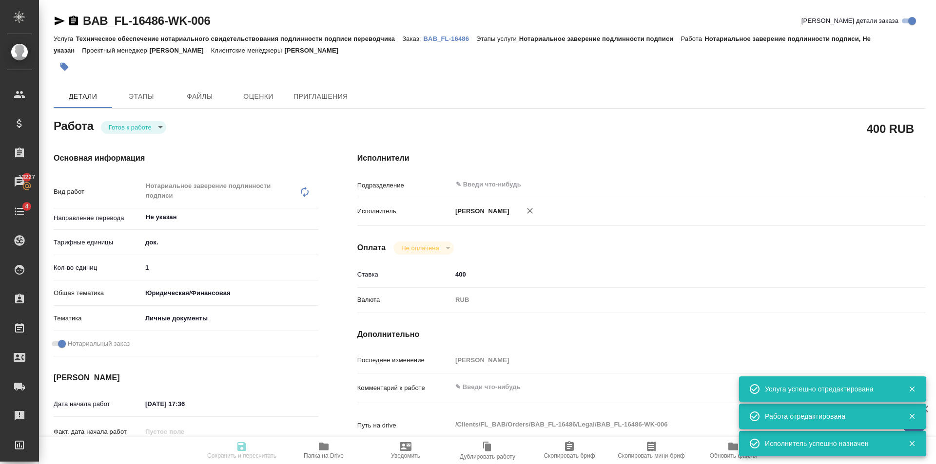
type input "09.09.2025 10:00"
type input "notPayed"
type input "400"
type input "RUB"
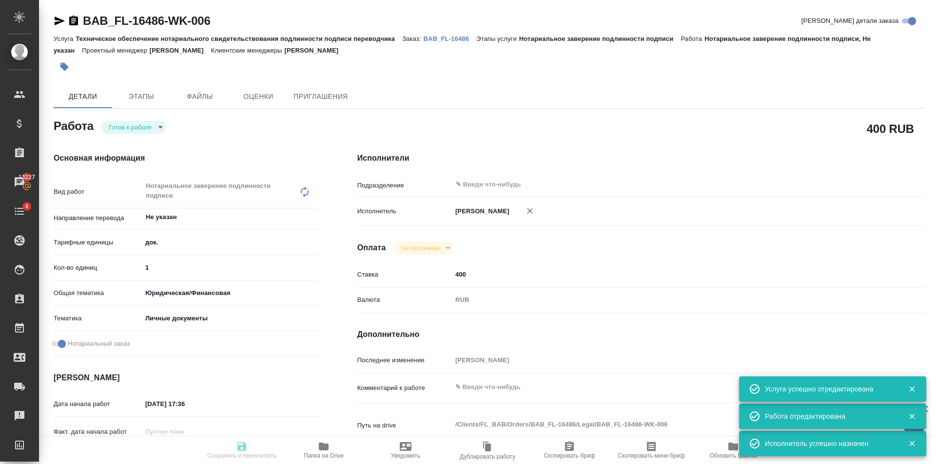
type input "[PERSON_NAME]"
type textarea "x"
type textarea "/Clients/FL_BAB/Orders/BAB_FL-16486/Legal/BAB_FL-16486-WK-006"
type textarea "x"
type input "BAB_FL-16486"
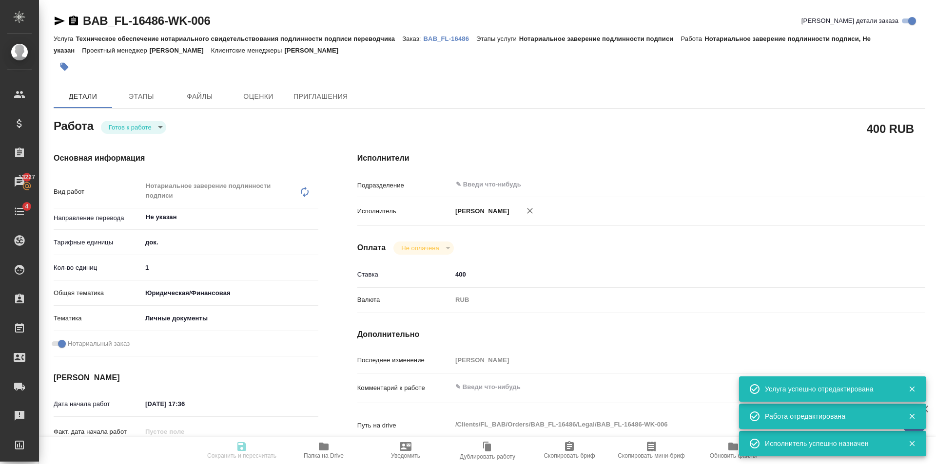
type input "Техническое обеспечение нотариального свидетельствования подлинности подписи пе…"
type input "Нотариальное заверение подлинности подписи"
type input "[PERSON_NAME]"
type input "/Clients/FL_BAB/Orders/BAB_FL-16486"
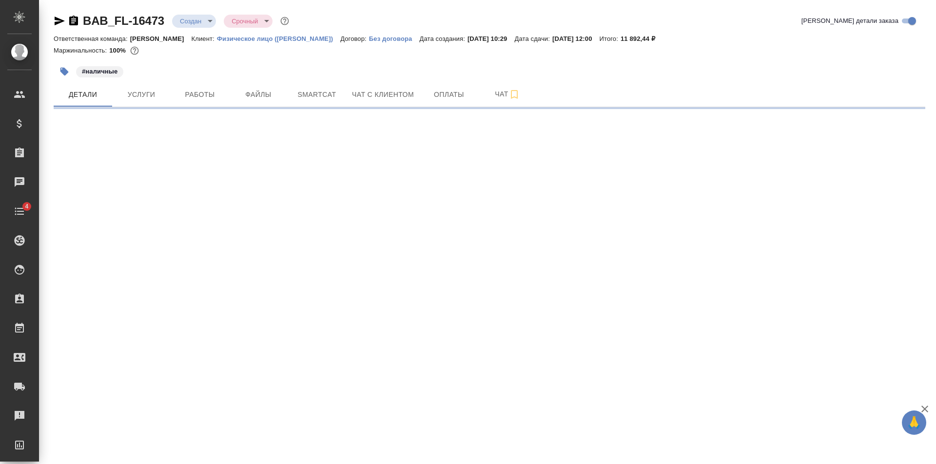
click at [270, 111] on div "BAB_FL-16473 Создан new Срочный urgent Кратко детали заказа Ответственная коман…" at bounding box center [489, 57] width 882 height 115
click at [270, 99] on span "Файлы" at bounding box center [258, 95] width 47 height 12
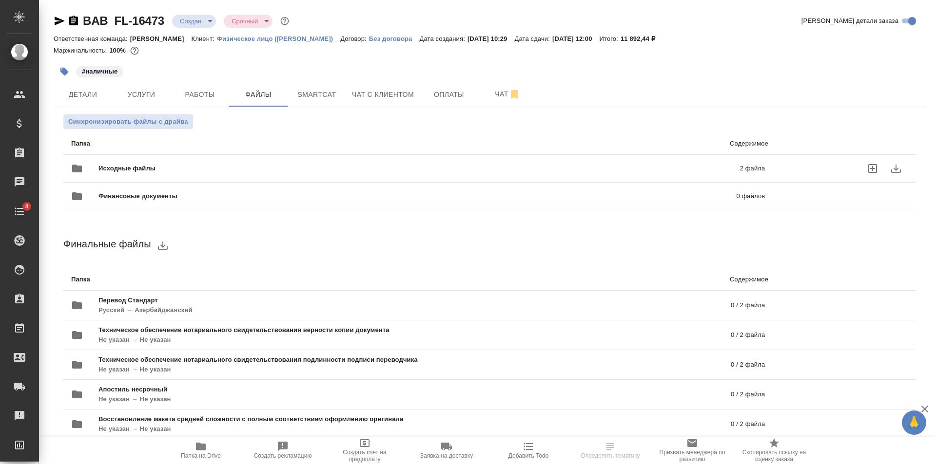
click at [197, 158] on div "Исходные файлы 2 файла" at bounding box center [418, 168] width 694 height 23
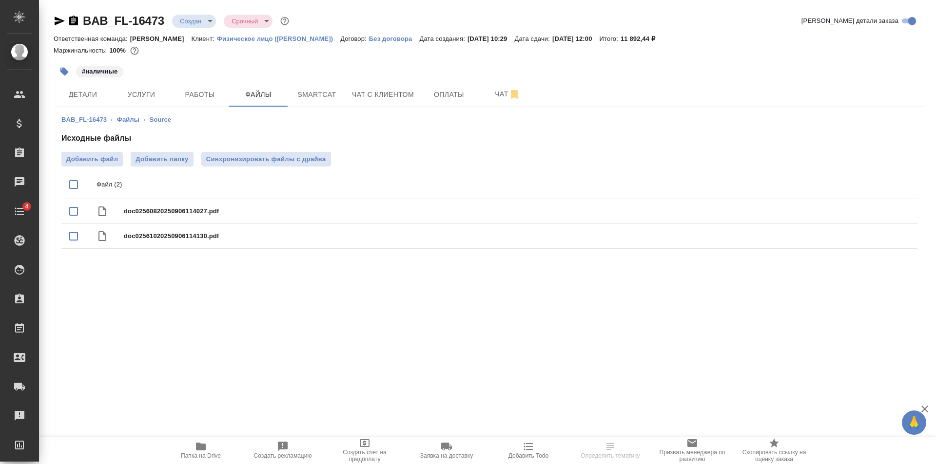
click at [205, 440] on button "Папка на Drive" at bounding box center [201, 450] width 82 height 27
click at [93, 97] on span "Детали" at bounding box center [82, 95] width 47 height 12
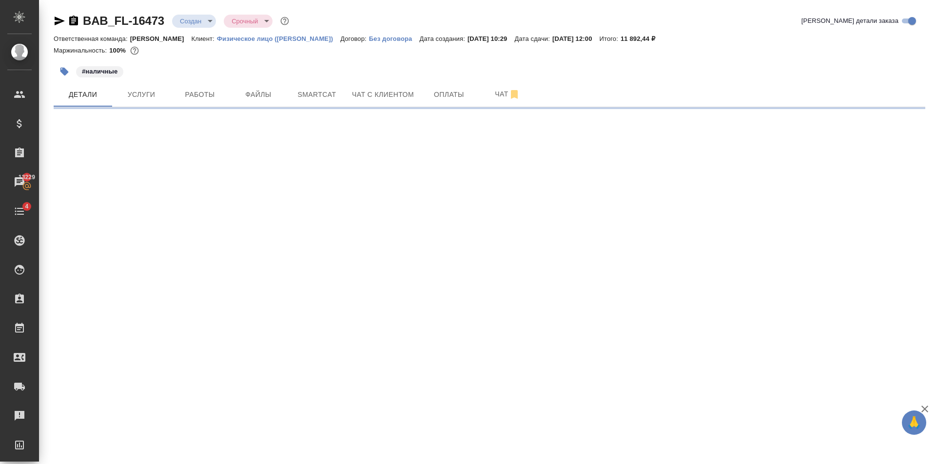
click at [193, 22] on body "🙏 .cls-1 fill:#fff; AWATERA [PERSON_NAME] Клиенты Спецификации Заказы 13229 Чат…" at bounding box center [468, 232] width 936 height 464
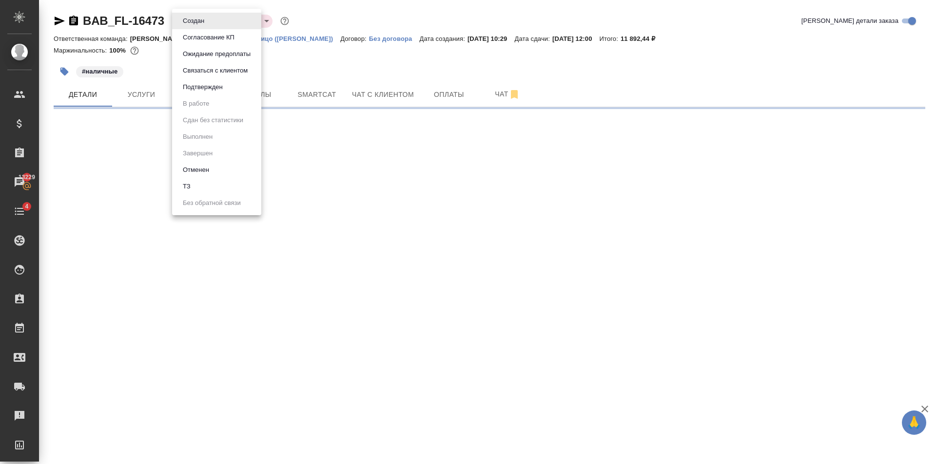
click at [392, 196] on div at bounding box center [468, 232] width 936 height 464
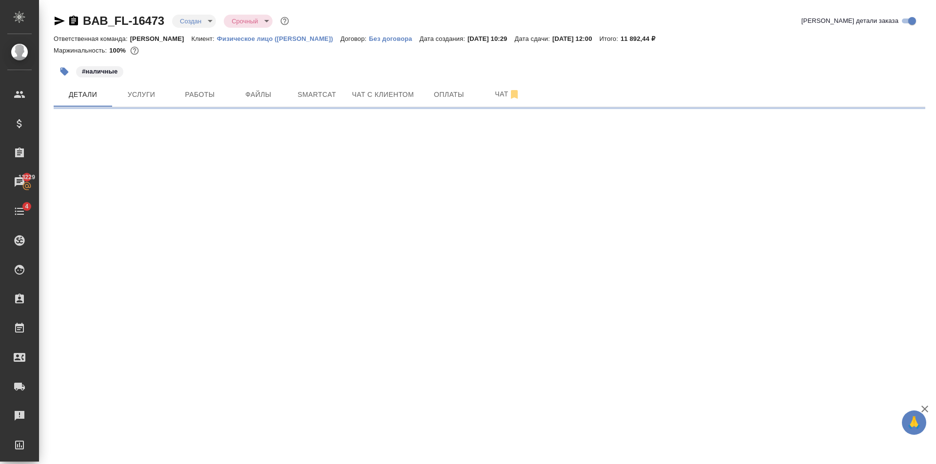
select select "RU"
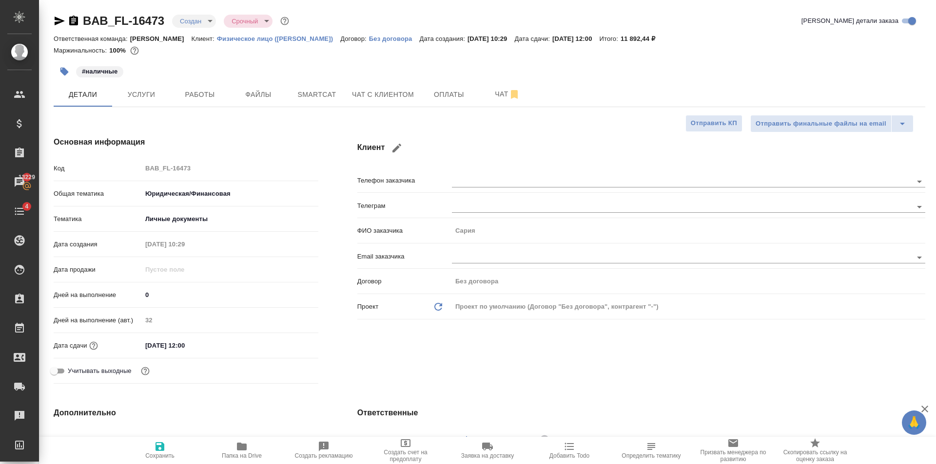
type textarea "x"
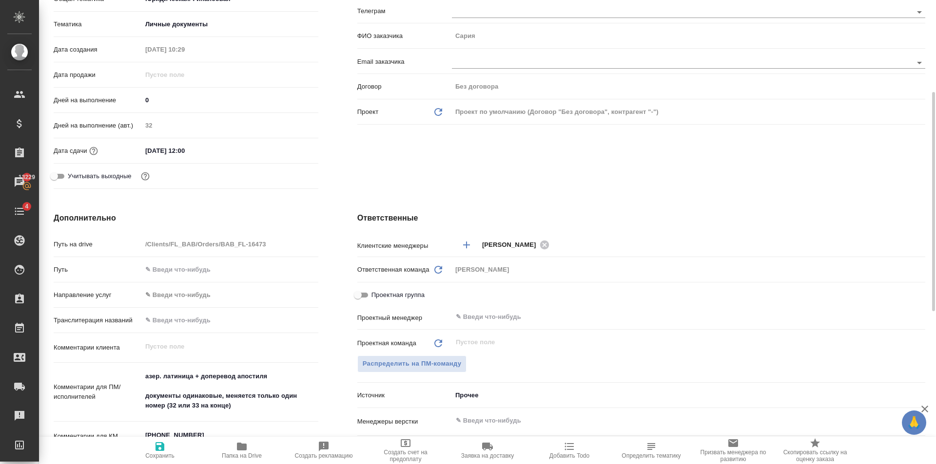
click at [405, 297] on span "Проектная группа" at bounding box center [397, 295] width 53 height 10
click at [375, 297] on input "Проектная группа" at bounding box center [357, 296] width 35 height 12
checkbox input "true"
type textarea "x"
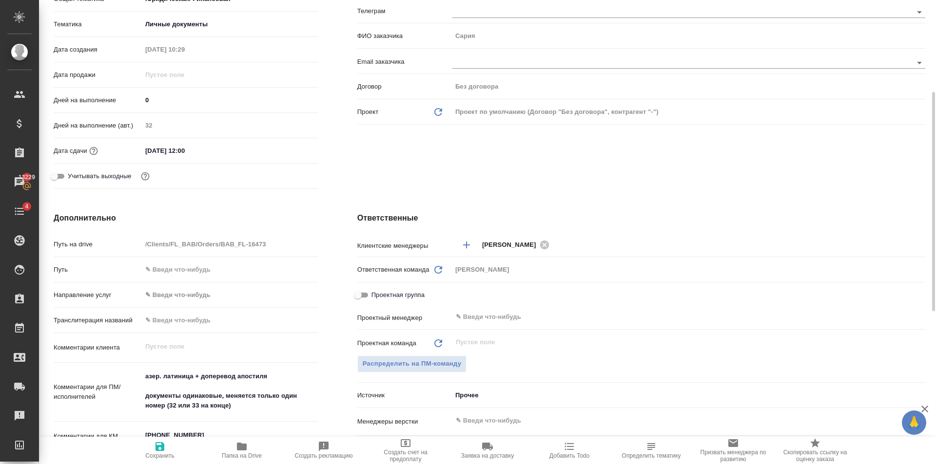
type textarea "x"
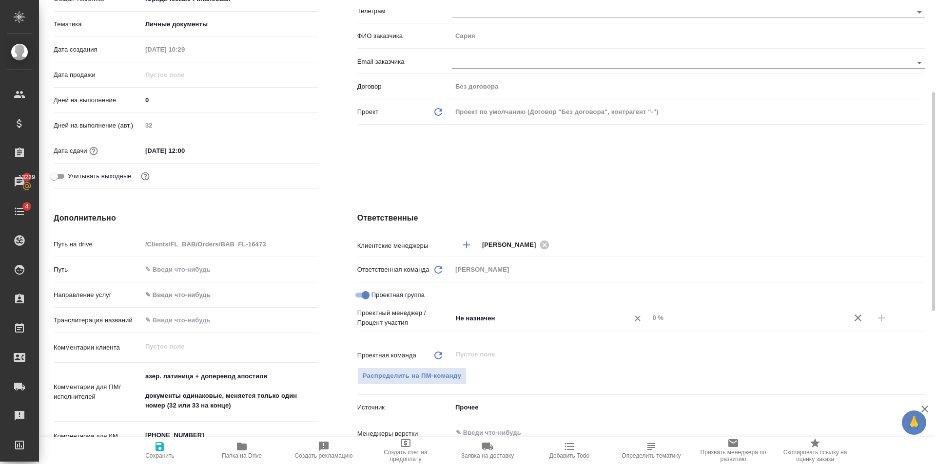
click at [576, 325] on div "Не назначен ​" at bounding box center [550, 318] width 197 height 18
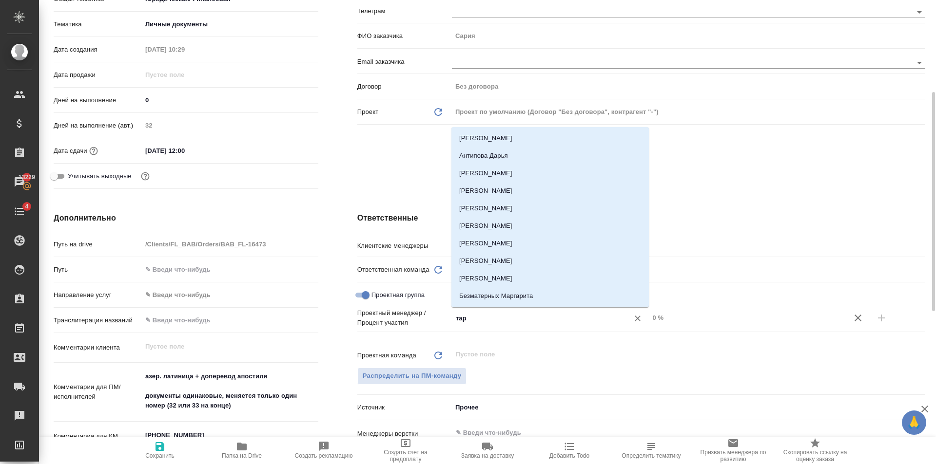
type input "тара"
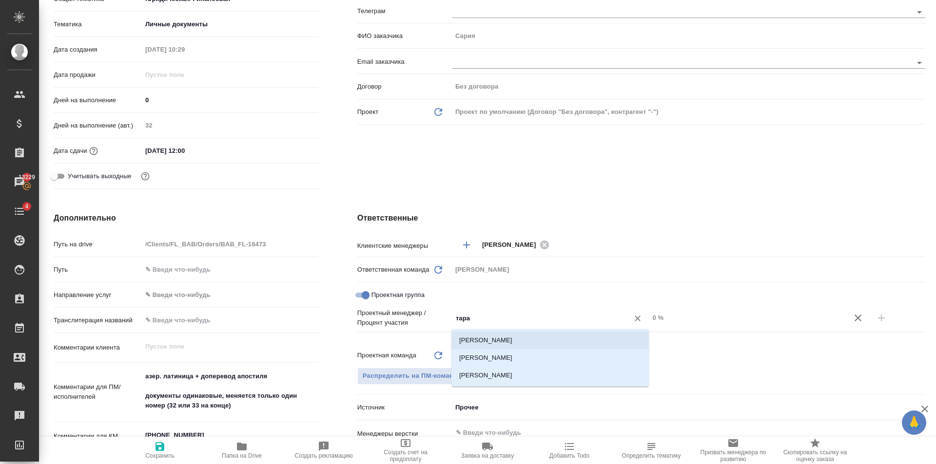
click at [582, 340] on li "[PERSON_NAME]" at bounding box center [549, 341] width 197 height 18
type textarea "x"
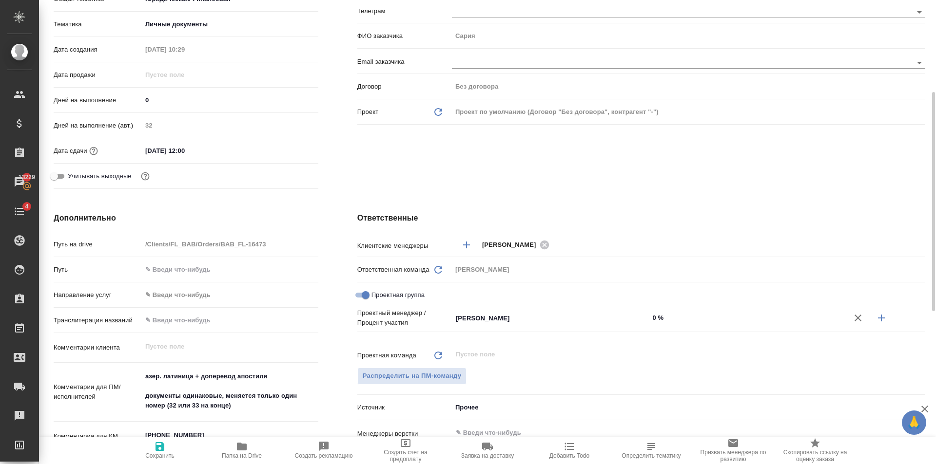
click at [690, 317] on input "0 %" at bounding box center [747, 318] width 197 height 14
type textarea "x"
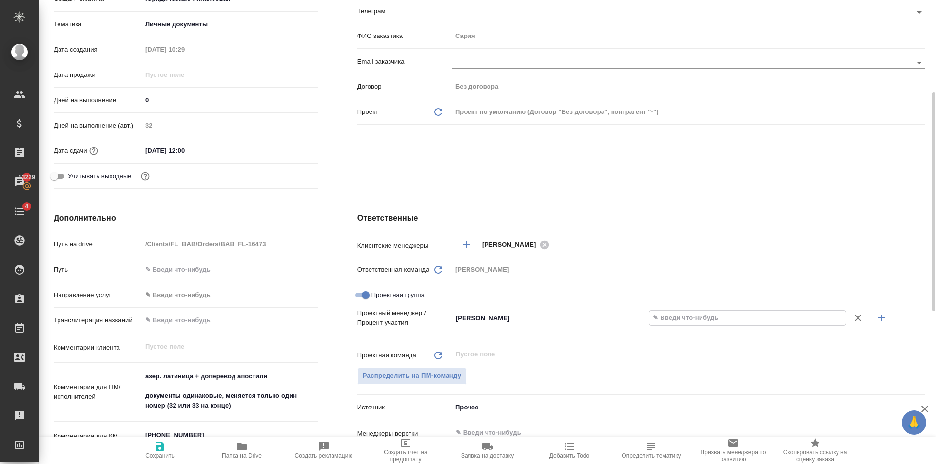
type textarea "x"
type input "8 %"
type textarea "x"
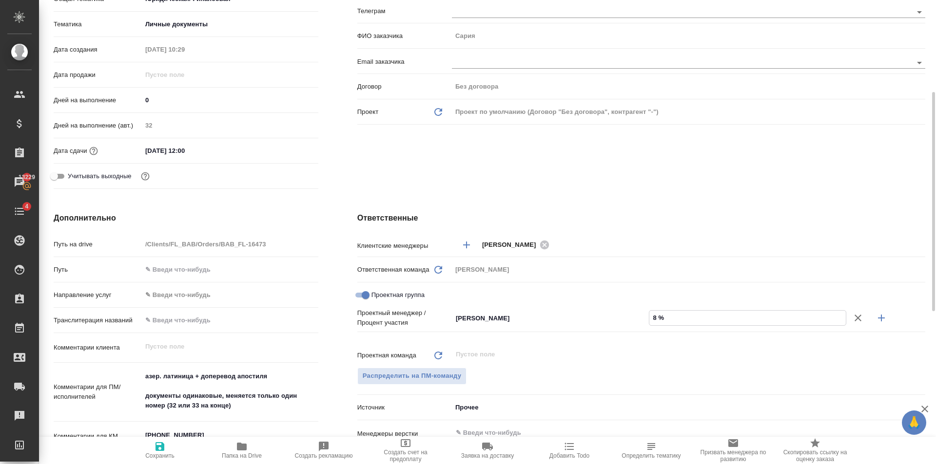
type textarea "x"
type input "80 %"
click at [884, 319] on icon "button" at bounding box center [881, 318] width 12 height 12
type textarea "x"
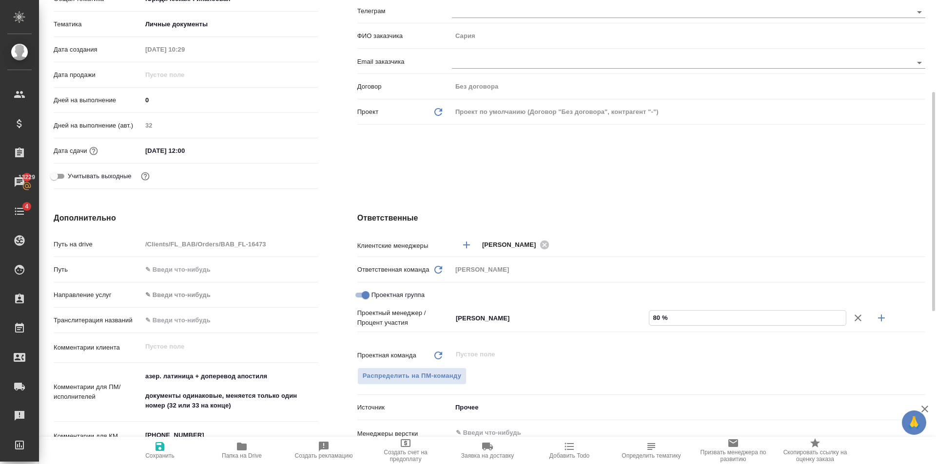
type textarea "x"
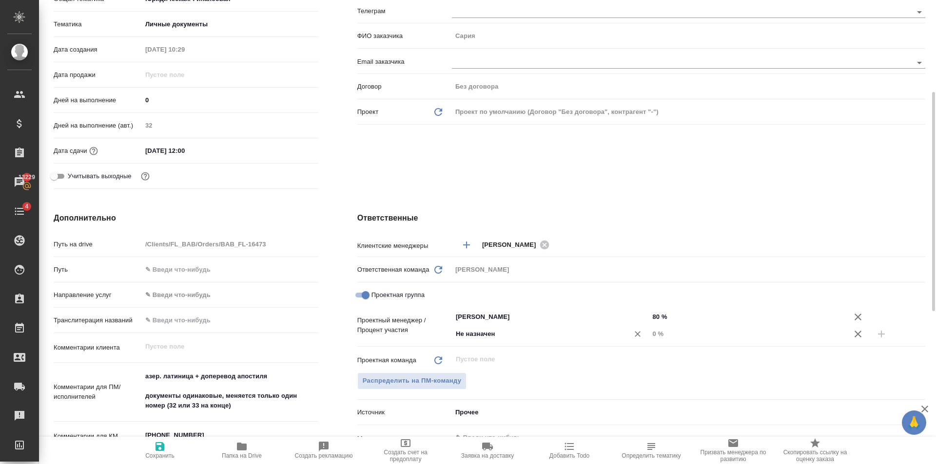
click at [517, 334] on input "Не назначен" at bounding box center [534, 334] width 159 height 12
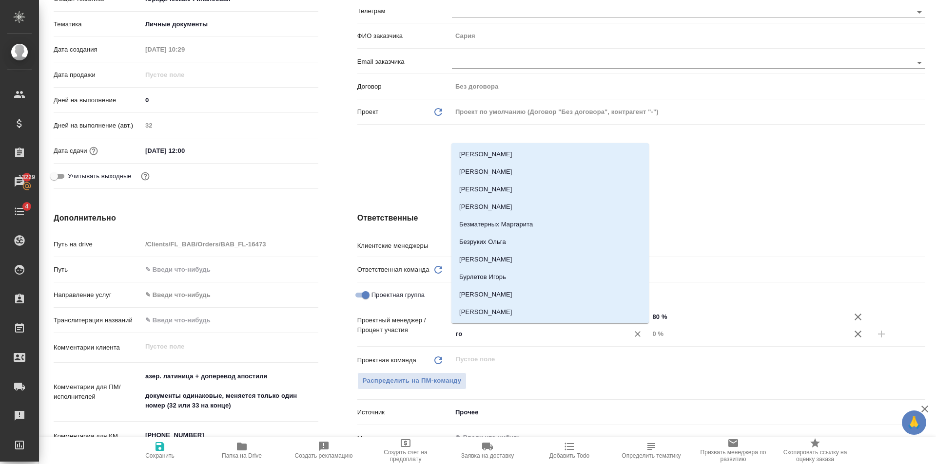
type input "гол"
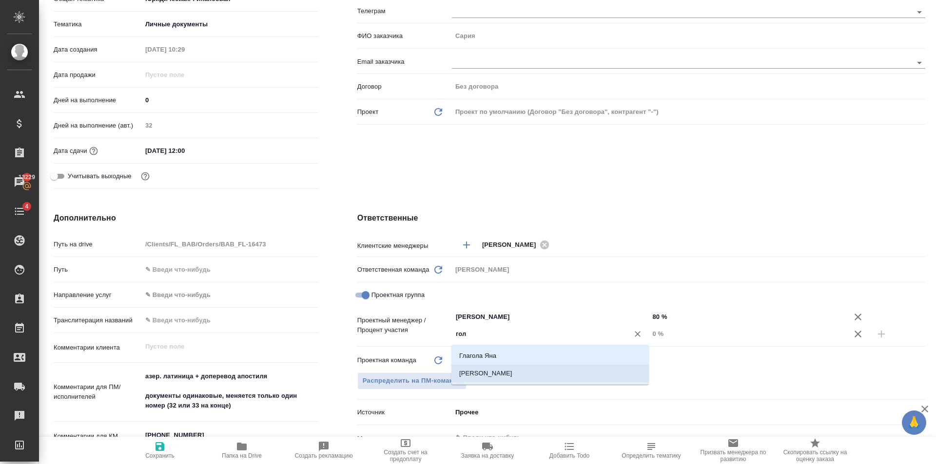
click at [515, 368] on li "[PERSON_NAME]" at bounding box center [549, 374] width 197 height 18
type textarea "x"
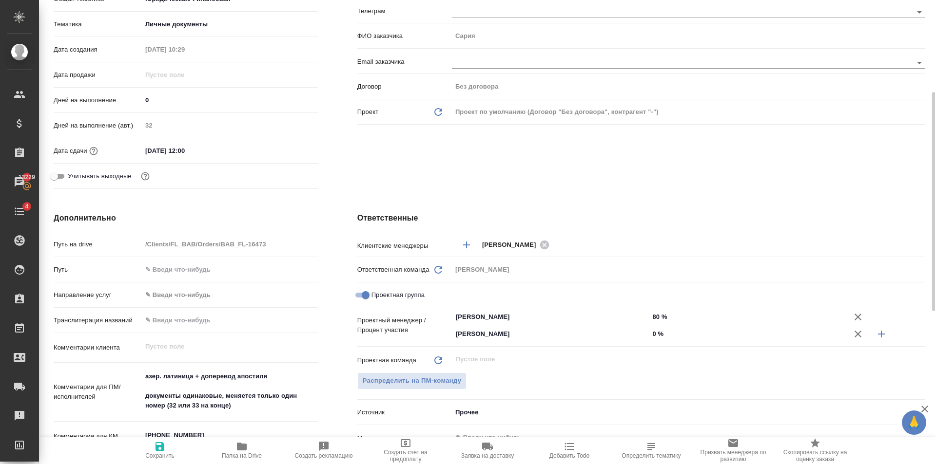
click at [703, 336] on input "0 %" at bounding box center [747, 334] width 197 height 14
type textarea "x"
type input "2 %"
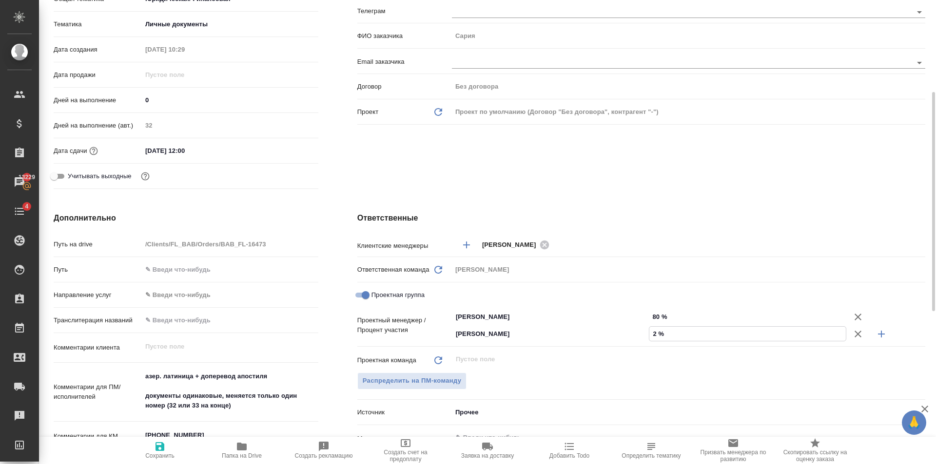
type textarea "x"
type input "20 %"
type textarea "x"
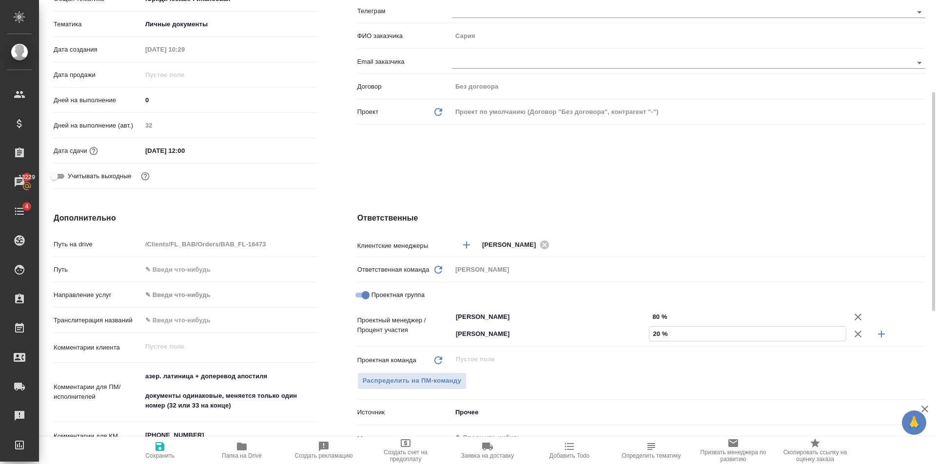
type textarea "x"
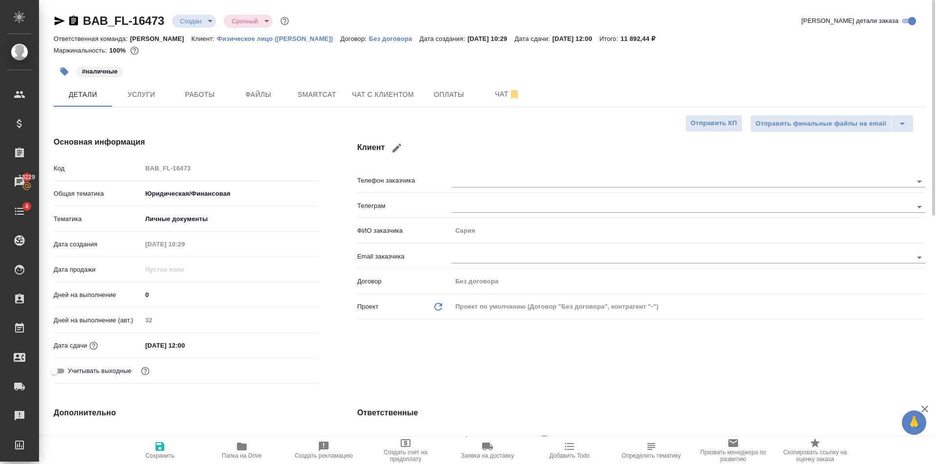
type input "20 %"
click at [153, 445] on span "Сохранить" at bounding box center [160, 450] width 70 height 19
type textarea "x"
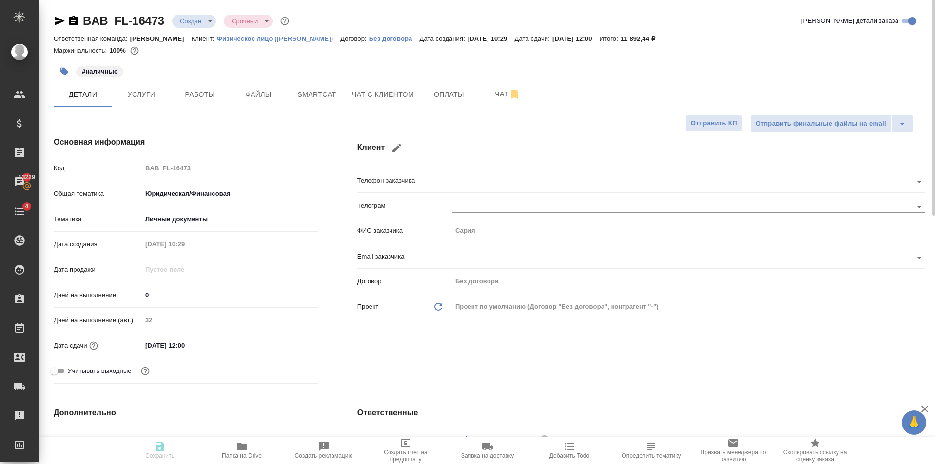
type textarea "x"
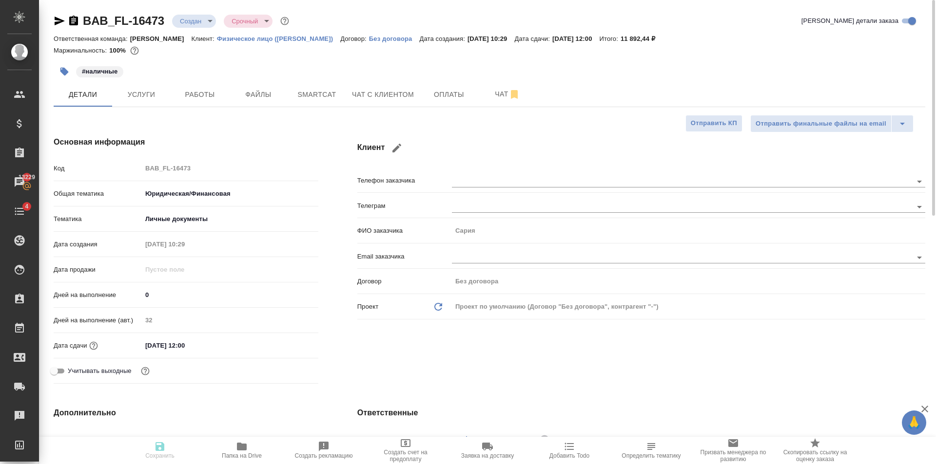
type textarea "x"
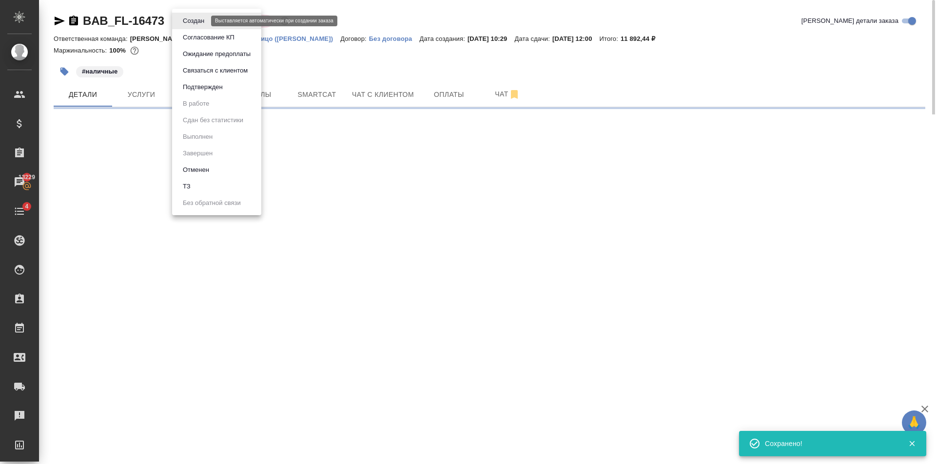
click at [200, 21] on body "🙏 .cls-1 fill:#fff; AWATERA Golubev Dmitry Клиенты Спецификации Заказы 13229 Ча…" at bounding box center [468, 232] width 936 height 464
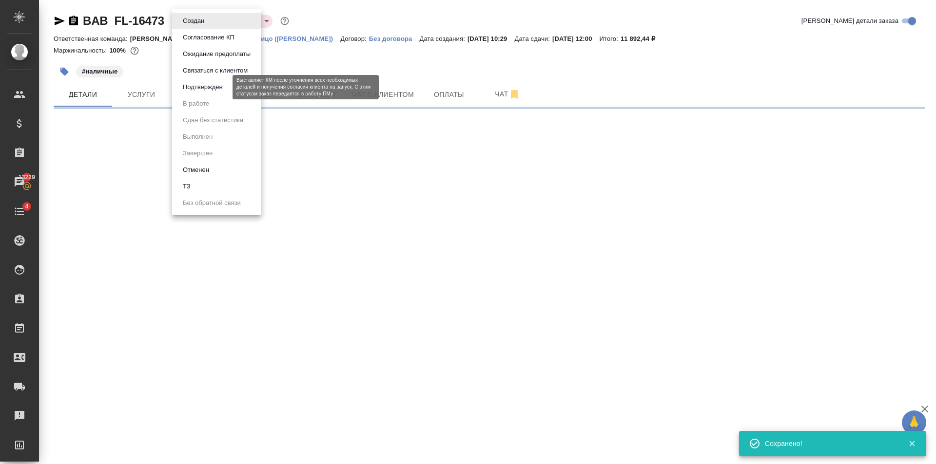
click at [223, 83] on button "Подтвержден" at bounding box center [203, 87] width 46 height 11
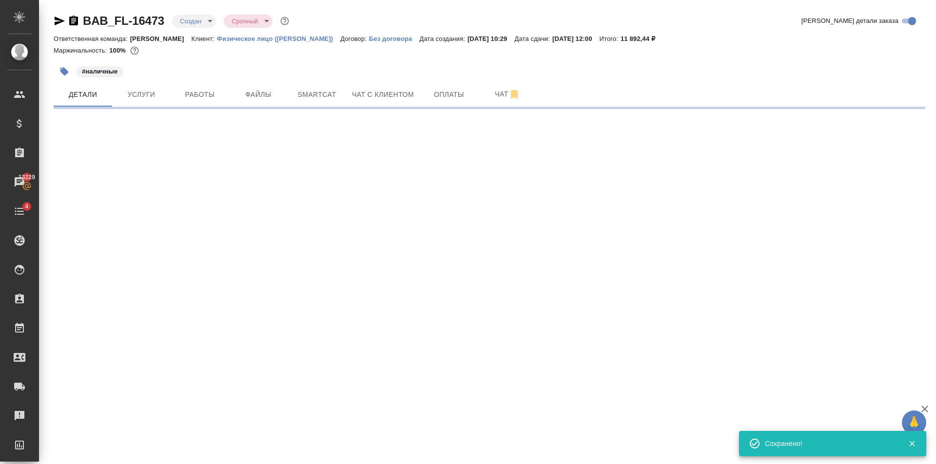
select select "RU"
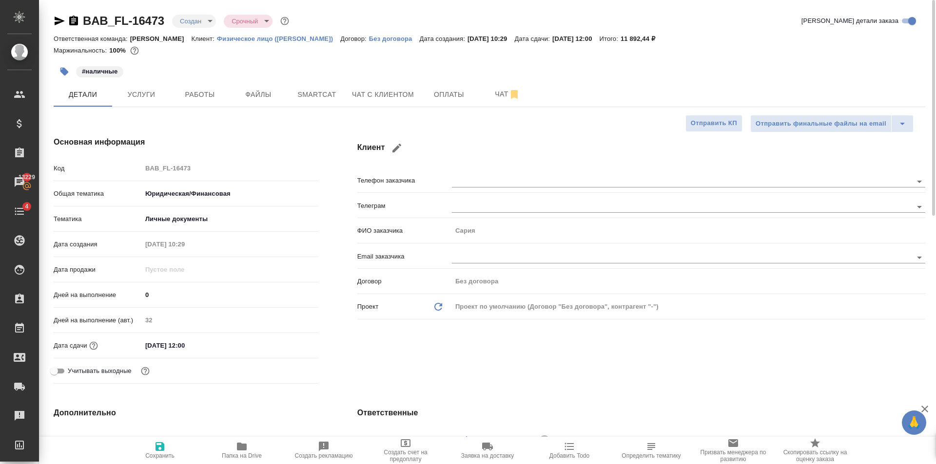
type textarea "x"
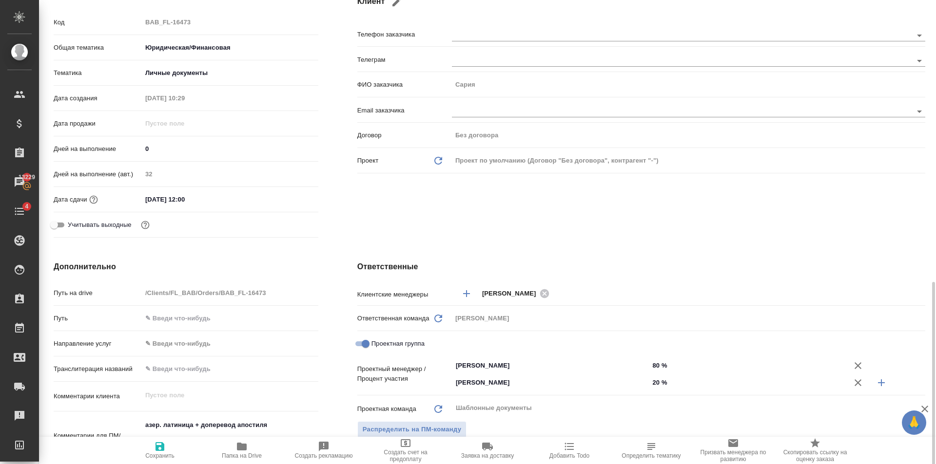
scroll to position [292, 0]
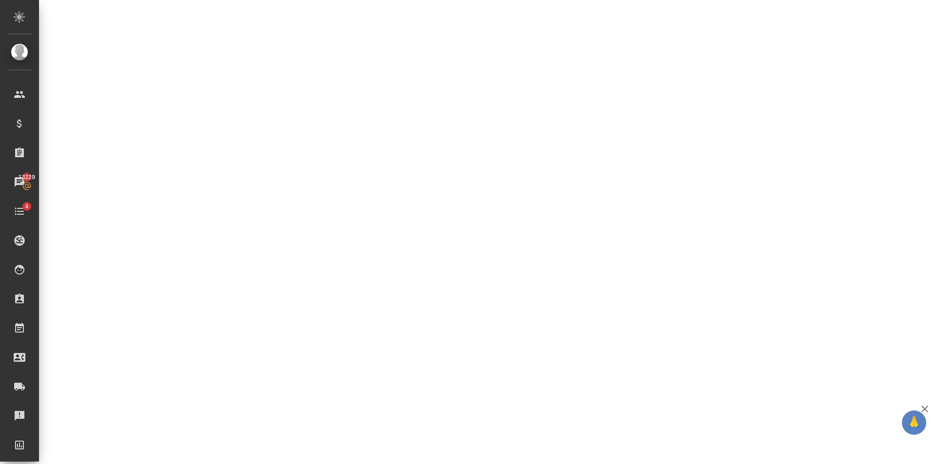
select select "RU"
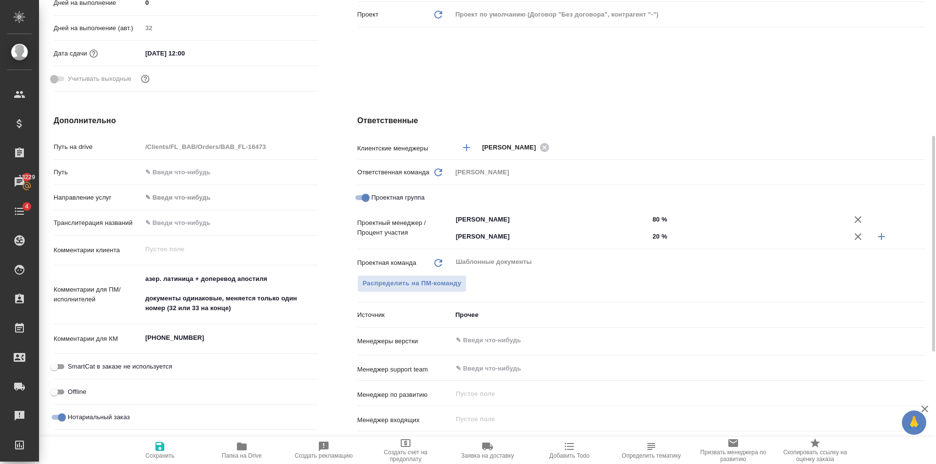
type textarea "x"
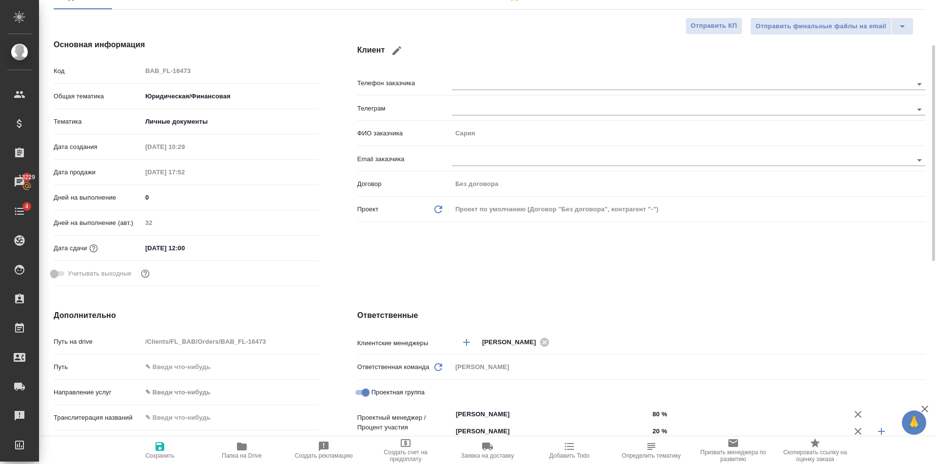
scroll to position [0, 0]
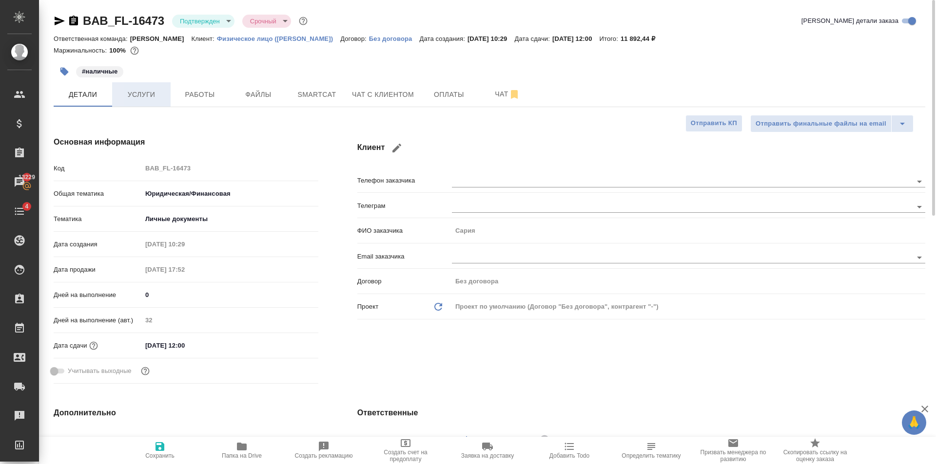
click at [162, 87] on button "Услуги" at bounding box center [141, 94] width 58 height 24
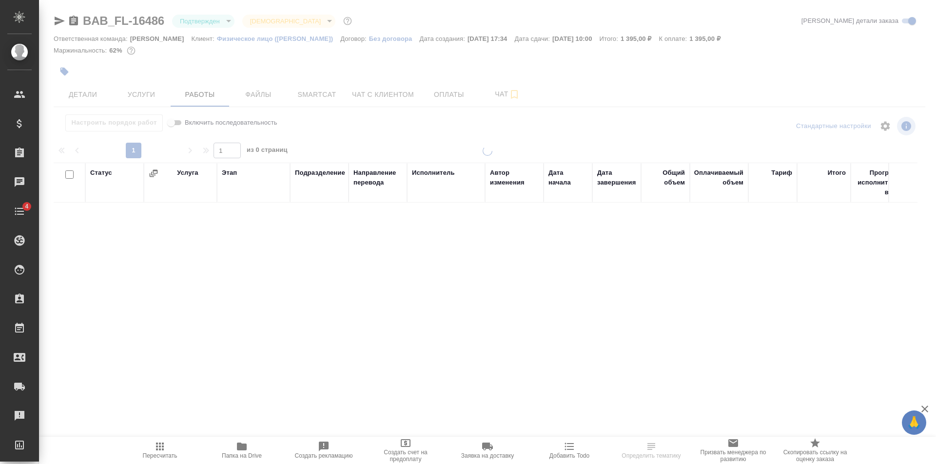
click at [216, 22] on body "🙏 .cls-1 fill:#fff; AWATERA [PERSON_NAME] Клиенты Спецификации Заказы Чаты 4 To…" at bounding box center [468, 232] width 936 height 464
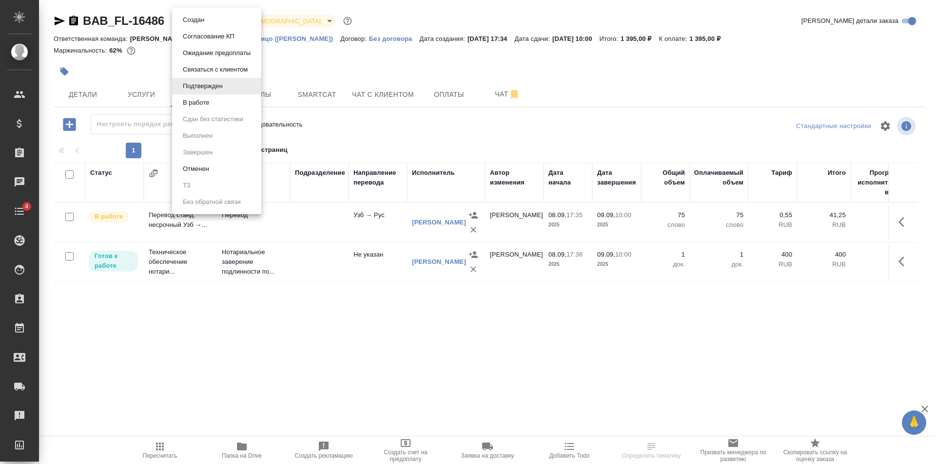
click at [221, 97] on li "В работе" at bounding box center [216, 103] width 89 height 17
